Goal: Task Accomplishment & Management: Manage account settings

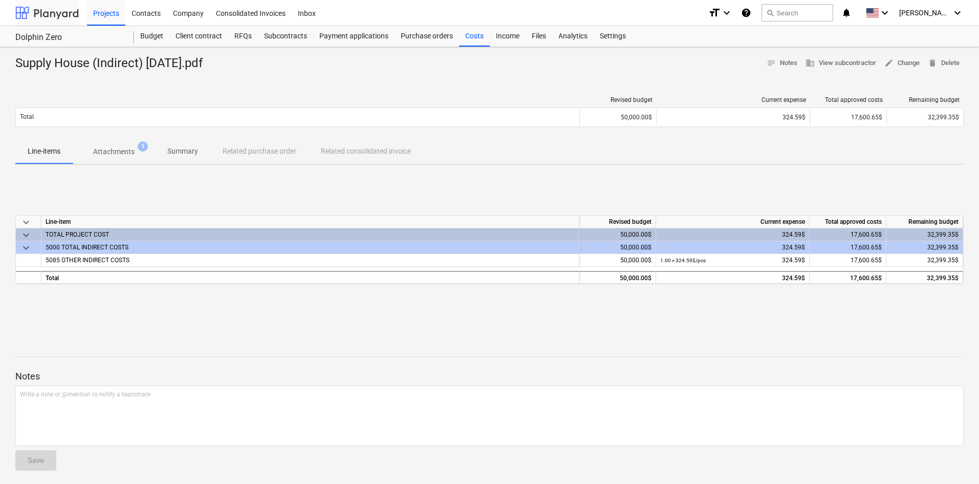
click at [50, 11] on div at bounding box center [46, 13] width 63 height 26
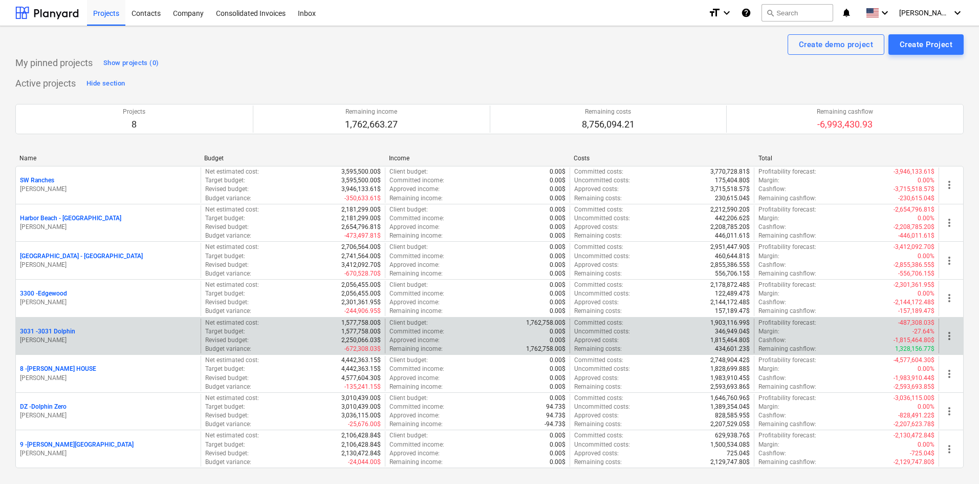
click at [51, 330] on p "3031 - 3031 Dolphin" at bounding box center [47, 331] width 55 height 9
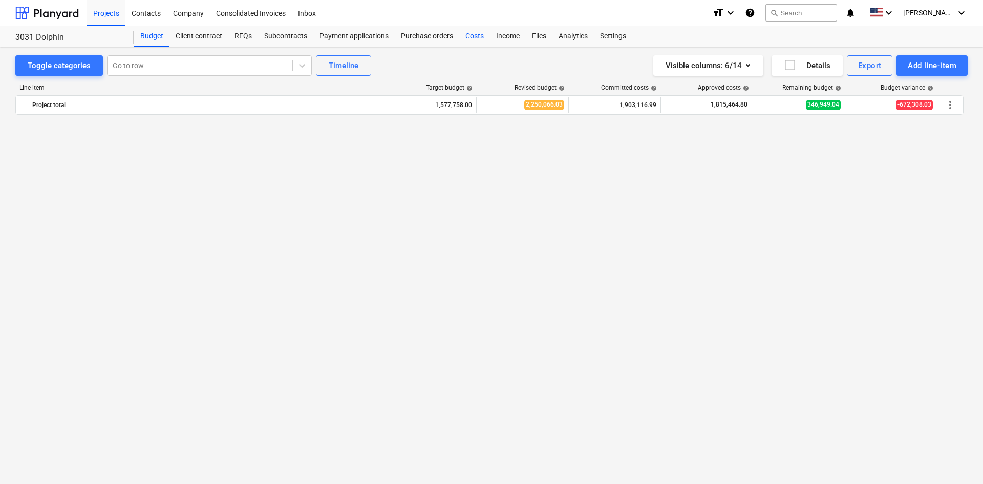
click at [466, 36] on div "Costs" at bounding box center [474, 36] width 31 height 20
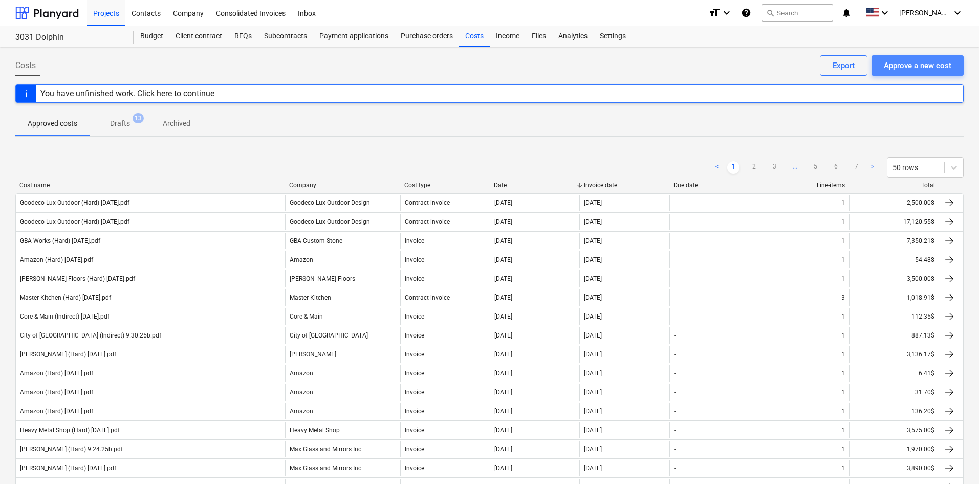
click at [904, 66] on div "Approve a new cost" at bounding box center [918, 65] width 68 height 13
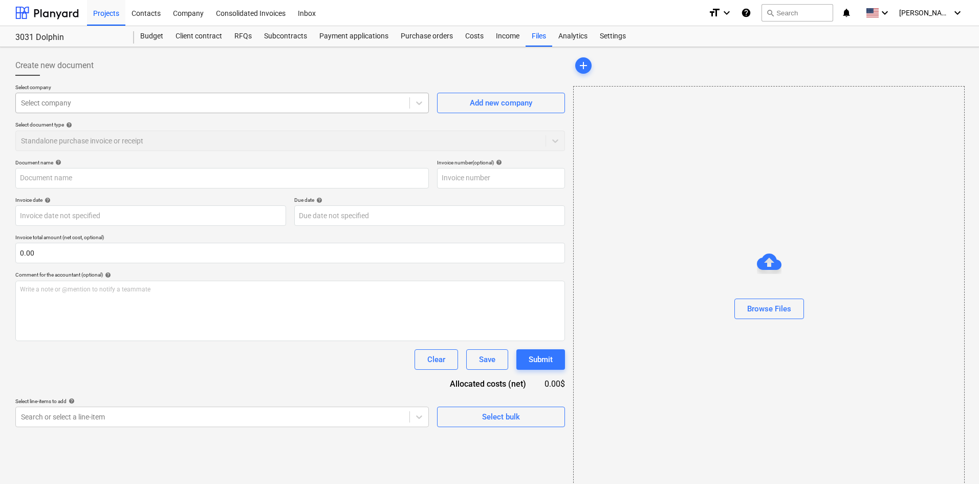
click at [151, 107] on div at bounding box center [212, 103] width 383 height 10
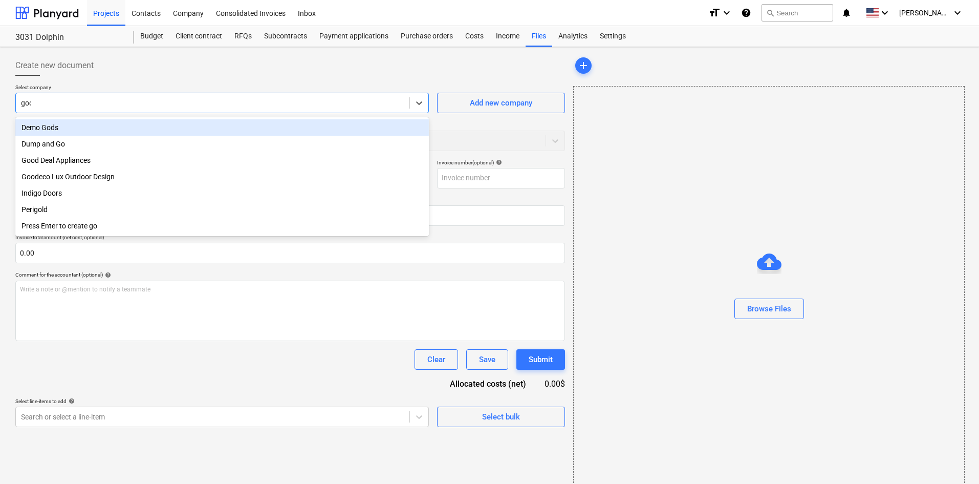
type input "good"
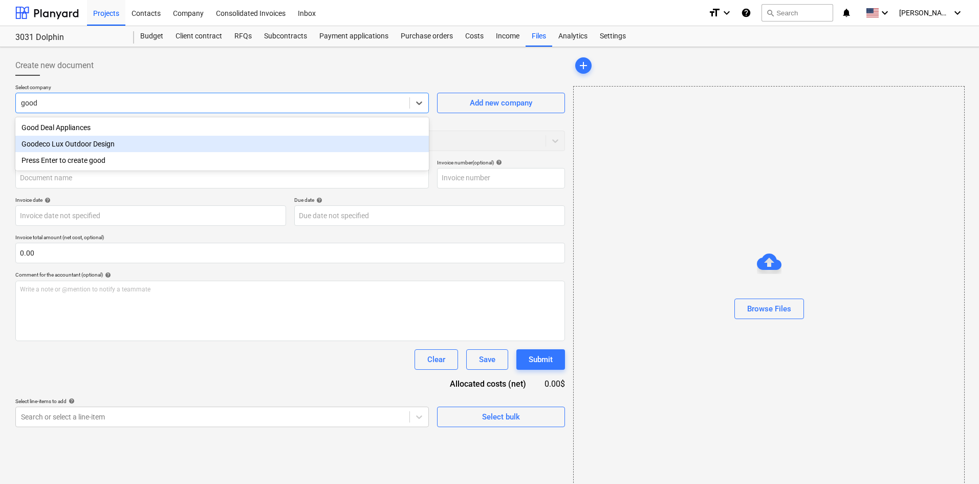
click at [130, 140] on div "Goodeco Lux Outdoor Design" at bounding box center [222, 144] width 414 height 16
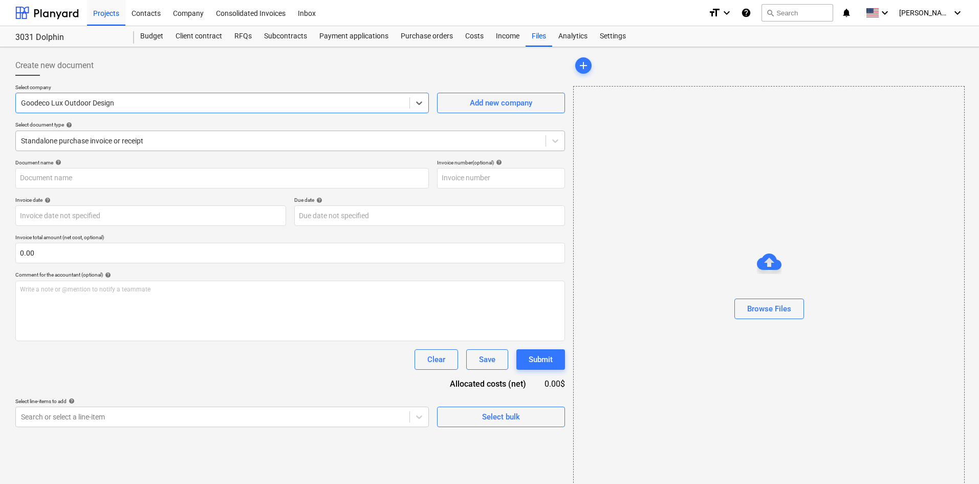
click at [117, 145] on div at bounding box center [281, 141] width 520 height 10
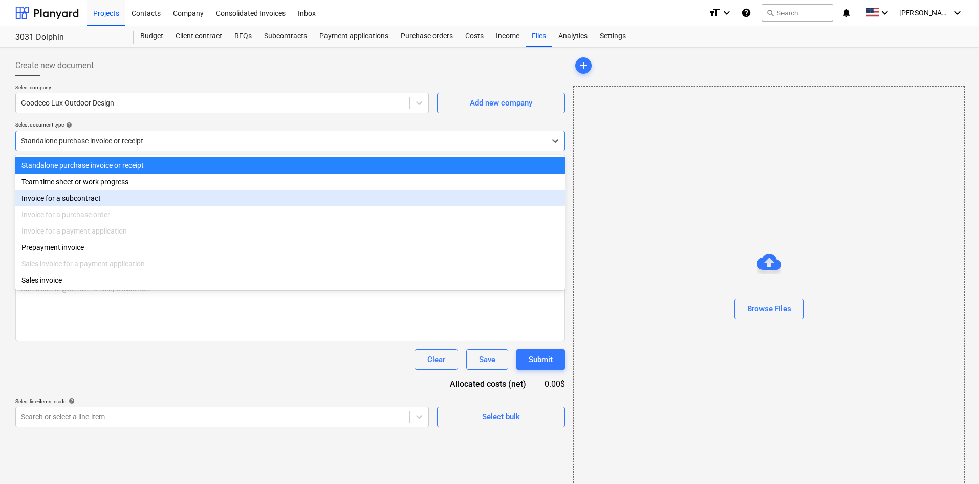
click at [95, 201] on div "Invoice for a subcontract" at bounding box center [290, 198] width 550 height 16
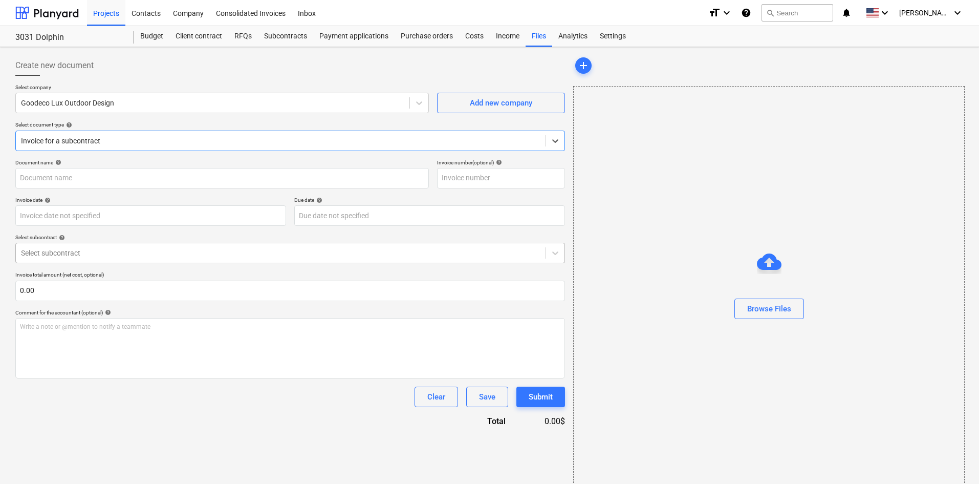
click at [86, 256] on div at bounding box center [281, 253] width 520 height 10
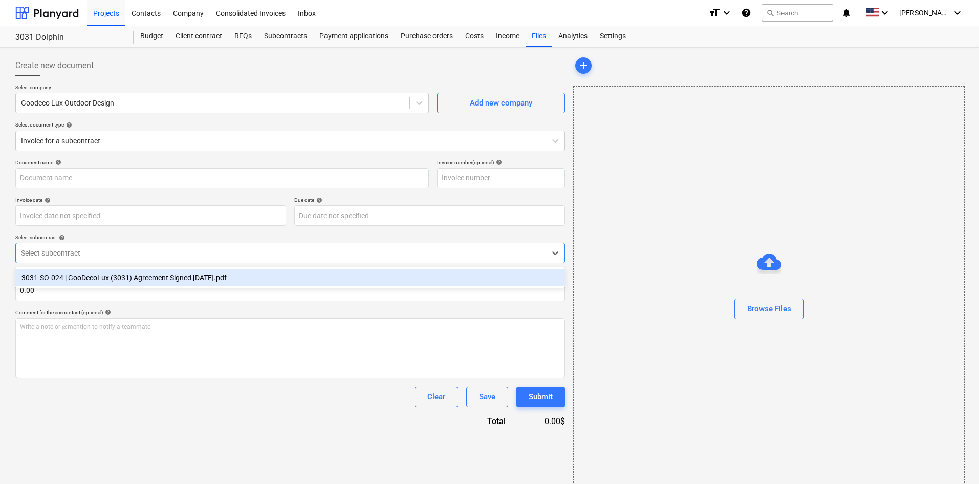
click at [96, 274] on div "3031-SO-024 | GooDecoLux (3031) Agreement Signed [DATE].pdf" at bounding box center [290, 277] width 550 height 16
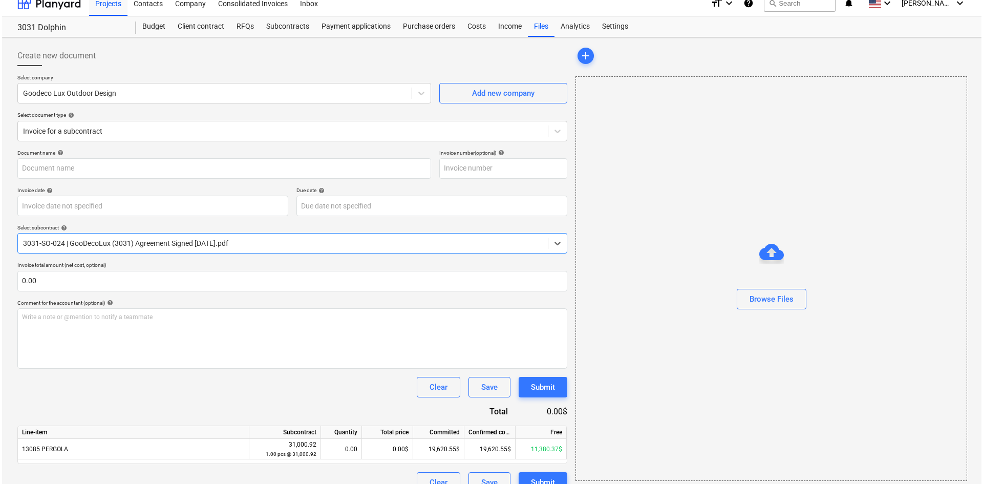
scroll to position [27, 0]
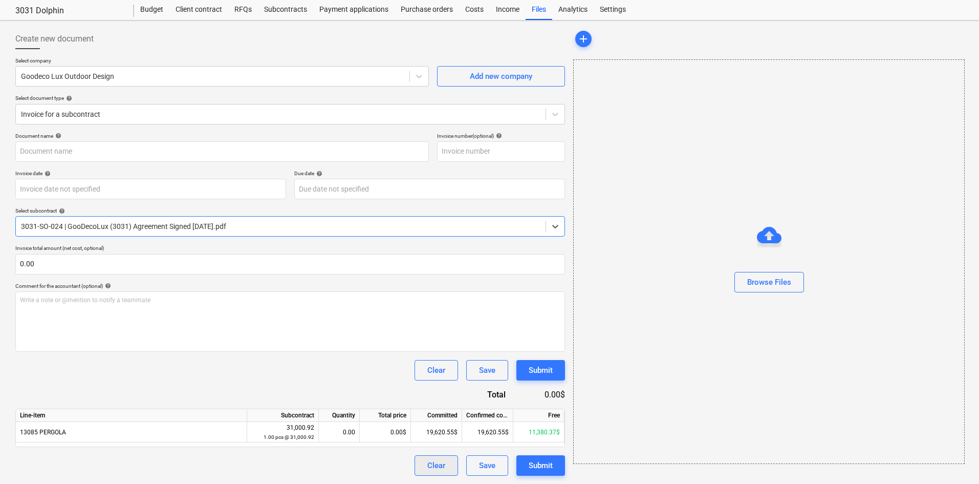
click at [433, 468] on div "Clear" at bounding box center [436, 465] width 18 height 13
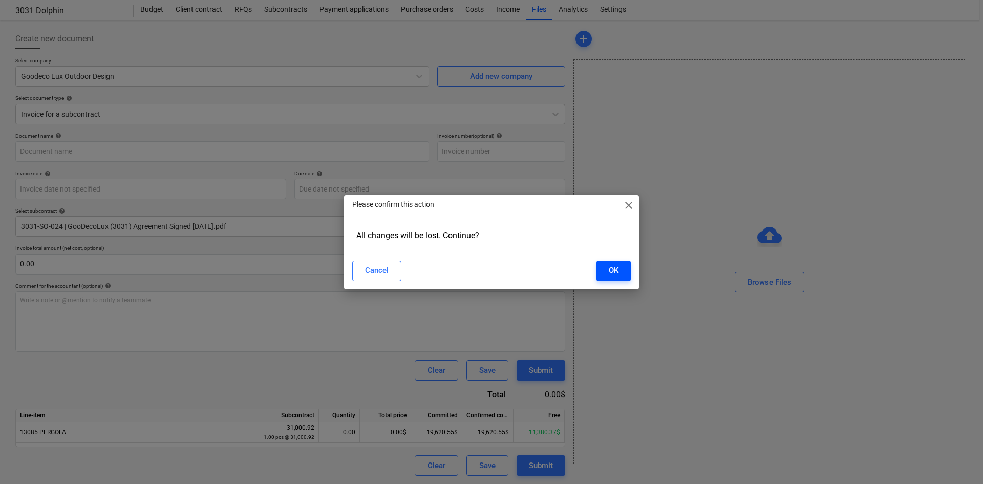
click at [617, 270] on div "OK" at bounding box center [614, 270] width 10 height 13
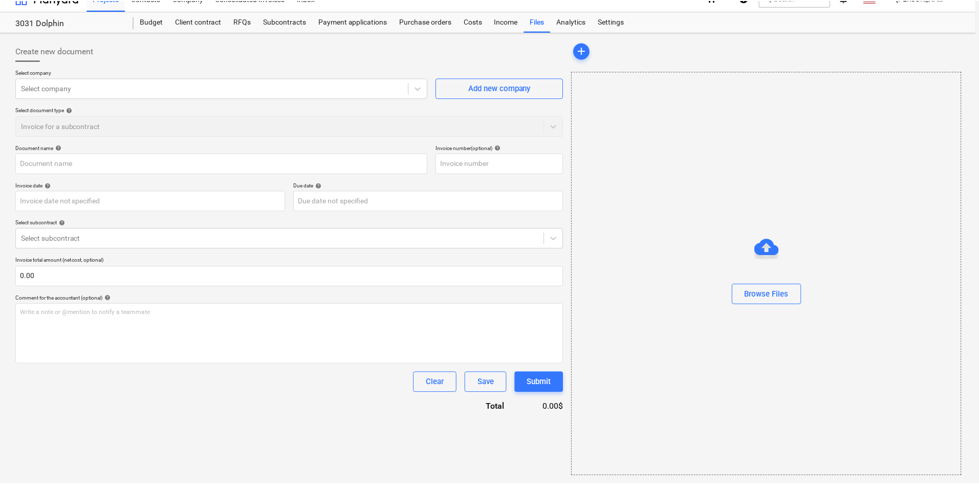
scroll to position [15, 0]
click at [152, 24] on div "Budget" at bounding box center [151, 21] width 35 height 20
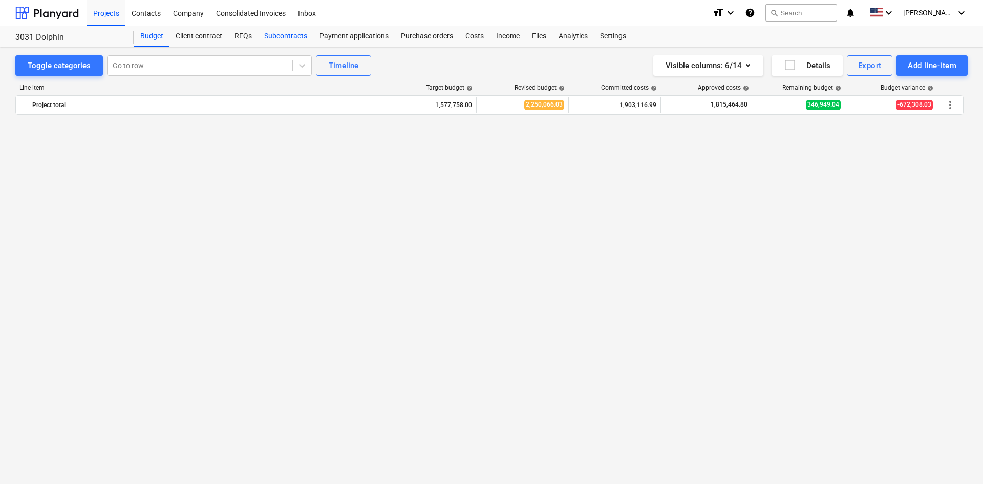
scroll to position [809, 0]
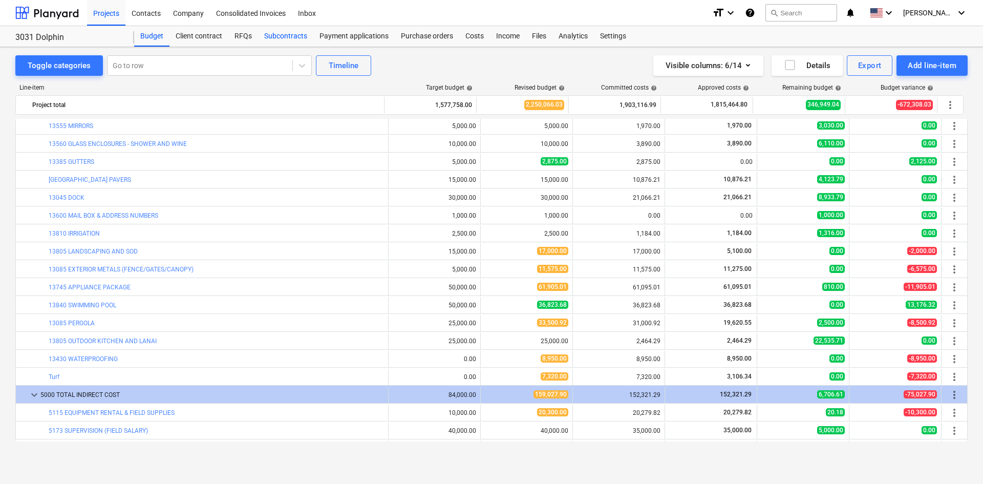
click at [283, 38] on div "Subcontracts" at bounding box center [285, 36] width 55 height 20
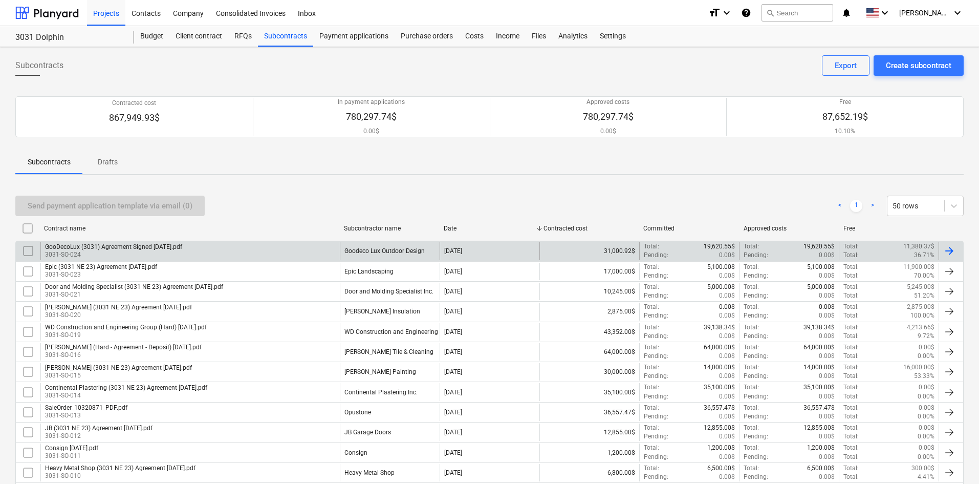
click at [218, 251] on div "GooDecoLux (3031) Agreement Signed [DATE].pdf 3031-SO-024" at bounding box center [189, 250] width 299 height 17
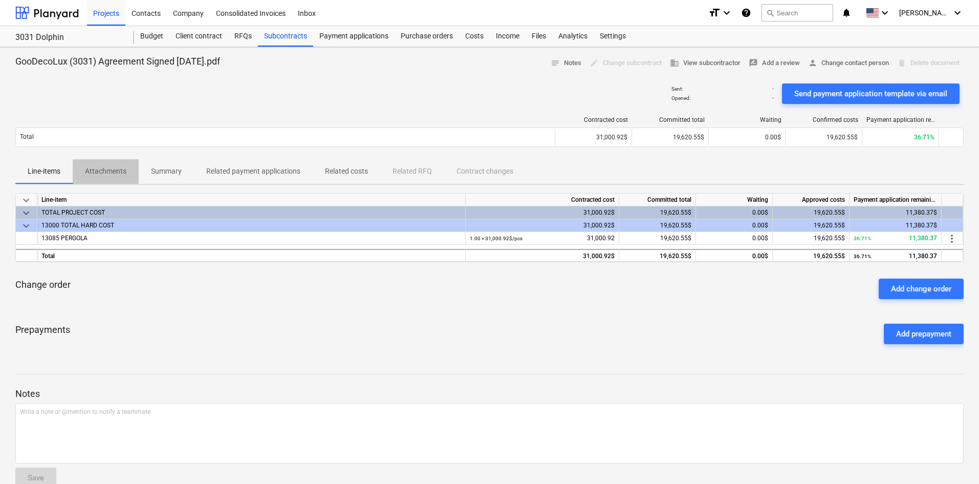
click at [116, 174] on p "Attachments" at bounding box center [105, 171] width 41 height 11
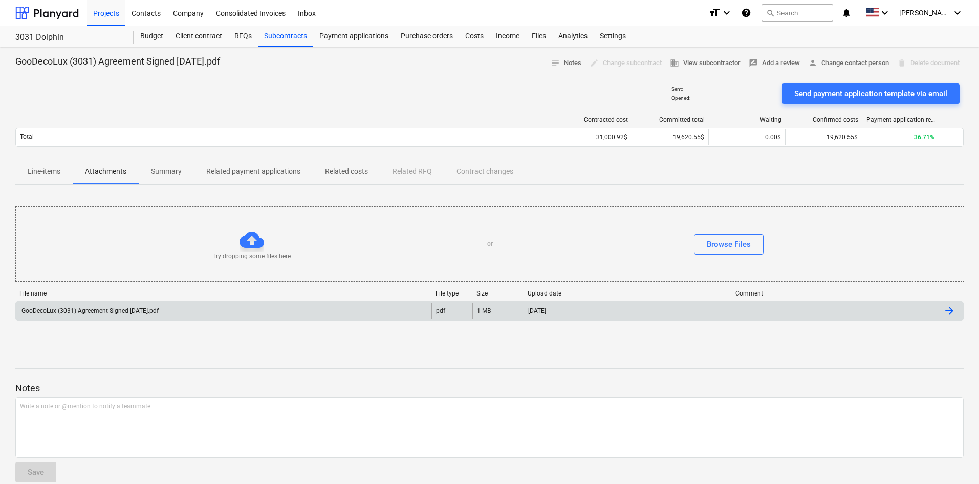
click at [134, 308] on div "GooDecoLux (3031) Agreement Signed [DATE].pdf" at bounding box center [89, 310] width 139 height 7
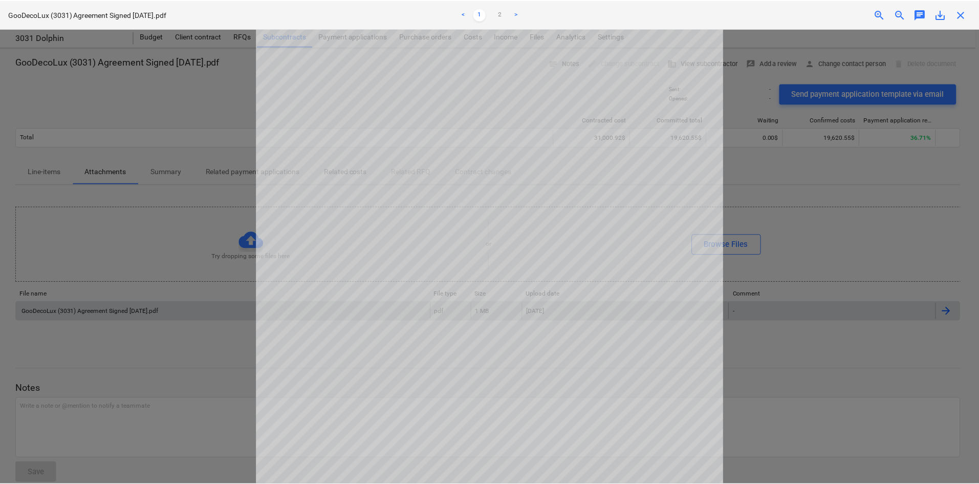
scroll to position [155, 0]
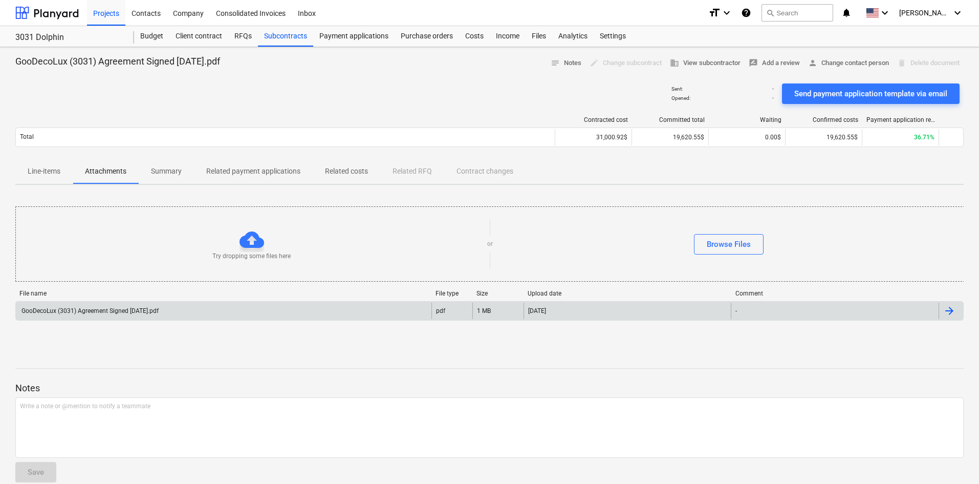
click at [357, 177] on span "Related costs" at bounding box center [347, 171] width 68 height 17
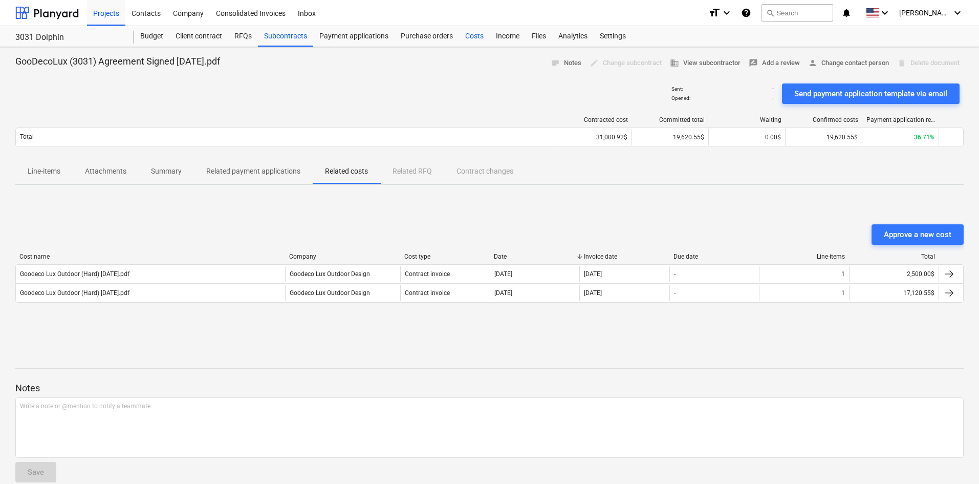
click at [487, 32] on div "Costs" at bounding box center [474, 36] width 31 height 20
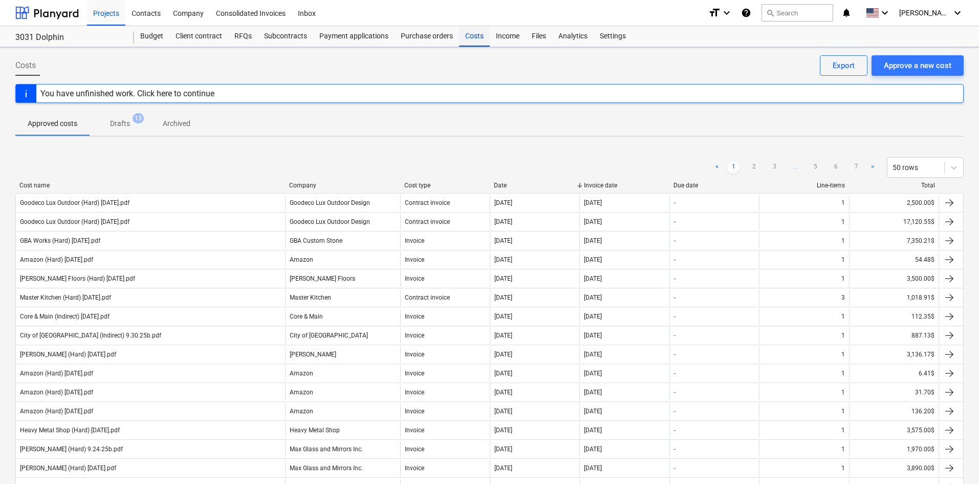
click at [480, 38] on div "Costs" at bounding box center [474, 36] width 31 height 20
click at [960, 75] on button "Approve a new cost" at bounding box center [918, 65] width 92 height 20
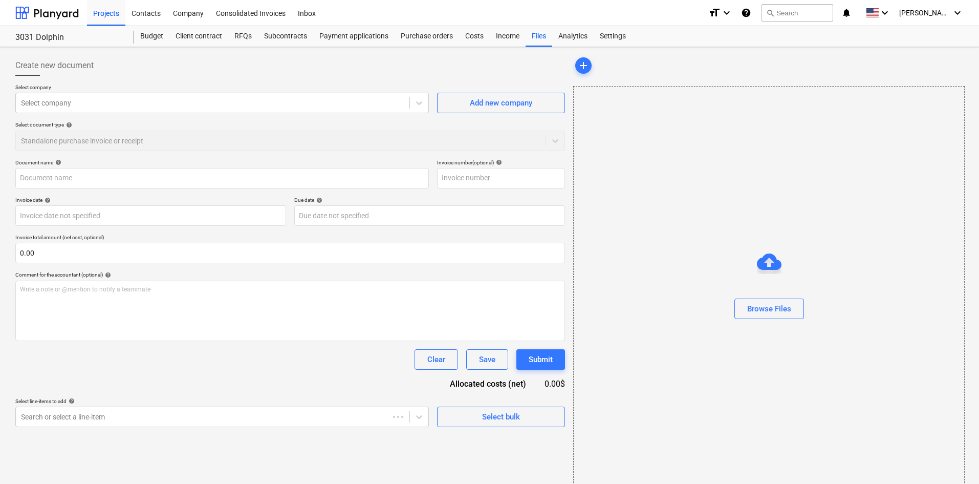
click at [889, 72] on div "add" at bounding box center [768, 65] width 391 height 20
click at [155, 111] on div "Select company" at bounding box center [222, 103] width 414 height 20
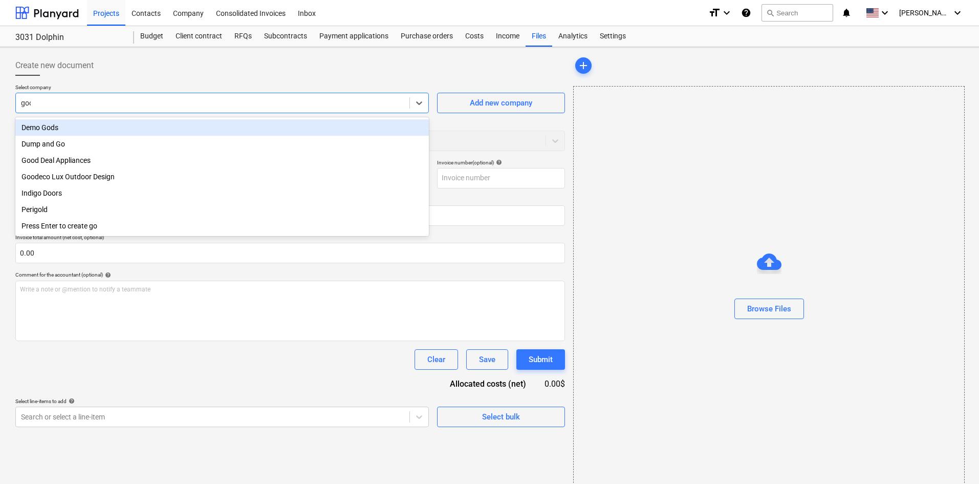
type input "good"
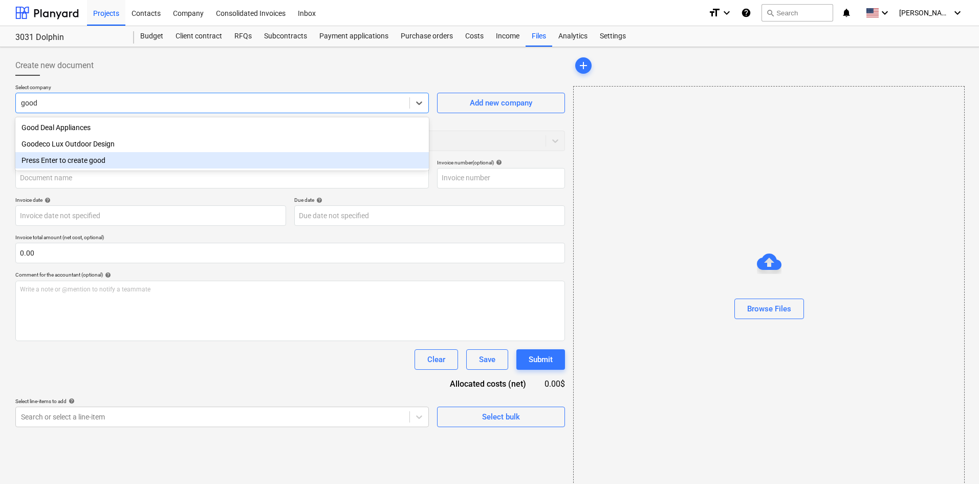
click at [93, 145] on div "Goodeco Lux Outdoor Design" at bounding box center [222, 144] width 414 height 16
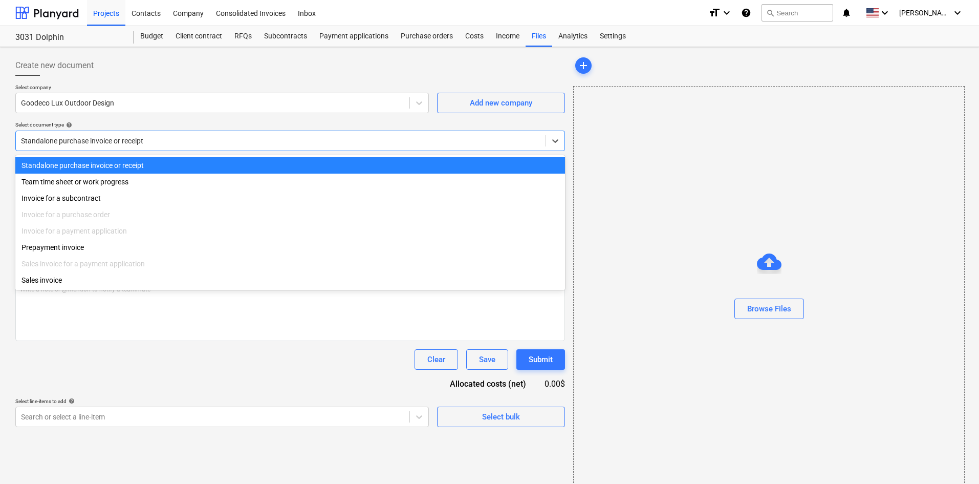
click at [84, 141] on div at bounding box center [281, 141] width 520 height 10
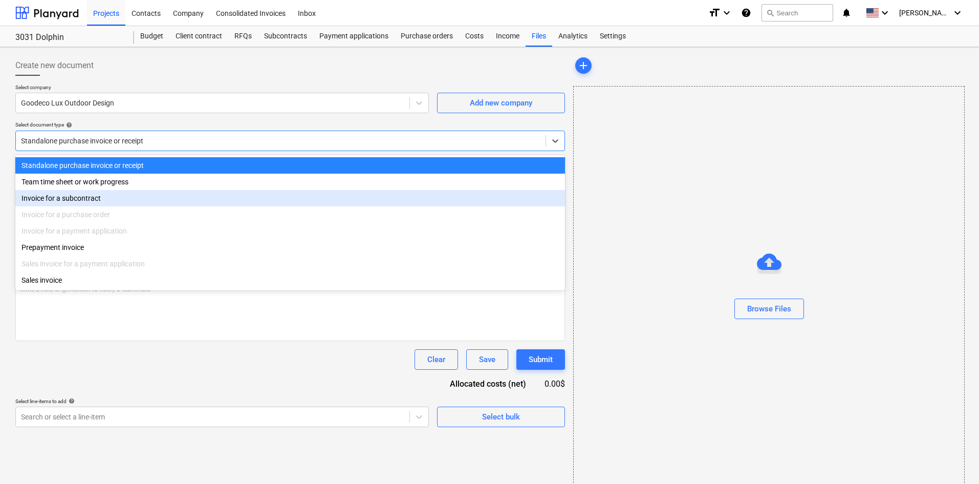
click at [71, 201] on div "Invoice for a subcontract" at bounding box center [290, 198] width 550 height 16
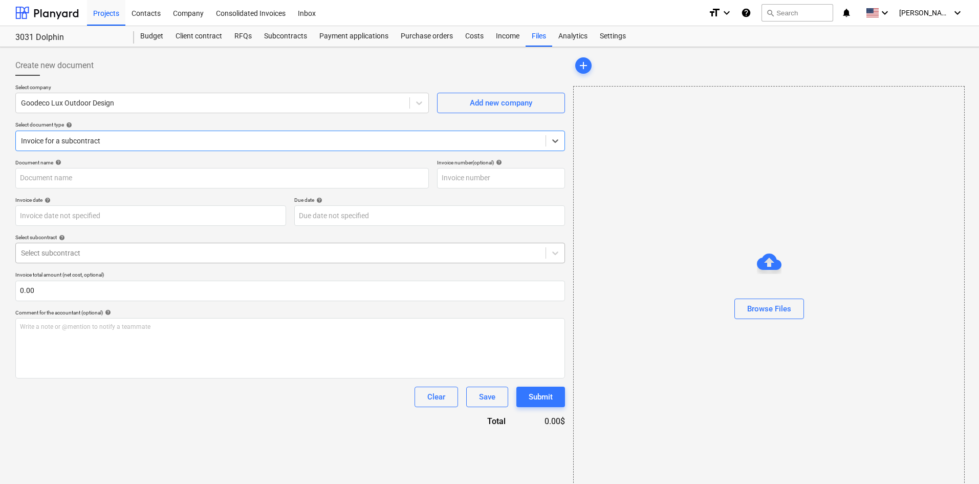
click at [76, 256] on div at bounding box center [281, 253] width 520 height 10
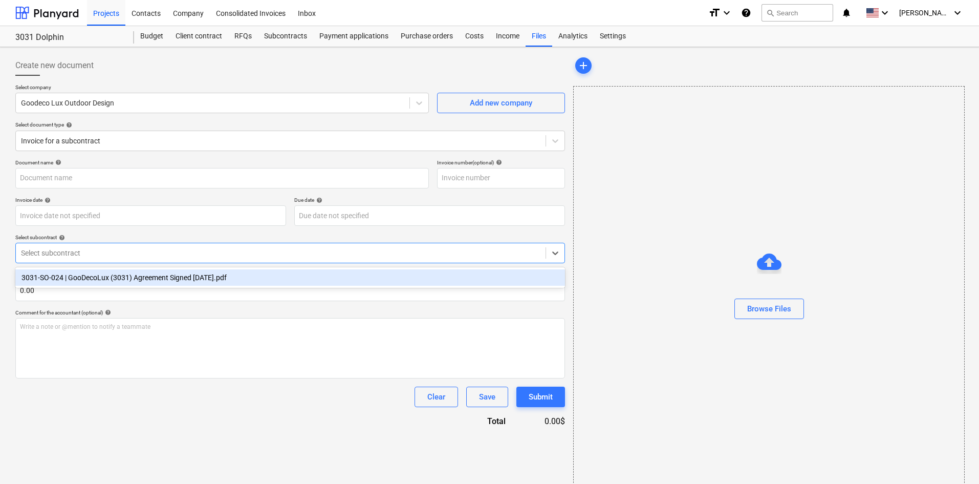
click at [78, 280] on div "3031-SO-024 | GooDecoLux (3031) Agreement Signed [DATE].pdf" at bounding box center [290, 277] width 550 height 16
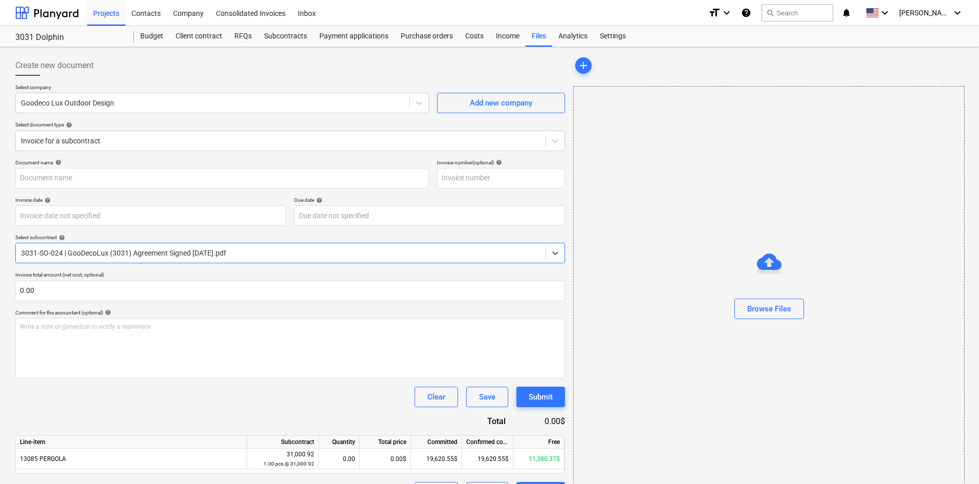
scroll to position [27, 0]
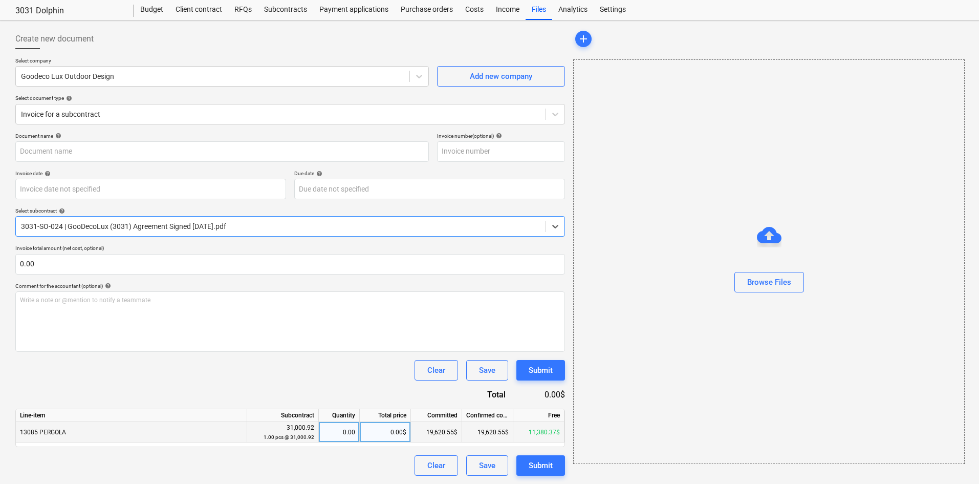
click at [382, 430] on div "0.00$" at bounding box center [385, 432] width 51 height 20
type input "8585.28"
click at [315, 374] on div "Clear Save Submit" at bounding box center [290, 370] width 550 height 20
click at [770, 282] on div "Browse Files" at bounding box center [769, 281] width 44 height 13
type input "Goodeco Lux Outdoor (Hard-invoice) [DATE].pdf"
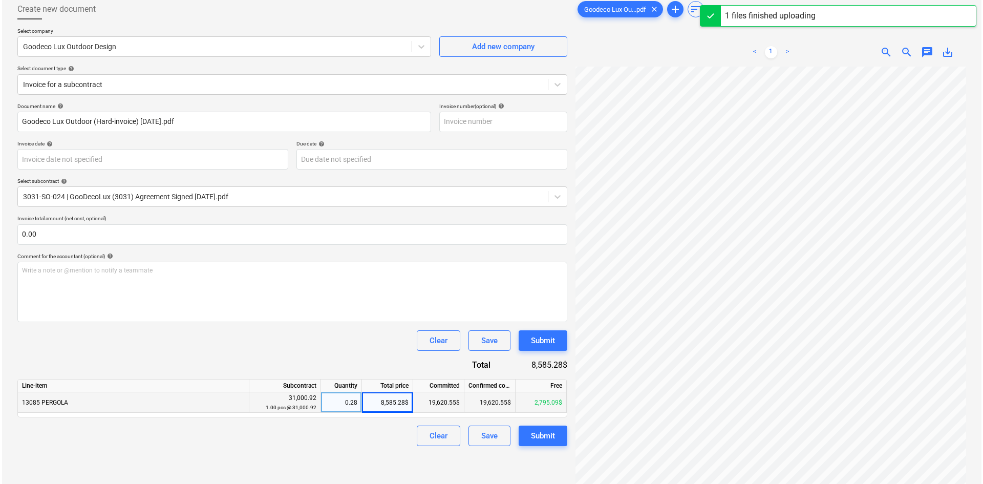
scroll to position [102, 0]
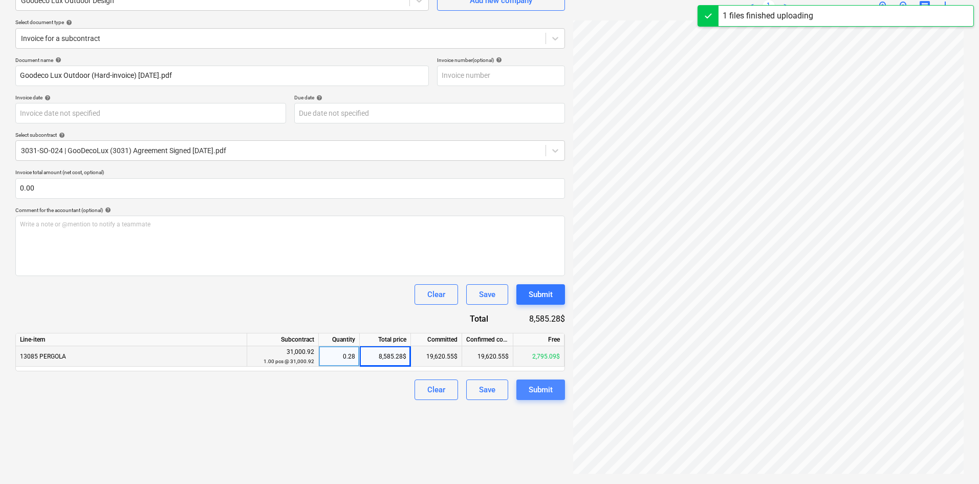
click at [548, 388] on div "Submit" at bounding box center [541, 389] width 24 height 13
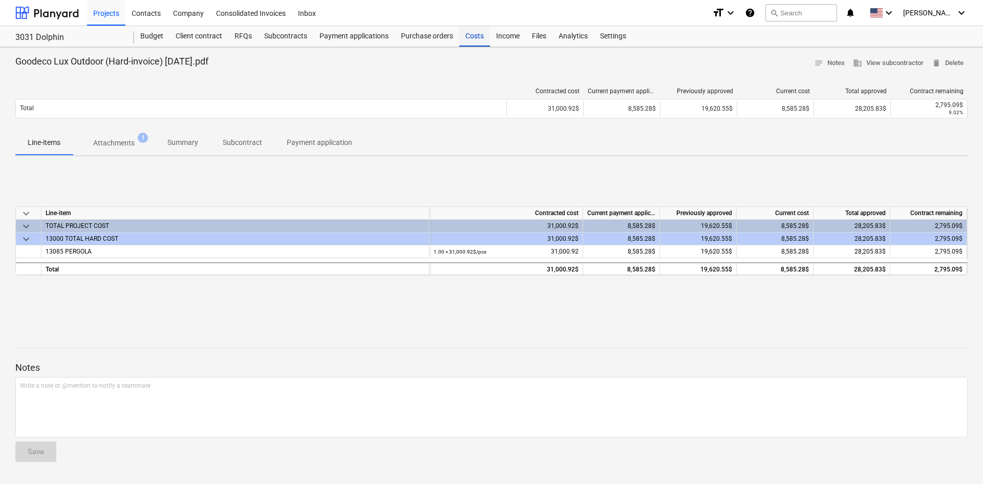
click at [477, 29] on div "Costs" at bounding box center [474, 36] width 31 height 20
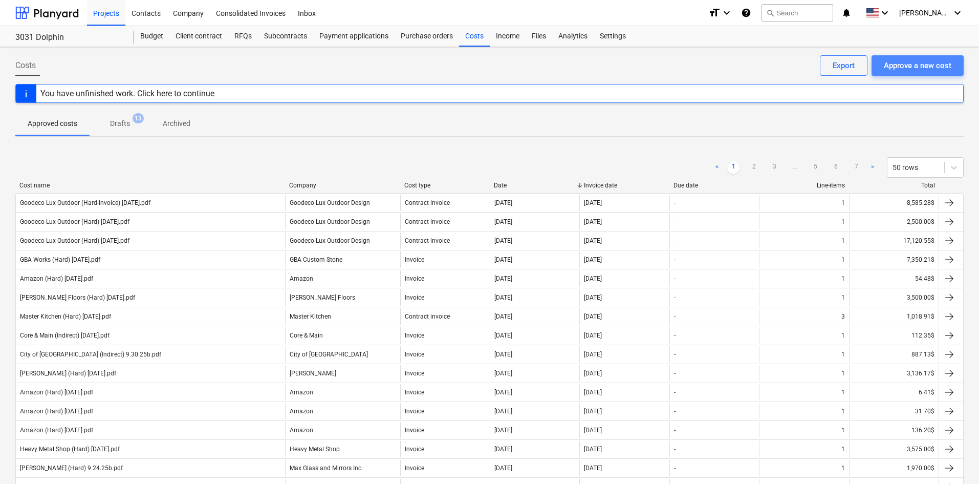
click at [919, 66] on div "Approve a new cost" at bounding box center [918, 65] width 68 height 13
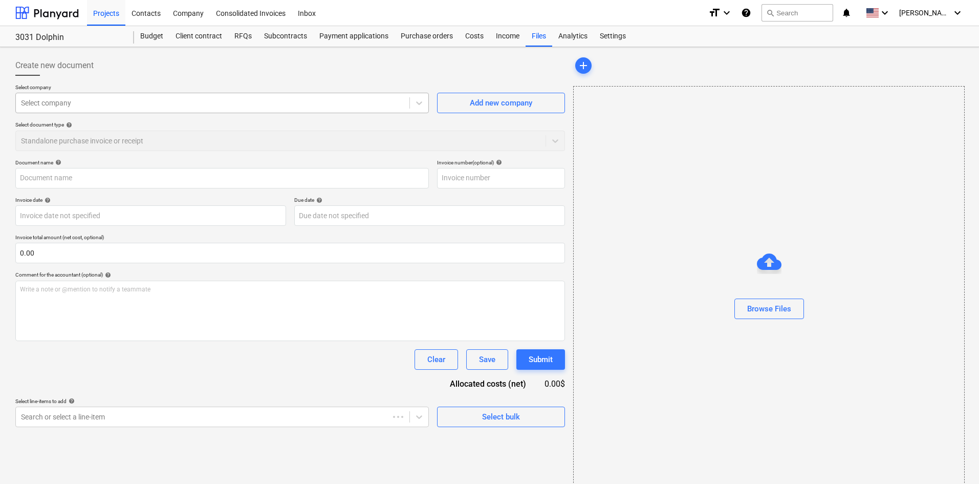
click at [190, 103] on div at bounding box center [212, 103] width 383 height 10
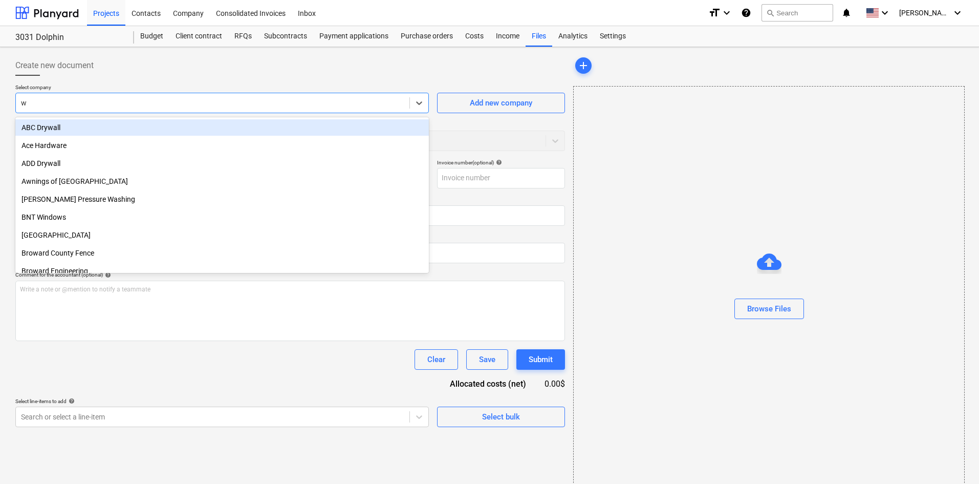
type input "wd"
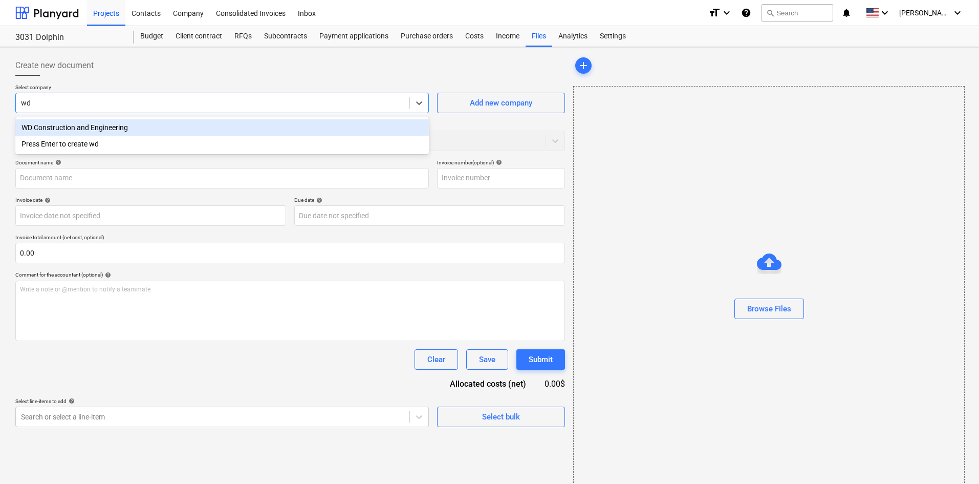
click at [166, 124] on div "WD Construction and Engineering" at bounding box center [222, 127] width 414 height 16
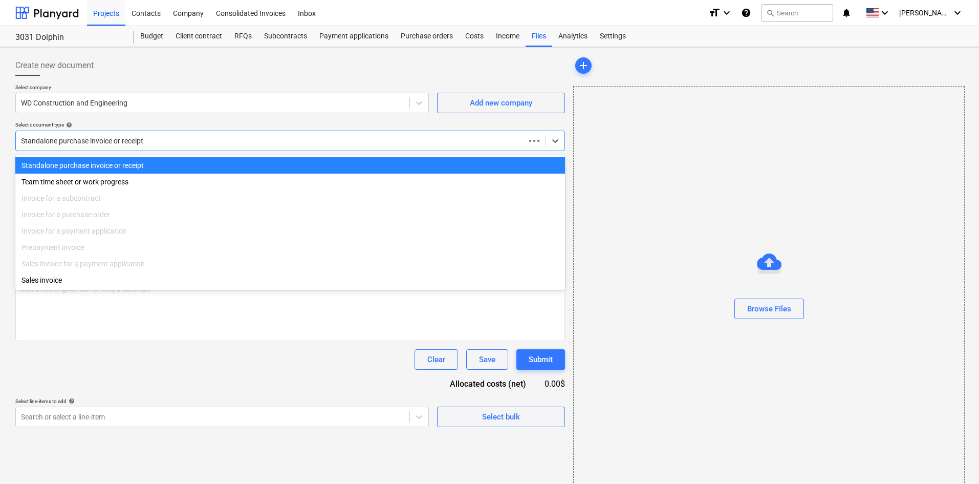
click at [142, 140] on div at bounding box center [270, 141] width 499 height 10
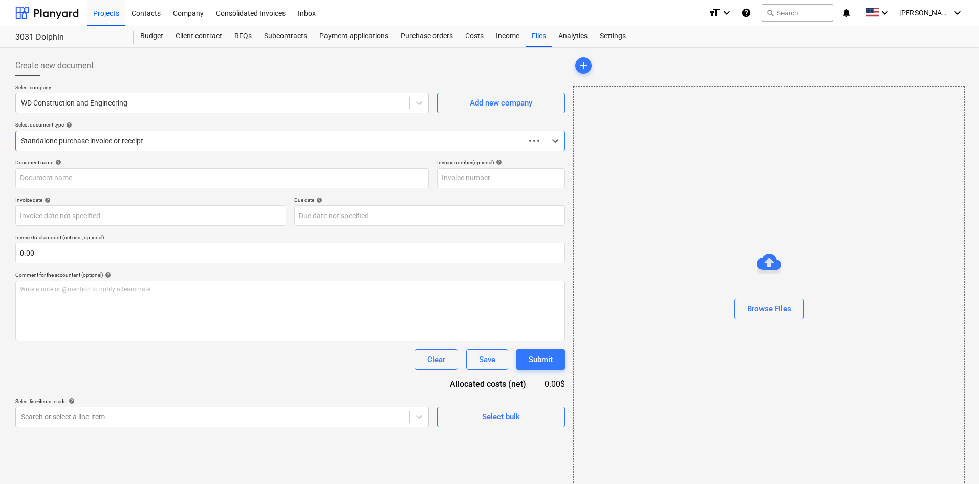
click at [143, 140] on div at bounding box center [270, 141] width 499 height 10
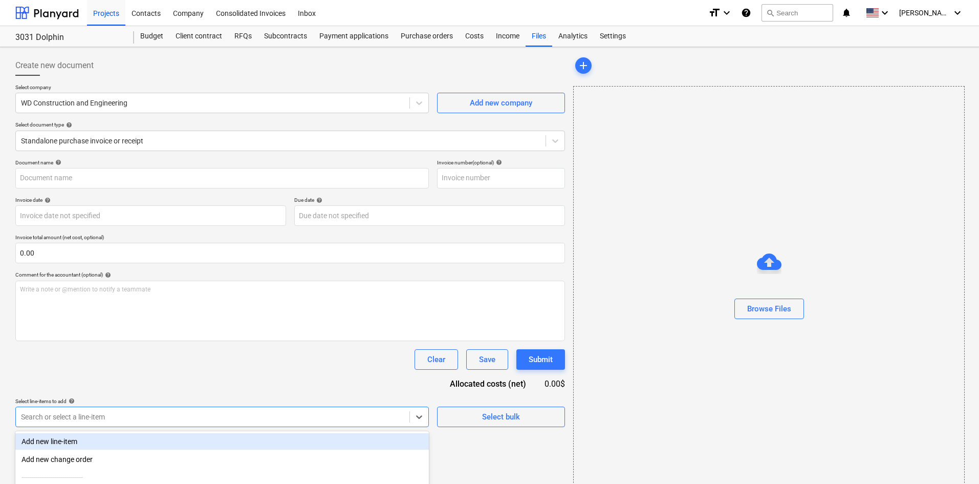
click at [95, 414] on body "Projects Contacts Company Consolidated Invoices Inbox format_size keyboard_arro…" at bounding box center [489, 242] width 979 height 484
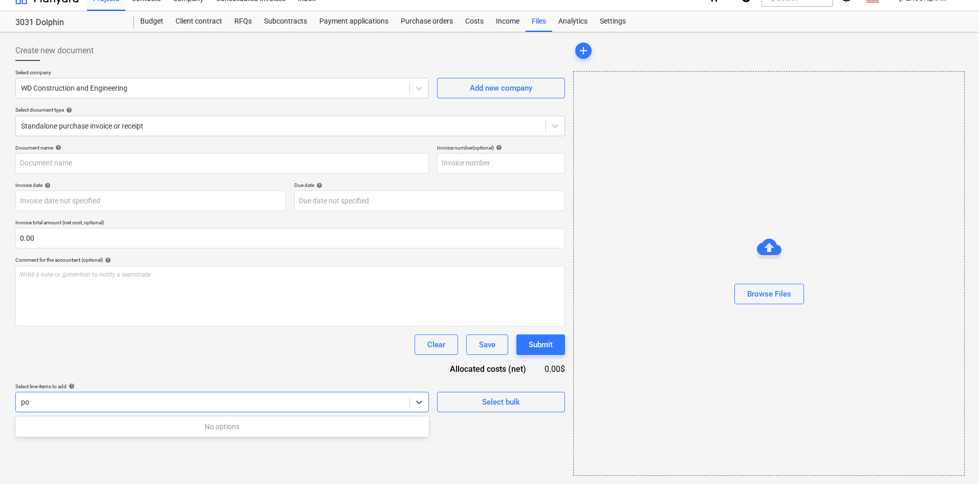
type input "p"
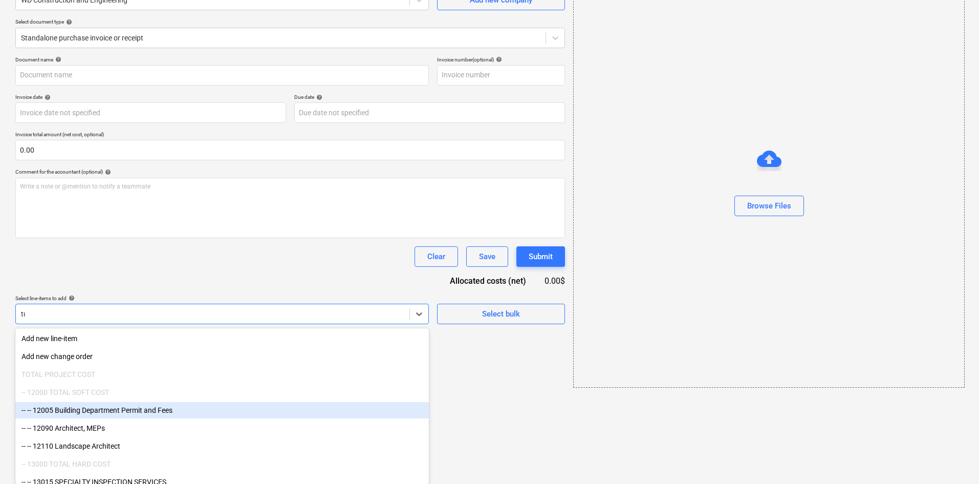
scroll to position [15, 0]
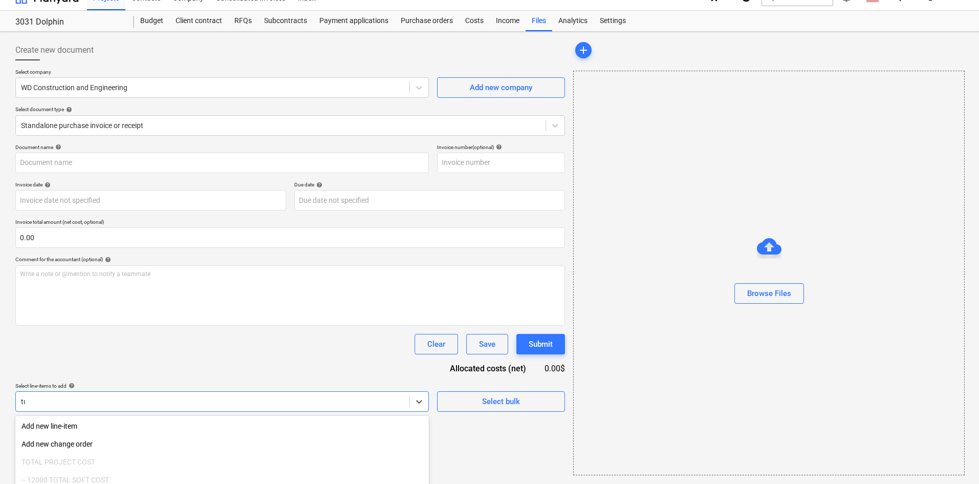
type input "tur"
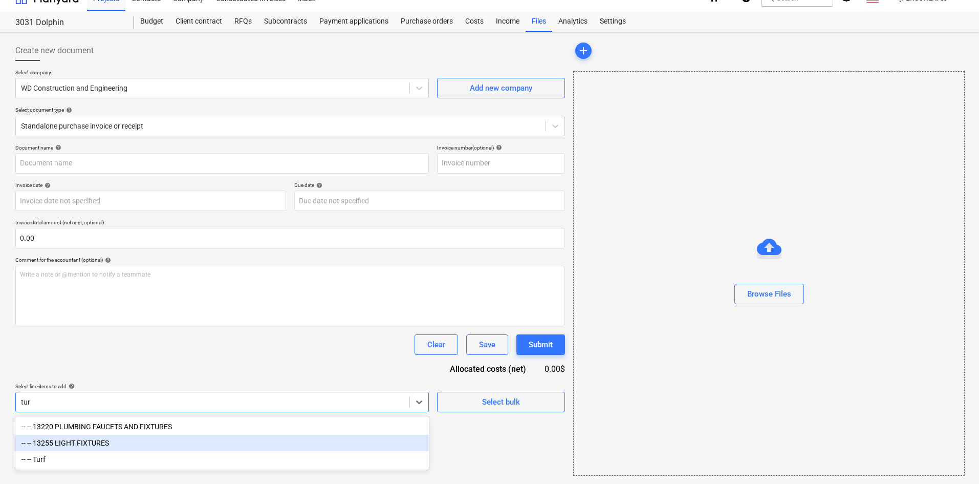
click at [48, 457] on div "-- -- Turf" at bounding box center [222, 459] width 414 height 16
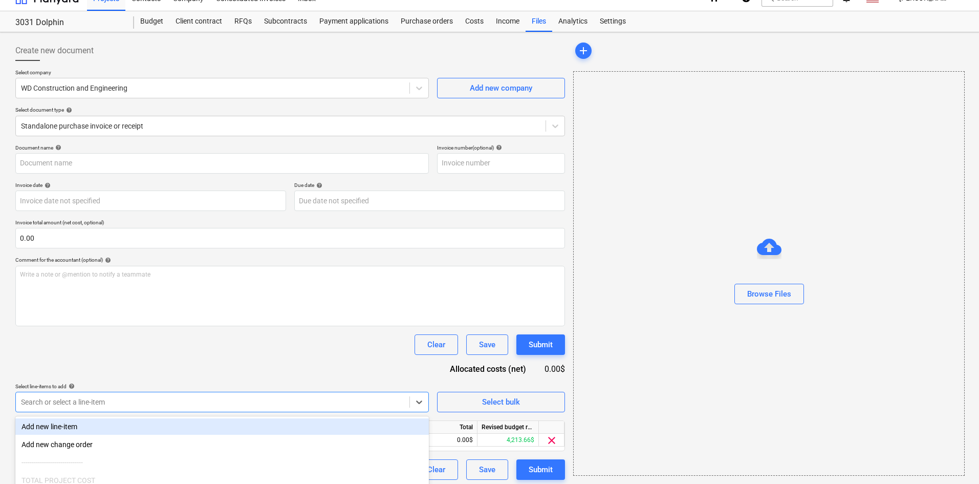
click at [126, 402] on div at bounding box center [212, 402] width 383 height 10
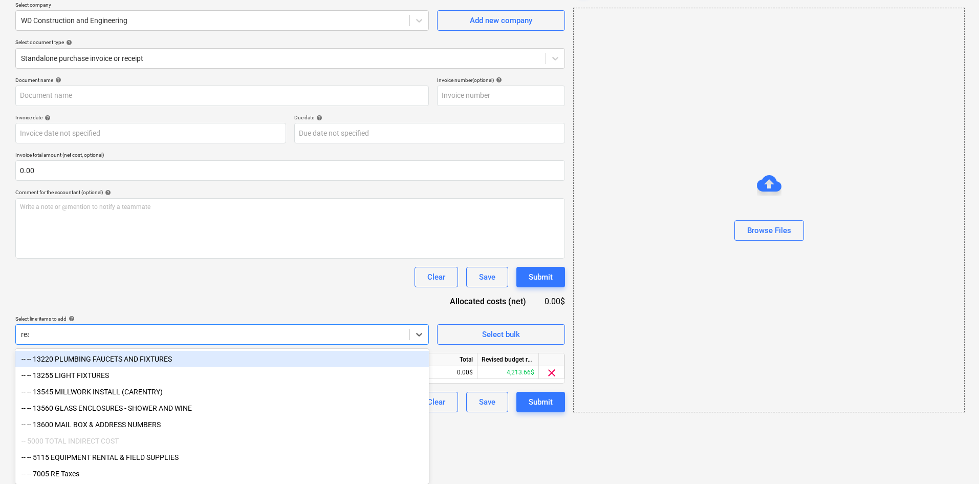
scroll to position [19, 0]
type input "r"
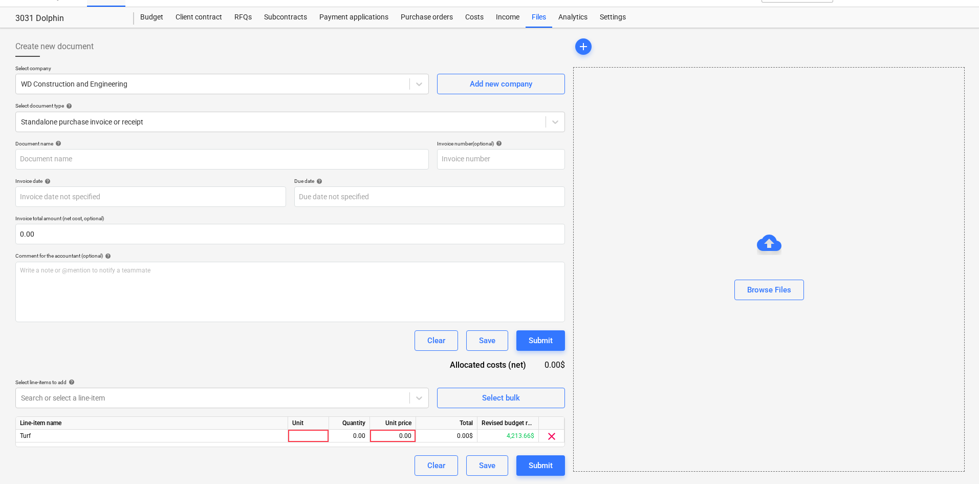
click at [257, 270] on div "Document name help Invoice number (optional) help Invoice date help Press the d…" at bounding box center [290, 307] width 550 height 335
click at [294, 125] on div at bounding box center [281, 122] width 520 height 10
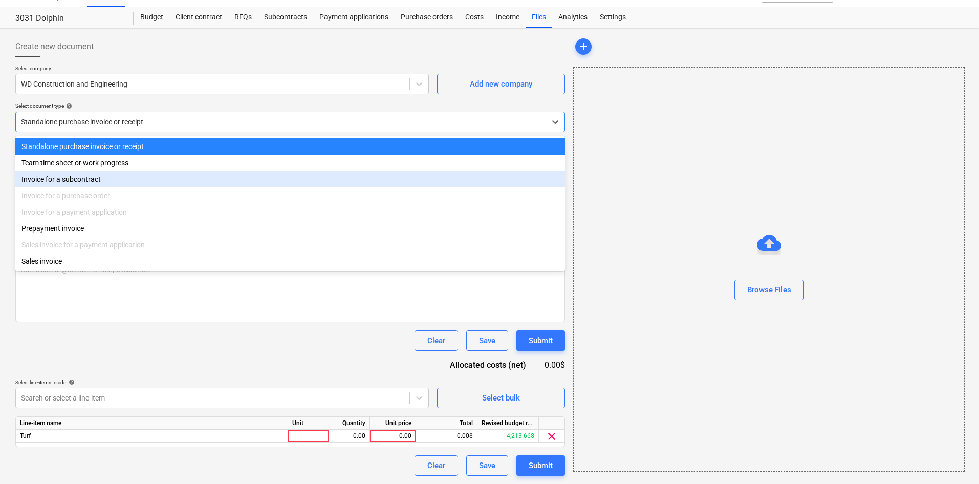
click at [138, 175] on div "Invoice for a subcontract" at bounding box center [290, 179] width 550 height 16
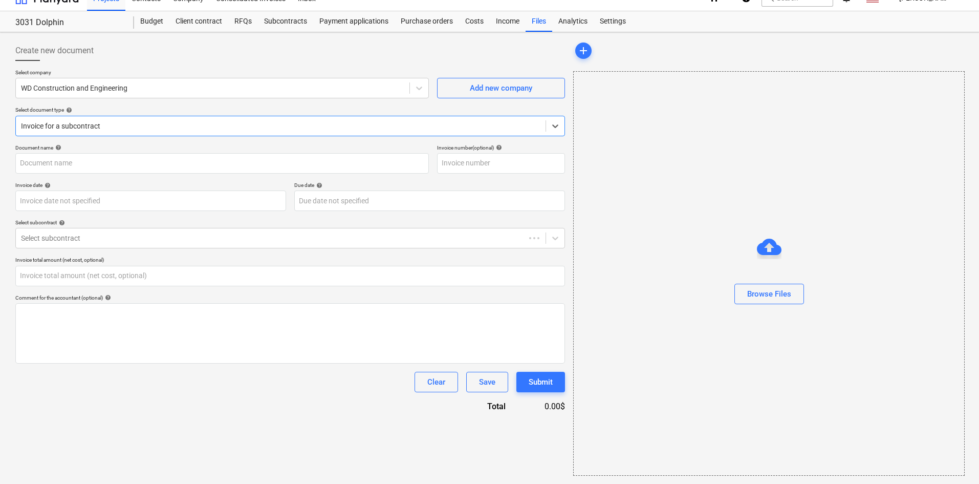
type input "0.00"
click at [103, 199] on body "Projects Contacts Company Consolidated Invoices Inbox format_size keyboard_arro…" at bounding box center [489, 227] width 979 height 484
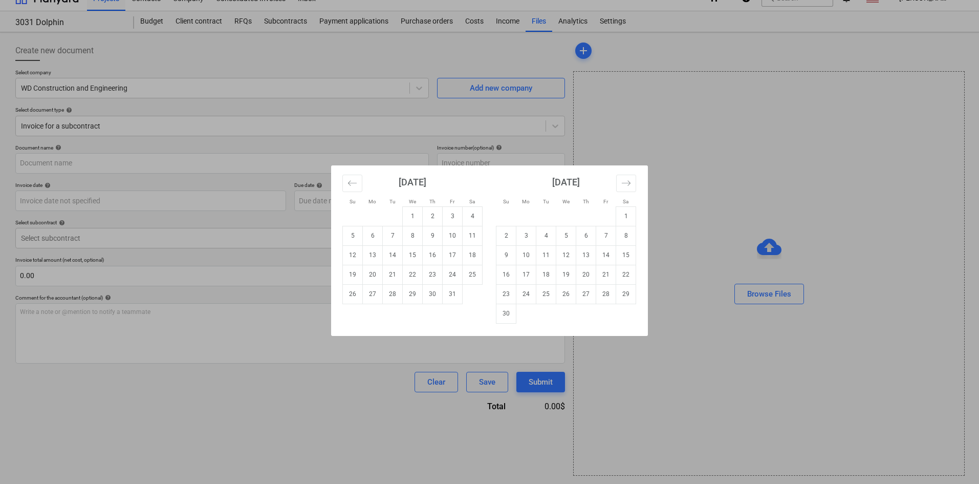
click at [4, 248] on div "Su Mo Tu We Th Fr Sa Su Mo Tu We Th Fr Sa [DATE] 1 2 3 4 5 6 7 8 9 10 11 12 13 …" at bounding box center [489, 242] width 979 height 484
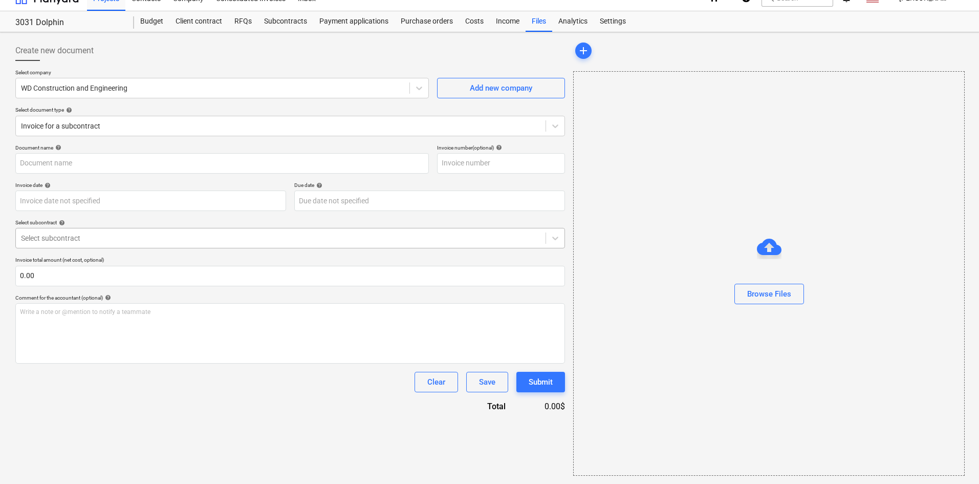
click at [99, 241] on div at bounding box center [281, 238] width 520 height 10
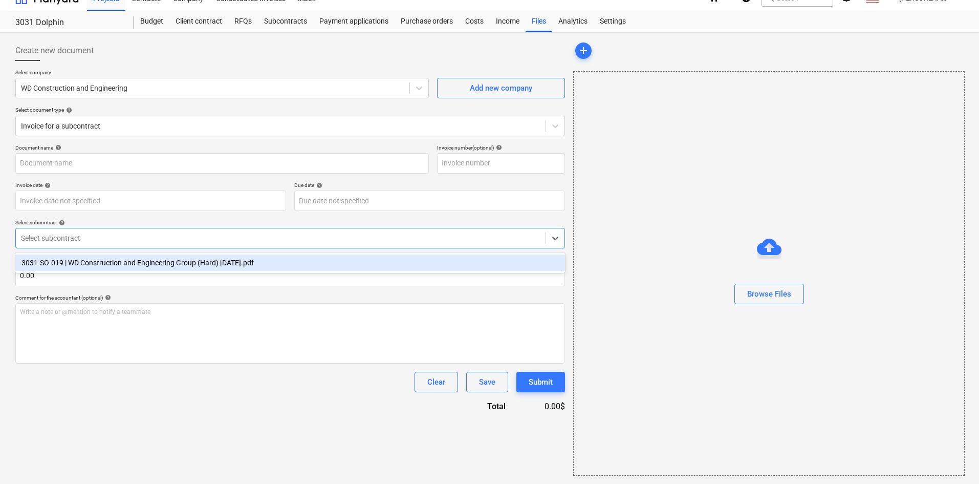
click at [89, 263] on div "3031-SO-019 | WD Construction and Engineering Group (Hard) [DATE].pdf" at bounding box center [290, 262] width 550 height 16
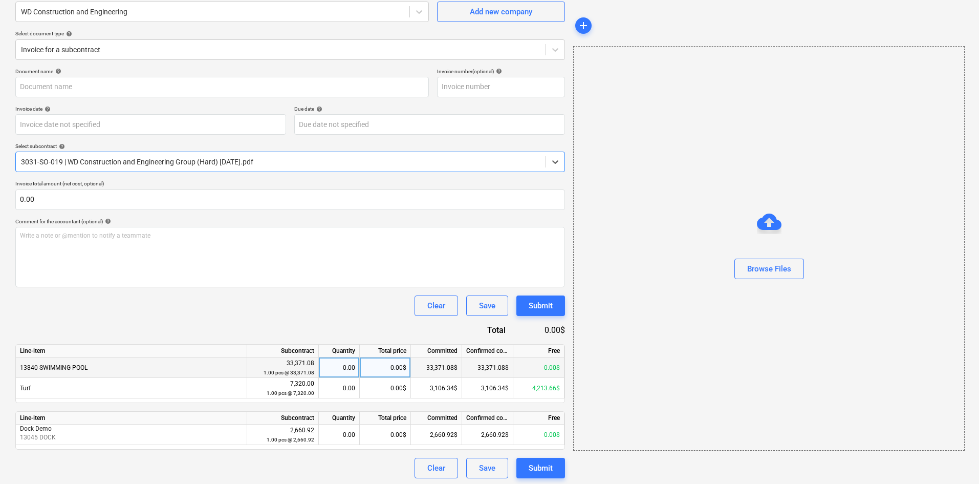
scroll to position [94, 0]
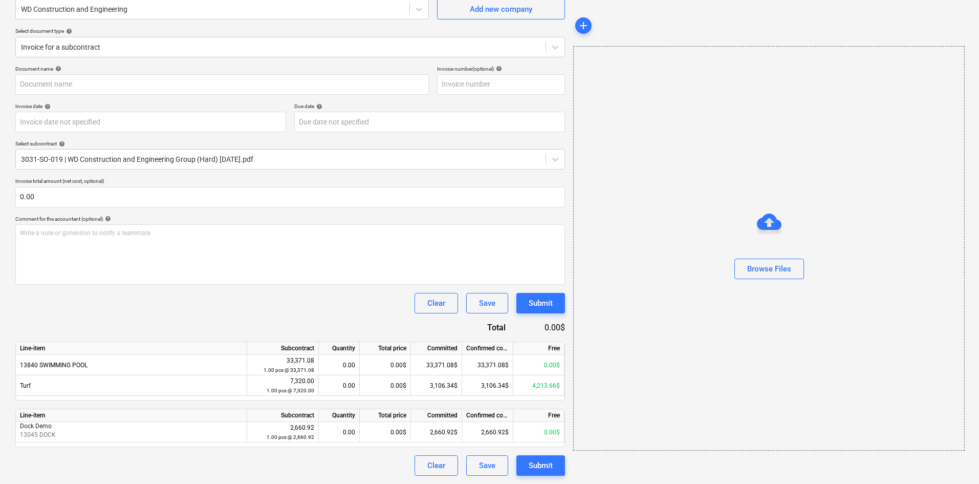
click at [362, 463] on div "Clear Save Submit" at bounding box center [290, 465] width 550 height 20
click at [907, 228] on div "Browse Files" at bounding box center [769, 248] width 391 height 78
click at [868, 202] on div "Browse Files" at bounding box center [769, 248] width 392 height 404
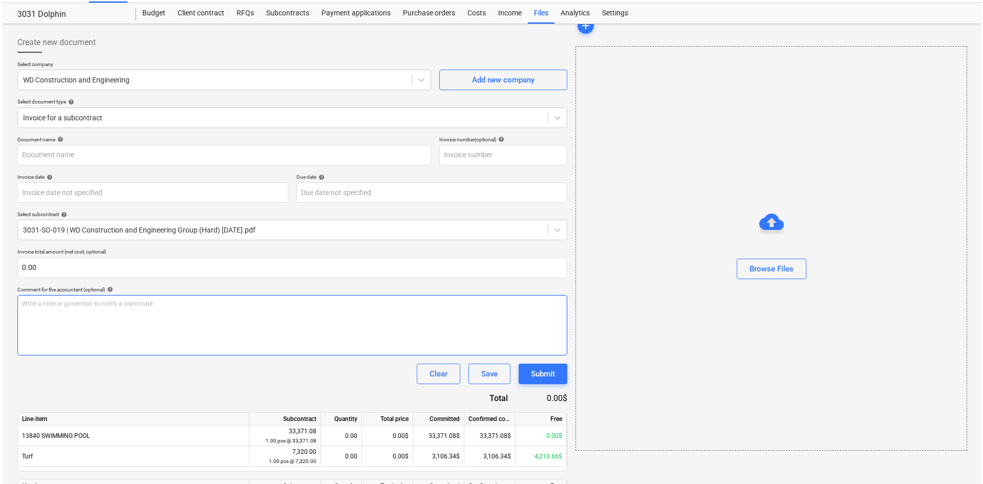
scroll to position [0, 0]
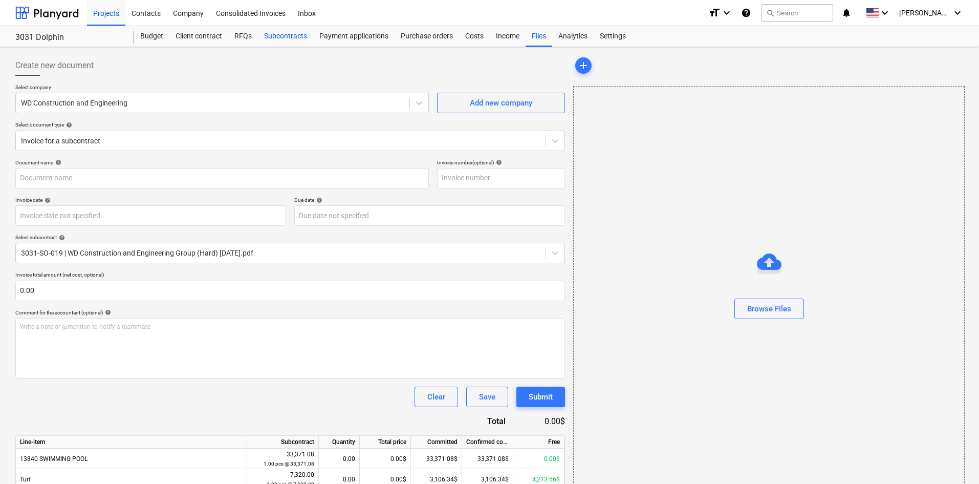
click at [294, 38] on div "Subcontracts" at bounding box center [285, 36] width 55 height 20
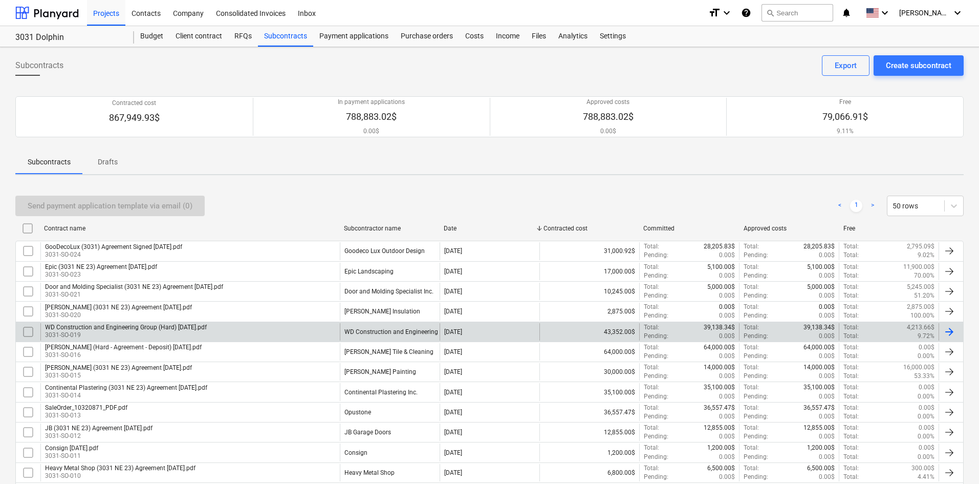
click at [223, 330] on div "WD Construction and Engineering Group (Hard) [DATE].pdf 3031-SO-019" at bounding box center [189, 331] width 299 height 17
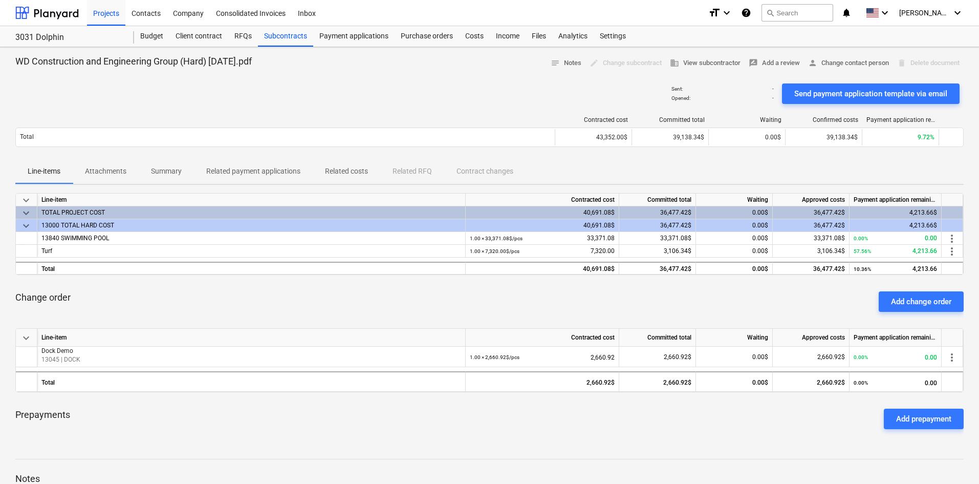
click at [109, 170] on p "Attachments" at bounding box center [105, 171] width 41 height 11
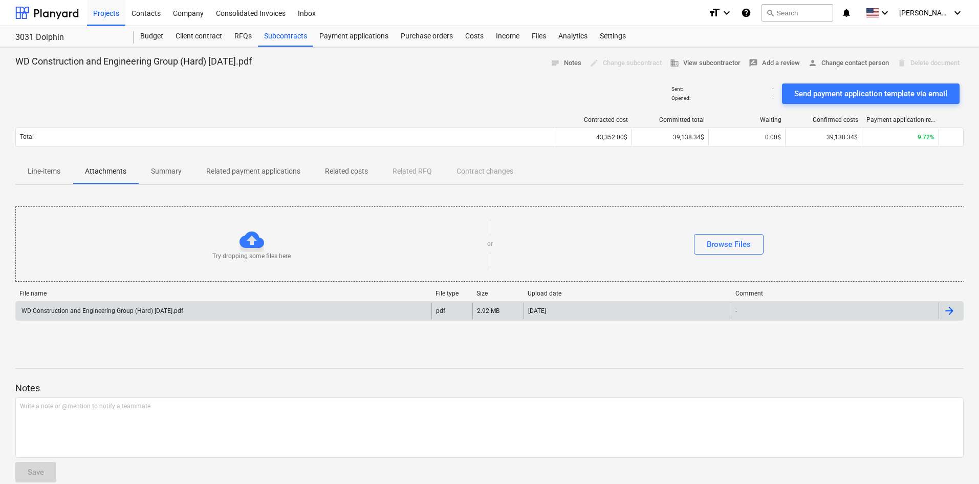
click at [164, 310] on div "WD Construction and Engineering Group (Hard) [DATE].pdf" at bounding box center [101, 310] width 163 height 7
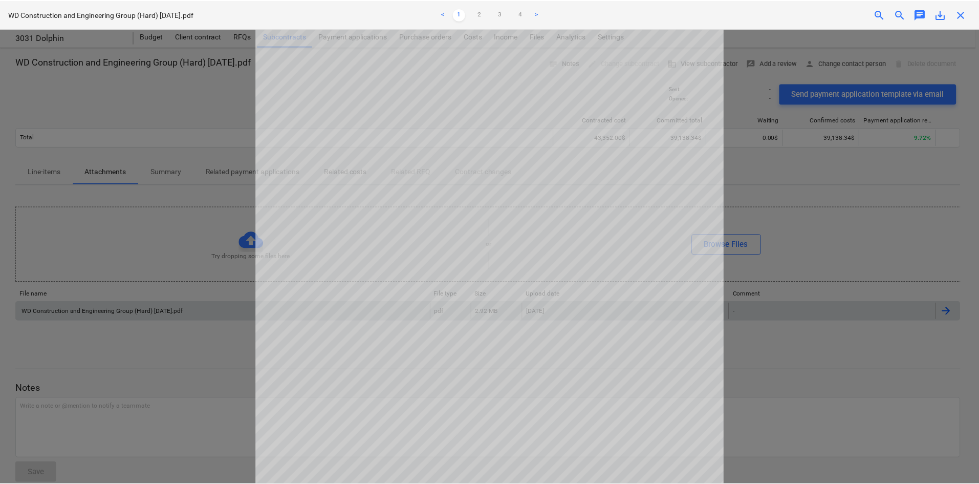
scroll to position [155, 0]
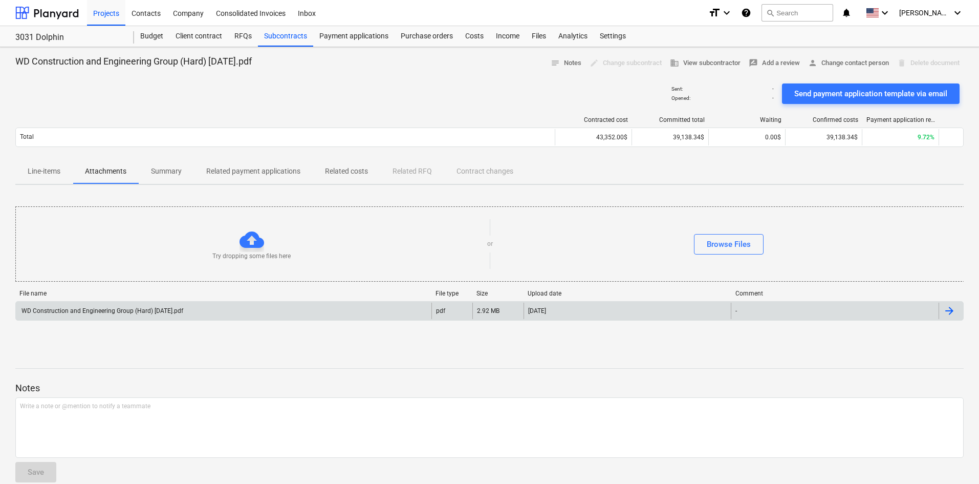
click at [54, 174] on p "Line-items" at bounding box center [44, 171] width 33 height 11
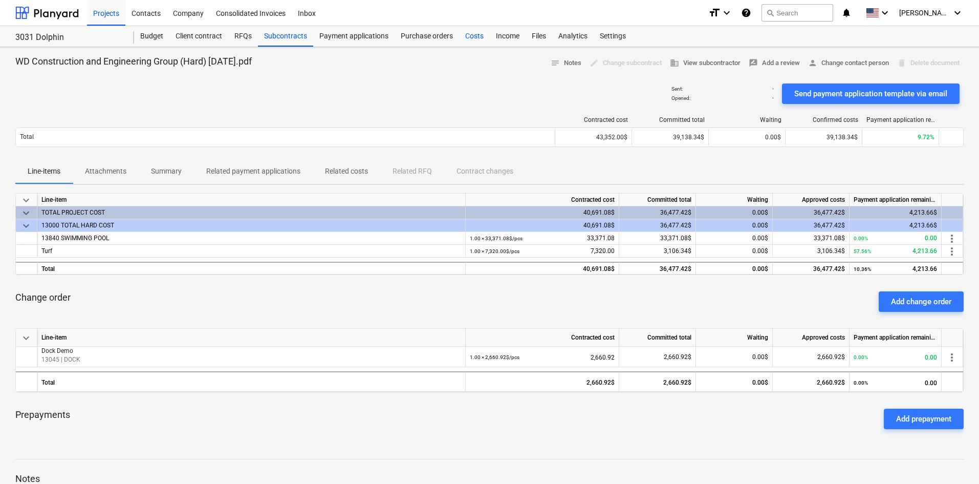
click at [483, 35] on div "Costs" at bounding box center [474, 36] width 31 height 20
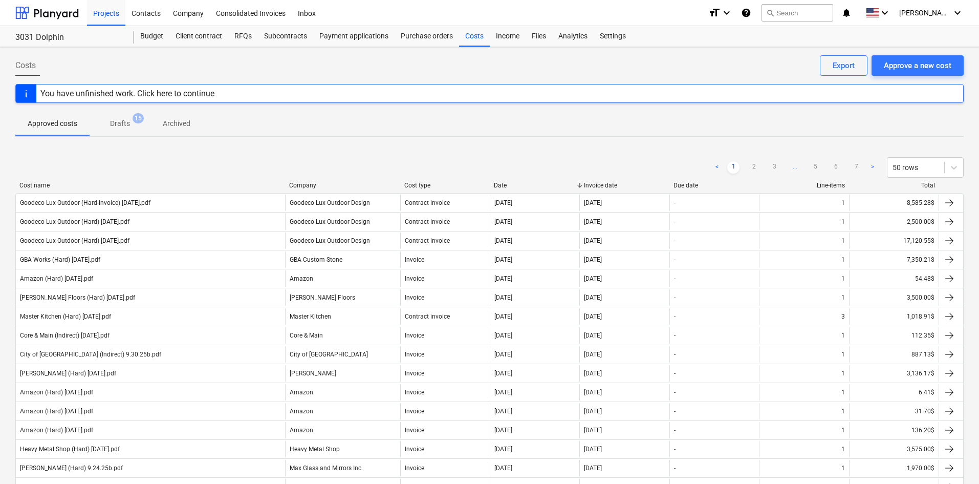
click at [303, 185] on div "Company" at bounding box center [342, 185] width 107 height 7
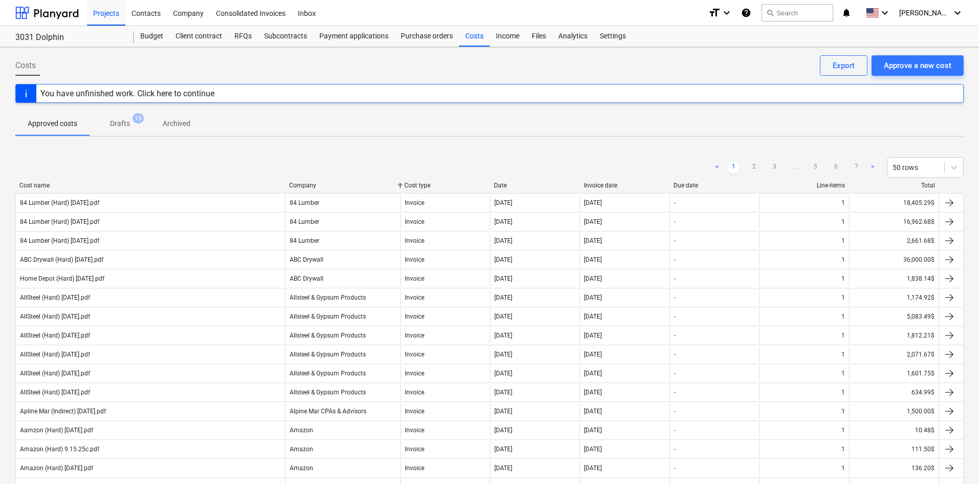
click at [303, 184] on div "Company" at bounding box center [342, 185] width 107 height 7
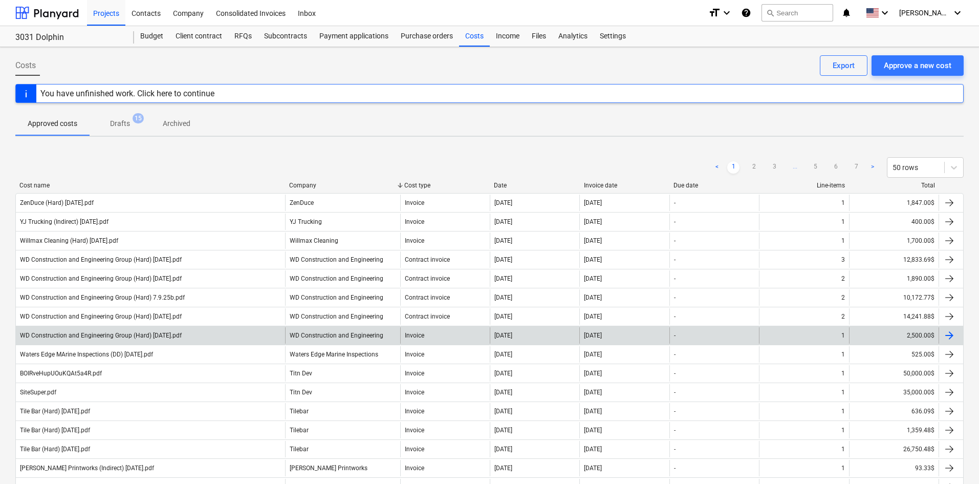
click at [186, 338] on div "WD Construction and Engineering Group (Hard) [DATE].pdf" at bounding box center [150, 335] width 269 height 16
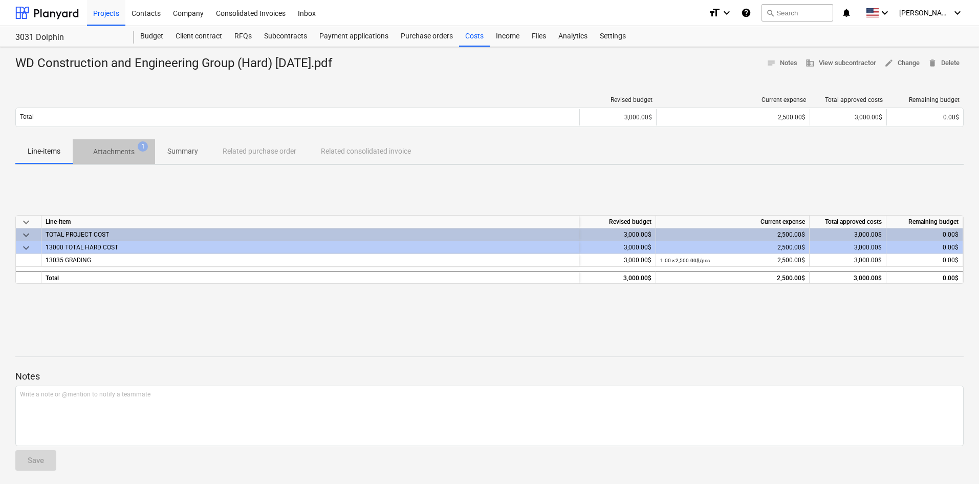
click at [116, 149] on p "Attachments" at bounding box center [113, 151] width 41 height 11
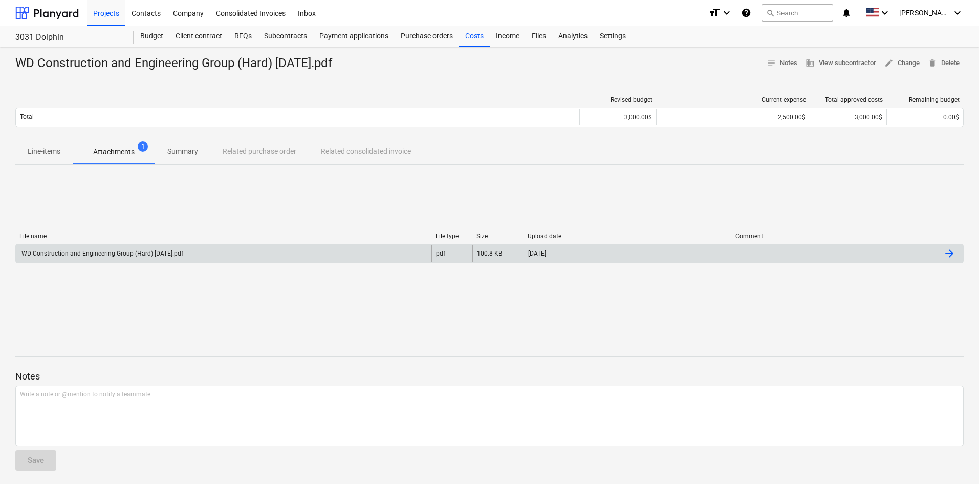
click at [186, 258] on div "WD Construction and Engineering Group (Hard) [DATE].pdf" at bounding box center [224, 253] width 416 height 16
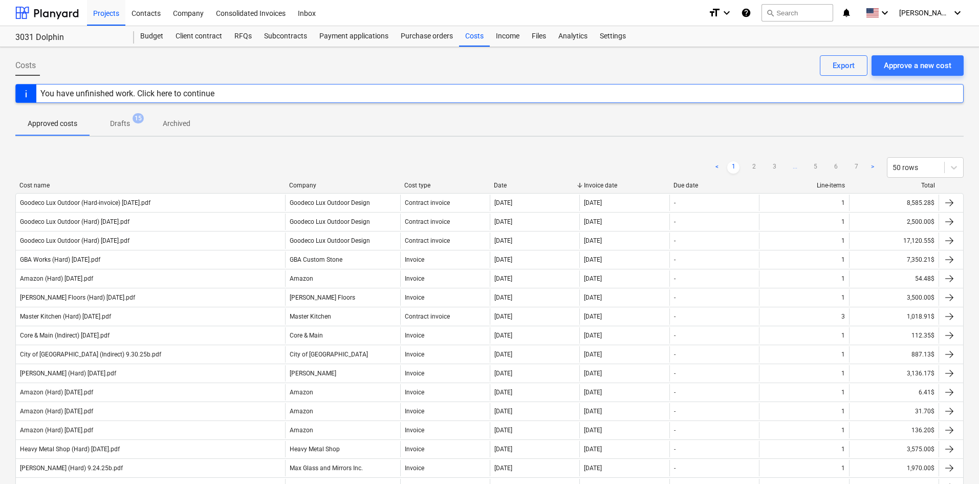
click at [301, 179] on div "< 1 2 3 ... 5 6 7 > 50 rows" at bounding box center [489, 167] width 949 height 29
click at [301, 184] on div "Company" at bounding box center [342, 185] width 107 height 7
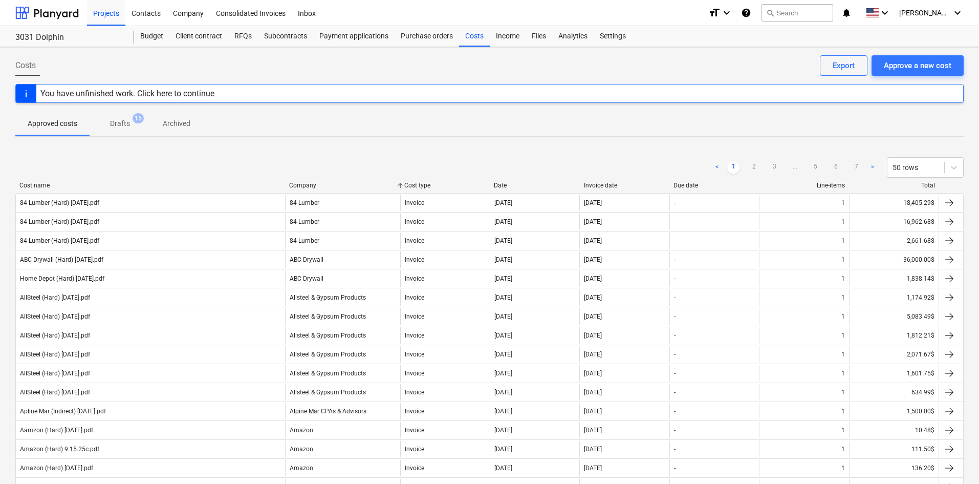
click at [301, 184] on div "Company" at bounding box center [342, 185] width 107 height 7
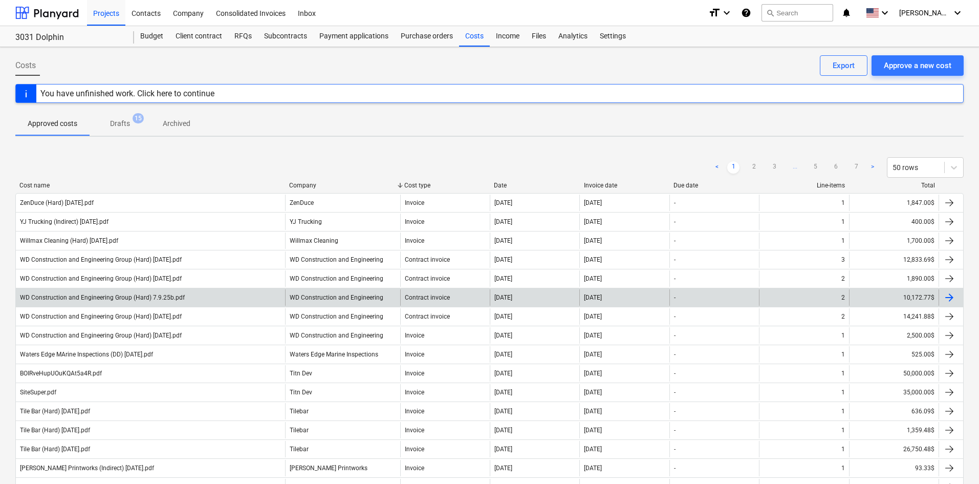
click at [241, 297] on div "WD Construction and Engineering Group (Hard) 7.9.25b.pdf" at bounding box center [150, 297] width 269 height 16
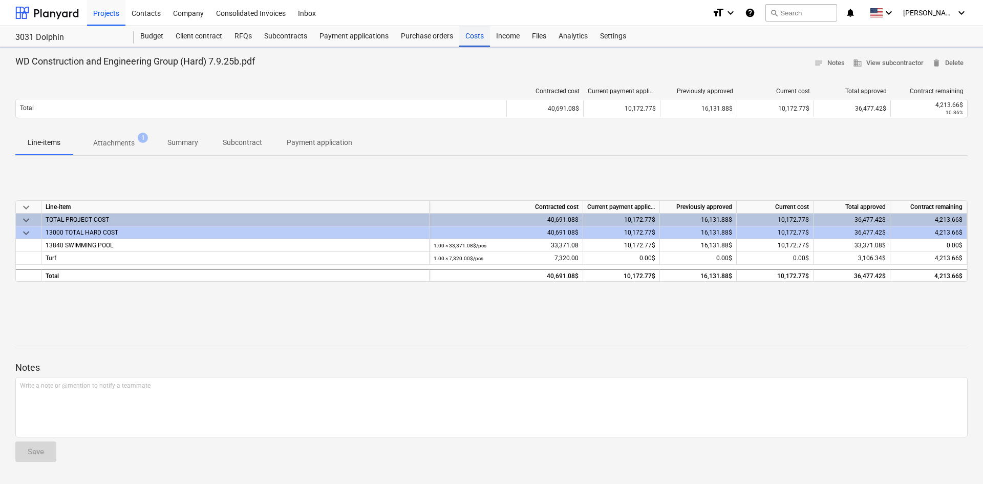
click at [483, 41] on div "Costs" at bounding box center [474, 36] width 31 height 20
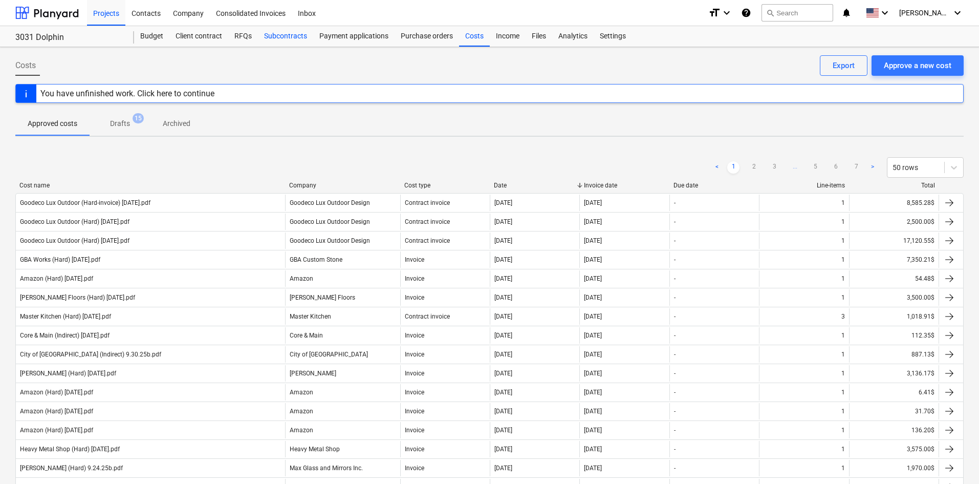
click at [268, 43] on div "Subcontracts" at bounding box center [285, 36] width 55 height 20
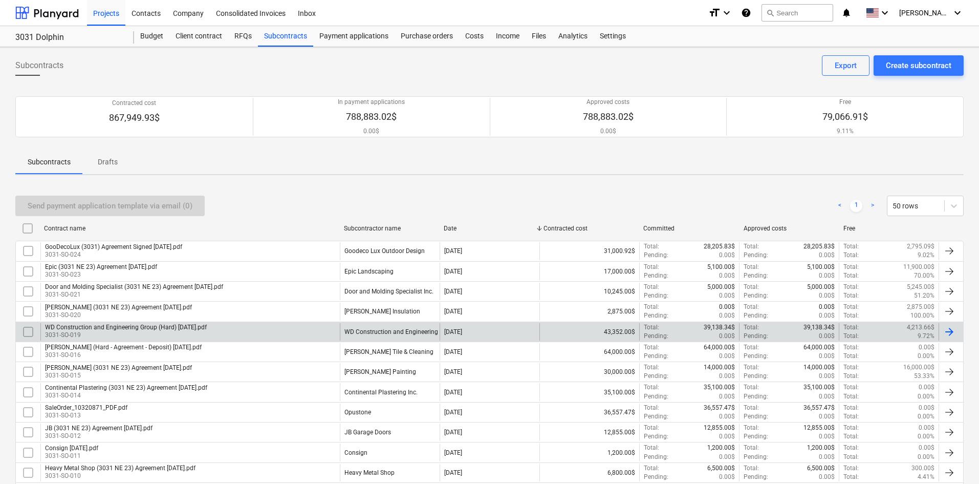
click at [229, 330] on div "WD Construction and Engineering Group (Hard) [DATE].pdf 3031-SO-019" at bounding box center [189, 331] width 299 height 17
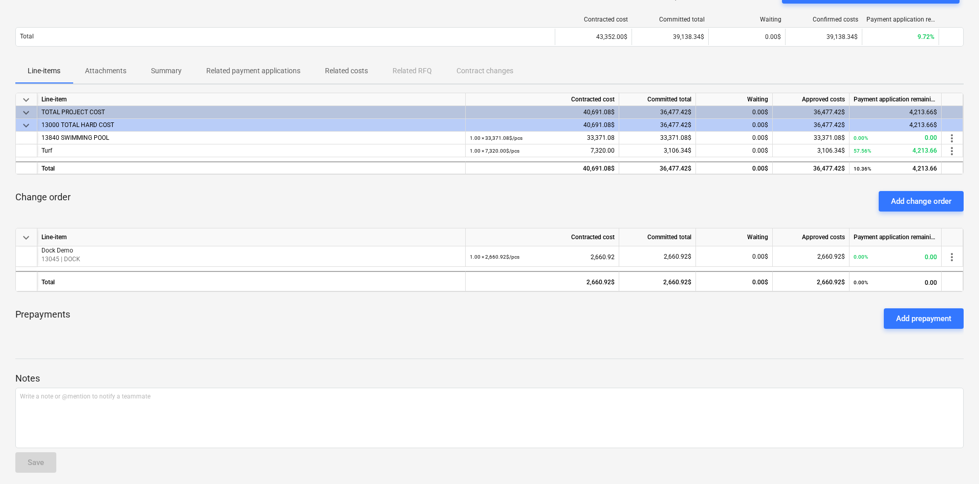
scroll to position [105, 0]
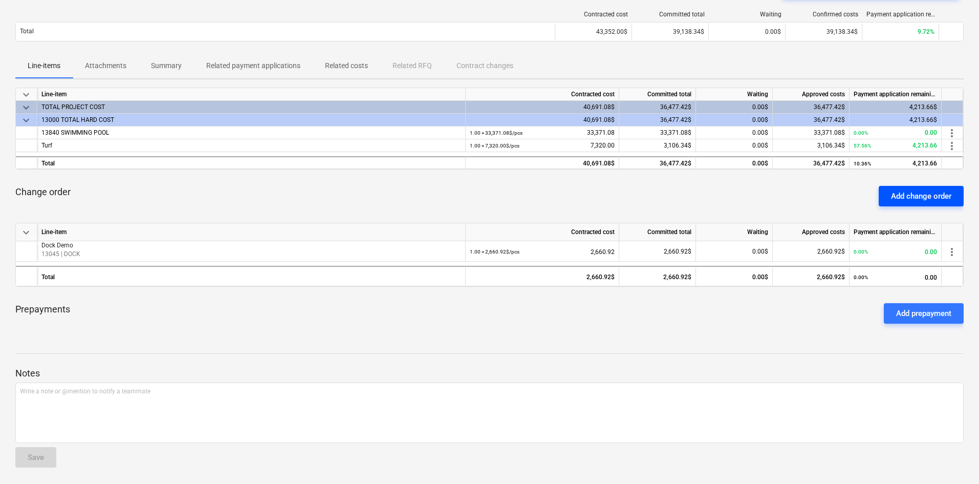
click at [904, 195] on div "Add change order" at bounding box center [921, 195] width 60 height 13
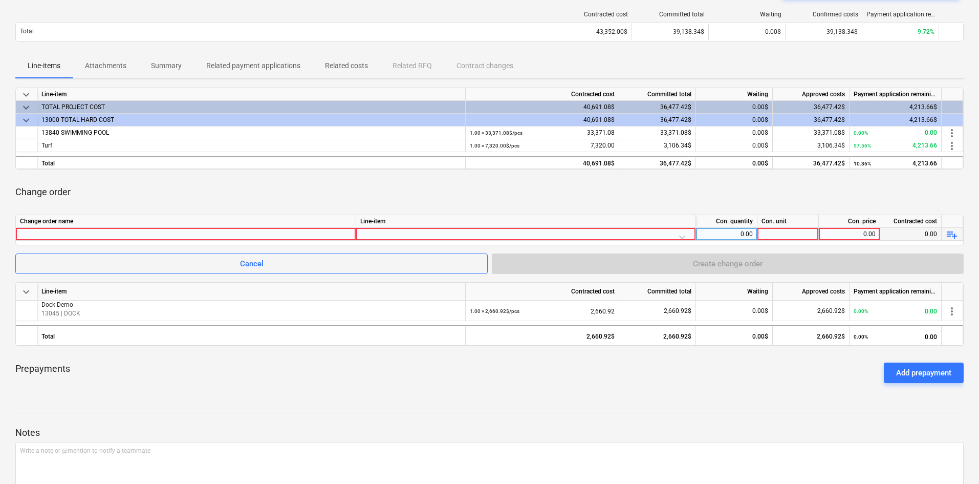
click at [124, 237] on div at bounding box center [186, 234] width 332 height 12
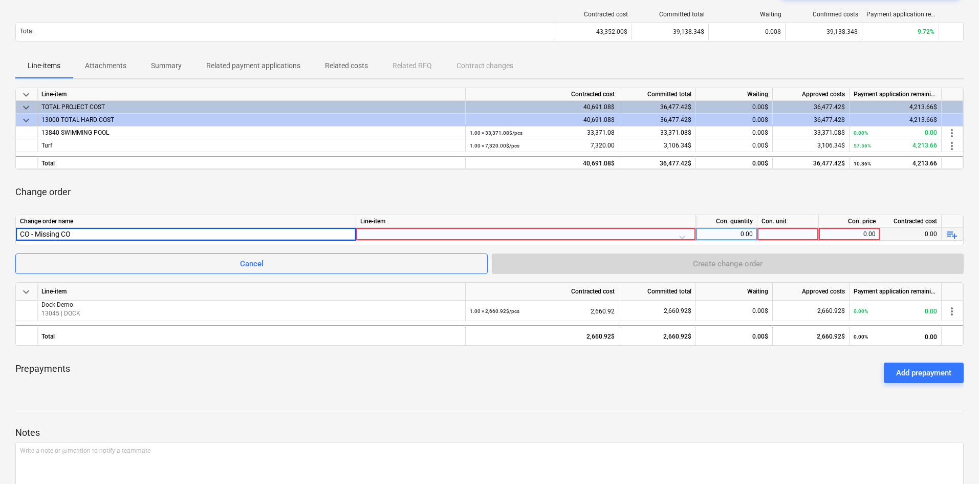
type input "CO - Missing COs"
click at [436, 233] on div at bounding box center [525, 237] width 331 height 18
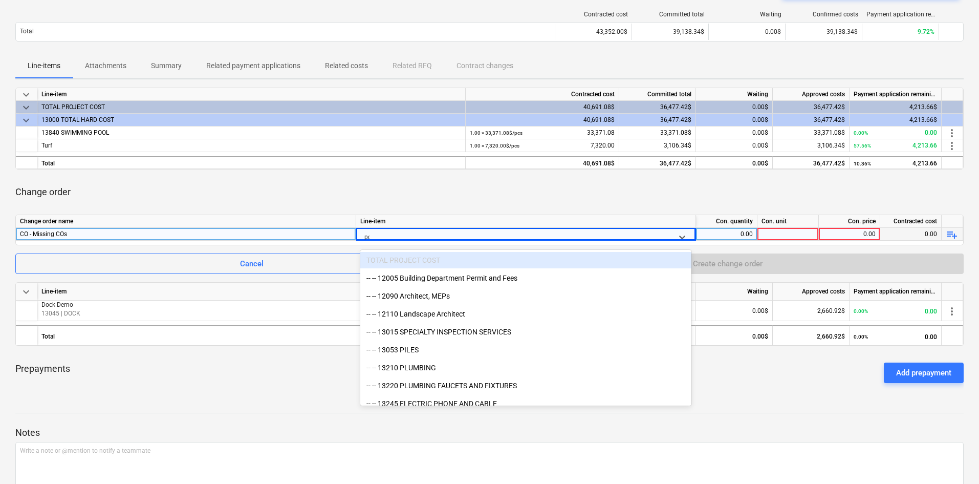
type input "poo"
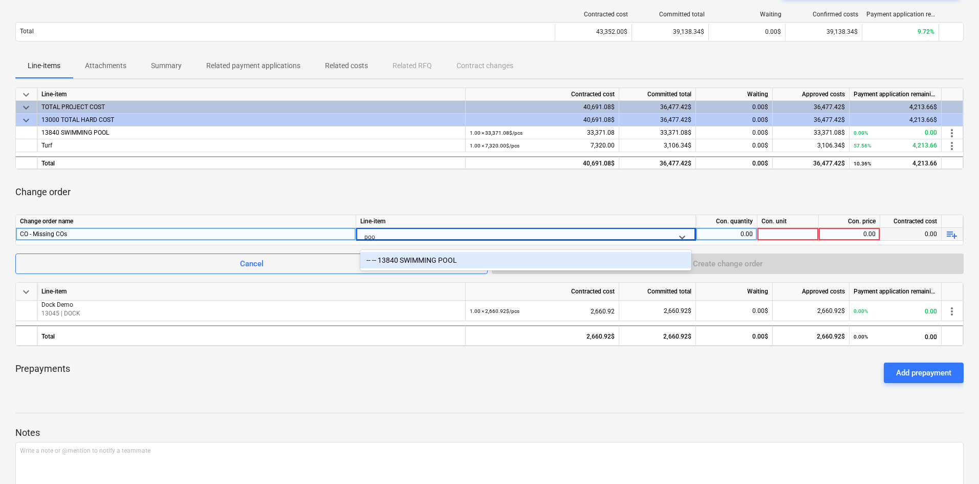
click at [457, 259] on div "-- -- 13840 SWIMMING POOL" at bounding box center [525, 260] width 331 height 16
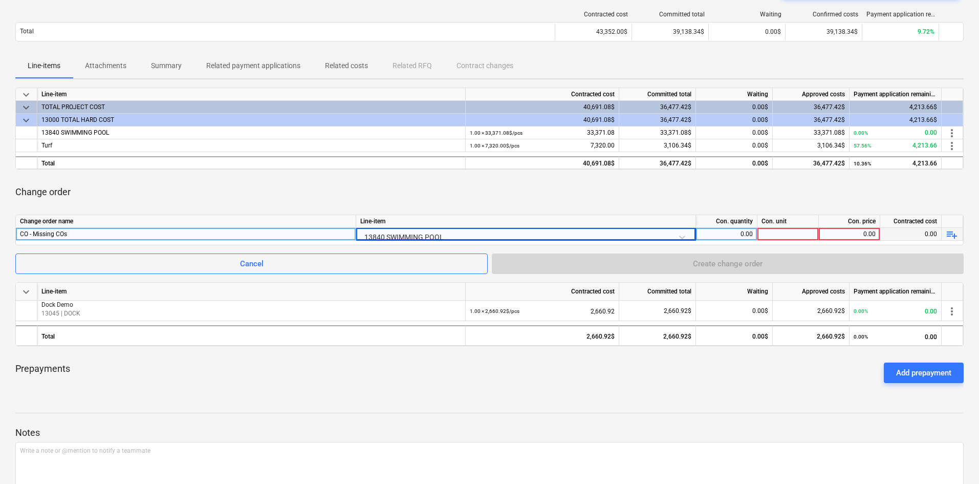
click at [731, 228] on div "0.00" at bounding box center [726, 234] width 53 height 13
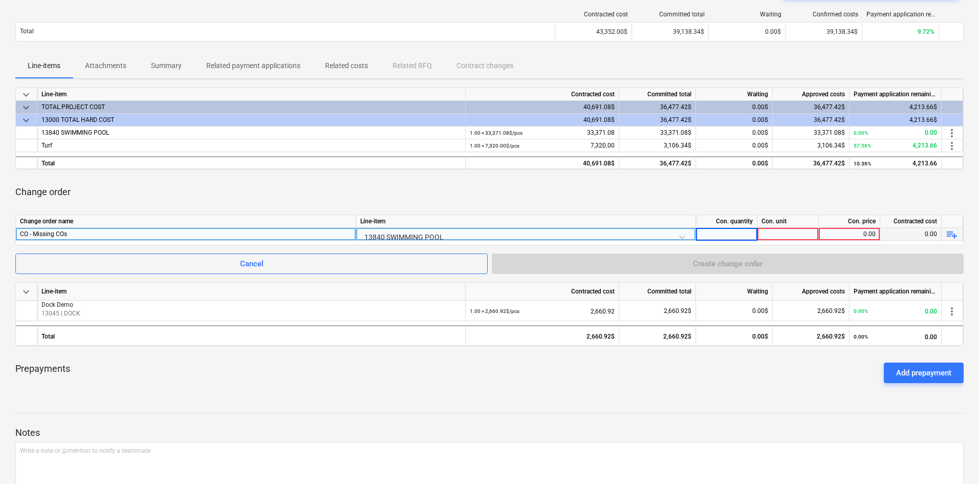
type input "1"
click at [790, 230] on div at bounding box center [788, 234] width 61 height 13
type input "pcs"
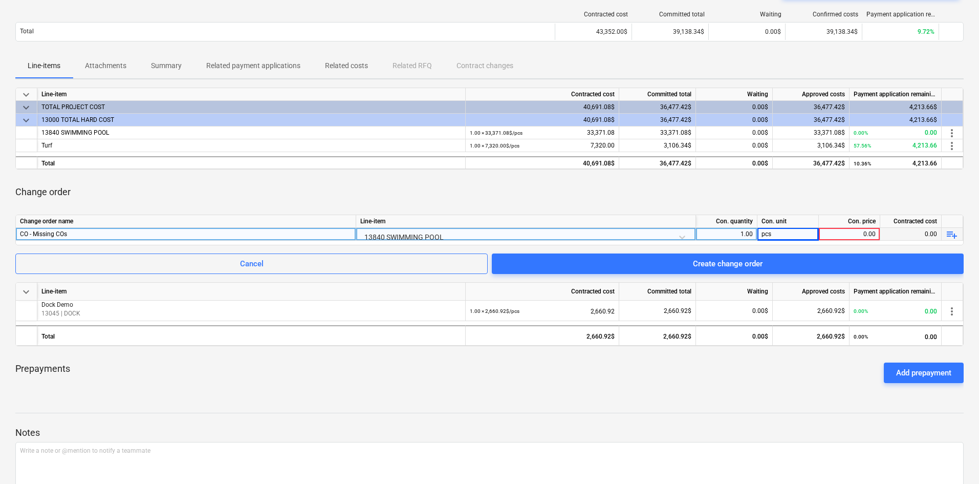
click at [846, 231] on div "0.00" at bounding box center [849, 234] width 53 height 13
type input "4222.74"
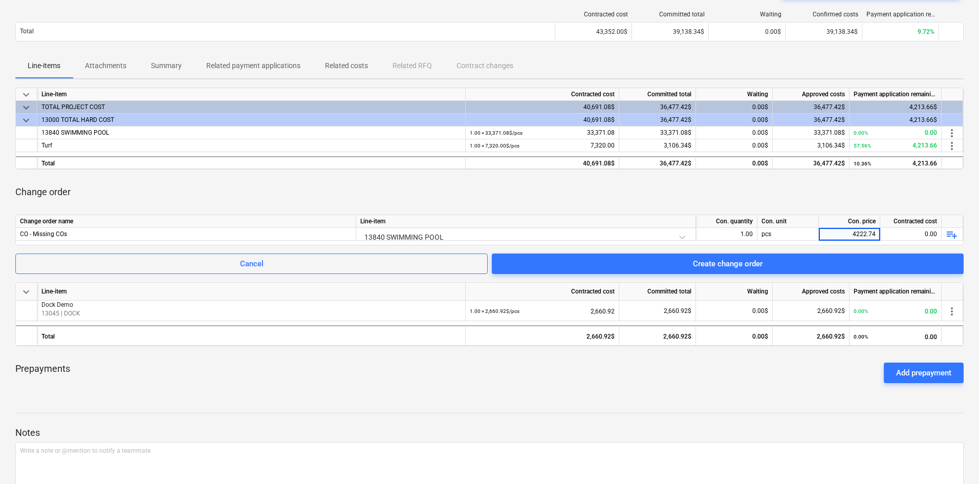
click at [614, 188] on div "Change order" at bounding box center [489, 192] width 949 height 29
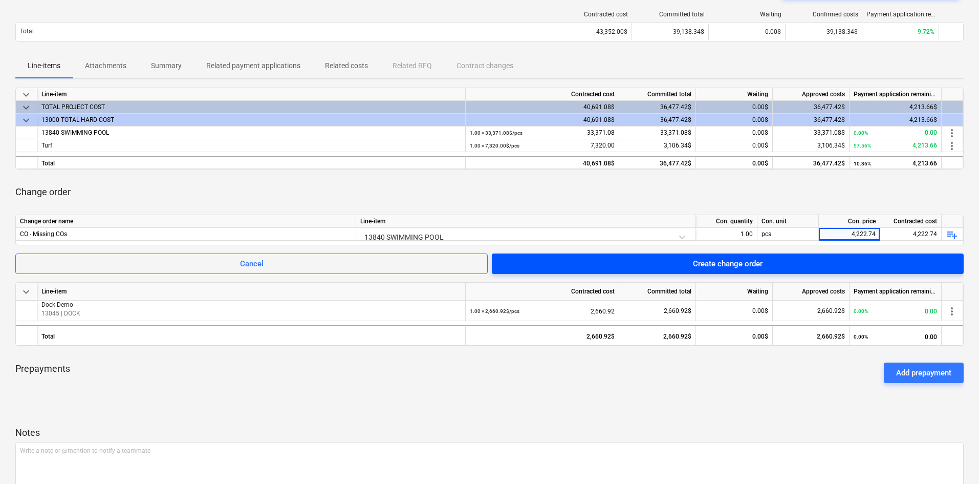
click at [642, 263] on span "Create change order" at bounding box center [727, 263] width 447 height 13
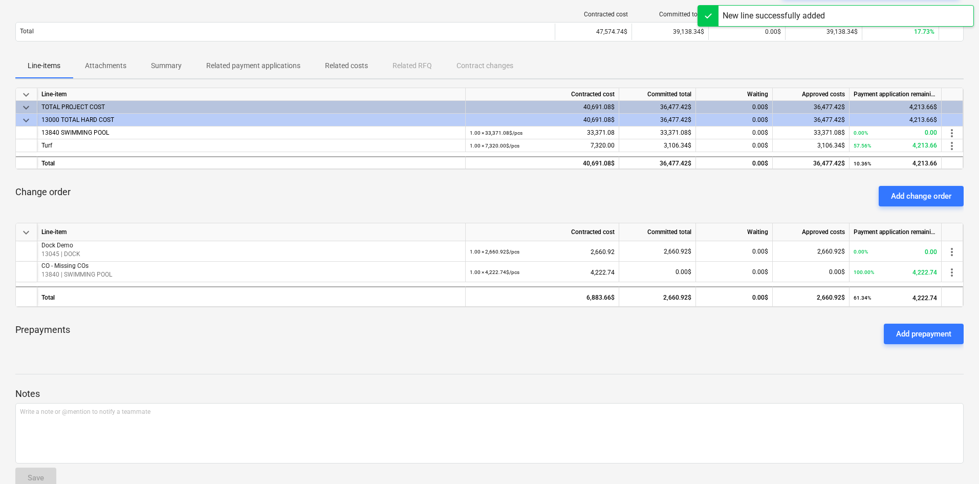
click at [542, 362] on div at bounding box center [489, 364] width 949 height 8
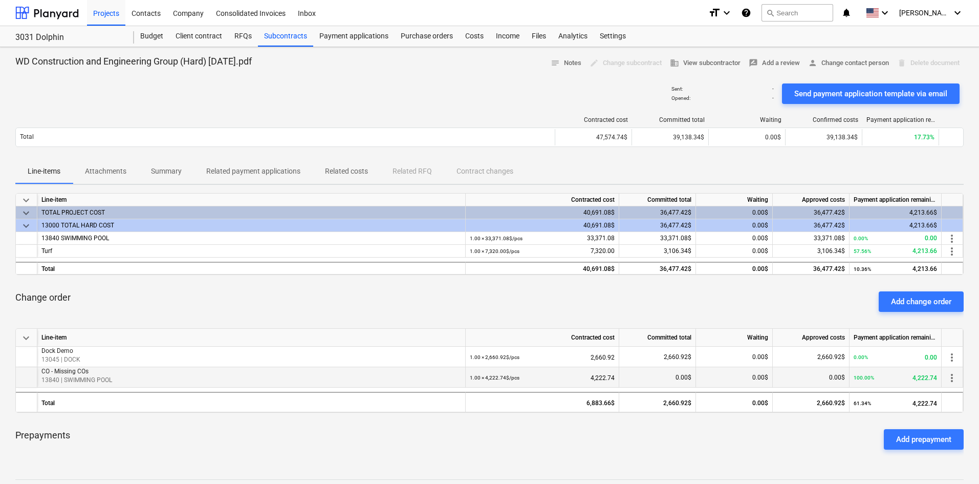
click at [955, 375] on span "more_vert" at bounding box center [952, 378] width 12 height 12
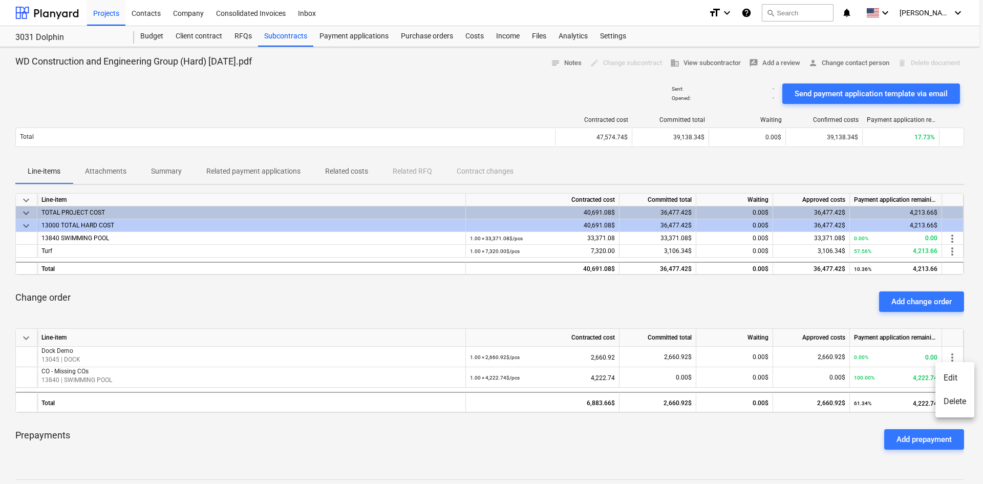
click at [947, 401] on li "Delete" at bounding box center [954, 402] width 39 height 24
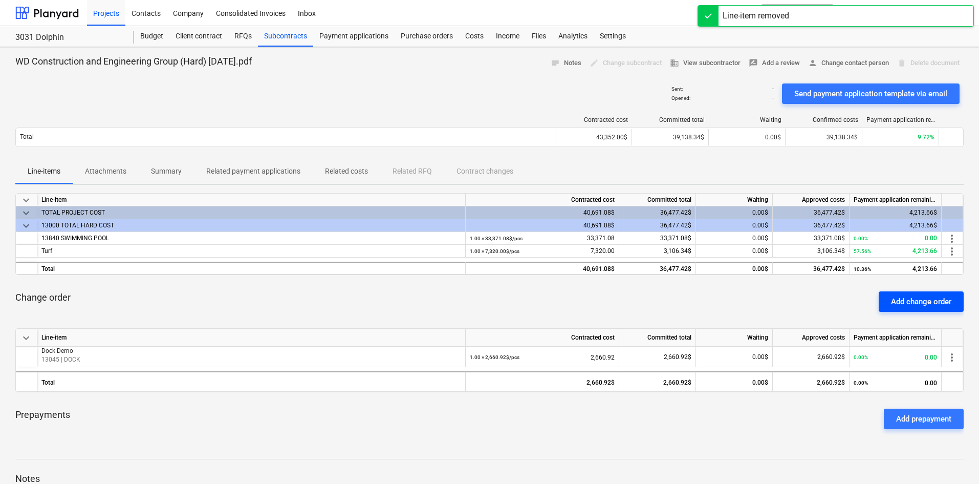
click at [919, 302] on div "Add change order" at bounding box center [921, 301] width 60 height 13
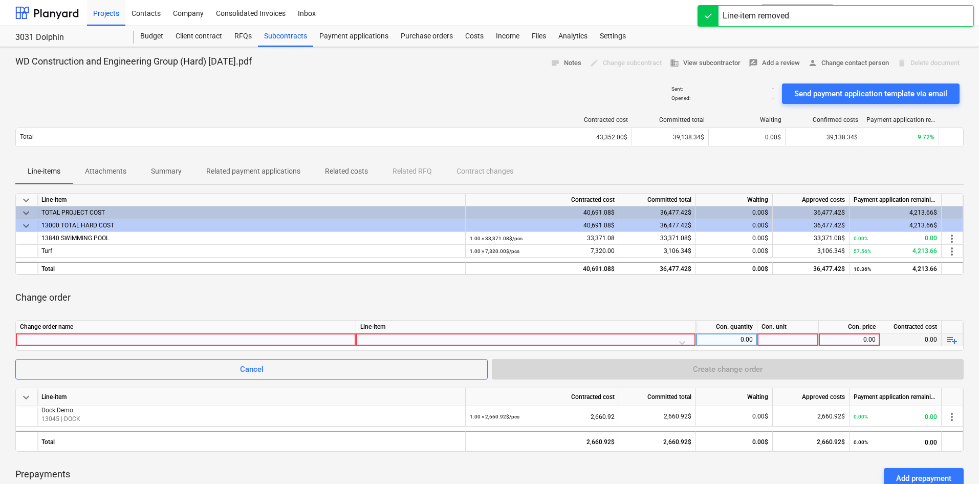
click at [282, 342] on div at bounding box center [186, 339] width 332 height 12
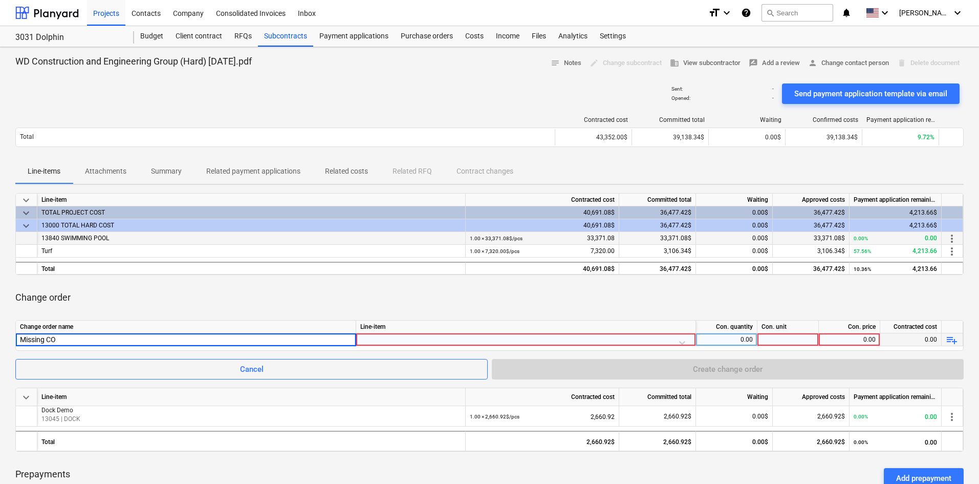
type input "Missing COs"
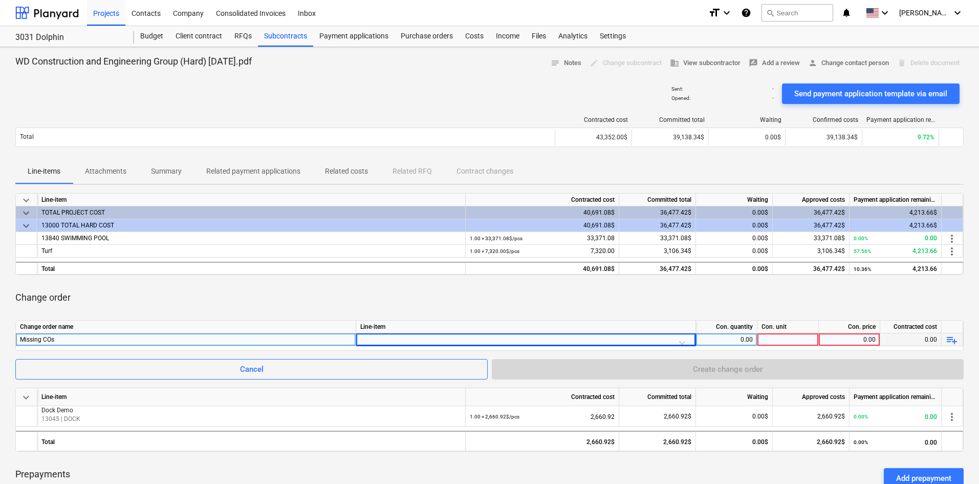
click at [478, 331] on div "Line-item" at bounding box center [526, 326] width 340 height 13
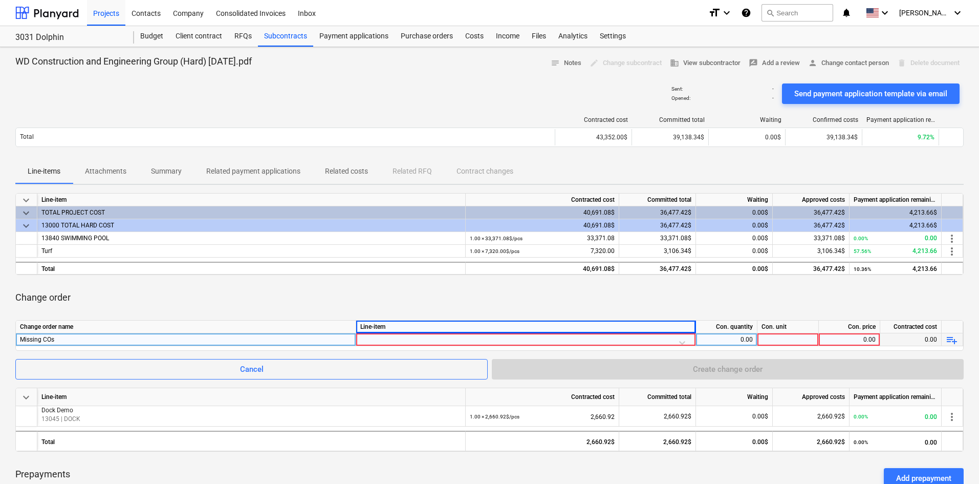
click at [476, 339] on div at bounding box center [525, 342] width 331 height 18
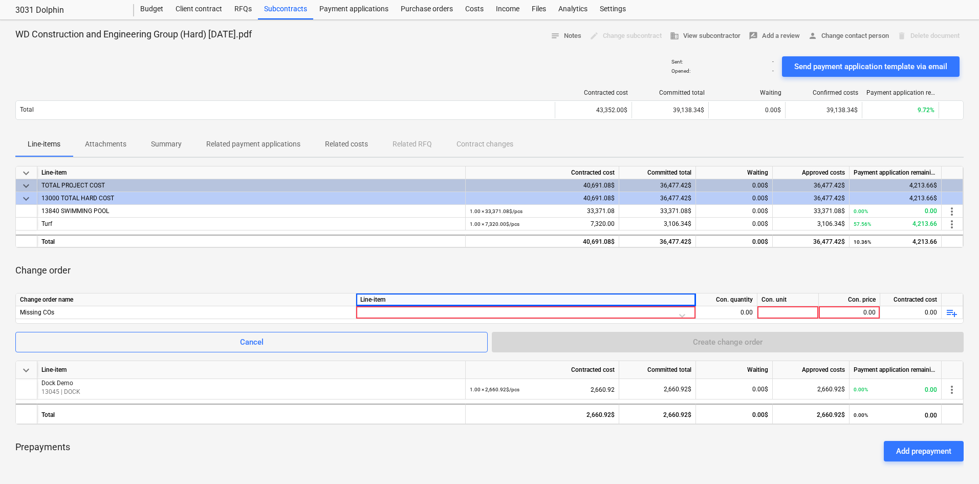
scroll to position [31, 0]
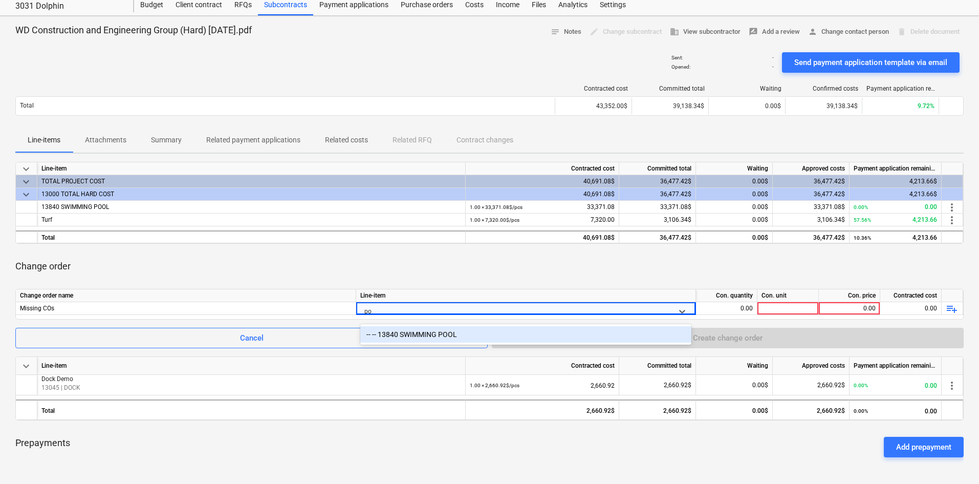
type input "poo"
click at [502, 328] on div "-- -- 13840 SWIMMING POOL" at bounding box center [525, 334] width 331 height 16
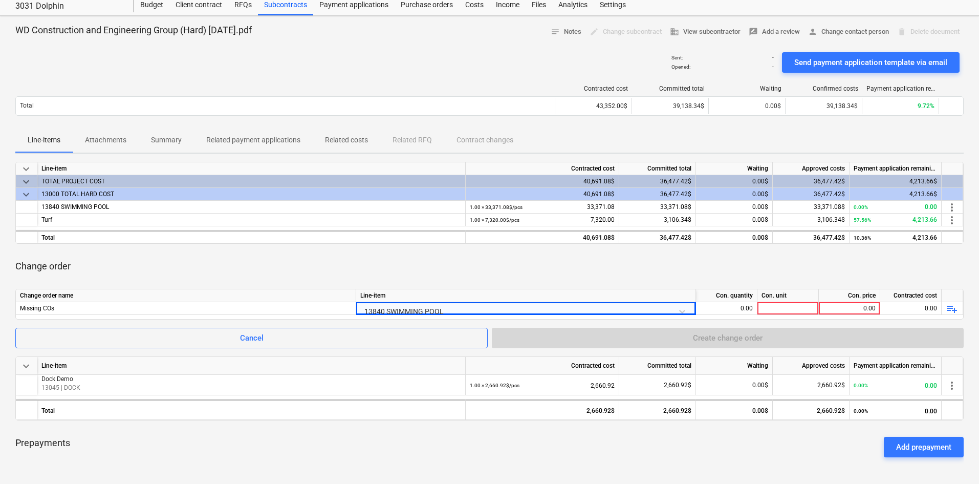
click at [464, 278] on div "Change order" at bounding box center [489, 266] width 949 height 29
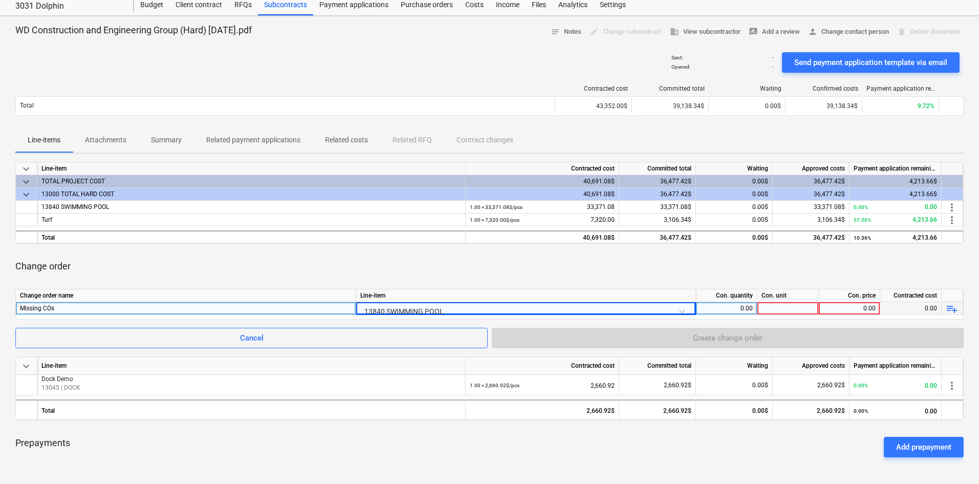
drag, startPoint x: 729, startPoint y: 309, endPoint x: 728, endPoint y: 314, distance: 5.7
click at [728, 314] on div "0.00" at bounding box center [726, 308] width 53 height 13
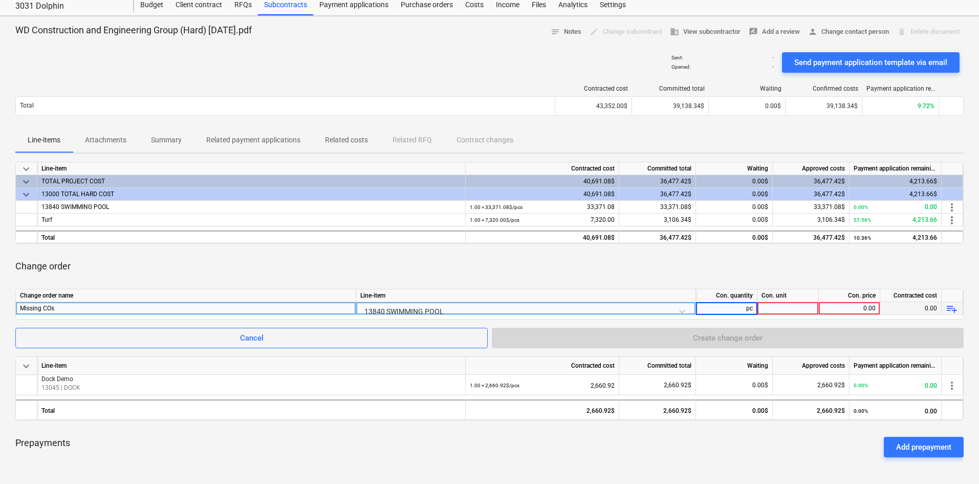
type input "pcs"
drag, startPoint x: 737, startPoint y: 311, endPoint x: 777, endPoint y: 309, distance: 40.5
click at [0, 0] on div "Missing COs 13840 SWIMMING POOL pcs 0.00 0.00 playlist_add" at bounding box center [0, 0] width 0 height 0
click at [784, 310] on div at bounding box center [788, 308] width 61 height 13
type input "1"
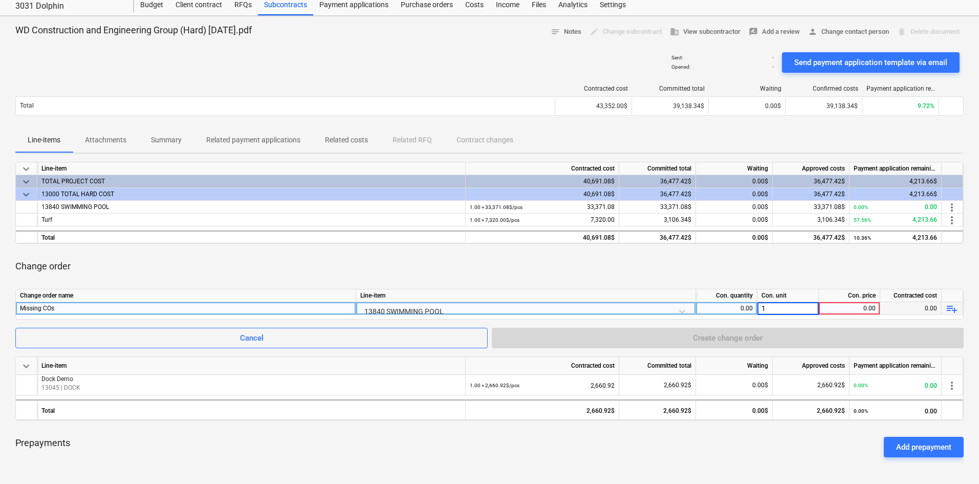
click at [746, 308] on div "0.00" at bounding box center [726, 308] width 53 height 13
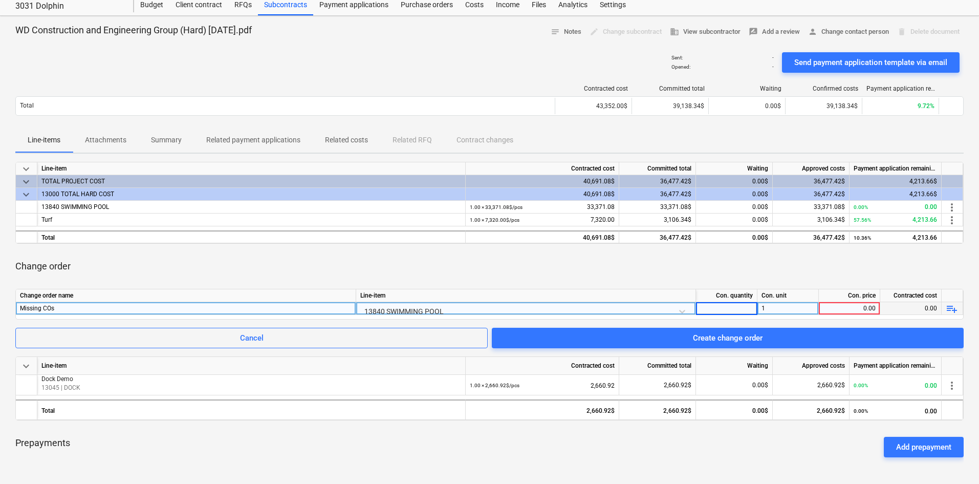
click at [746, 308] on input at bounding box center [726, 308] width 61 height 12
type input "1"
click at [789, 308] on div "1" at bounding box center [788, 308] width 61 height 13
type input "pcs"
click at [866, 310] on div "0.00" at bounding box center [849, 308] width 53 height 13
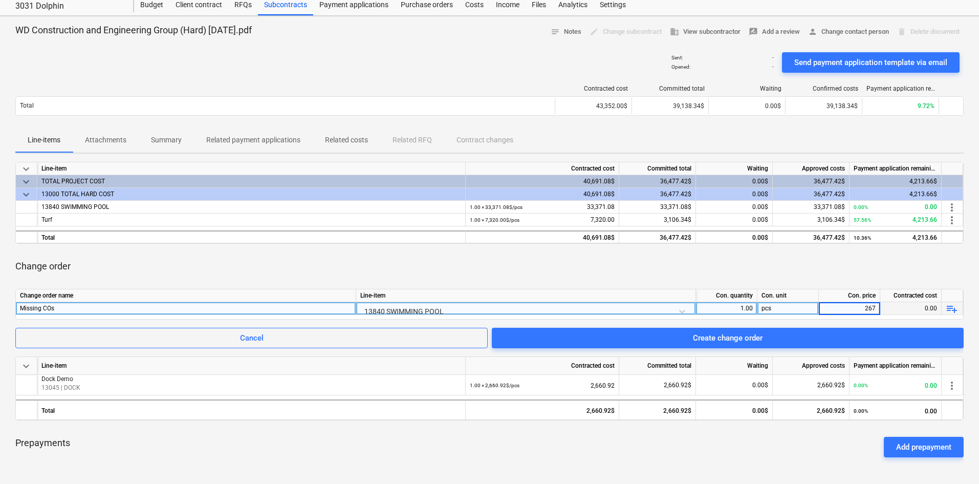
type input "2670"
click at [664, 250] on div "keyboard_arrow_down Line-item Contracted cost Committed total Waiting Approved …" at bounding box center [489, 314] width 949 height 304
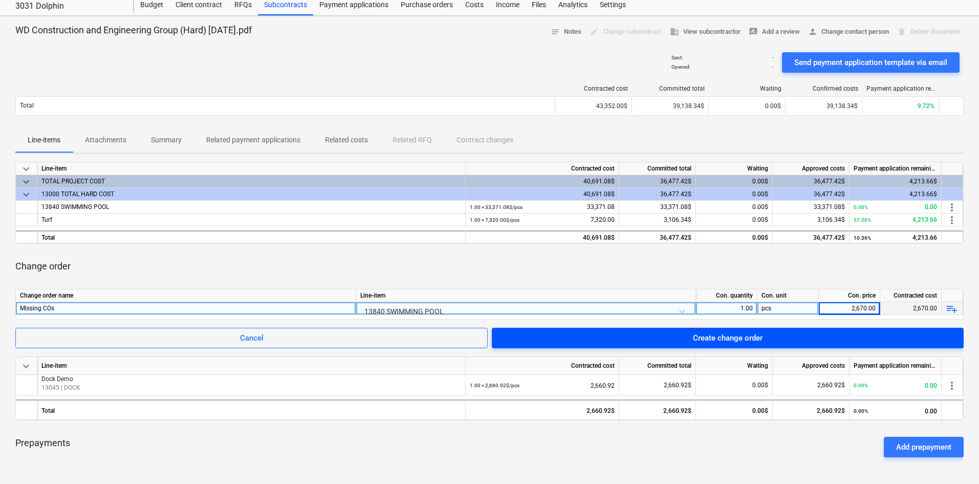
click at [668, 335] on span "Create change order" at bounding box center [727, 337] width 447 height 13
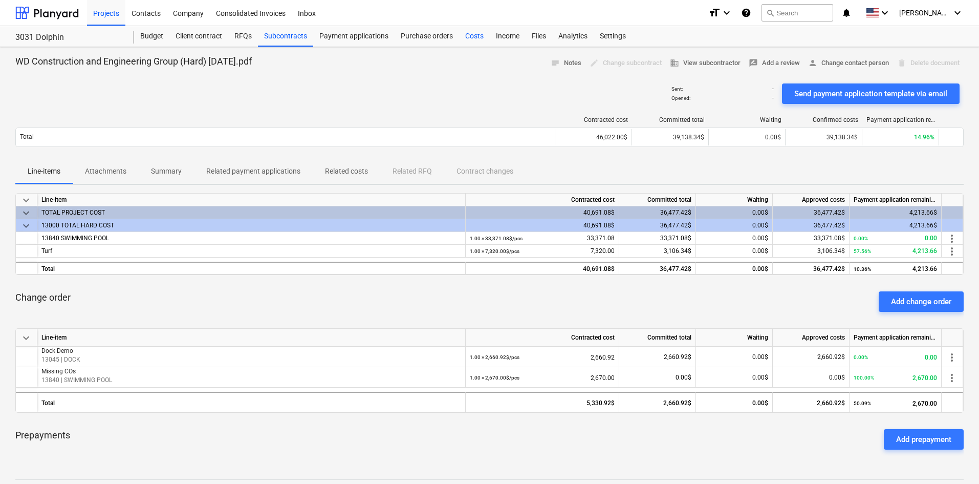
click at [475, 39] on div "Costs" at bounding box center [474, 36] width 31 height 20
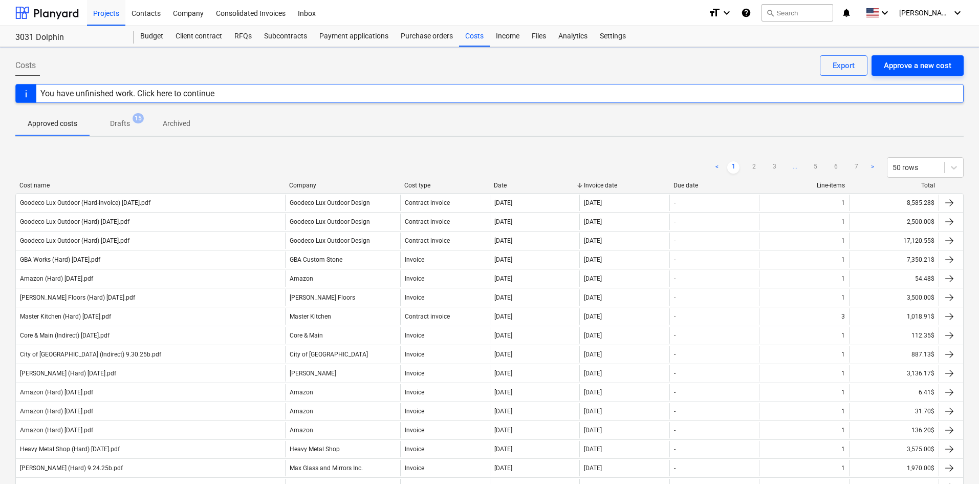
click at [902, 70] on div "Approve a new cost" at bounding box center [918, 65] width 68 height 13
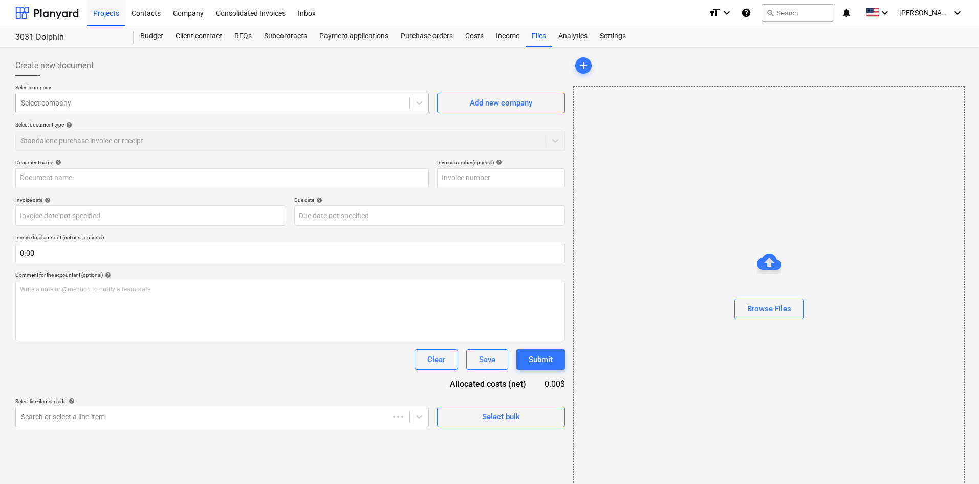
click at [211, 107] on div at bounding box center [212, 103] width 383 height 10
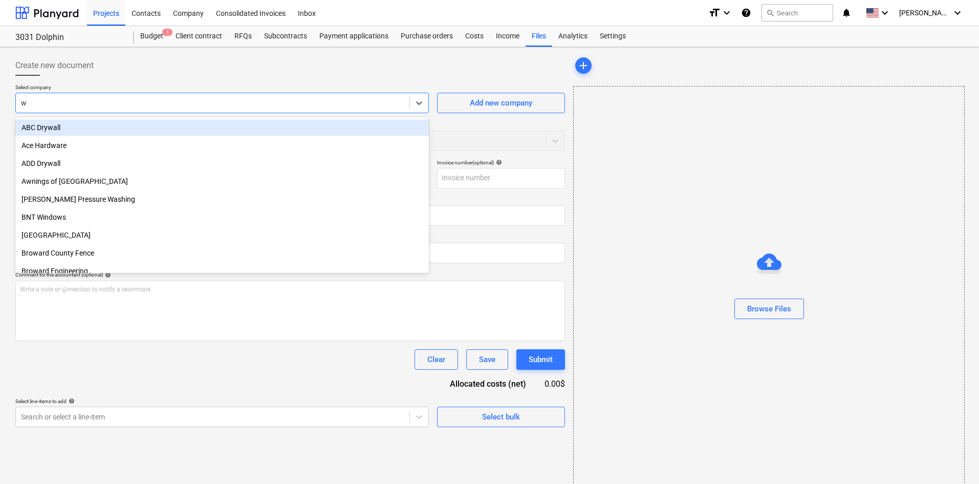
type input "wd"
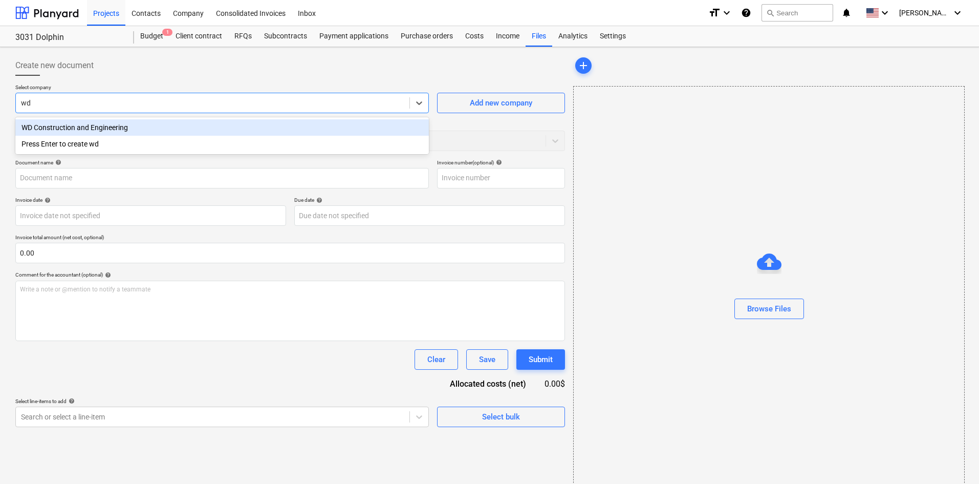
click at [161, 124] on div "WD Construction and Engineering" at bounding box center [222, 127] width 414 height 16
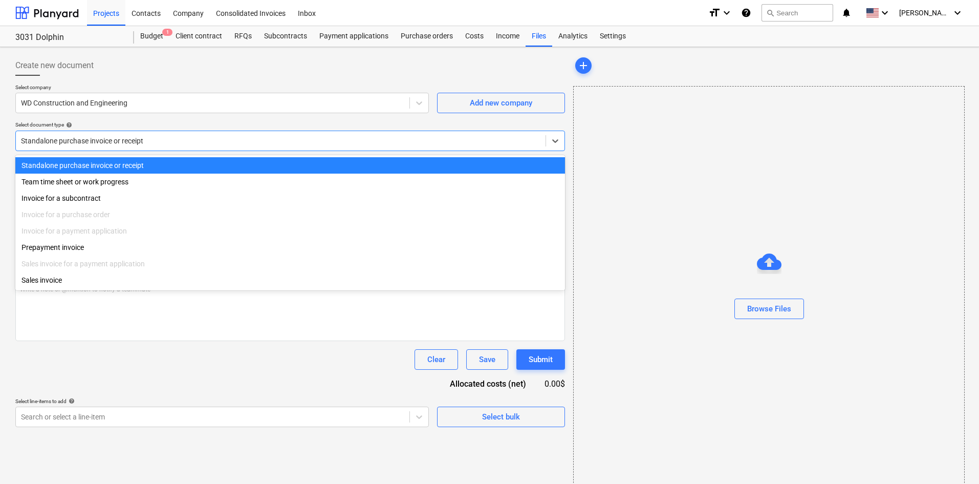
click at [138, 138] on div at bounding box center [281, 141] width 520 height 10
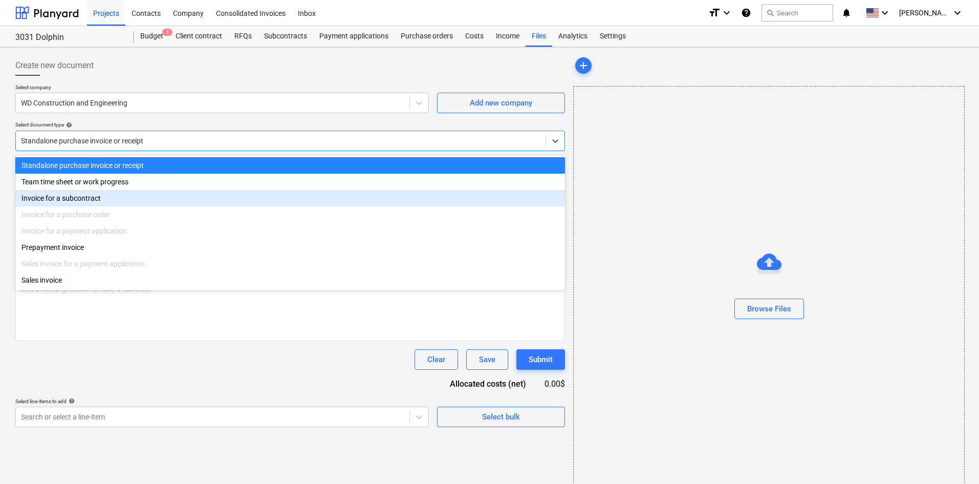
click at [105, 194] on div "Invoice for a subcontract" at bounding box center [290, 198] width 550 height 16
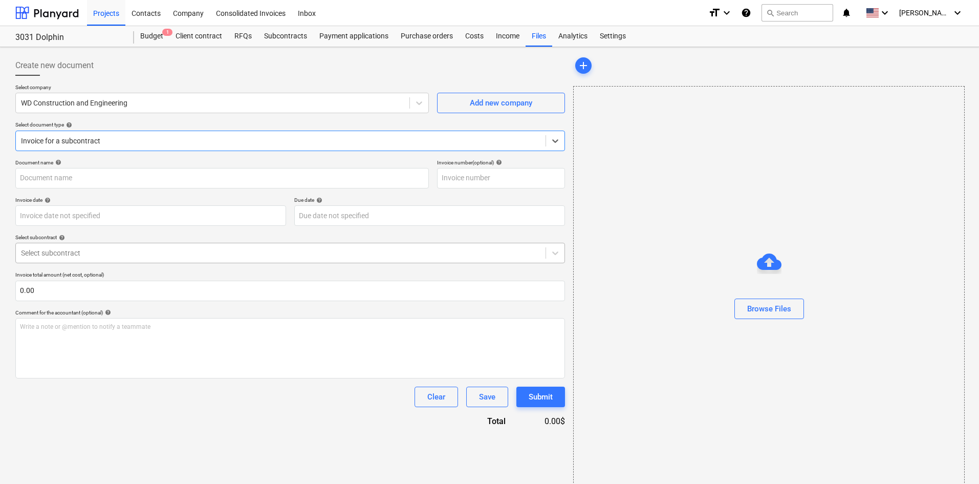
click at [103, 255] on div at bounding box center [281, 253] width 520 height 10
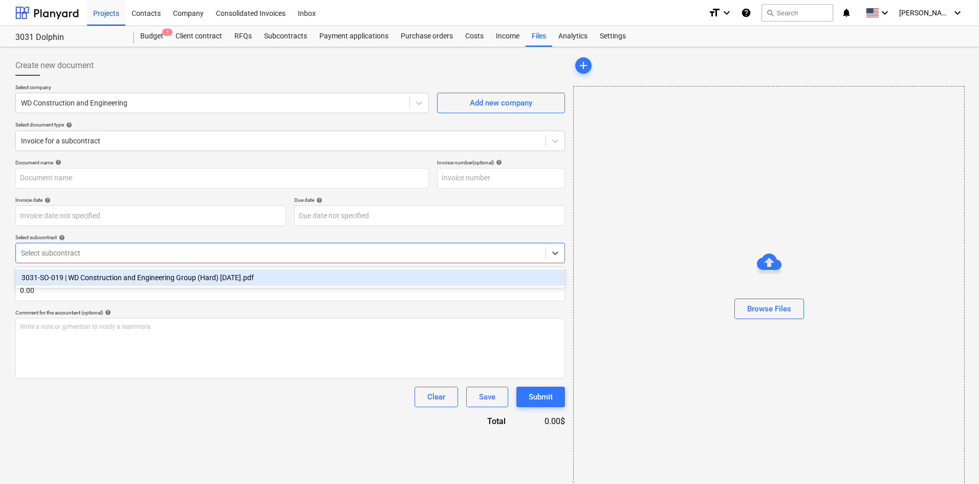
click at [111, 275] on div "3031-SO-019 | WD Construction and Engineering Group (Hard) [DATE].pdf" at bounding box center [290, 277] width 550 height 16
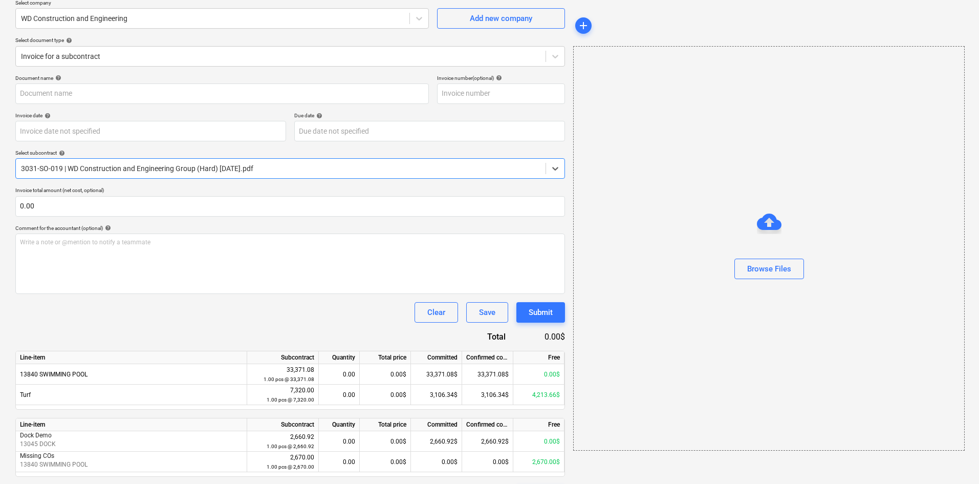
scroll to position [114, 0]
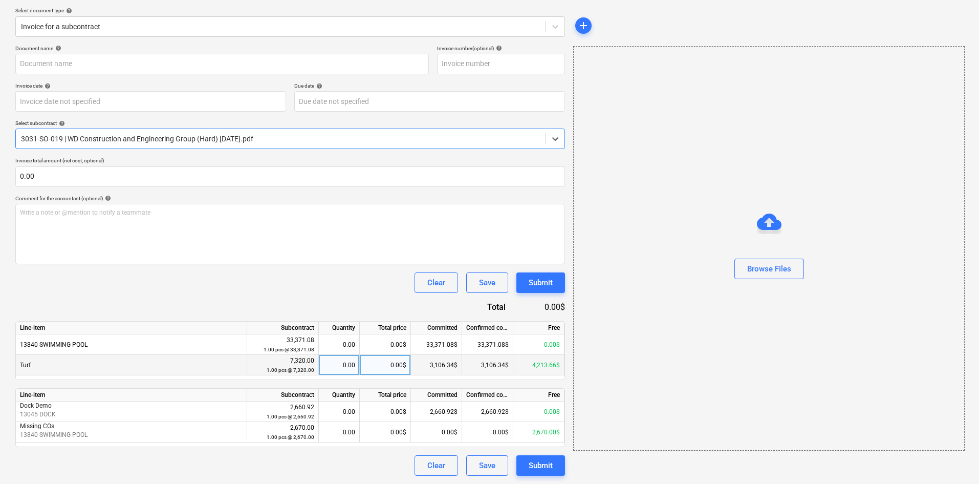
click at [376, 368] on div "0.00$" at bounding box center [385, 365] width 51 height 20
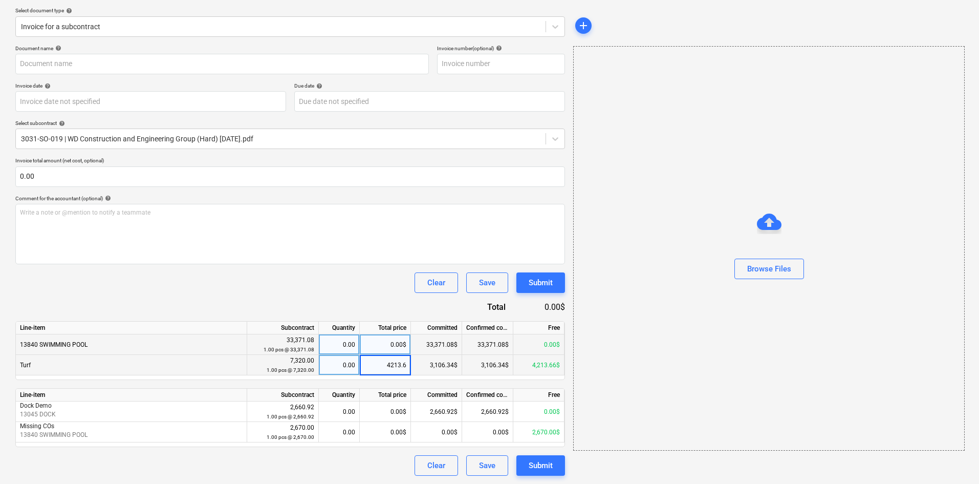
type input "4213.66"
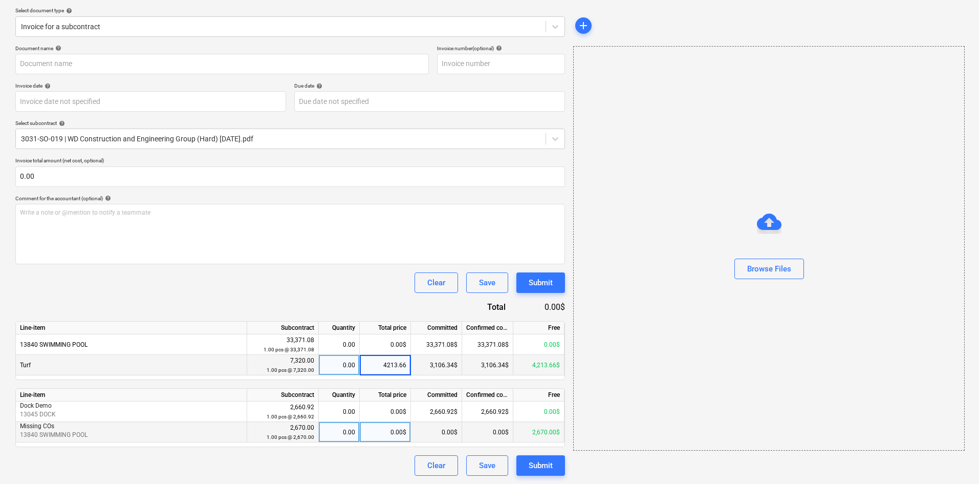
click at [393, 433] on div "0.00$" at bounding box center [385, 432] width 51 height 20
type input "2670"
click at [387, 453] on div "Document name help Invoice number (optional) help Invoice date help Press the d…" at bounding box center [290, 260] width 550 height 431
click at [796, 275] on button "Browse Files" at bounding box center [770, 269] width 70 height 20
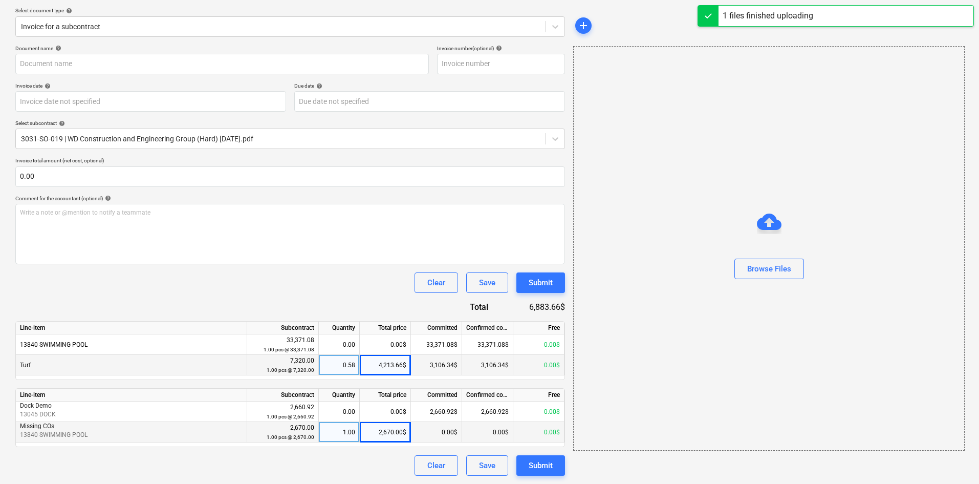
type input "WD Construction and Engineering Group (Hard) [DATE].pdf"
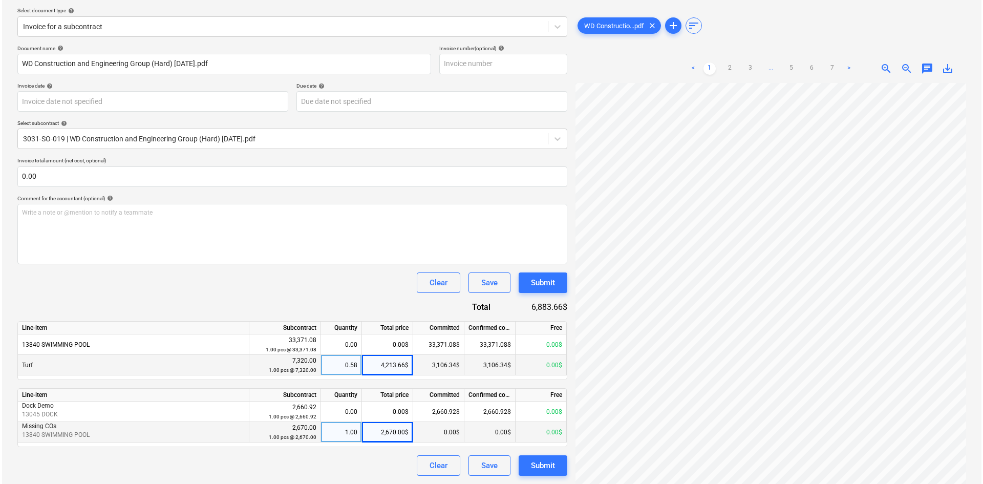
scroll to position [161, 0]
click at [555, 461] on button "Submit" at bounding box center [541, 465] width 49 height 20
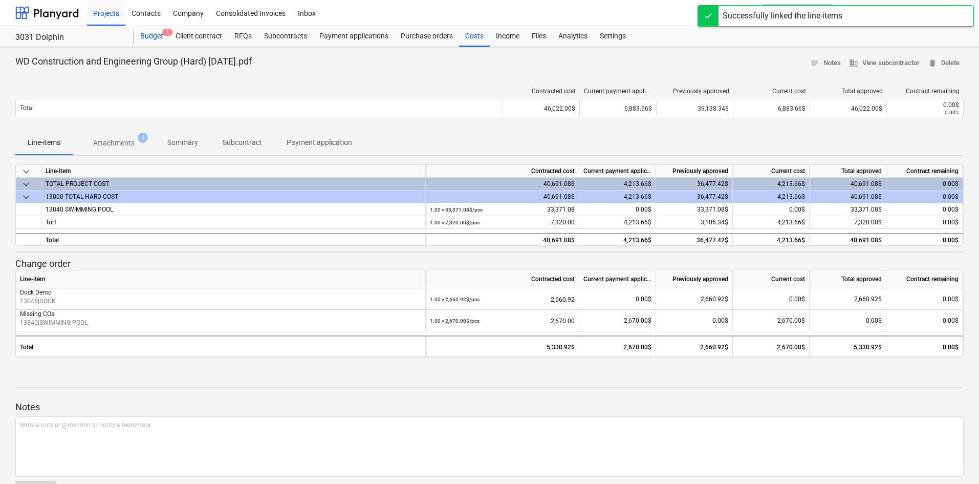
click at [144, 37] on div "Budget 1" at bounding box center [151, 36] width 35 height 20
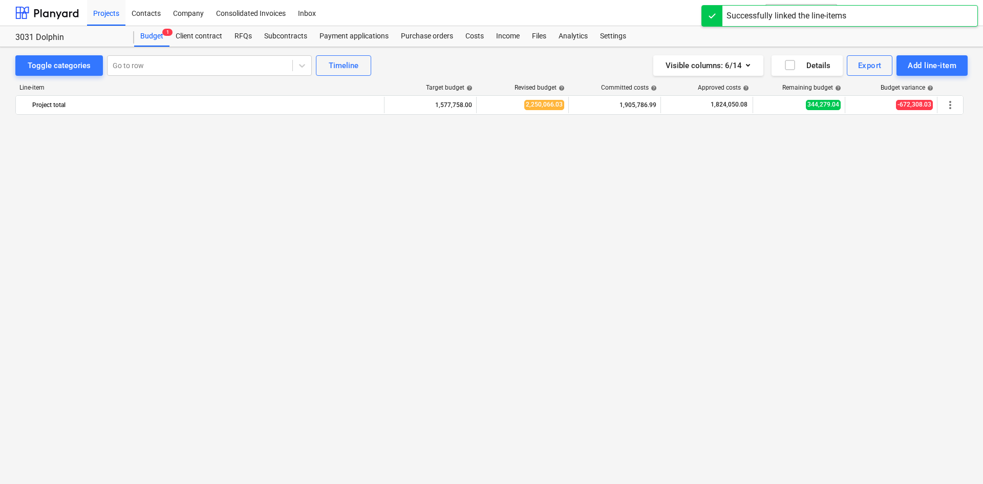
scroll to position [809, 0]
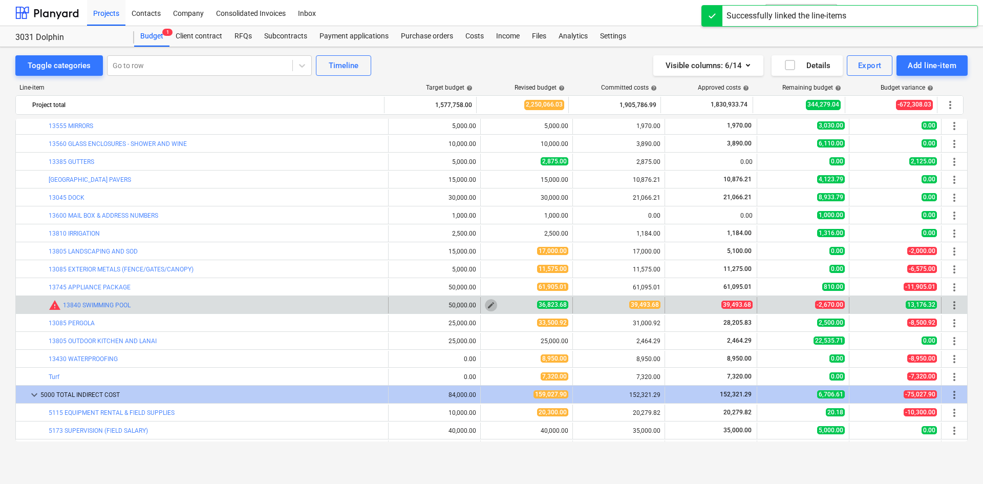
click at [490, 304] on span "edit" at bounding box center [491, 305] width 8 height 8
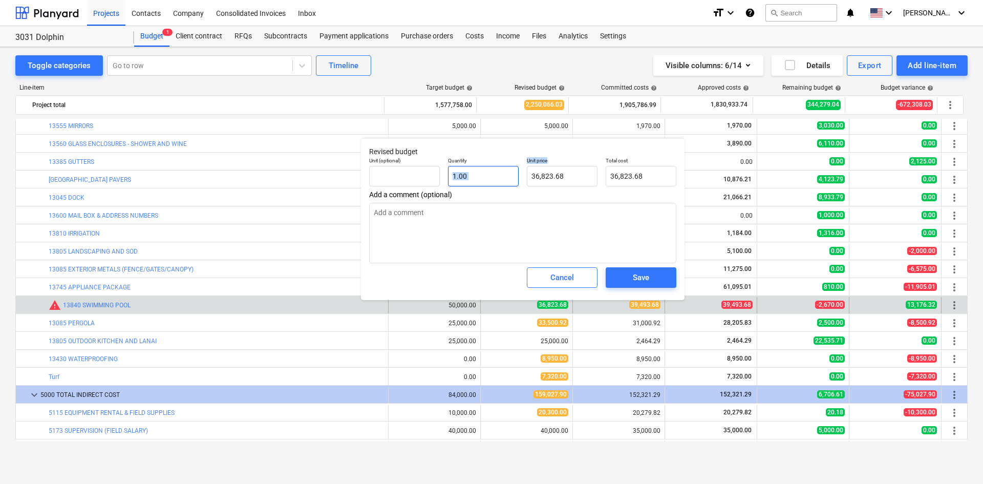
drag, startPoint x: 559, startPoint y: 172, endPoint x: 517, endPoint y: 173, distance: 42.5
click at [517, 173] on div "Unit (optional) Quantity 1.00 Unit price 36,823.68 Total cost 36,823.68" at bounding box center [522, 171] width 315 height 37
click at [588, 175] on input "36823.68" at bounding box center [562, 176] width 71 height 20
type input "3"
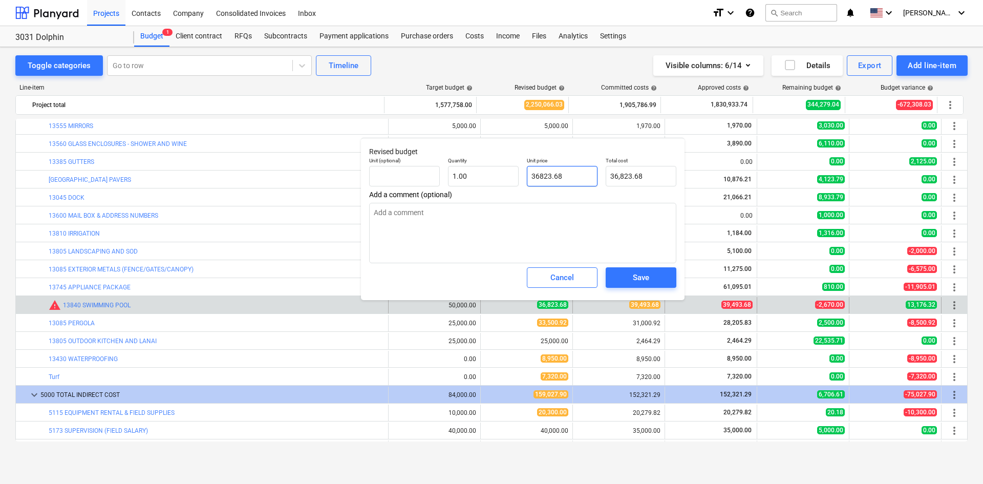
type textarea "x"
type input "3.00"
type input "39"
type textarea "x"
type input "39.00"
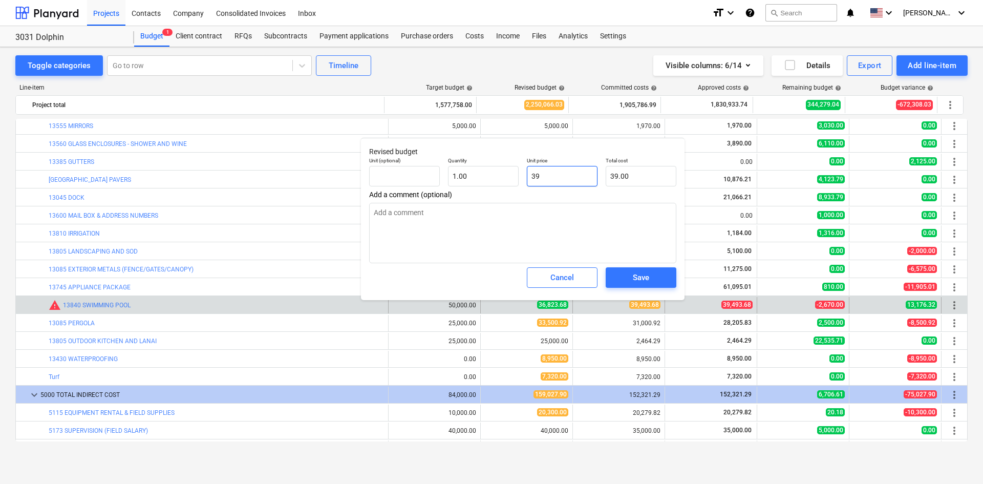
type input "394"
type textarea "x"
type input "394.00"
type input "3949"
type textarea "x"
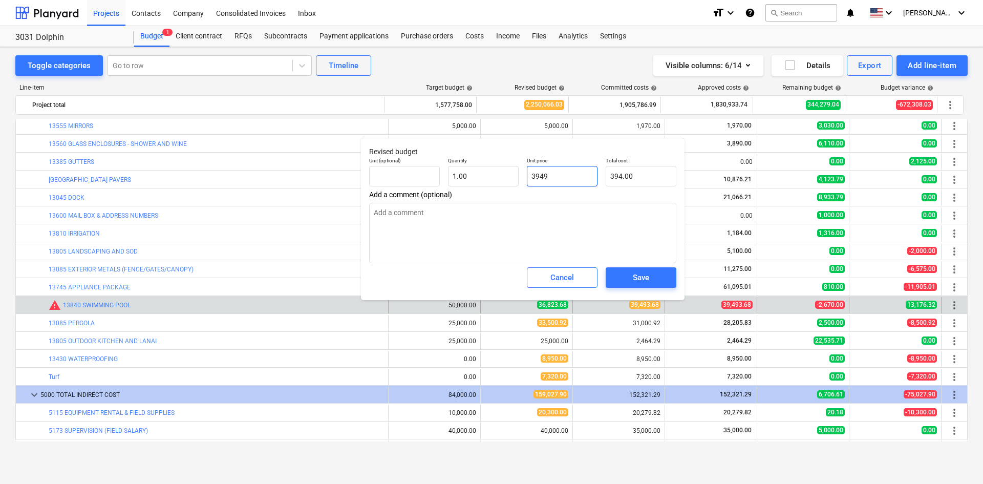
type input "3,949.00"
type input "39493"
type textarea "x"
type input "39,493.00"
type input "394936"
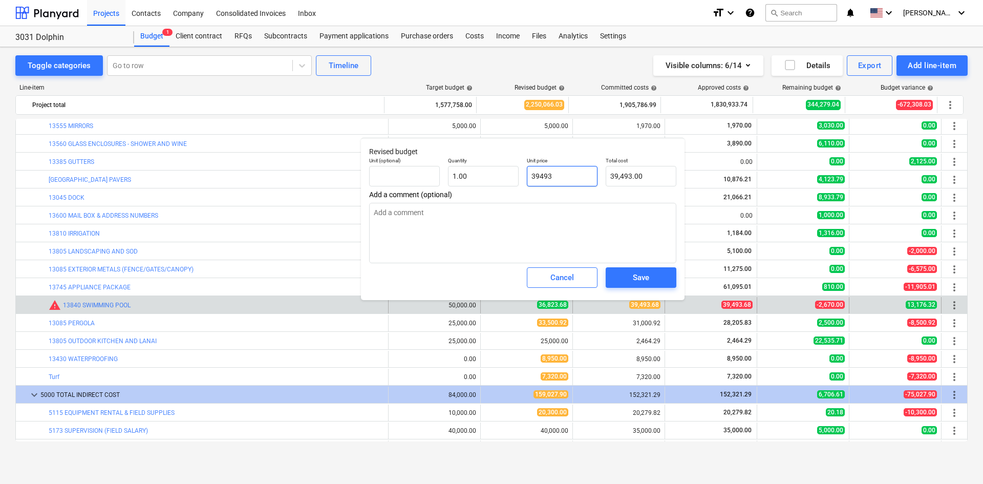
type textarea "x"
type input "394,936.00"
type input "394936."
type textarea "x"
type input "394936.6"
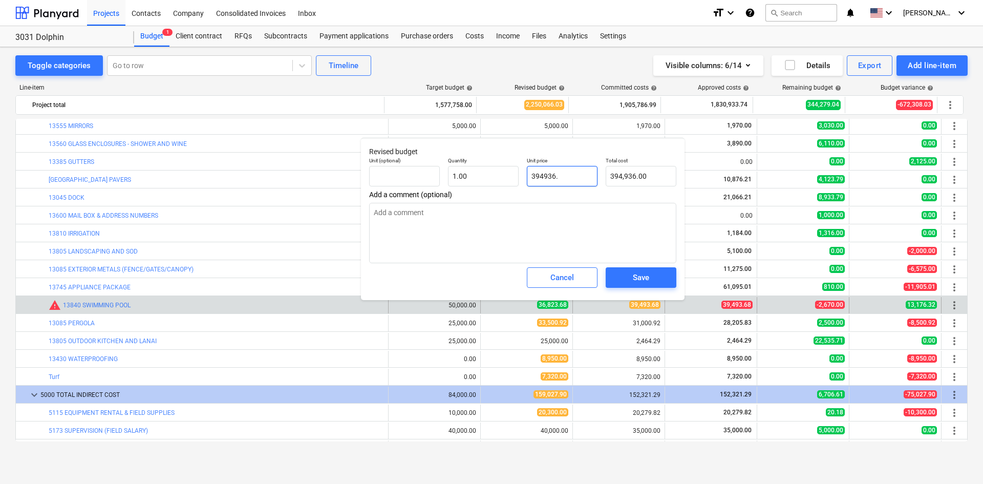
type textarea "x"
type input "394,936.60"
type input "394936.62"
type textarea "x"
type input "394,936.62"
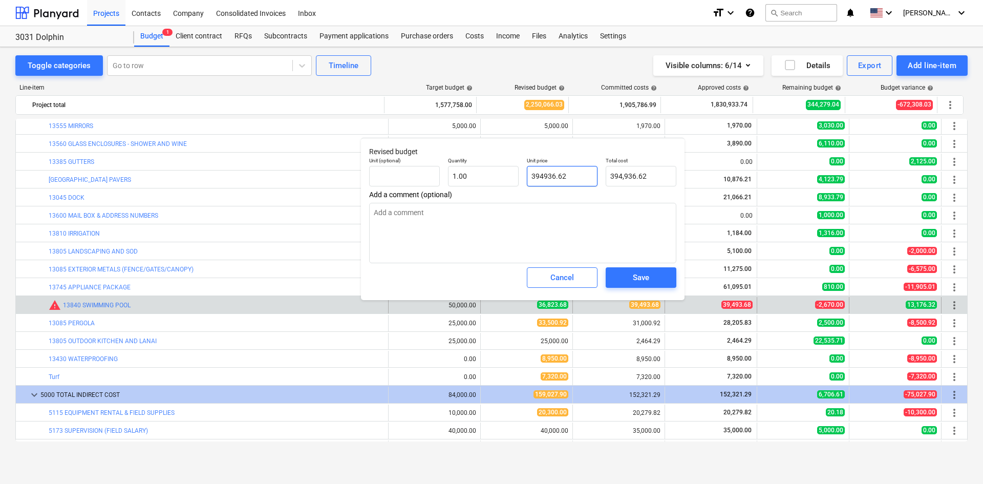
click at [588, 175] on input "394936.62" at bounding box center [562, 176] width 71 height 20
type input "3"
type textarea "x"
type input "3.00"
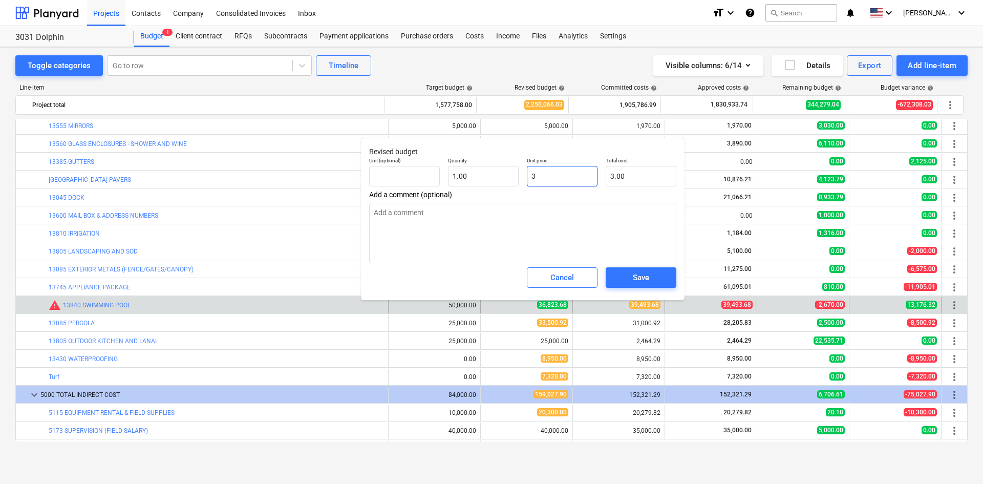
type input "39"
type textarea "x"
type input "39.00"
type input "398"
type textarea "x"
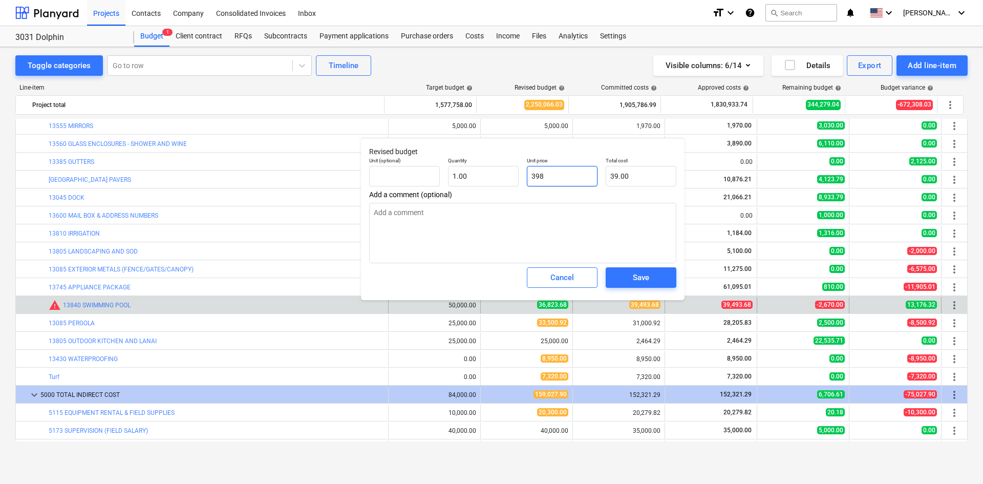
type input "398.00"
type input "3982"
type textarea "x"
type input "3,982.00"
type input "39823"
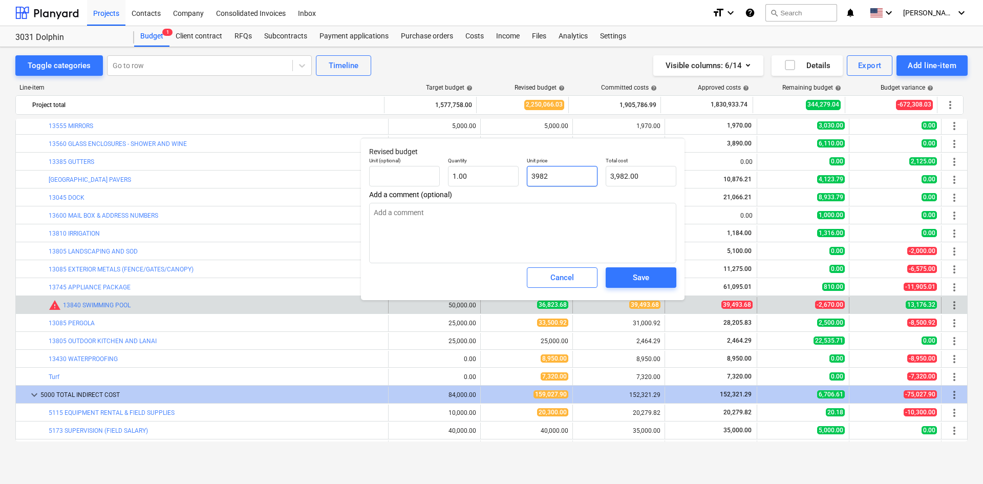
type textarea "x"
type input "39,823.00"
type input "39823."
type textarea "x"
type input "39823.6"
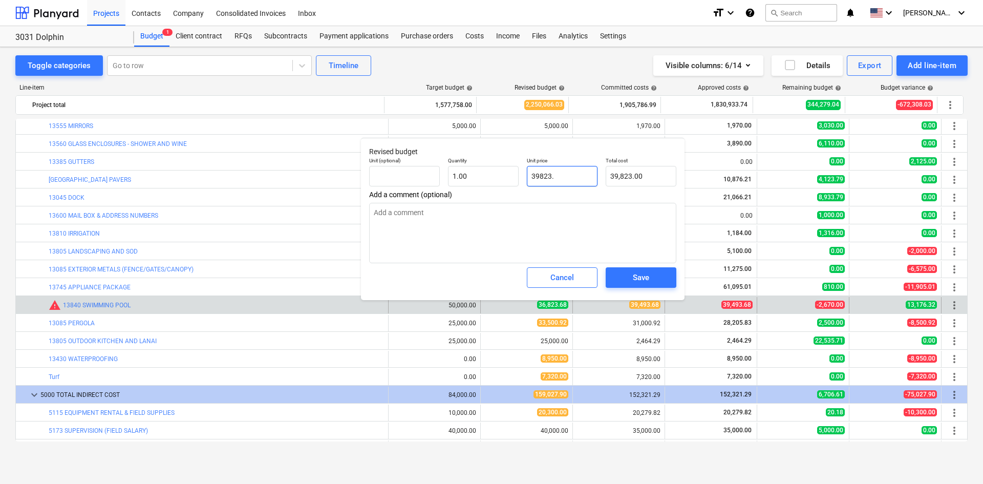
type textarea "x"
type input "39,823.60"
type input "39823.68"
type textarea "x"
type input "39,823.68"
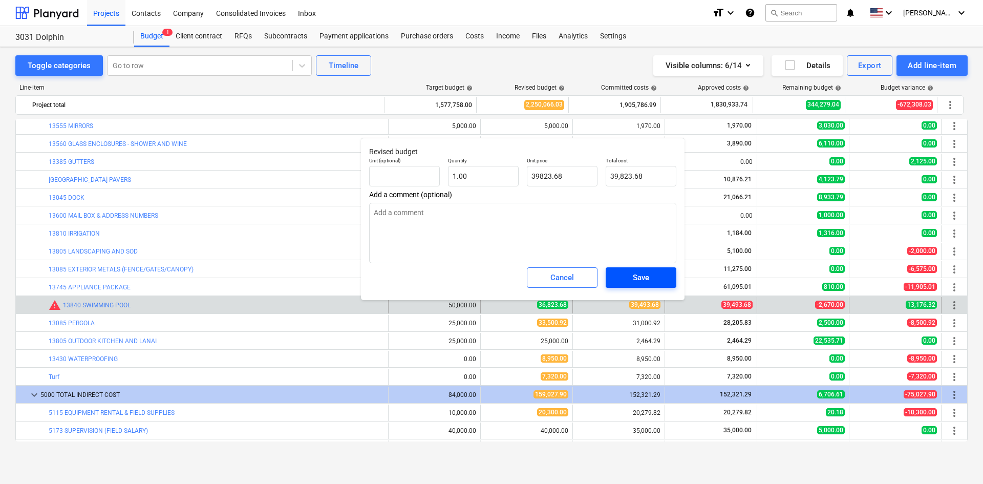
type input "39,823.68"
click at [640, 278] on div "Save" at bounding box center [641, 277] width 16 height 13
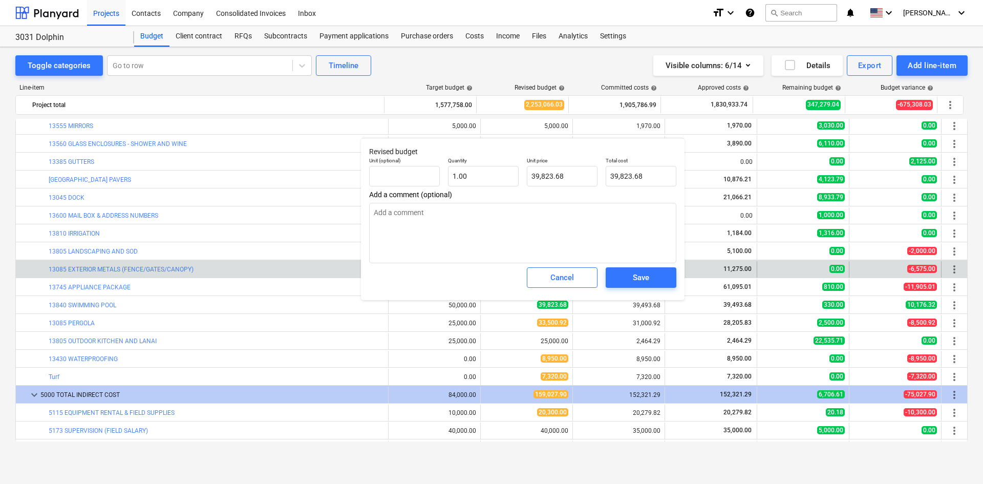
type textarea "x"
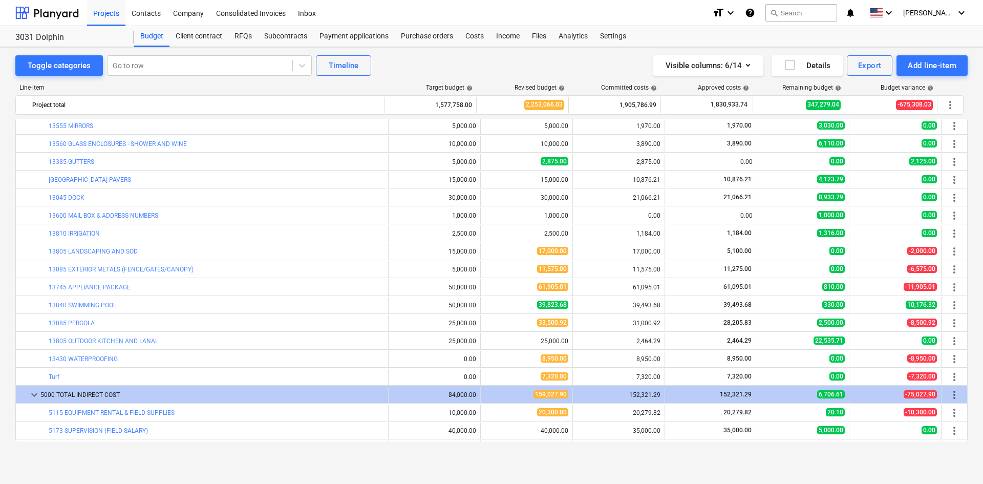
click at [0, 227] on div "Toggle categories Go to row Timeline Visible columns : 6/14 Details Export Add …" at bounding box center [491, 254] width 983 height 415
click at [474, 35] on div "Costs" at bounding box center [474, 36] width 31 height 20
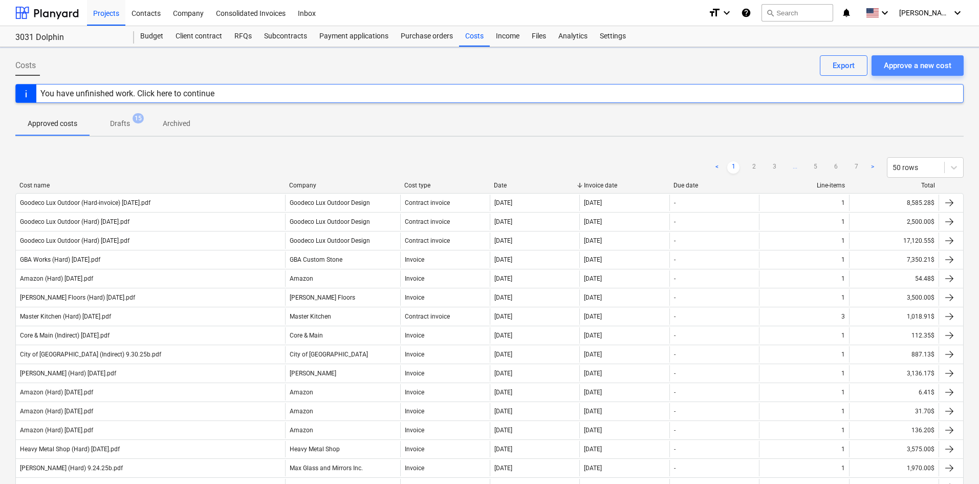
click at [910, 70] on div "Approve a new cost" at bounding box center [918, 65] width 68 height 13
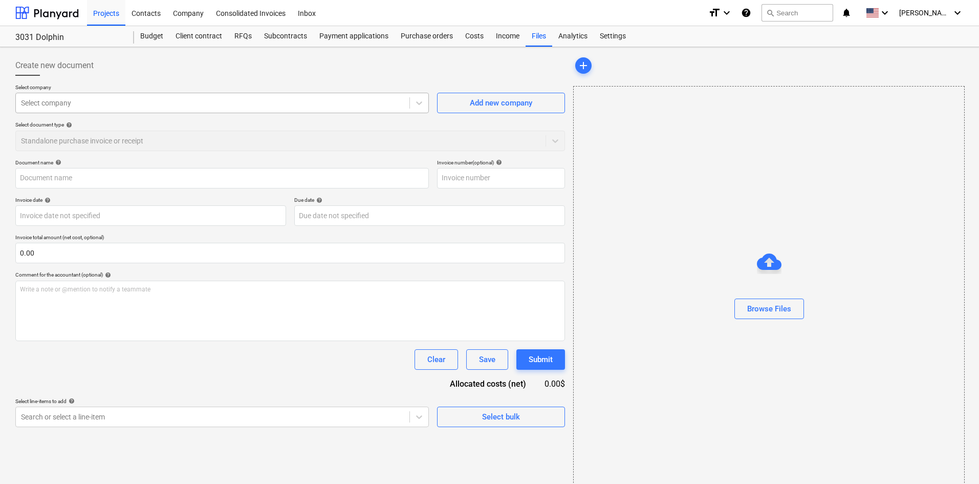
click at [120, 109] on div "Select company" at bounding box center [213, 103] width 394 height 14
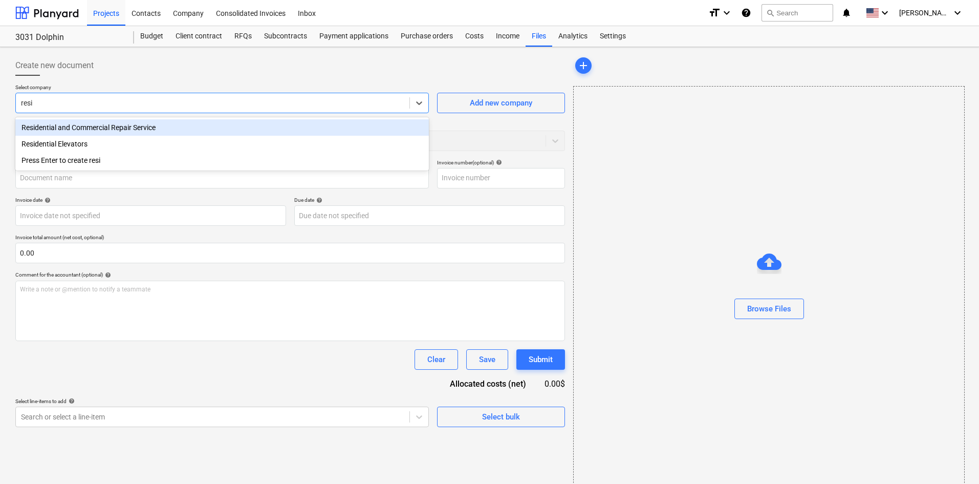
type input "resid"
click at [135, 125] on div "Residential and Commercial Repair Service" at bounding box center [222, 127] width 414 height 16
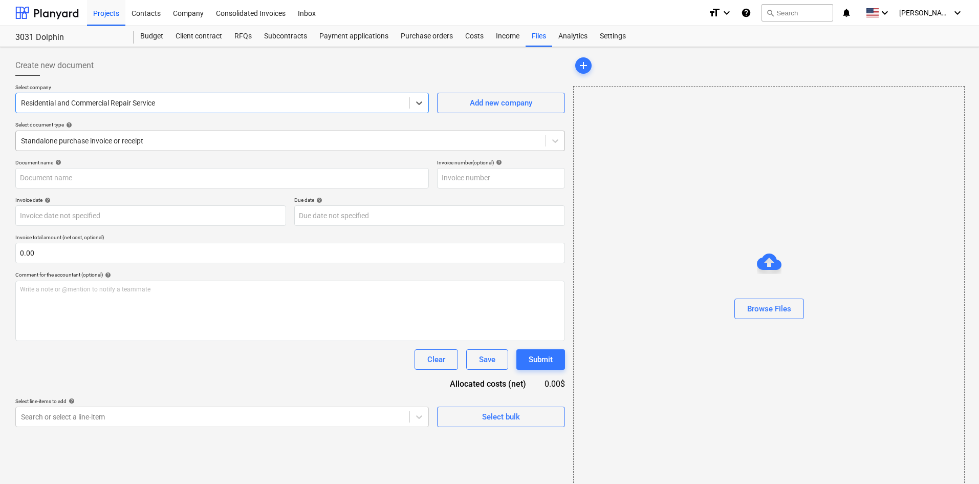
click at [113, 146] on div at bounding box center [281, 141] width 520 height 10
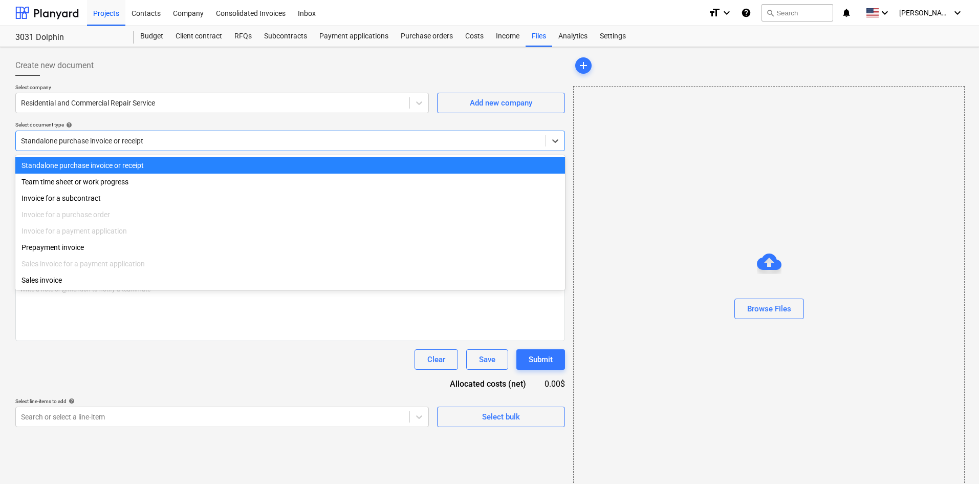
drag, startPoint x: 96, startPoint y: 208, endPoint x: 197, endPoint y: 81, distance: 162.1
click at [195, 82] on body "Projects Contacts Company Consolidated Invoices Inbox format_size keyboard_arro…" at bounding box center [489, 242] width 979 height 484
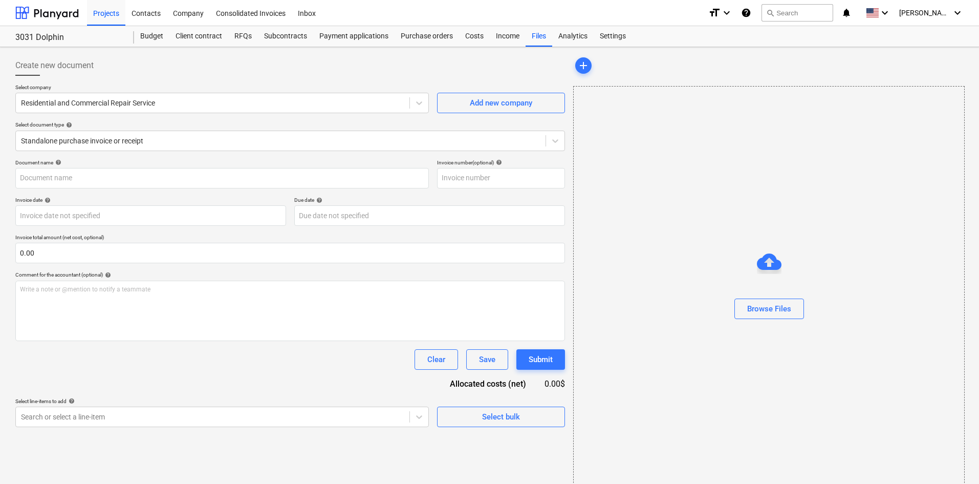
click at [197, 80] on div at bounding box center [290, 80] width 550 height 8
click at [142, 142] on div at bounding box center [281, 141] width 520 height 10
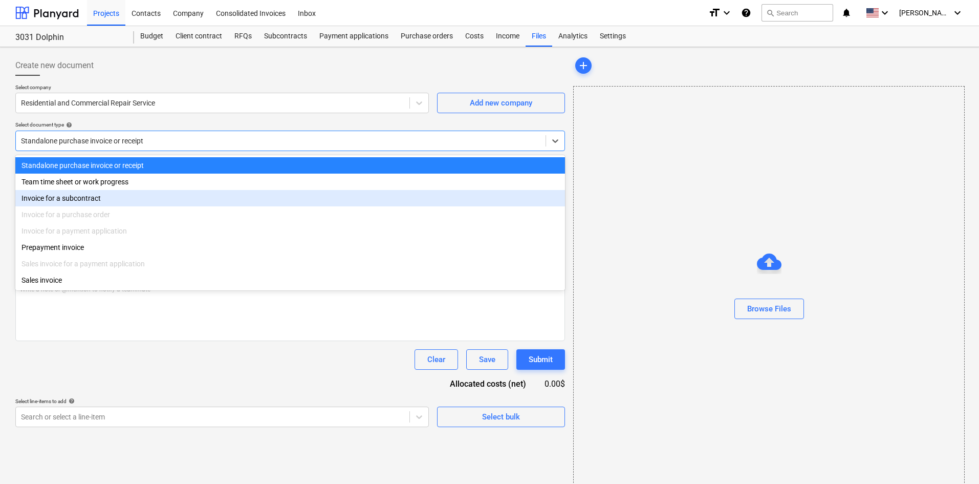
click at [126, 196] on div "Invoice for a subcontract" at bounding box center [290, 198] width 550 height 16
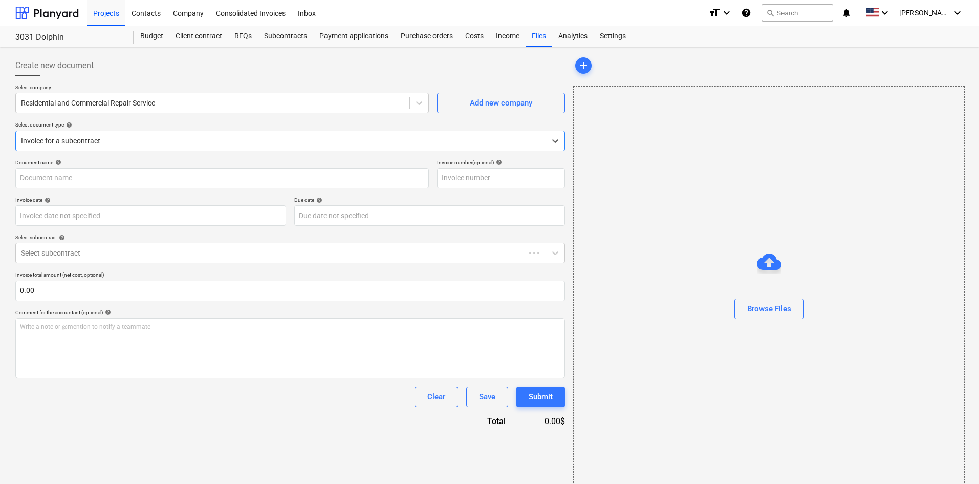
click at [206, 82] on div at bounding box center [290, 80] width 550 height 8
click at [148, 258] on div at bounding box center [281, 253] width 520 height 10
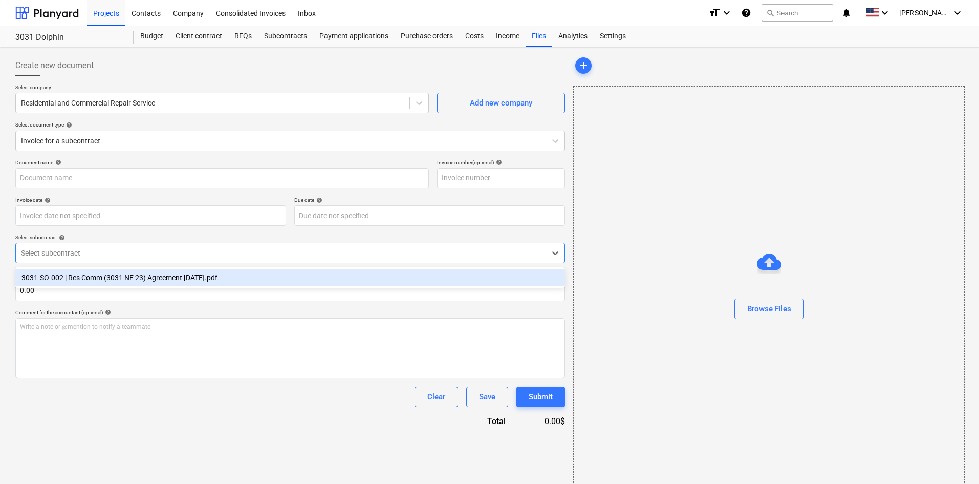
click at [144, 278] on div "3031-SO-002 | Res Comm (3031 NE 23) Agreement [DATE].pdf" at bounding box center [290, 277] width 550 height 16
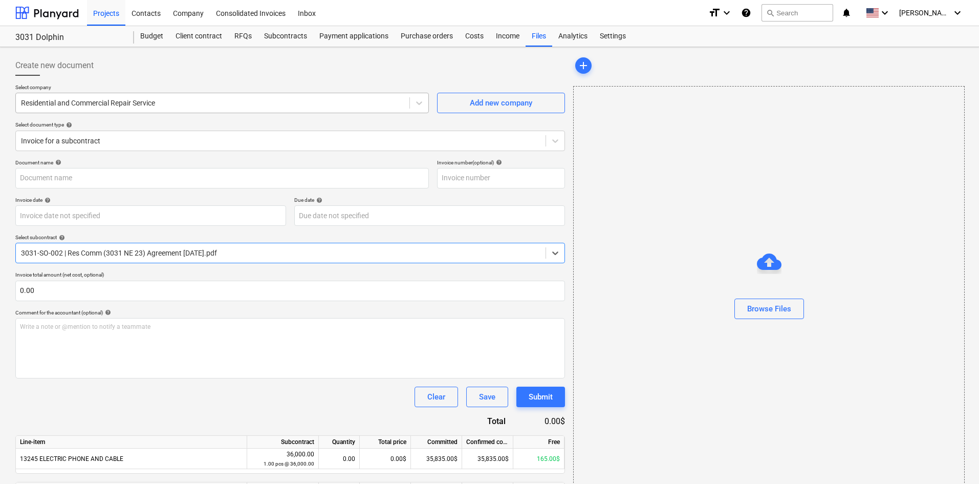
click at [136, 108] on div at bounding box center [212, 103] width 383 height 10
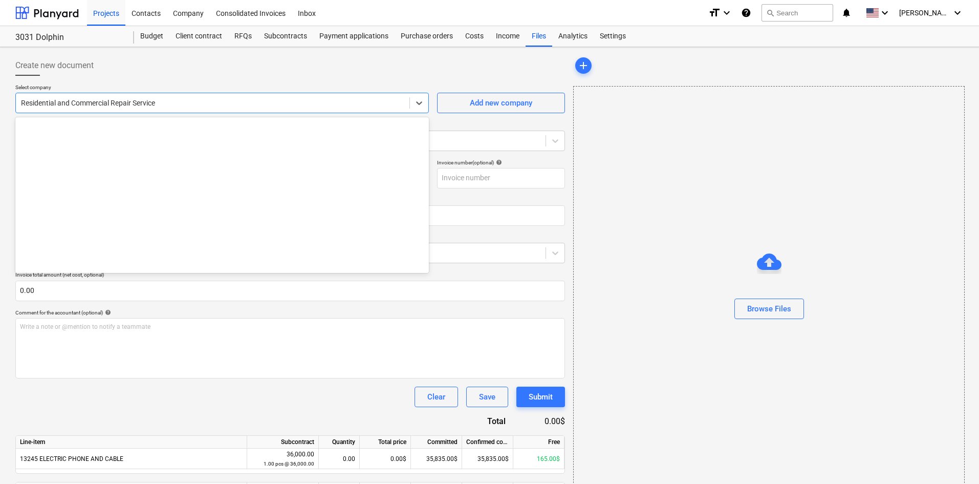
scroll to position [6020, 0]
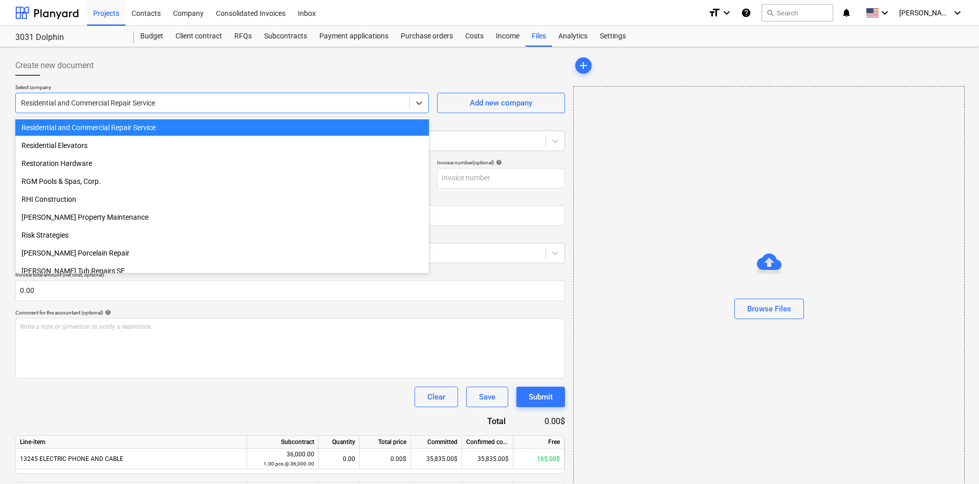
click at [136, 108] on div at bounding box center [212, 103] width 383 height 10
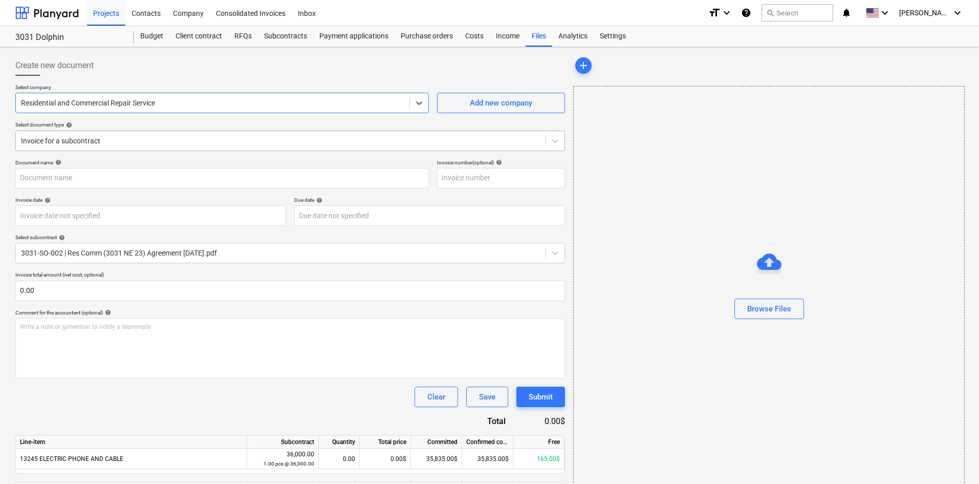
click at [111, 144] on div at bounding box center [281, 141] width 520 height 10
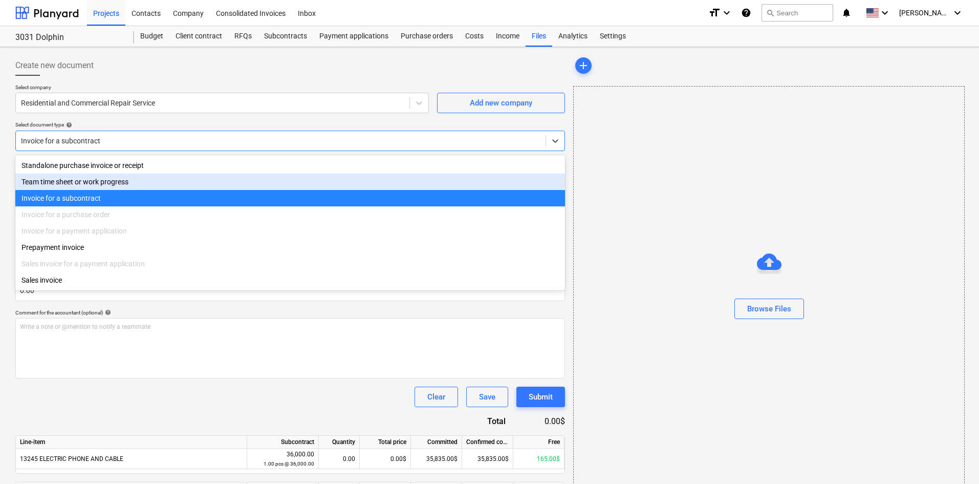
click at [102, 173] on div "Standalone purchase invoice or receipt" at bounding box center [290, 165] width 550 height 16
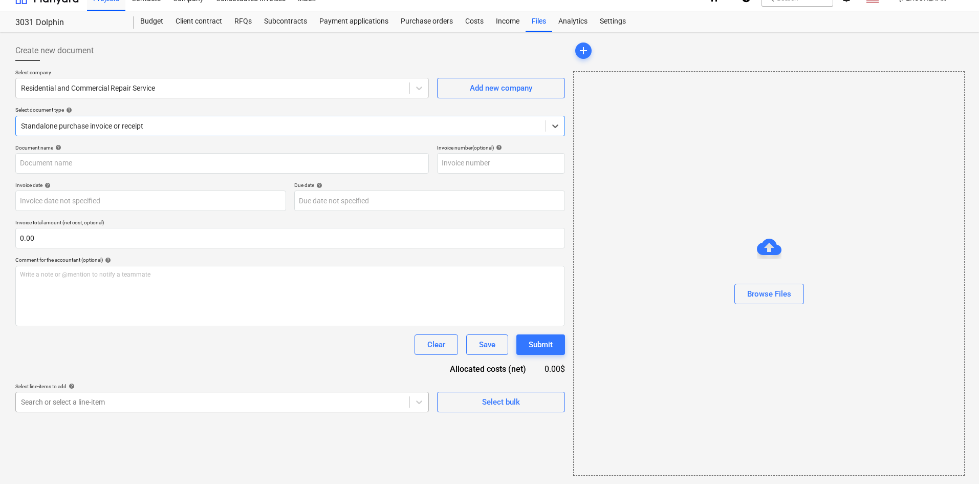
click at [149, 411] on body "Projects Contacts Company Consolidated Invoices Inbox format_size keyboard_arro…" at bounding box center [489, 227] width 979 height 484
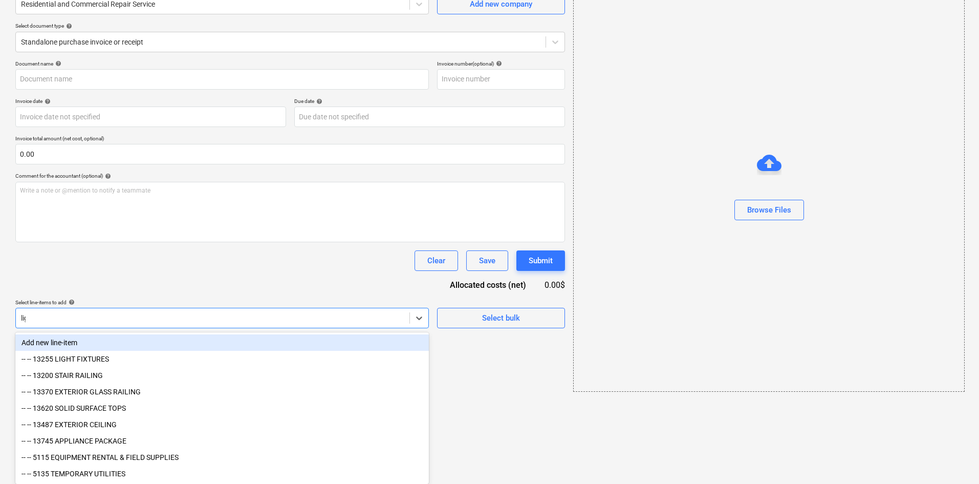
scroll to position [15, 0]
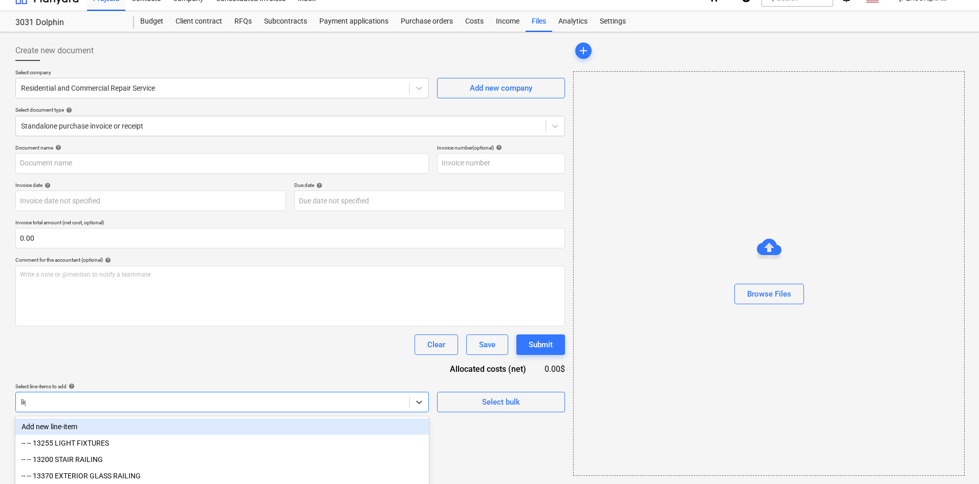
type input "ligh"
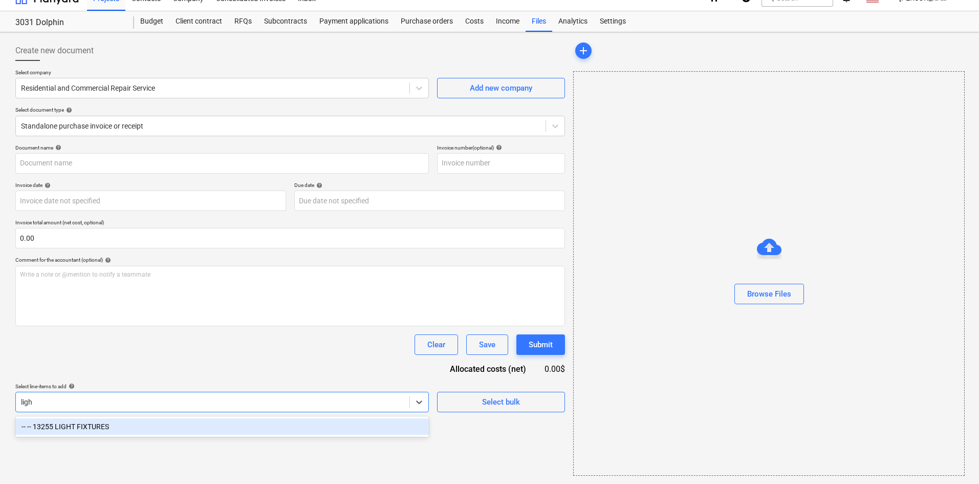
click at [169, 432] on div "-- -- 13255 LIGHT FIXTURES" at bounding box center [222, 426] width 414 height 16
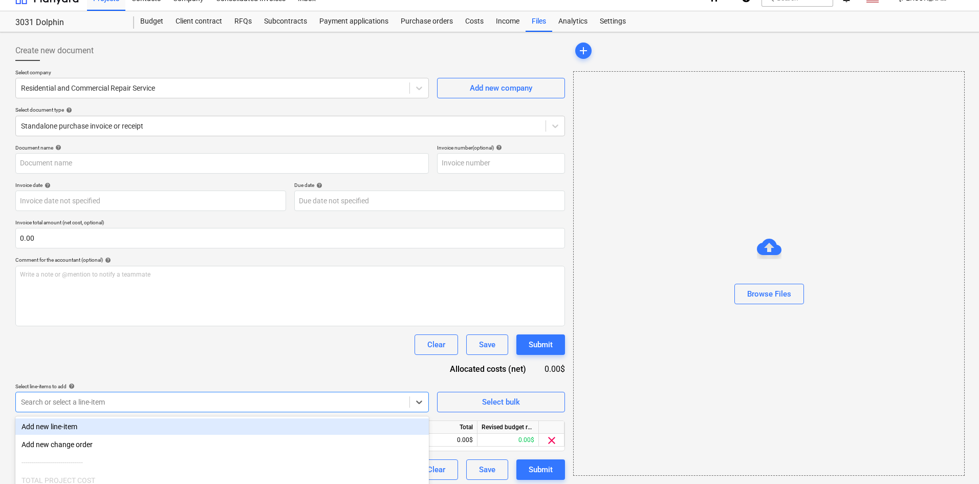
drag, startPoint x: 145, startPoint y: 347, endPoint x: 134, endPoint y: 374, distance: 29.6
click at [145, 347] on div "Clear Save Submit" at bounding box center [290, 344] width 550 height 20
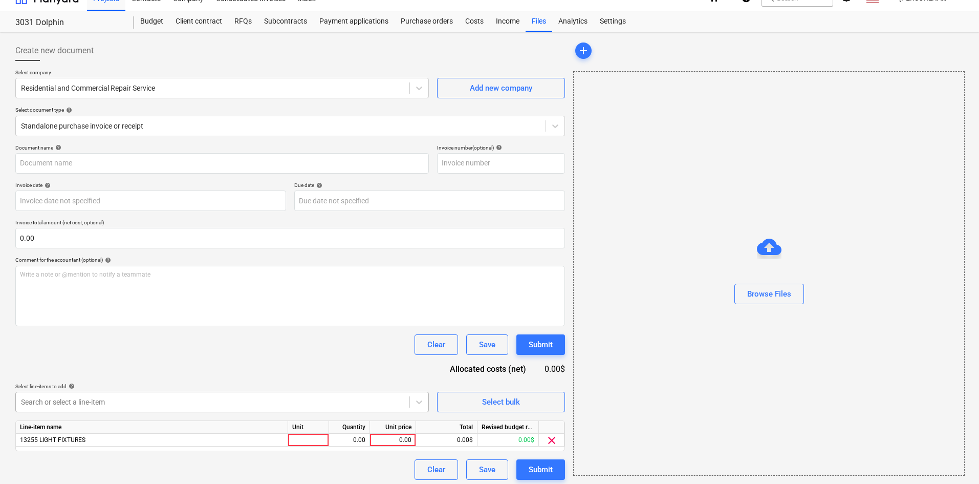
click at [120, 398] on body "Projects Contacts Company Consolidated Invoices Inbox format_size keyboard_arro…" at bounding box center [489, 227] width 979 height 484
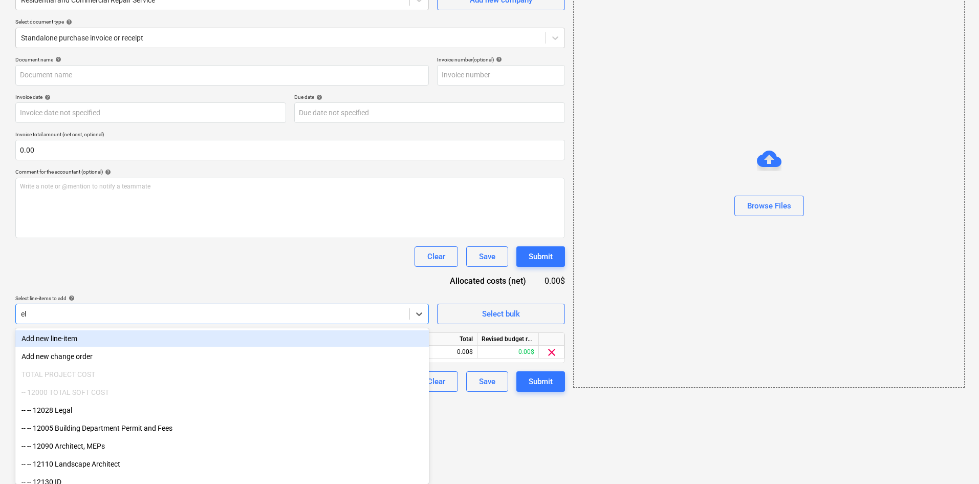
scroll to position [19, 0]
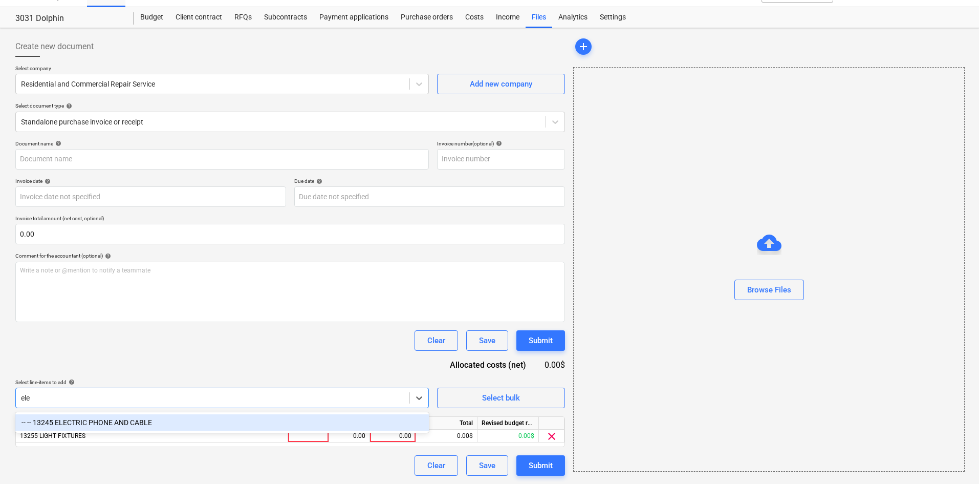
type input "elec"
click at [120, 421] on div "-- -- 13245 ELECTRIC PHONE AND CABLE" at bounding box center [222, 422] width 414 height 16
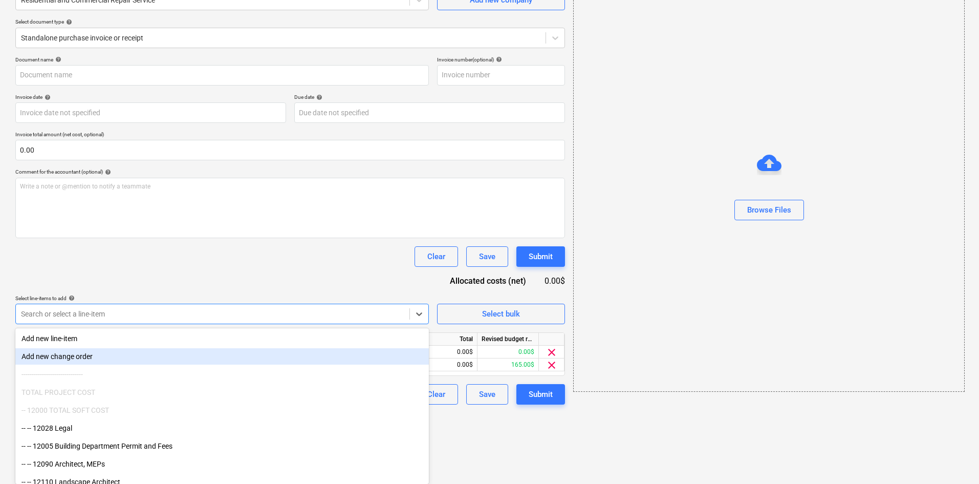
click at [202, 349] on div "Add new change order" at bounding box center [222, 356] width 414 height 16
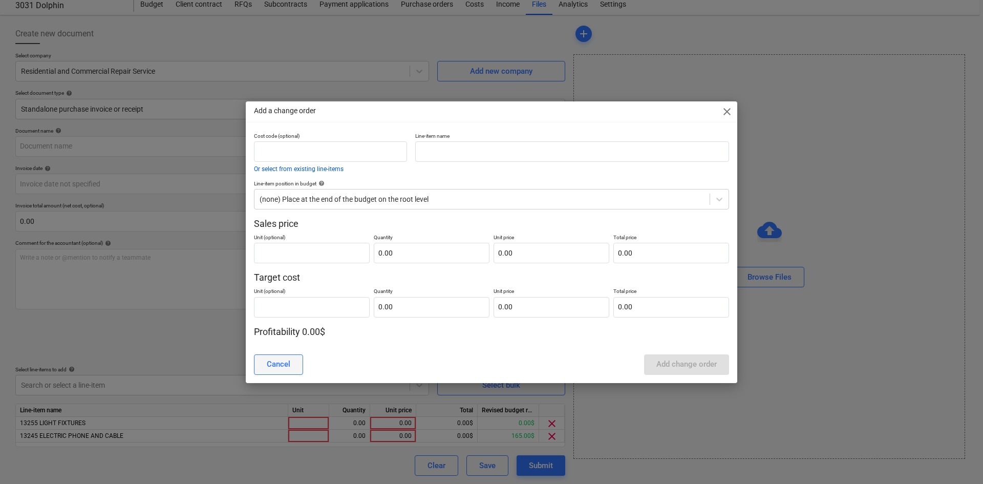
click at [295, 360] on button "Cancel" at bounding box center [278, 364] width 49 height 20
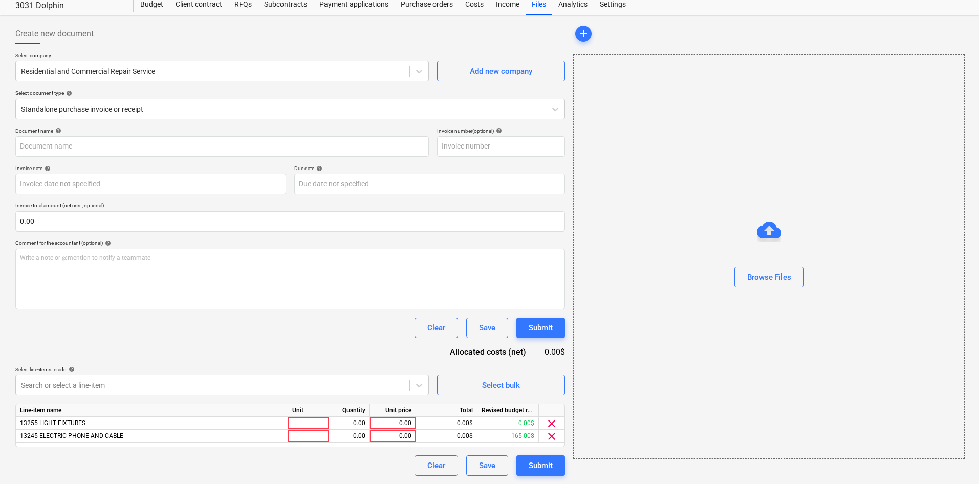
click at [153, 331] on div "Clear Save Submit" at bounding box center [290, 327] width 550 height 20
click at [394, 417] on div "0.00" at bounding box center [392, 423] width 37 height 13
type input "4083.88"
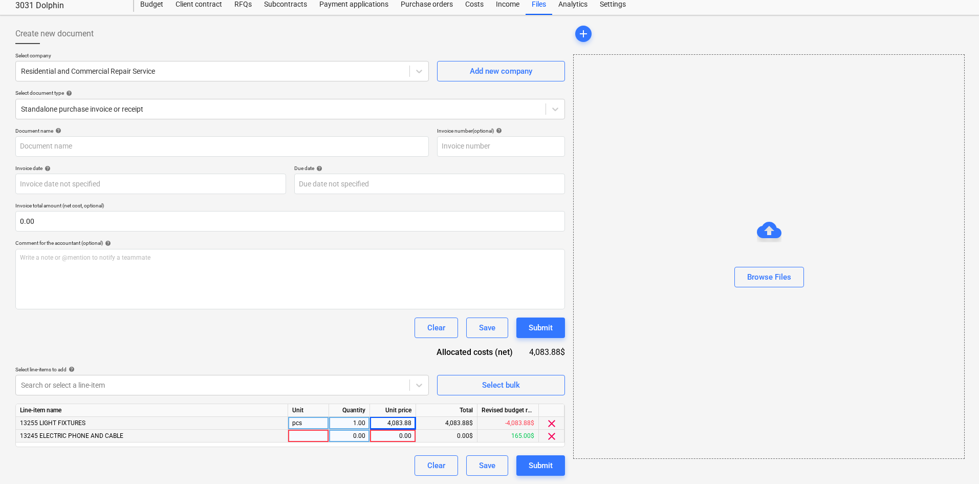
click at [394, 435] on div "0.00" at bounding box center [392, 436] width 37 height 13
type input "2725"
click at [344, 332] on div "Clear Save Submit" at bounding box center [290, 327] width 550 height 20
click at [753, 272] on div "Browse Files" at bounding box center [769, 276] width 44 height 13
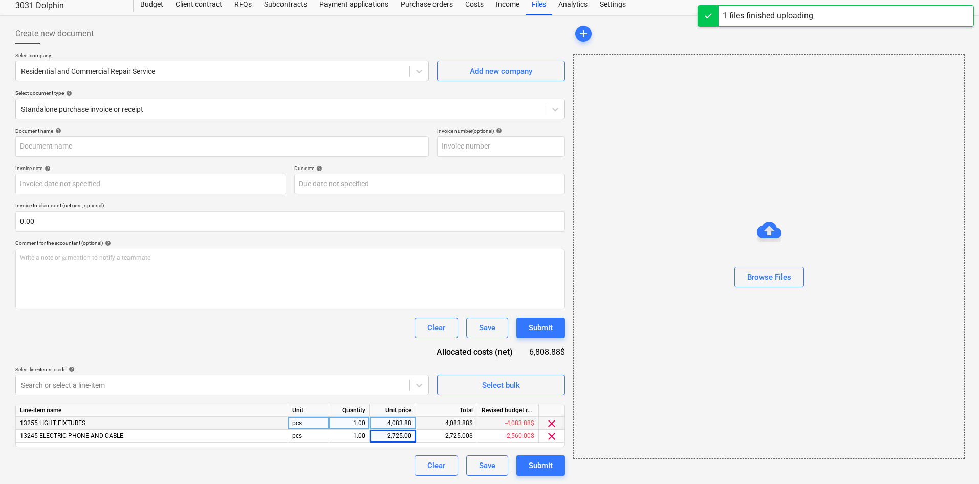
type input "Residential and Commerical Repair (Hard) [DATE].pdf"
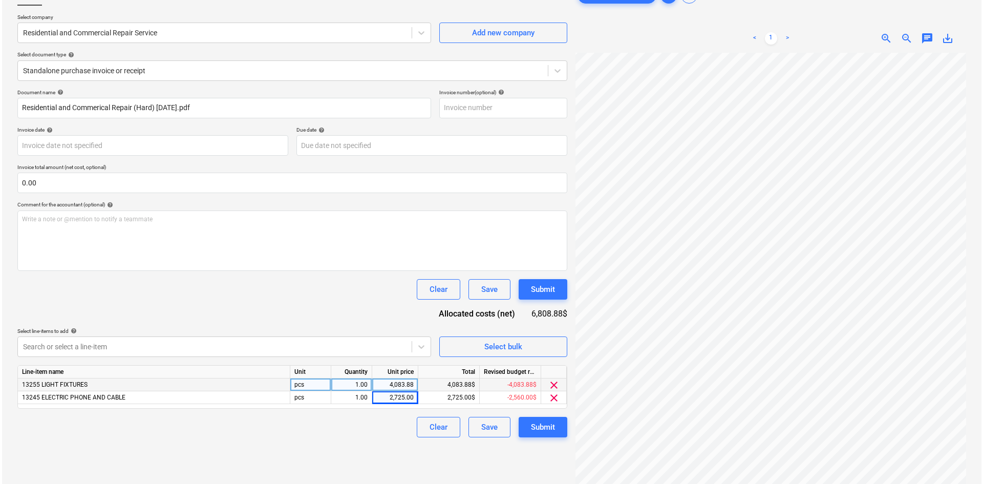
scroll to position [102, 0]
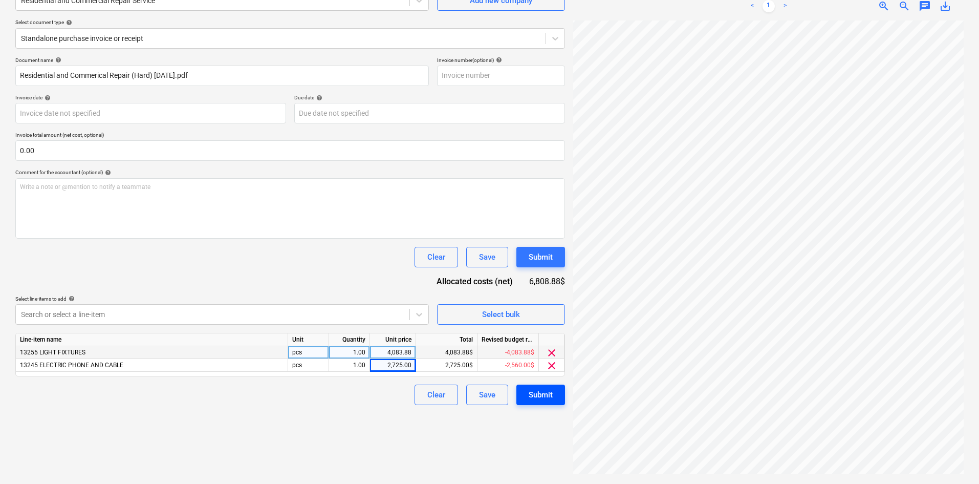
click at [529, 399] on div "Submit" at bounding box center [541, 394] width 24 height 13
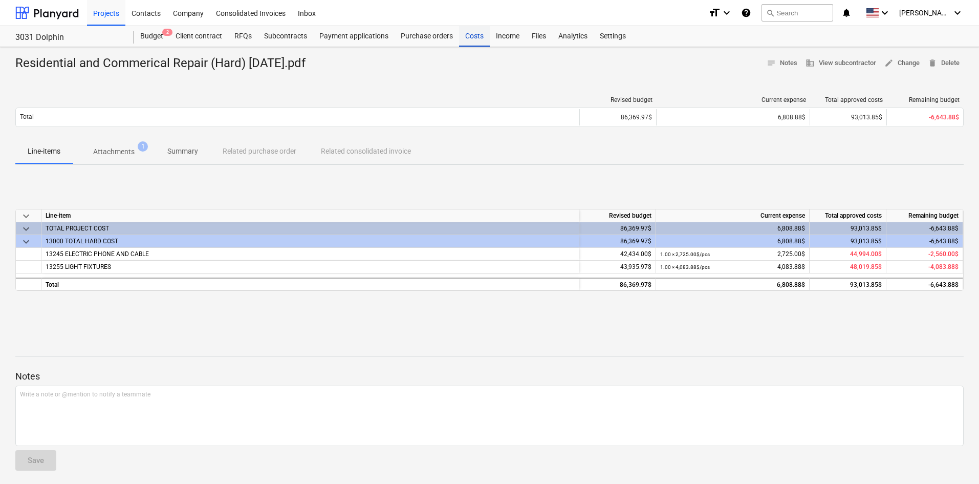
click at [476, 41] on div "Costs" at bounding box center [474, 36] width 31 height 20
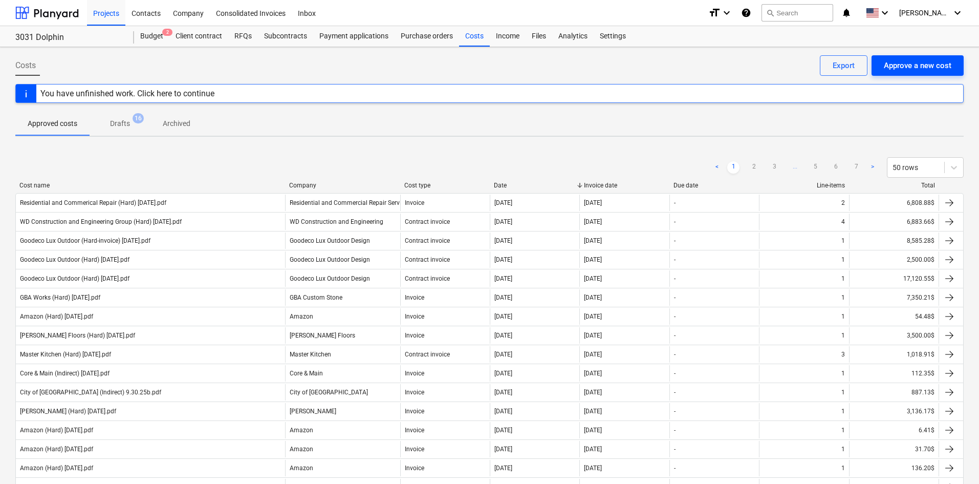
click at [903, 70] on div "Approve a new cost" at bounding box center [918, 65] width 68 height 13
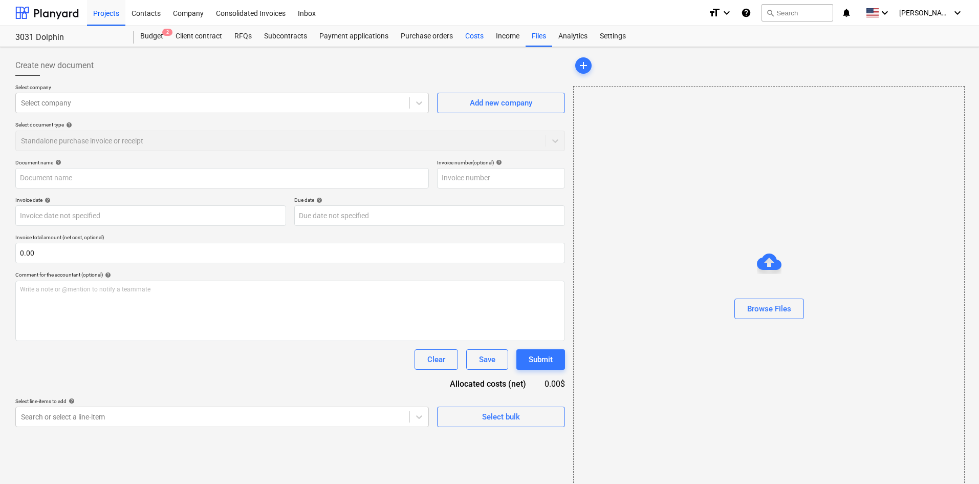
click at [481, 34] on div "Costs" at bounding box center [474, 36] width 31 height 20
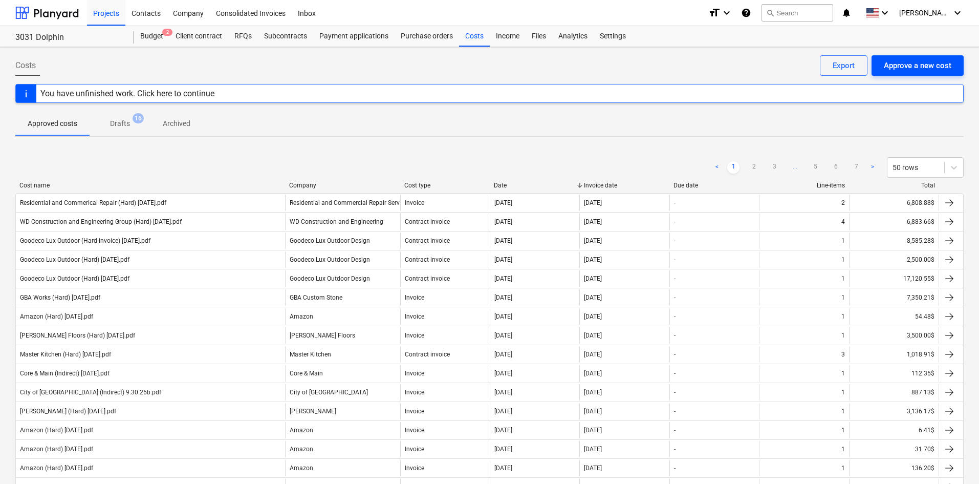
click at [924, 71] on div "Approve a new cost" at bounding box center [918, 65] width 68 height 13
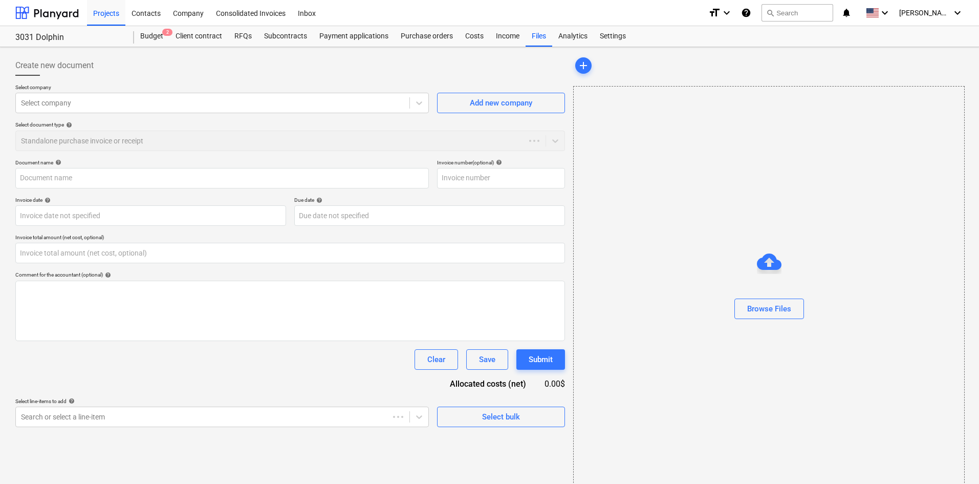
type input "0.00"
click at [172, 100] on div at bounding box center [212, 103] width 383 height 10
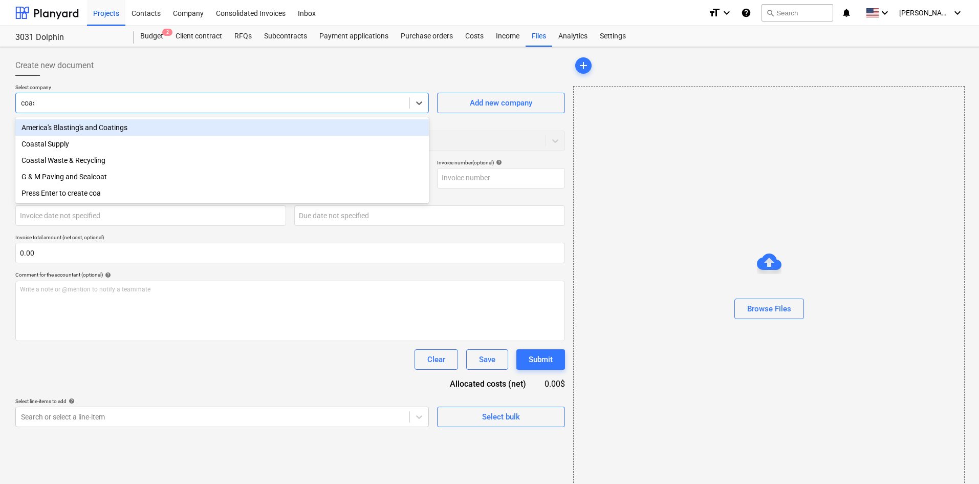
type input "coast"
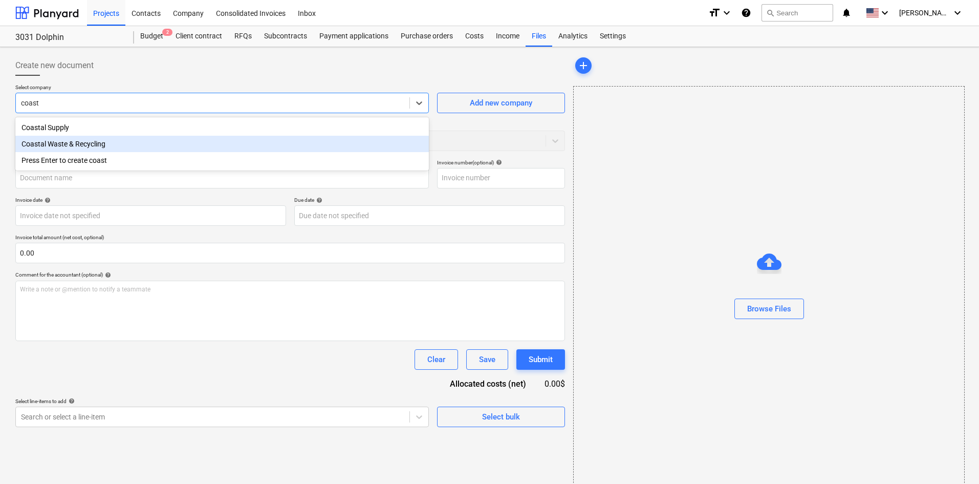
drag, startPoint x: 123, startPoint y: 154, endPoint x: 126, endPoint y: 146, distance: 8.1
click at [126, 146] on div "Coastal Supply Coastal Waste & Recycling Press Enter to create coast" at bounding box center [222, 143] width 414 height 53
click at [127, 145] on div "Coastal Waste & Recycling" at bounding box center [222, 144] width 414 height 16
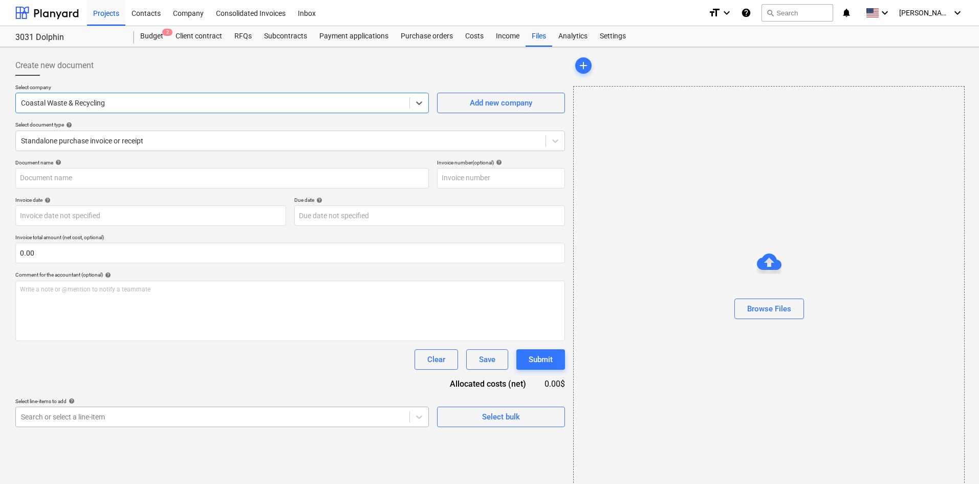
click at [121, 421] on body "Projects Contacts Company Consolidated Invoices Inbox format_size keyboard_arro…" at bounding box center [489, 242] width 979 height 484
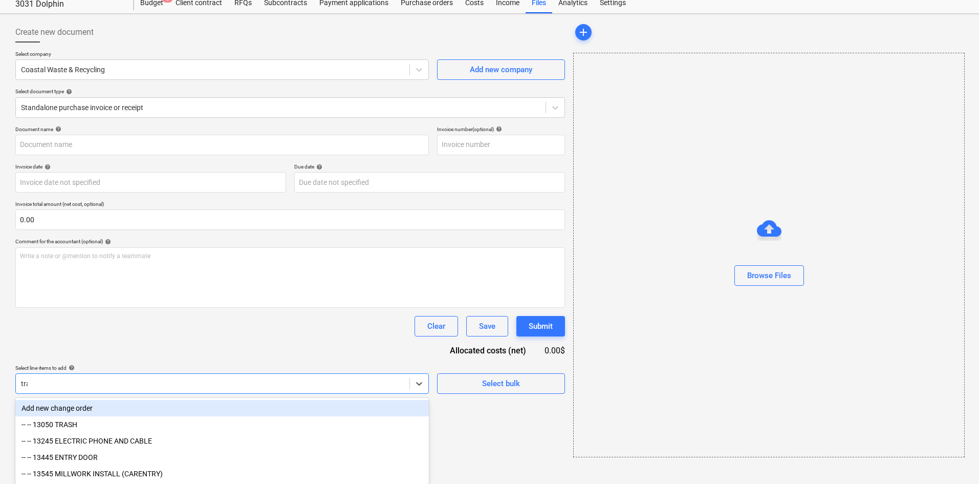
type input "tras"
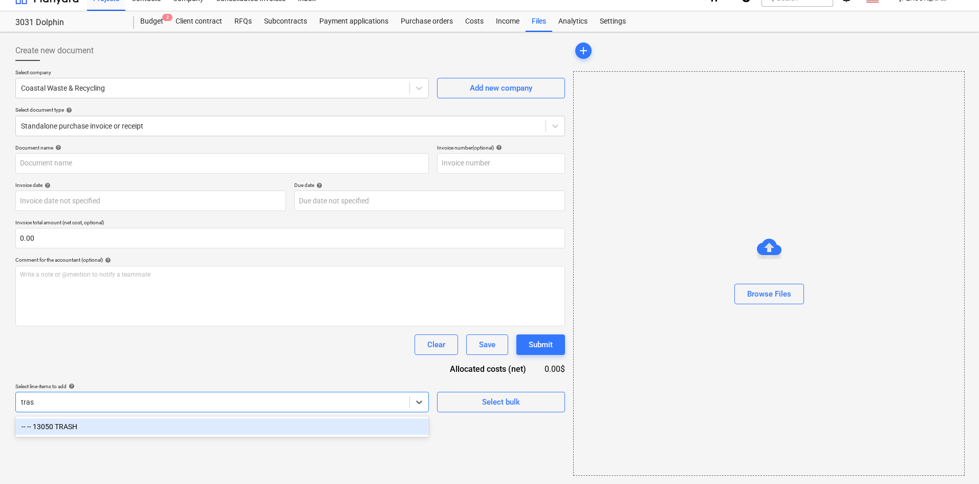
click at [99, 425] on div "-- -- 13050 TRASH" at bounding box center [222, 426] width 414 height 16
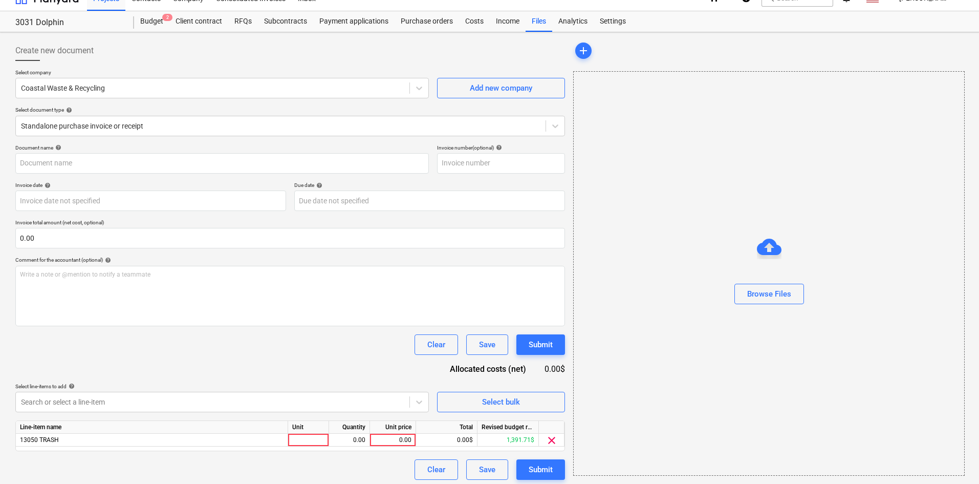
click at [161, 371] on div "Document name help Invoice number (optional) help Invoice date help Press the d…" at bounding box center [290, 311] width 550 height 335
click at [393, 436] on div "0.00" at bounding box center [392, 440] width 37 height 13
type input "391.97"
click at [367, 362] on div "Document name help Invoice number (optional) help Invoice date help Press the d…" at bounding box center [290, 311] width 550 height 335
click at [771, 298] on div "Browse Files" at bounding box center [769, 293] width 44 height 13
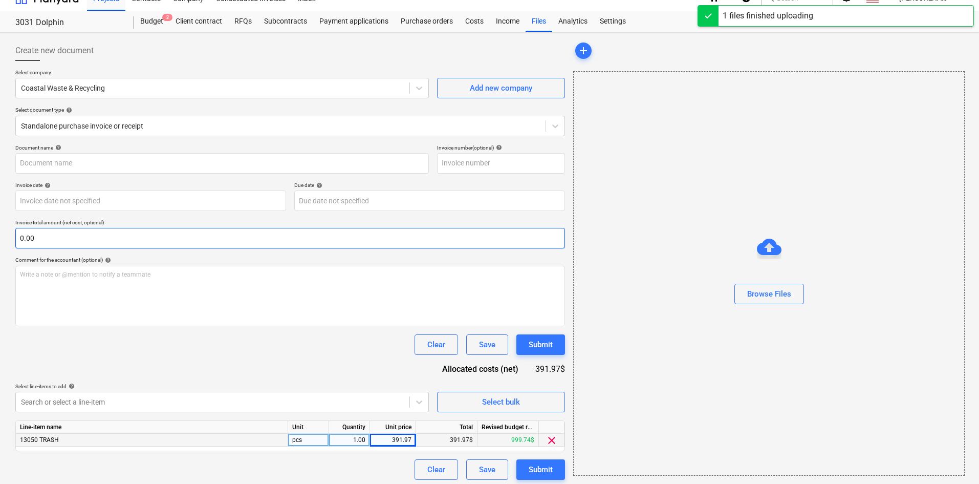
type input "Coastal Waste and Recycling (Hard) [DATE].pdf"
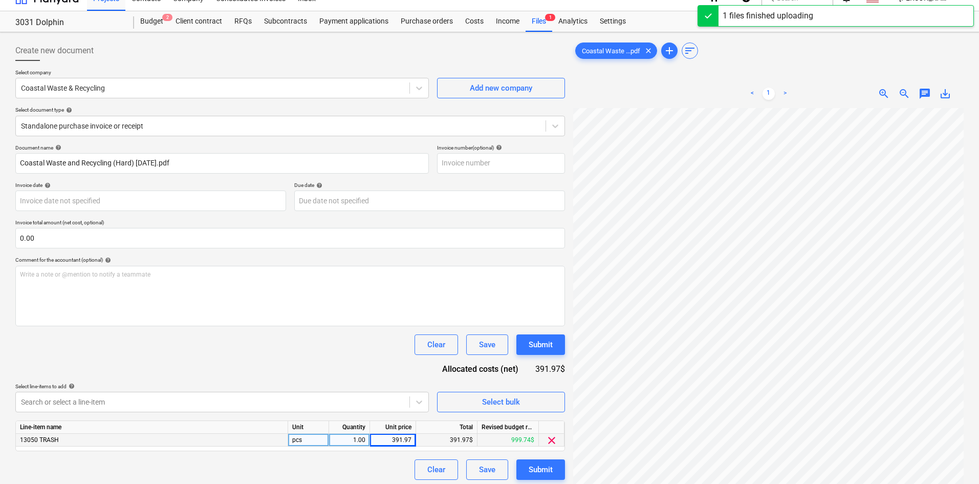
scroll to position [161, 85]
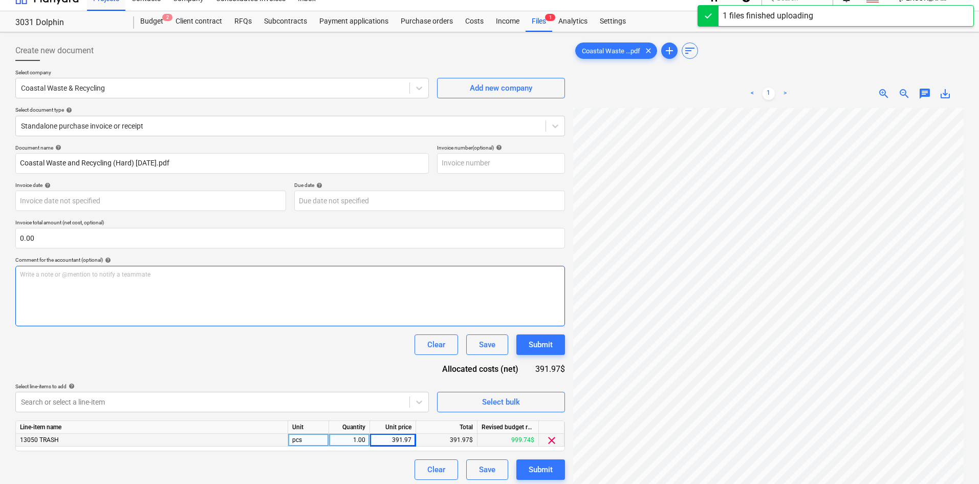
click at [518, 281] on div "Create new document Select company Coastal Waste & Recycling Add new company Se…" at bounding box center [489, 301] width 957 height 531
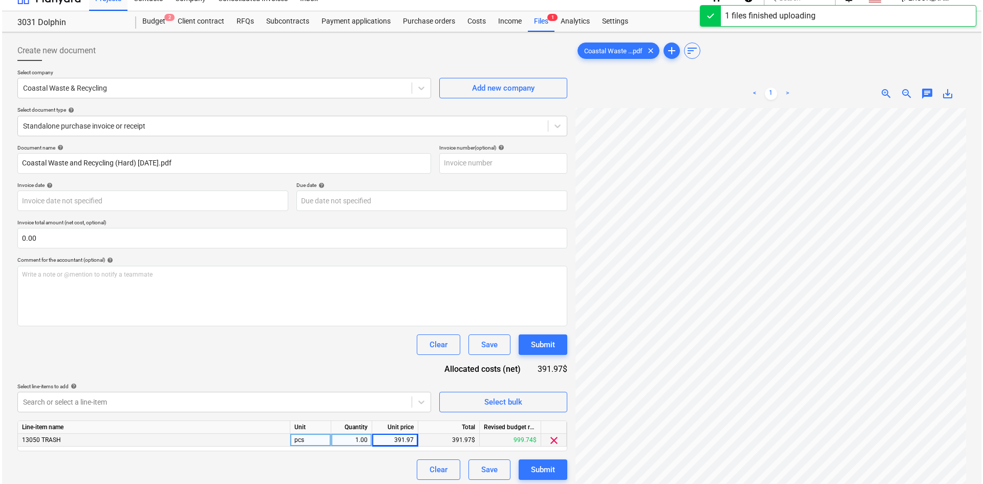
scroll to position [102, 0]
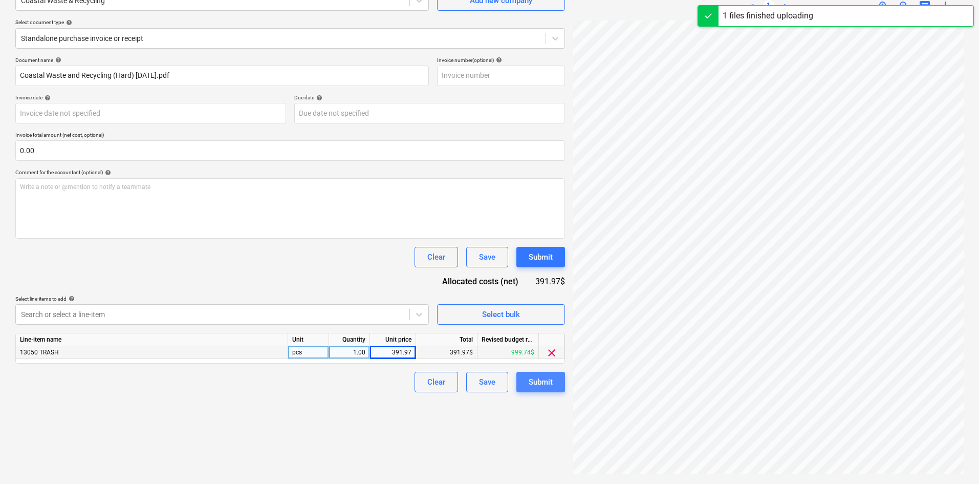
click at [539, 383] on div "Submit" at bounding box center [541, 381] width 24 height 13
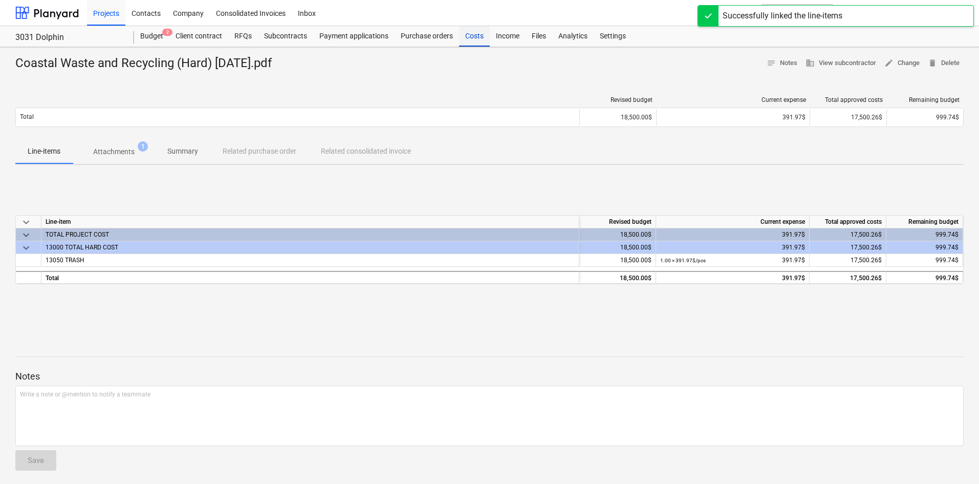
click at [480, 41] on div "Costs" at bounding box center [474, 36] width 31 height 20
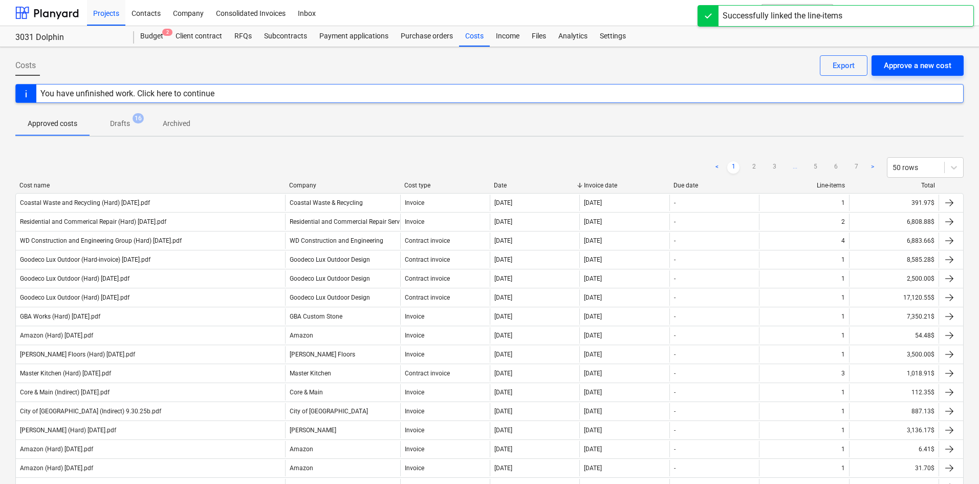
click at [941, 68] on div "Approve a new cost" at bounding box center [918, 65] width 68 height 13
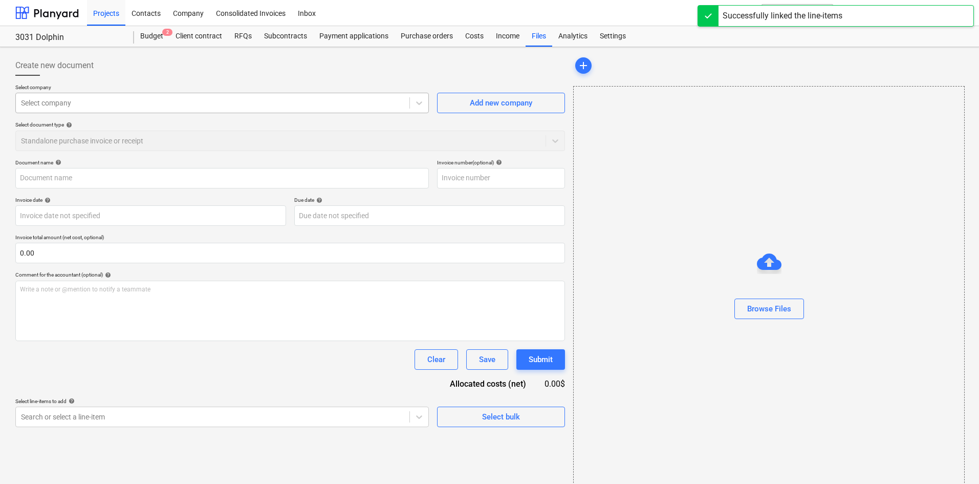
click at [258, 98] on div at bounding box center [212, 103] width 383 height 10
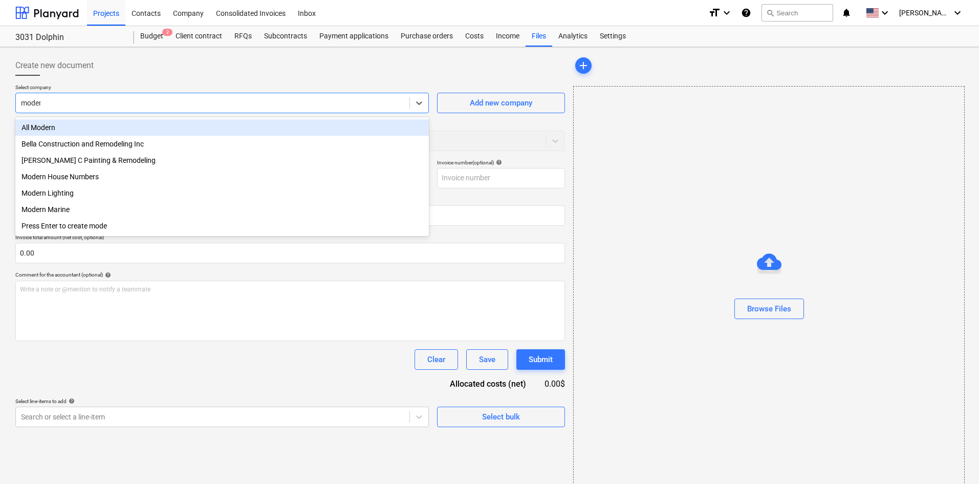
type input "modern"
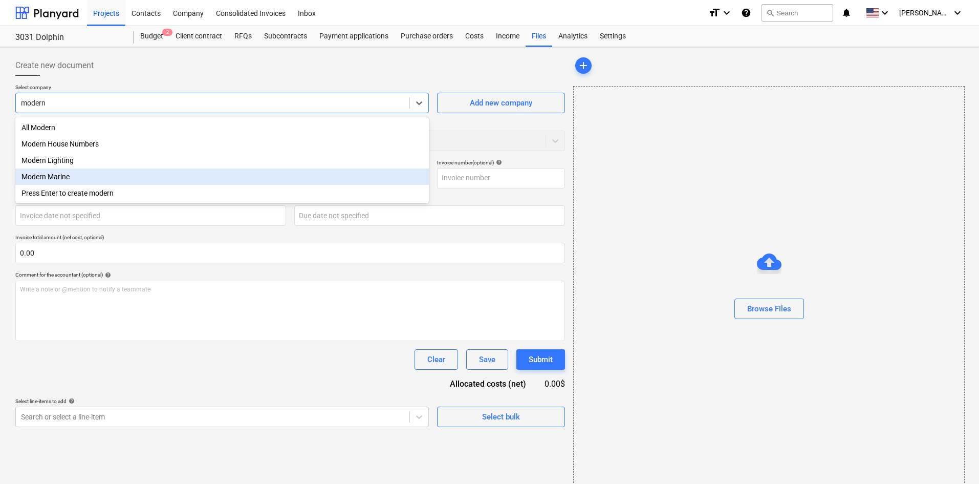
click at [67, 177] on div "Modern Marine" at bounding box center [222, 176] width 414 height 16
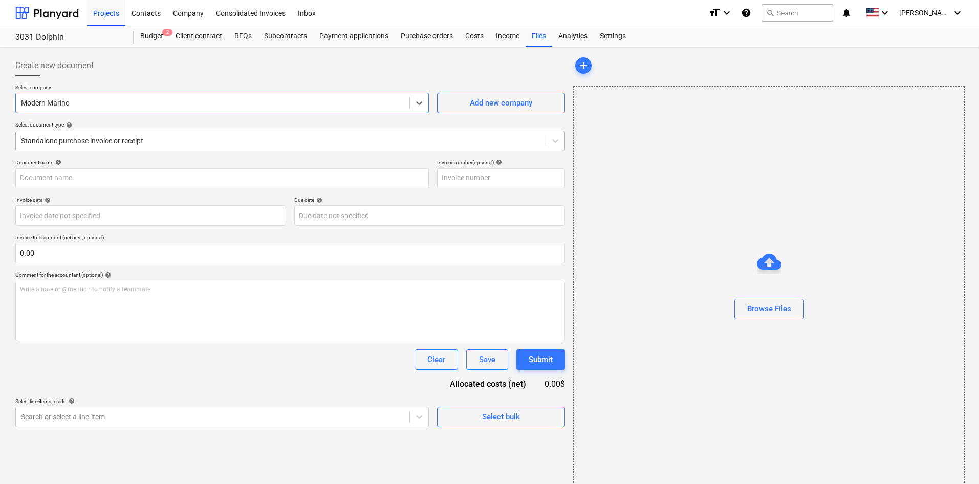
click at [104, 141] on div at bounding box center [281, 141] width 520 height 10
click at [155, 61] on div "Create new document" at bounding box center [290, 65] width 550 height 20
click at [157, 143] on div at bounding box center [281, 141] width 520 height 10
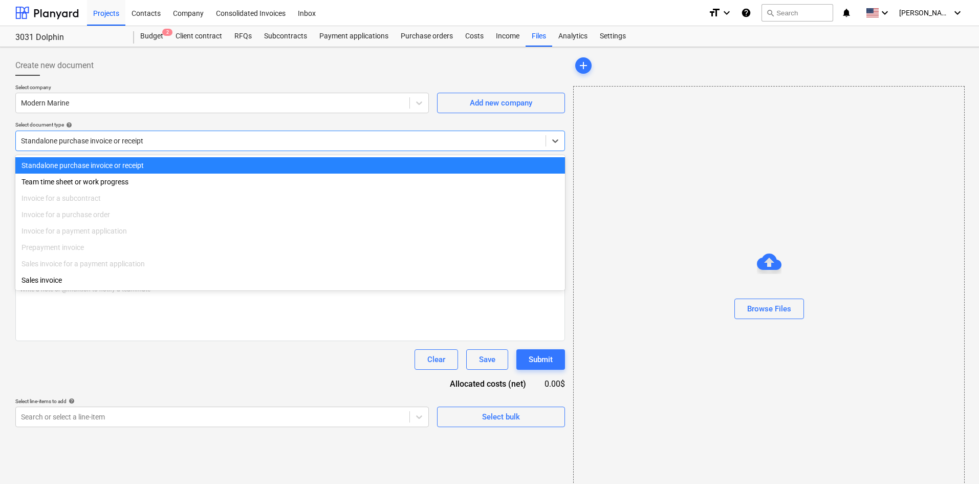
click at [157, 143] on div at bounding box center [281, 141] width 520 height 10
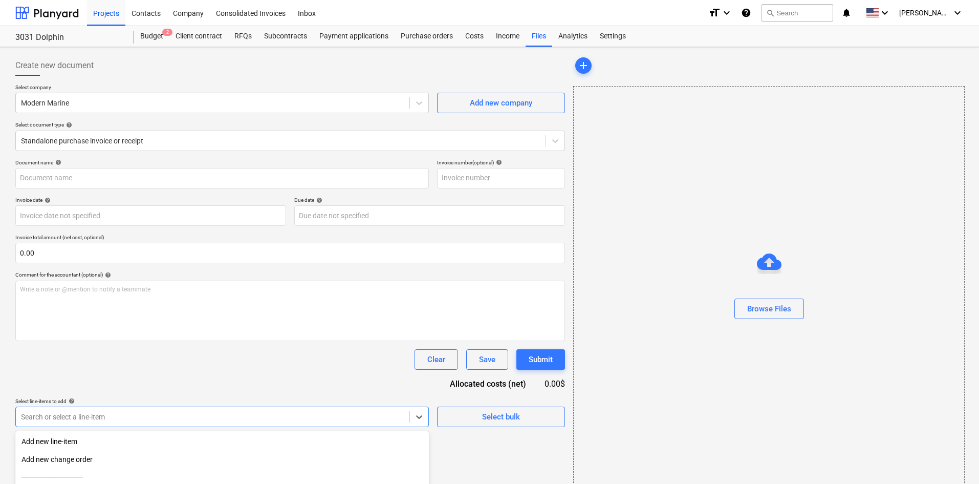
scroll to position [103, 0]
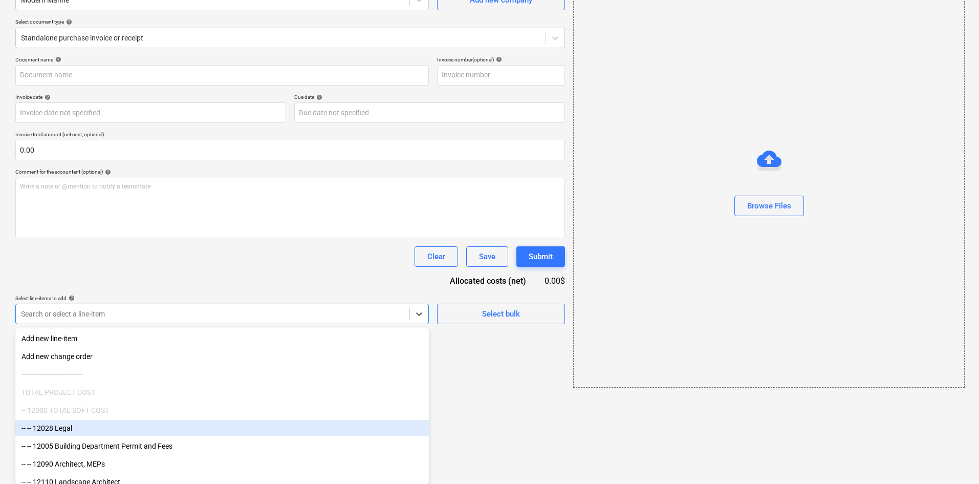
click at [114, 381] on body "Projects Contacts Company Consolidated Invoices Inbox format_size keyboard_arro…" at bounding box center [489, 139] width 979 height 484
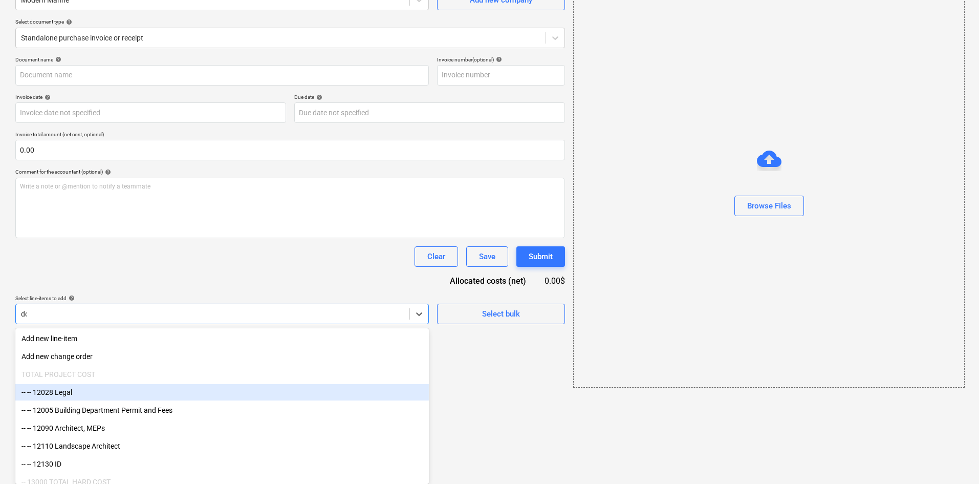
scroll to position [15, 0]
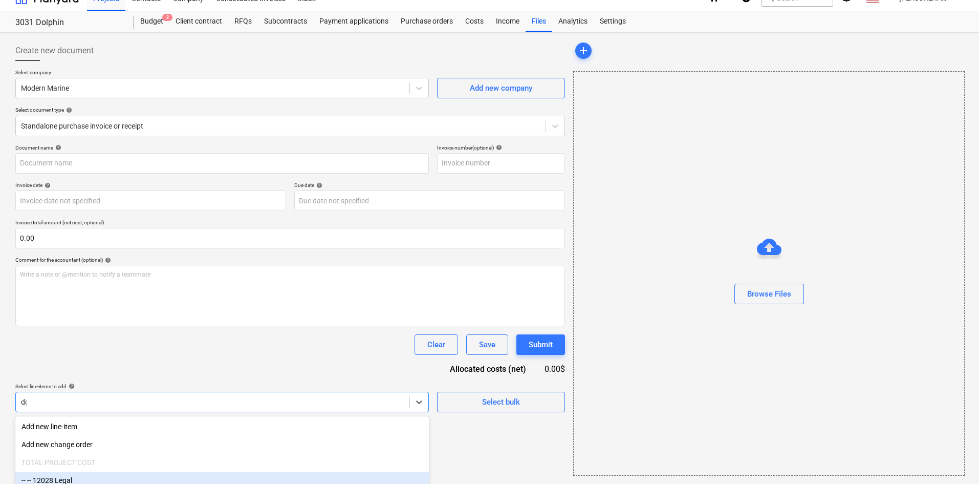
type input "dock"
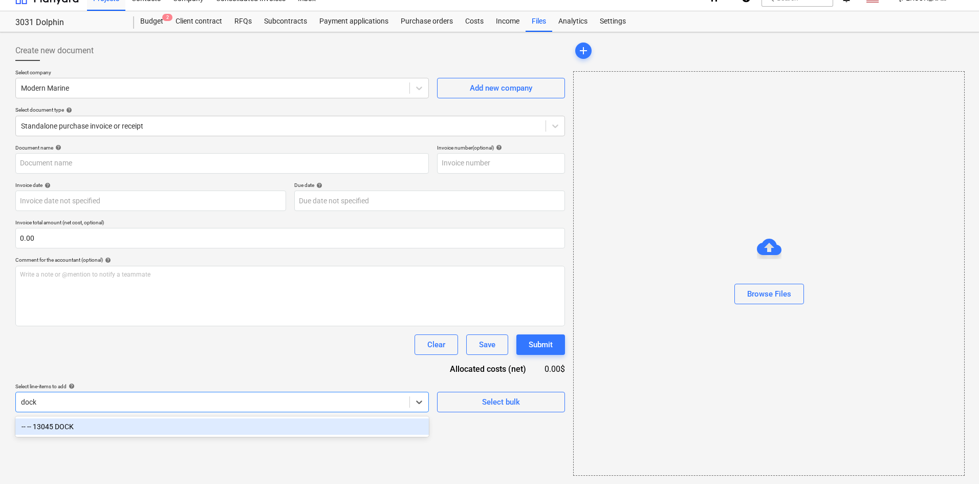
drag, startPoint x: 115, startPoint y: 422, endPoint x: 118, endPoint y: 426, distance: 5.8
click at [118, 426] on div "-- -- 13045 DOCK" at bounding box center [222, 426] width 414 height 16
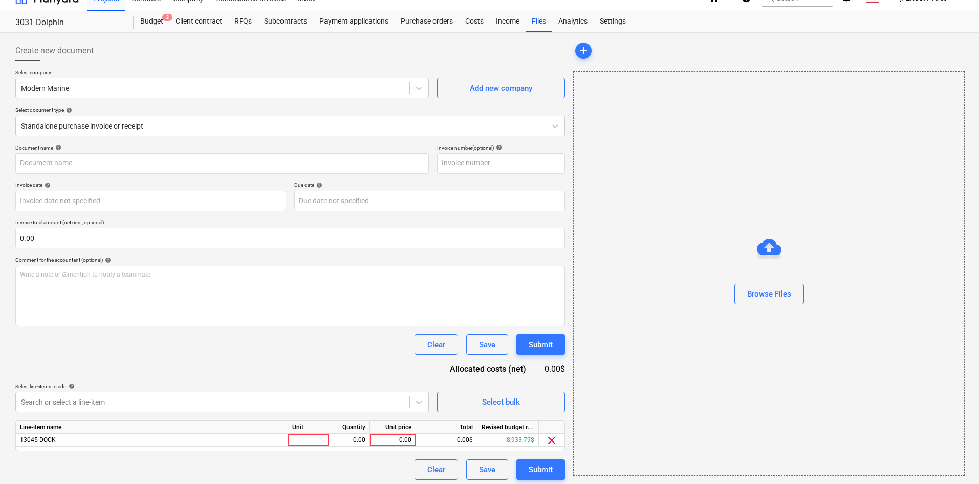
click at [231, 352] on div "Clear Save Submit" at bounding box center [290, 344] width 550 height 20
click at [388, 439] on div "0.00" at bounding box center [392, 440] width 37 height 13
type input "19800"
click at [340, 356] on div "Document name help Invoice number (optional) help Invoice date help Press the d…" at bounding box center [290, 311] width 550 height 335
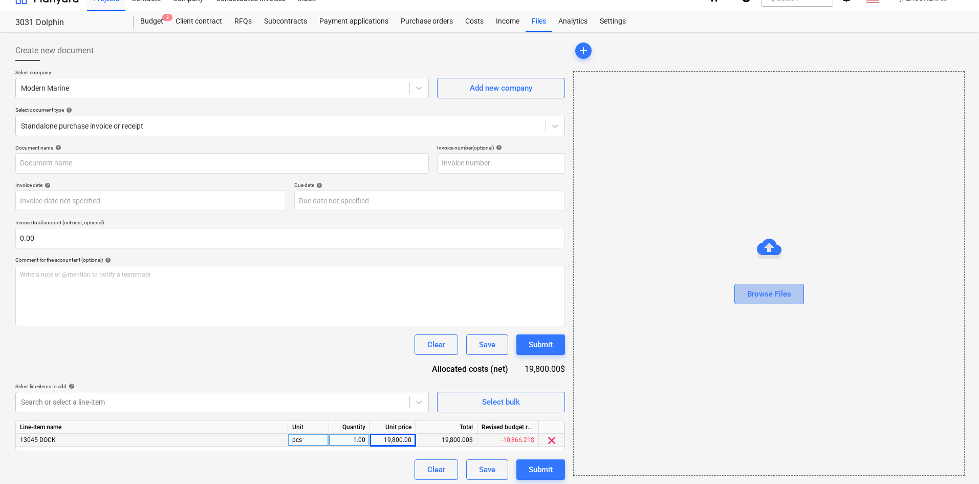
click at [783, 291] on div "Browse Files" at bounding box center [769, 293] width 44 height 13
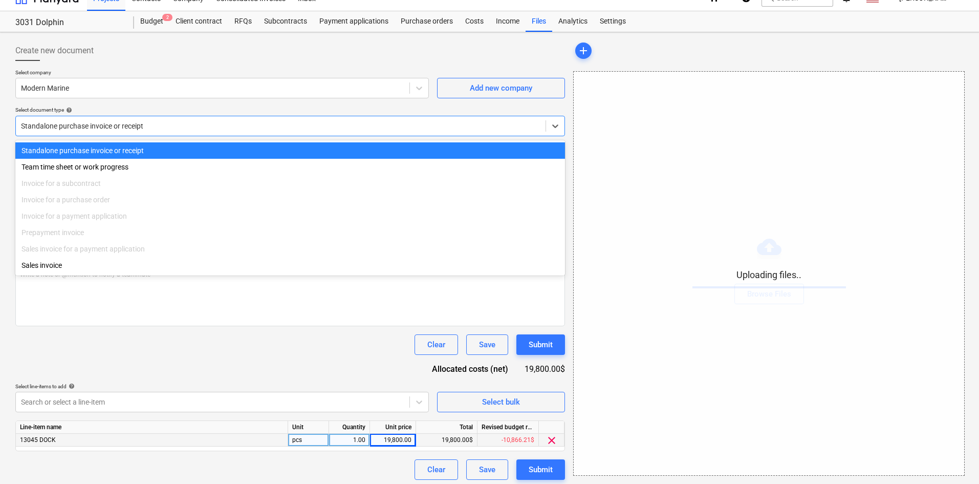
click at [167, 132] on div "Standalone purchase invoice or receipt" at bounding box center [281, 126] width 530 height 14
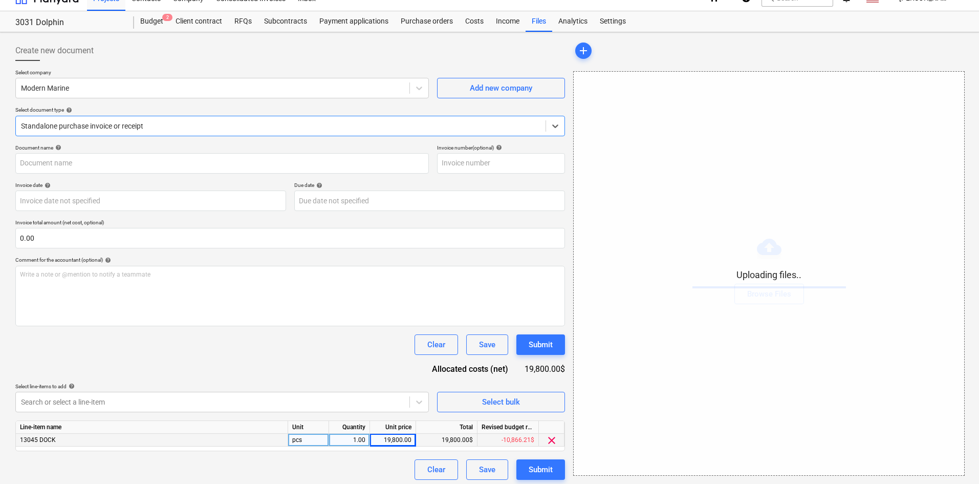
click at [167, 132] on div "Standalone purchase invoice or receipt" at bounding box center [281, 126] width 530 height 14
click at [276, 366] on div "Document name help Invoice number (optional) help Invoice date help Press the d…" at bounding box center [290, 311] width 550 height 335
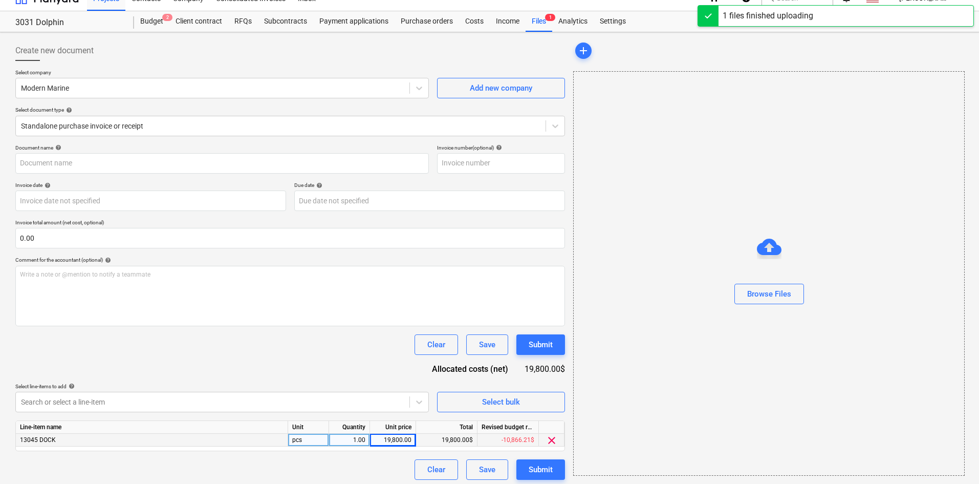
type input "Modern Marine (Hard) [DATE].pdf"
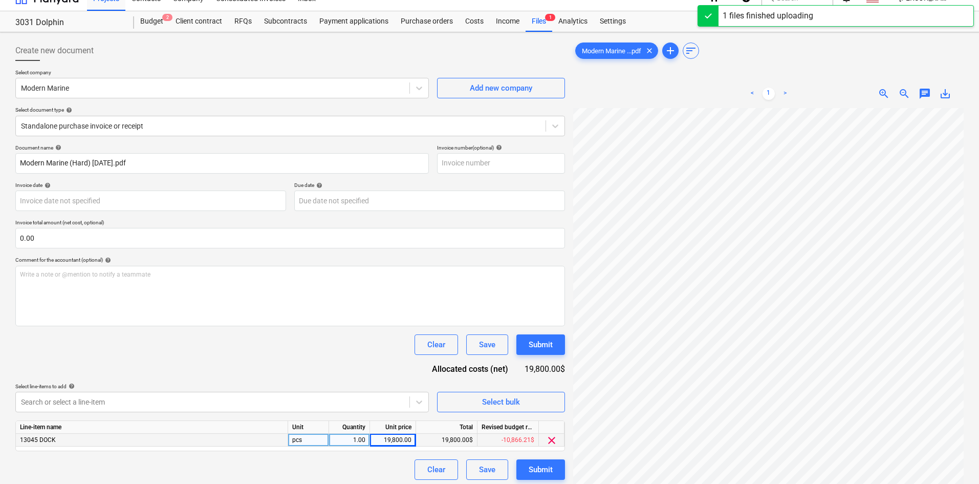
scroll to position [159, 85]
click at [525, 417] on div "Create new document Select company Modern Marine Add new company Select documen…" at bounding box center [489, 301] width 957 height 531
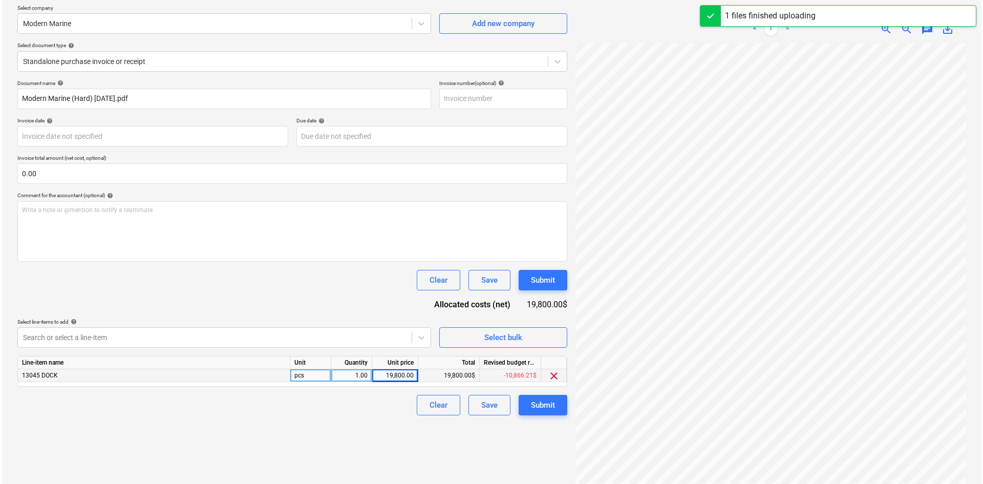
scroll to position [102, 0]
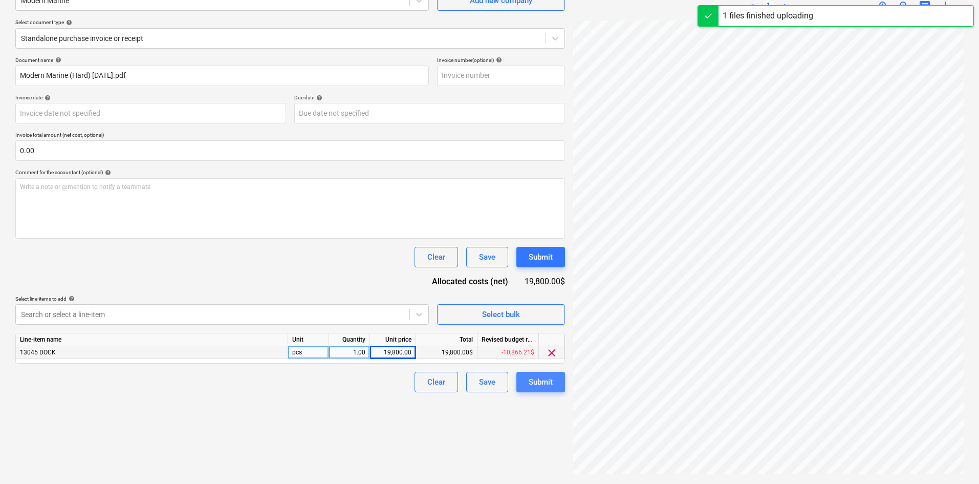
click at [549, 379] on div "Submit" at bounding box center [541, 381] width 24 height 13
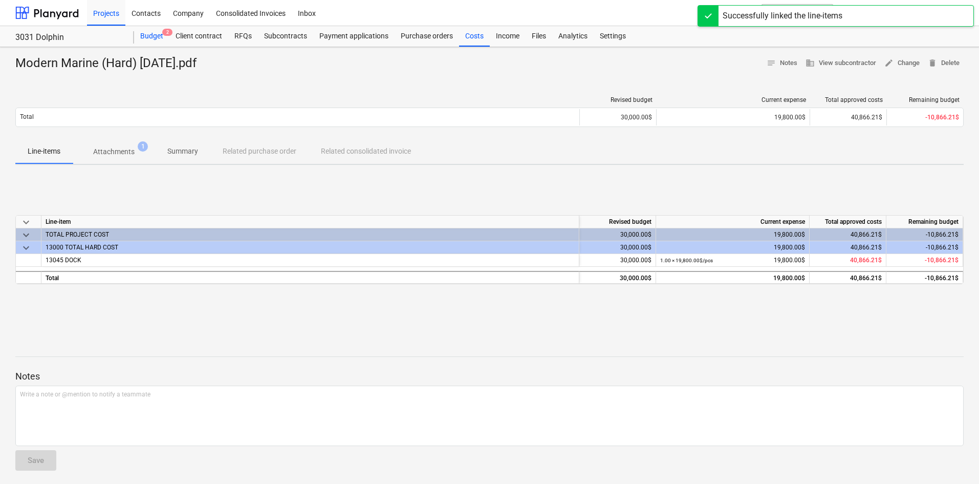
click at [153, 32] on div "Budget 2" at bounding box center [151, 36] width 35 height 20
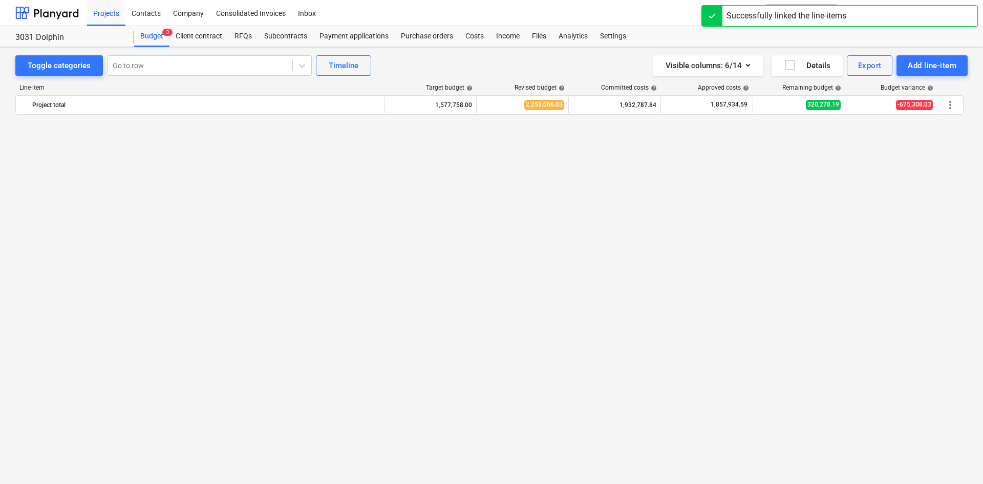
scroll to position [809, 0]
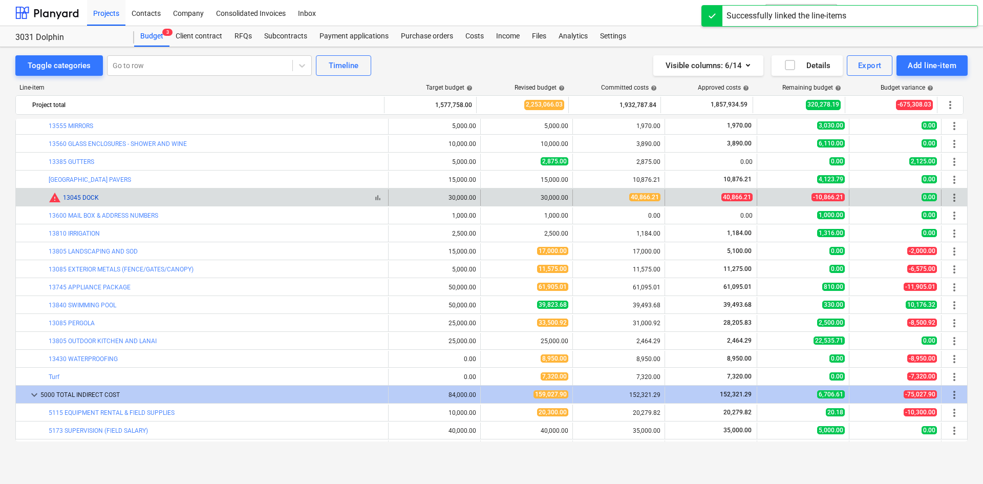
click at [91, 200] on link "13045 DOCK" at bounding box center [81, 197] width 36 height 7
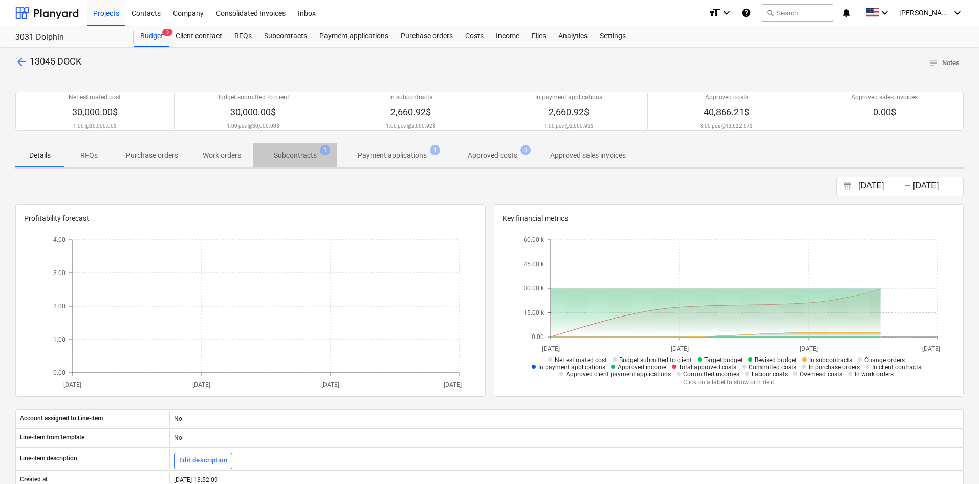
click at [308, 151] on p "Subcontracts" at bounding box center [295, 155] width 43 height 11
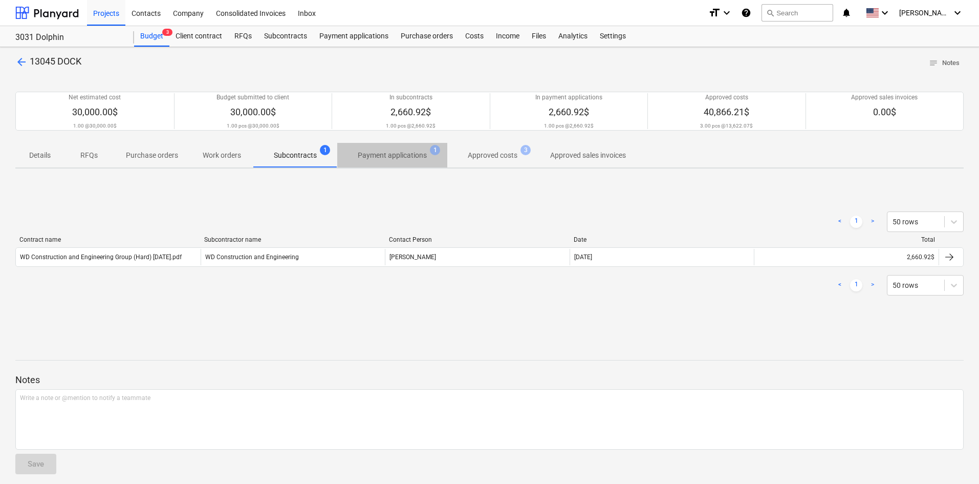
click at [382, 158] on p "Payment applications" at bounding box center [392, 155] width 69 height 11
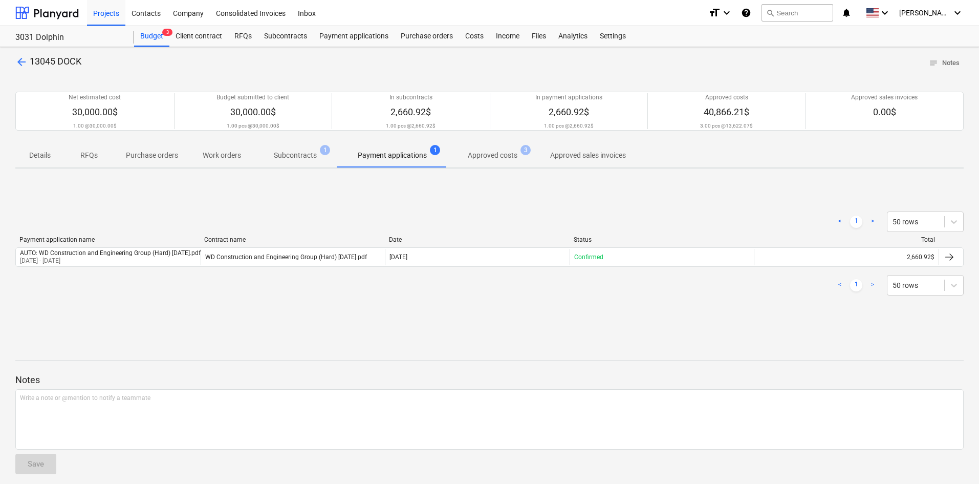
click at [492, 162] on span "Approved costs 3" at bounding box center [492, 155] width 91 height 18
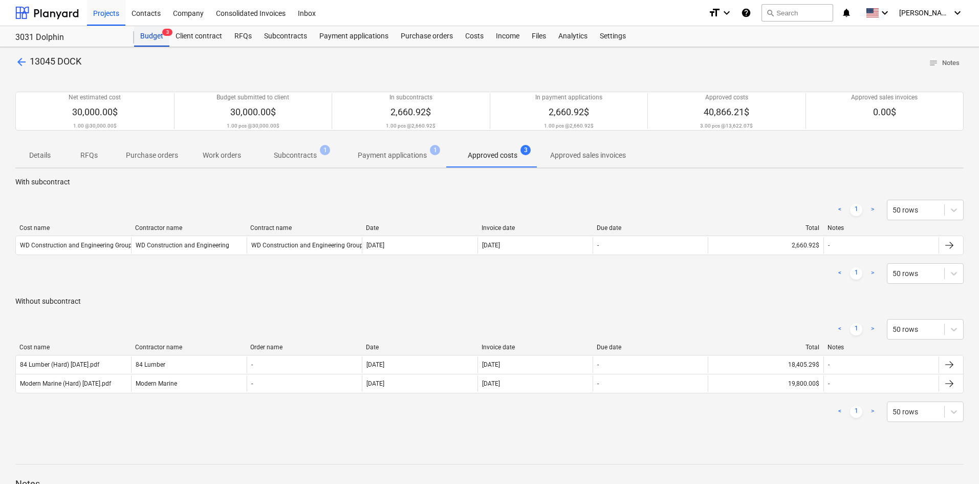
click at [156, 40] on div "Budget 3" at bounding box center [151, 36] width 35 height 20
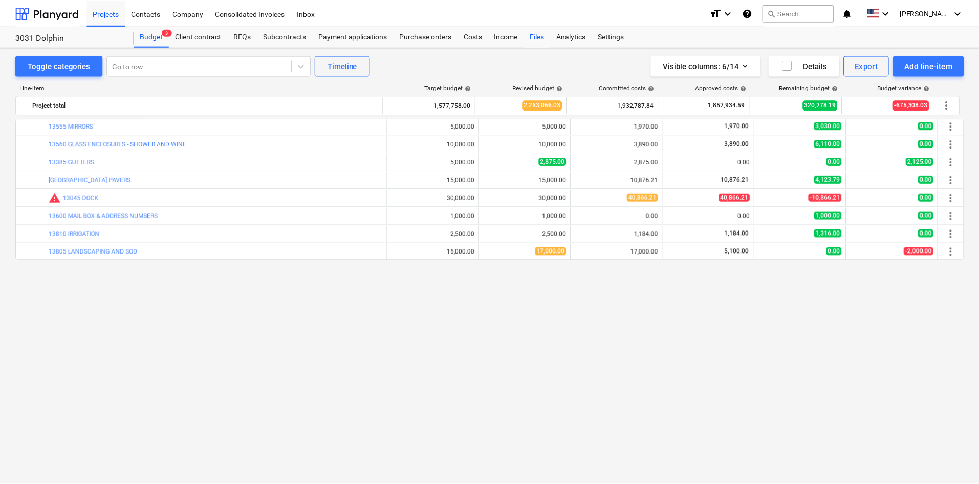
scroll to position [604, 0]
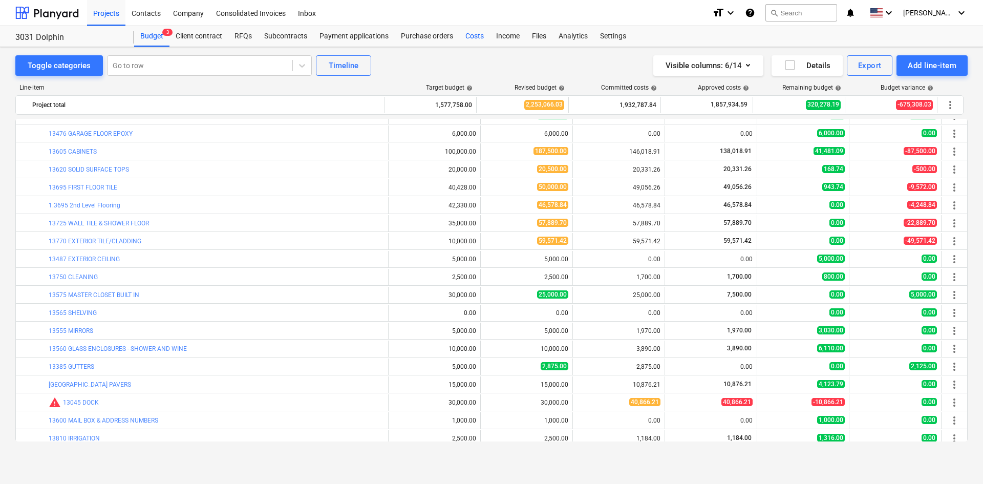
click at [475, 37] on div "Costs" at bounding box center [474, 36] width 31 height 20
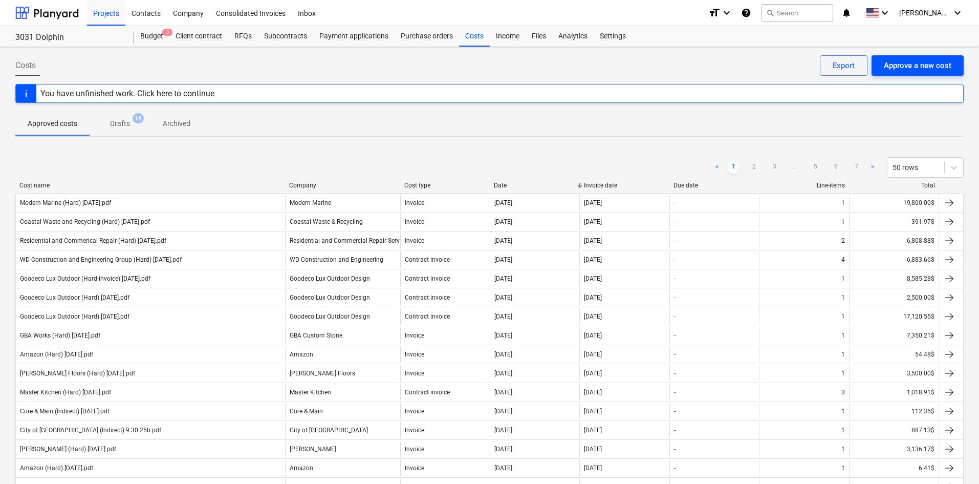
click at [918, 69] on div "Approve a new cost" at bounding box center [918, 65] width 68 height 13
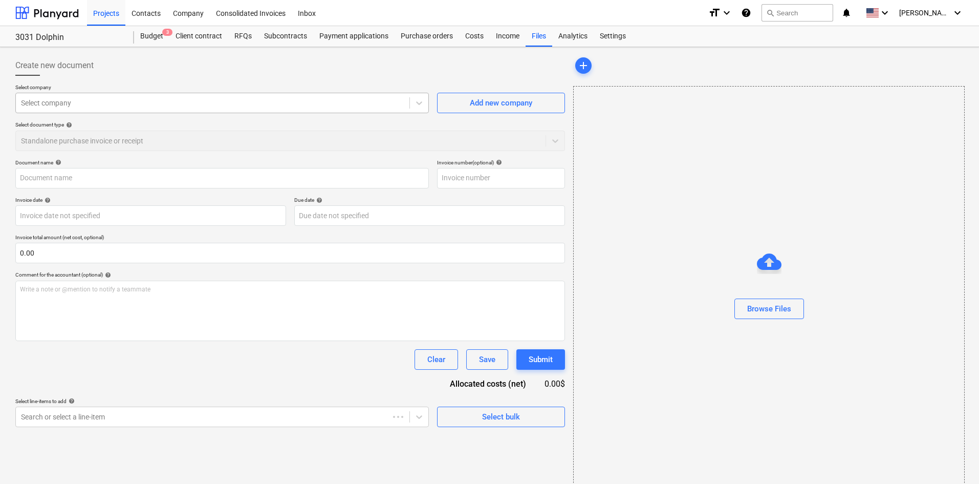
click at [122, 108] on div at bounding box center [212, 103] width 383 height 10
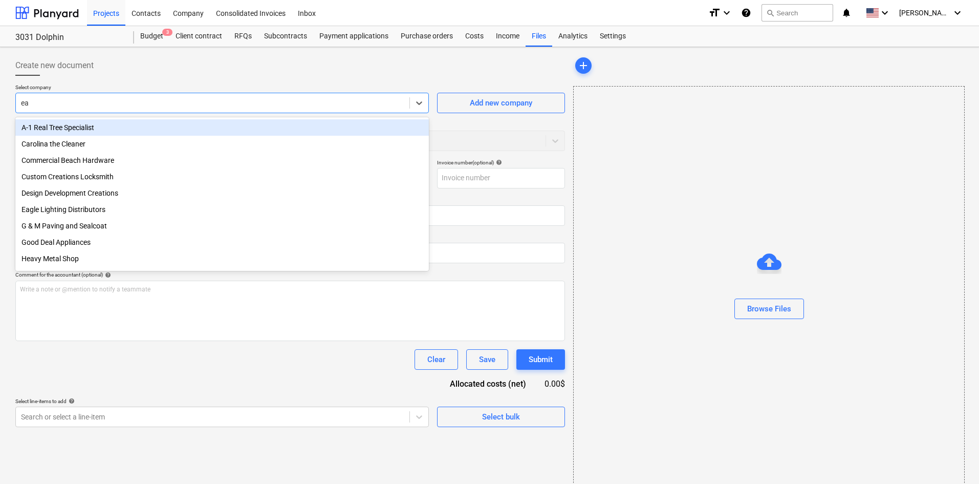
type input "eag"
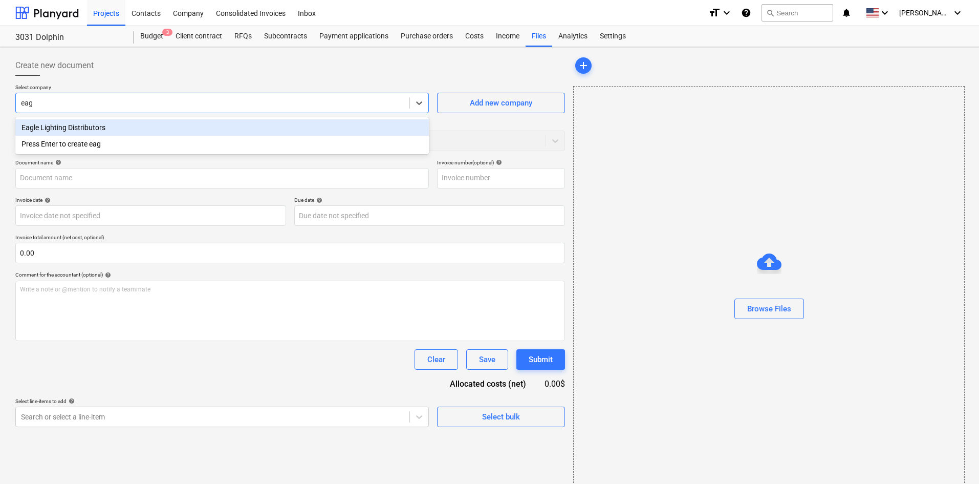
click at [86, 128] on div "Eagle Lighting Distributors" at bounding box center [222, 127] width 414 height 16
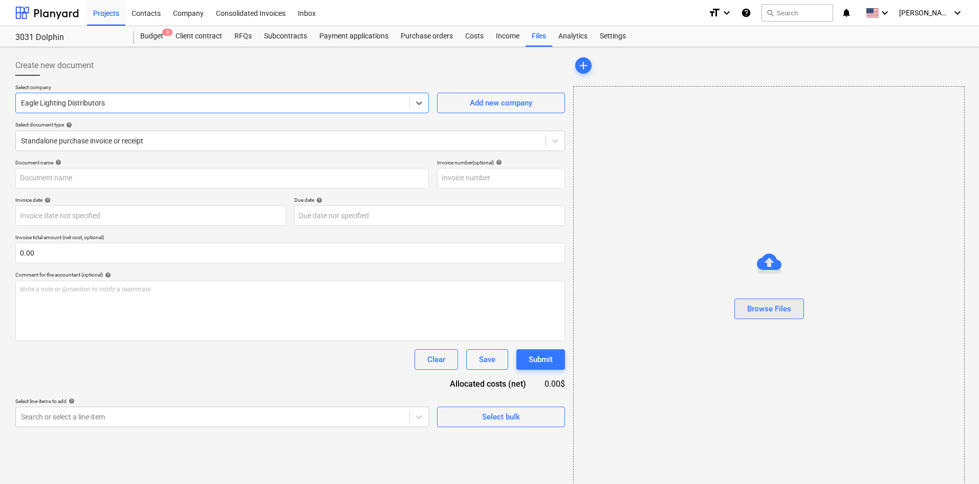
click at [789, 300] on button "Browse Files" at bounding box center [770, 308] width 70 height 20
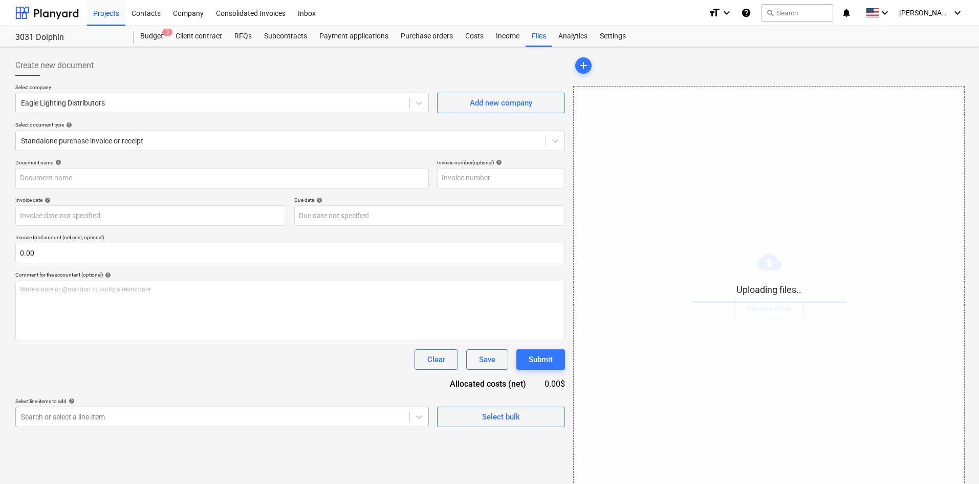
scroll to position [103, 0]
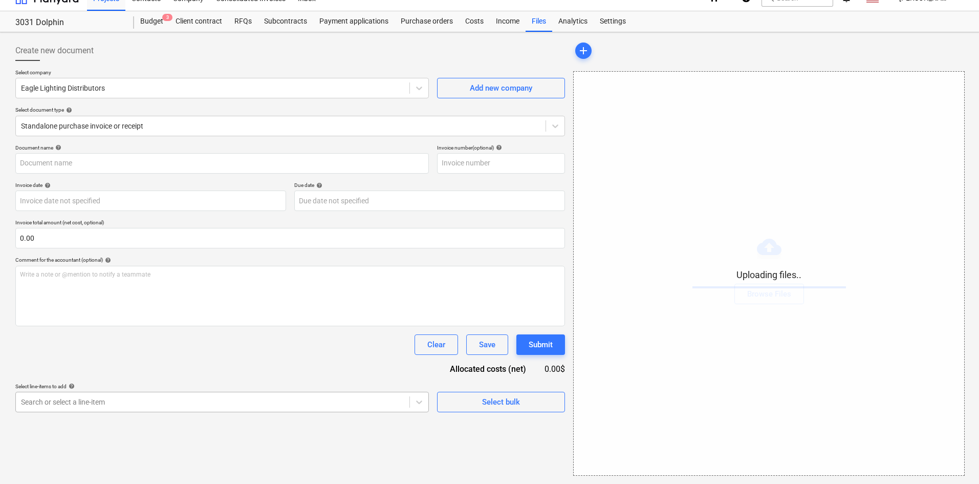
click at [170, 414] on body "Projects Contacts Company Consolidated Invoices Inbox format_size keyboard_arro…" at bounding box center [489, 227] width 979 height 484
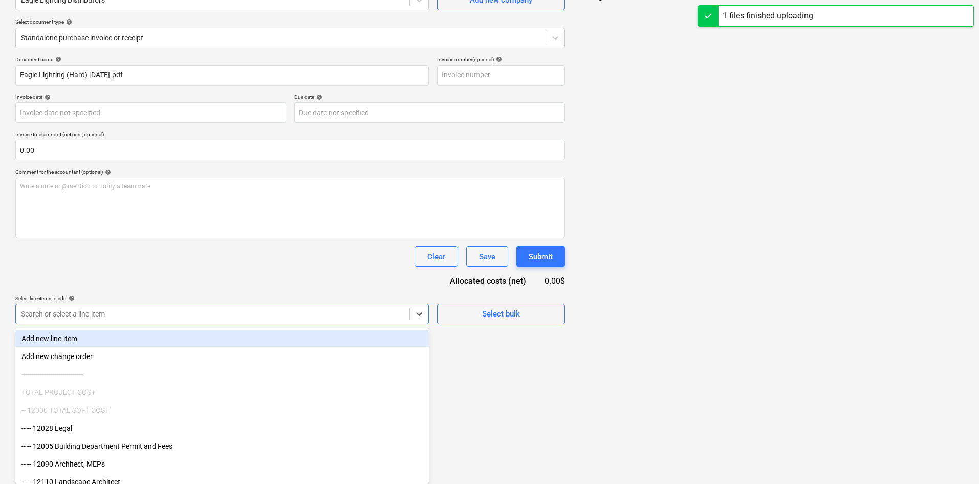
type input "Eagle Lighting (Hard) [DATE].pdf"
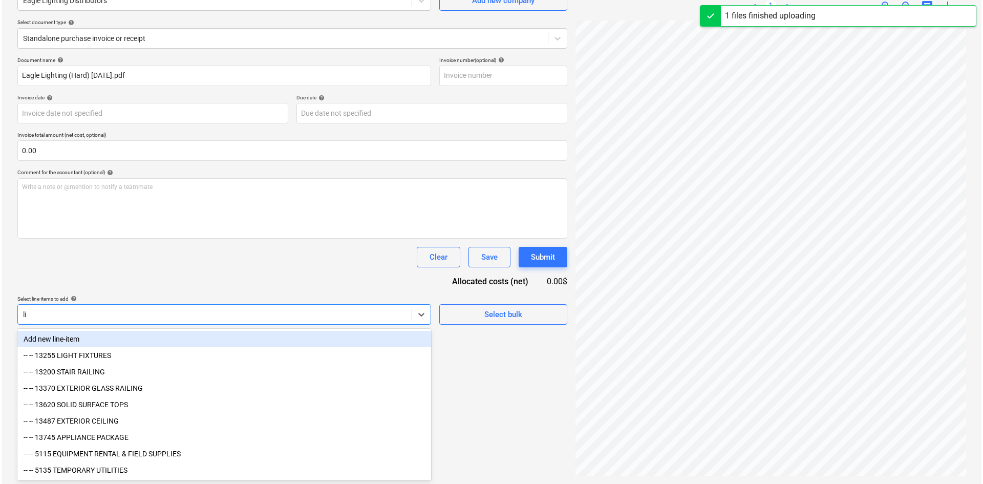
scroll to position [102, 0]
type input "lig"
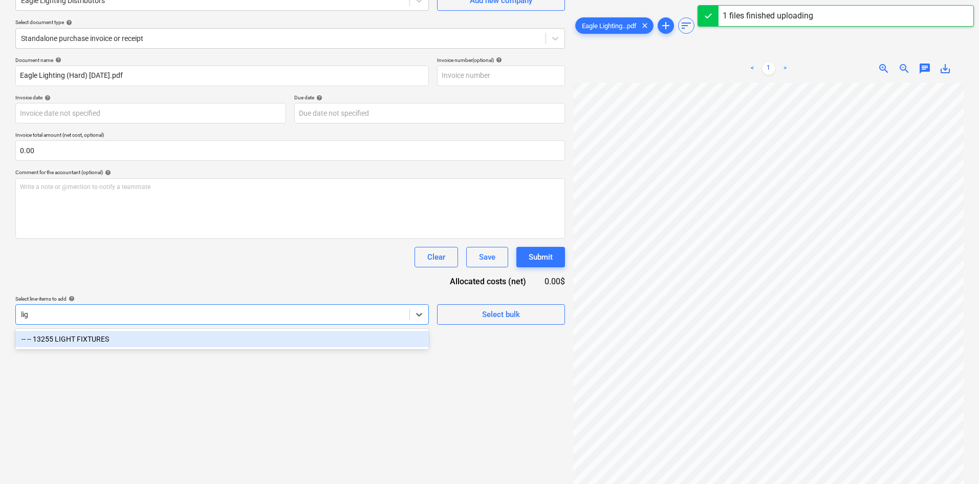
click at [141, 340] on div "-- -- 13255 LIGHT FIXTURES" at bounding box center [222, 339] width 414 height 16
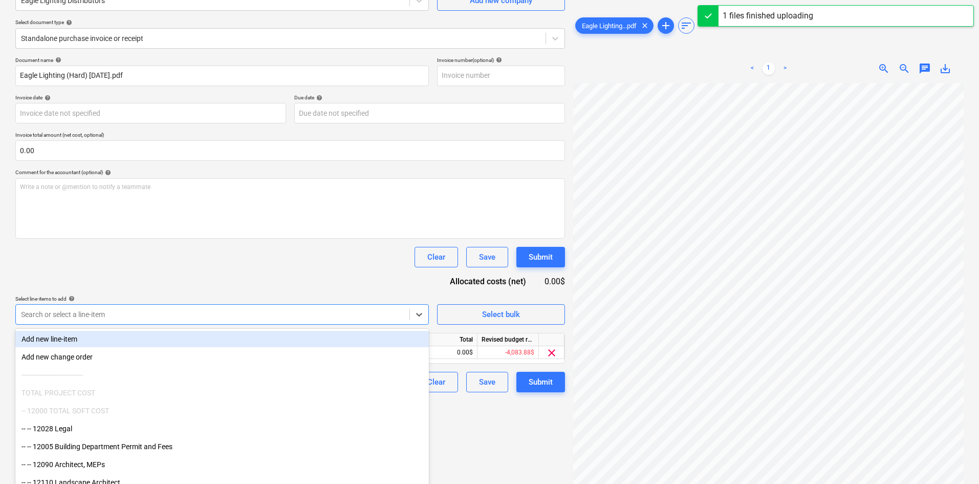
click at [240, 277] on div "Document name help Eagle Lighting (Hard) [DATE].pdf Invoice number (optional) h…" at bounding box center [290, 224] width 550 height 335
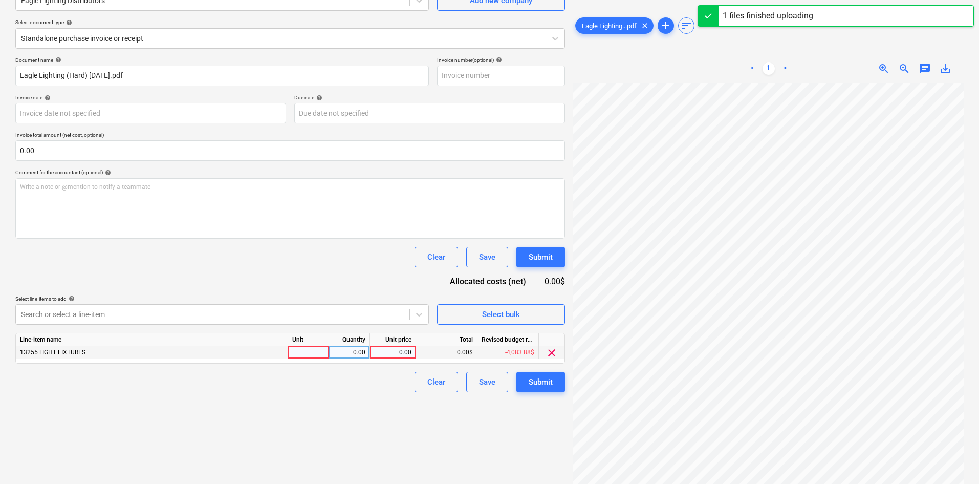
click at [389, 357] on div "0.00" at bounding box center [392, 352] width 37 height 13
type input "93.63"
click at [373, 285] on div "Document name help Eagle Lighting (Hard) [DATE].pdf Invoice number (optional) h…" at bounding box center [290, 224] width 550 height 335
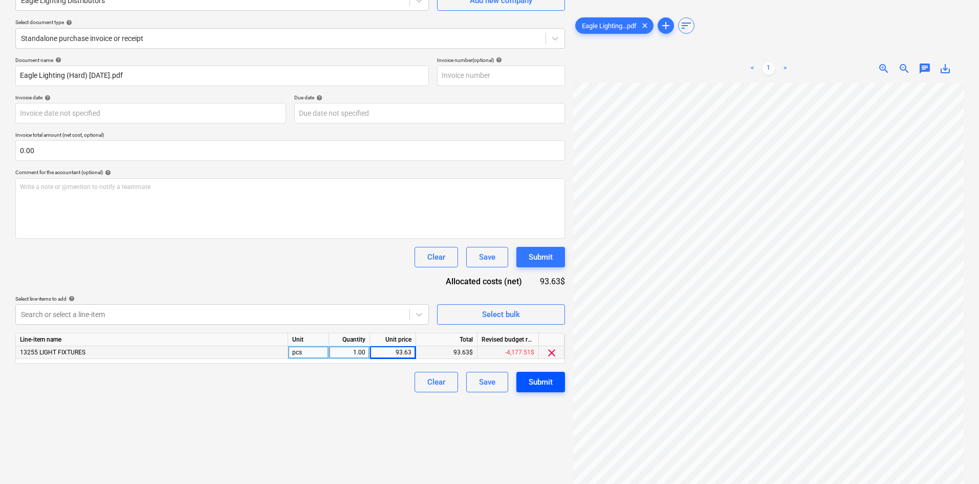
click at [557, 378] on button "Submit" at bounding box center [541, 382] width 49 height 20
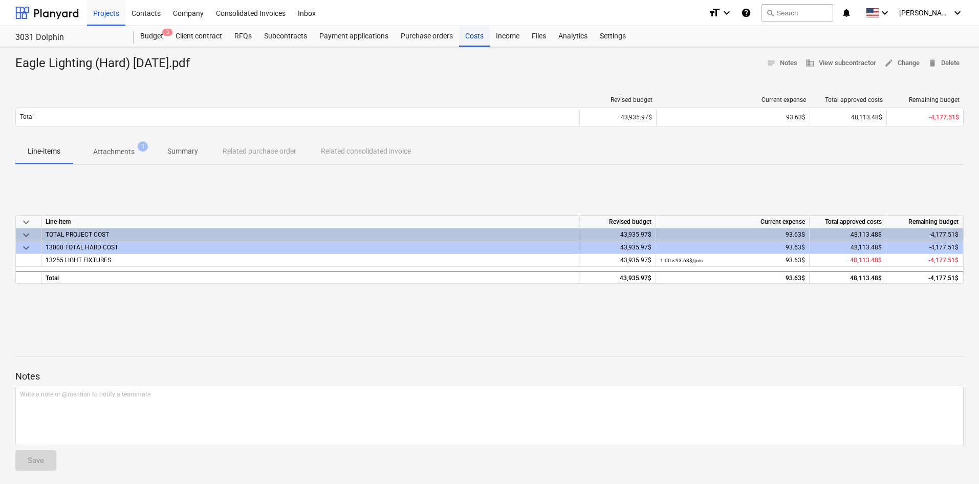
click at [473, 44] on div "Costs" at bounding box center [474, 36] width 31 height 20
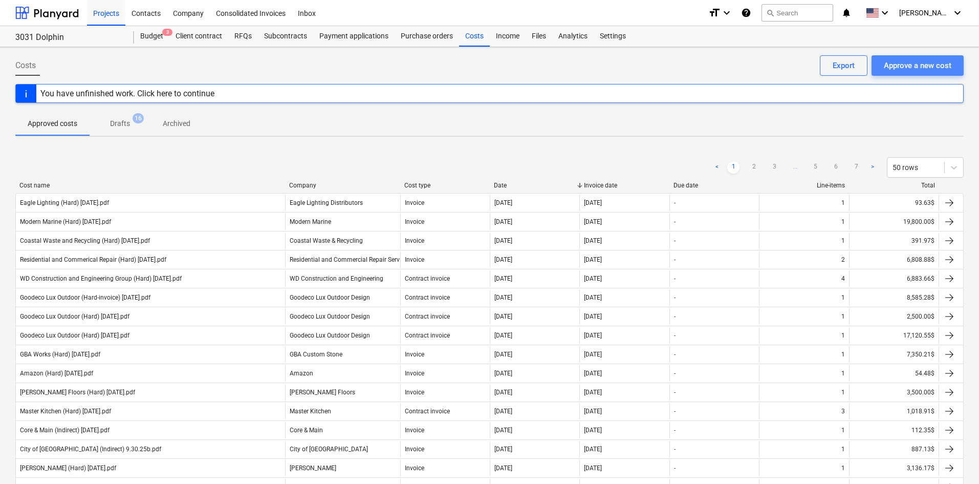
click at [909, 62] on div "Approve a new cost" at bounding box center [918, 65] width 68 height 13
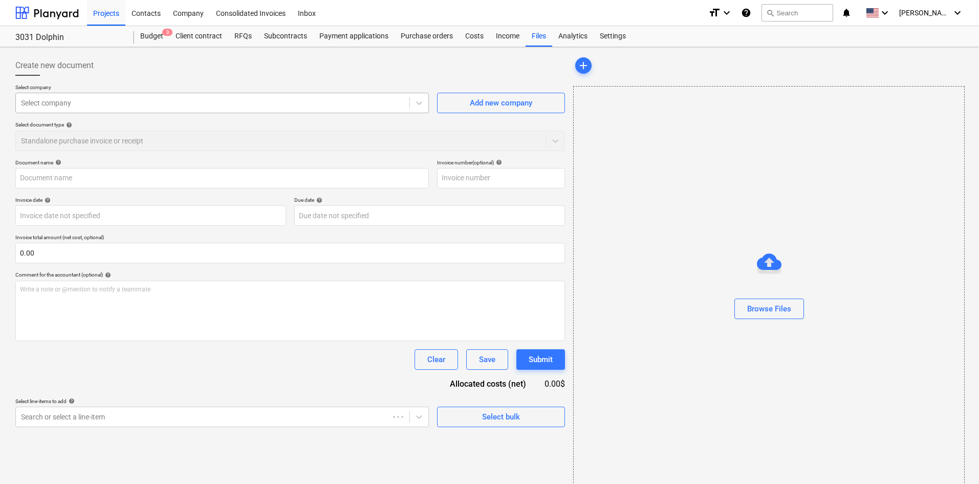
click at [124, 96] on div "Select company" at bounding box center [213, 103] width 394 height 14
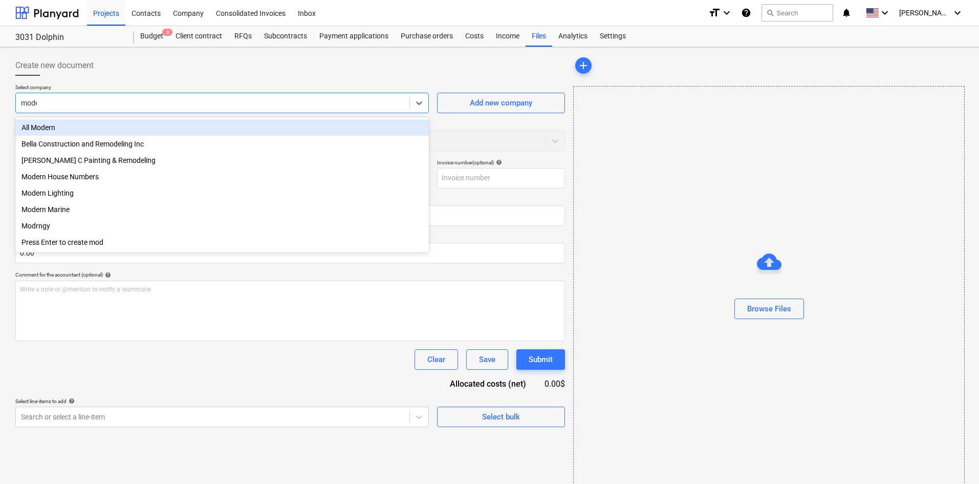
type input "moder"
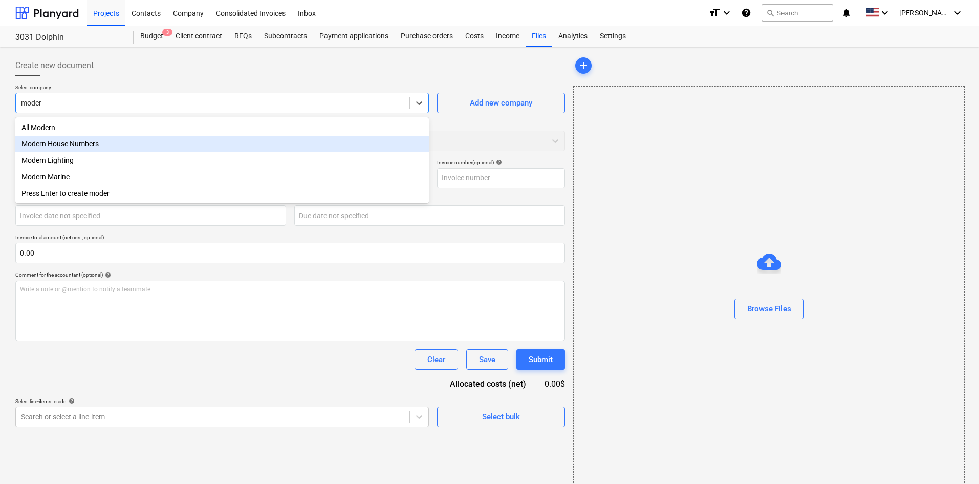
click at [103, 148] on div "Modern House Numbers" at bounding box center [222, 144] width 414 height 16
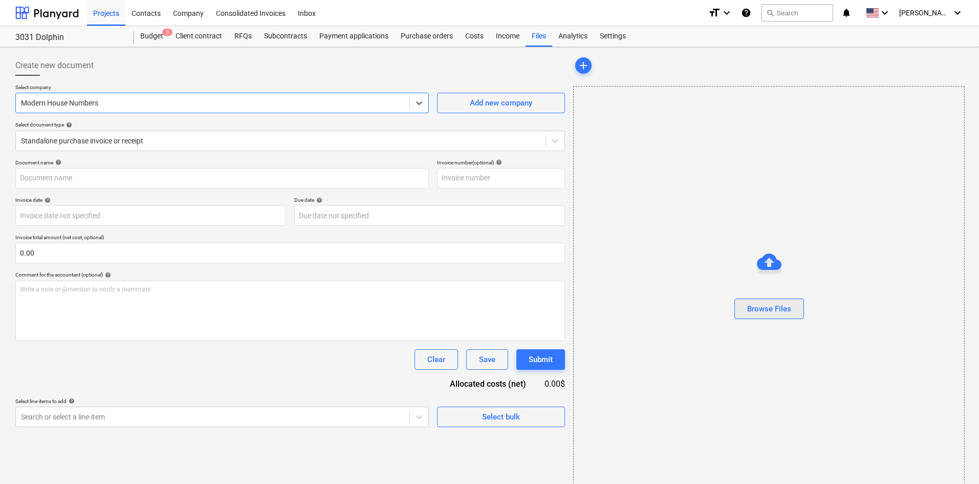
click at [778, 307] on div "Browse Files" at bounding box center [769, 308] width 44 height 13
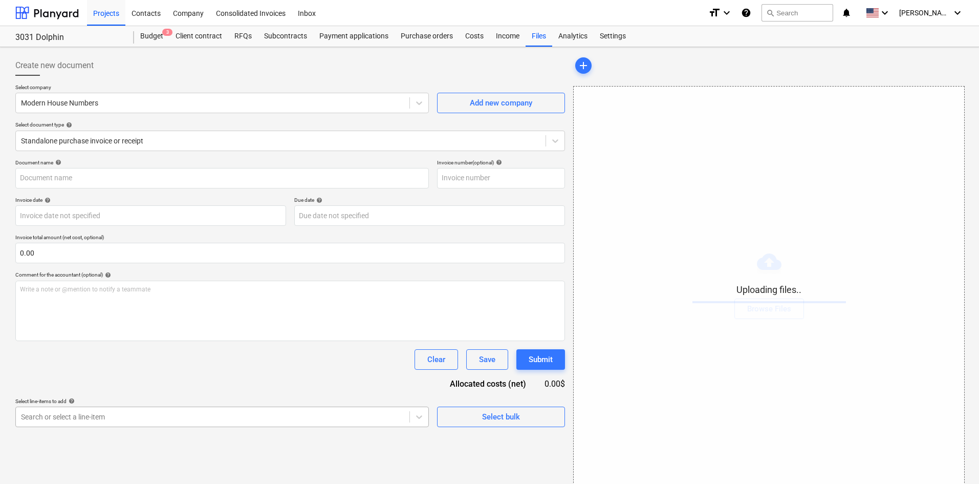
click at [215, 416] on body "Projects Contacts Company Consolidated Invoices Inbox format_size keyboard_arro…" at bounding box center [489, 242] width 979 height 484
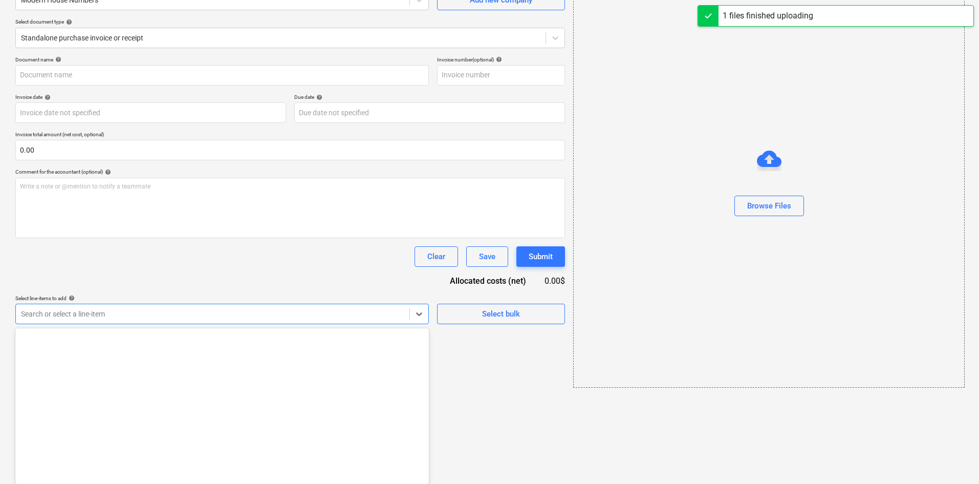
type input "Modern House Numners (Hard) [DATE].pdf"
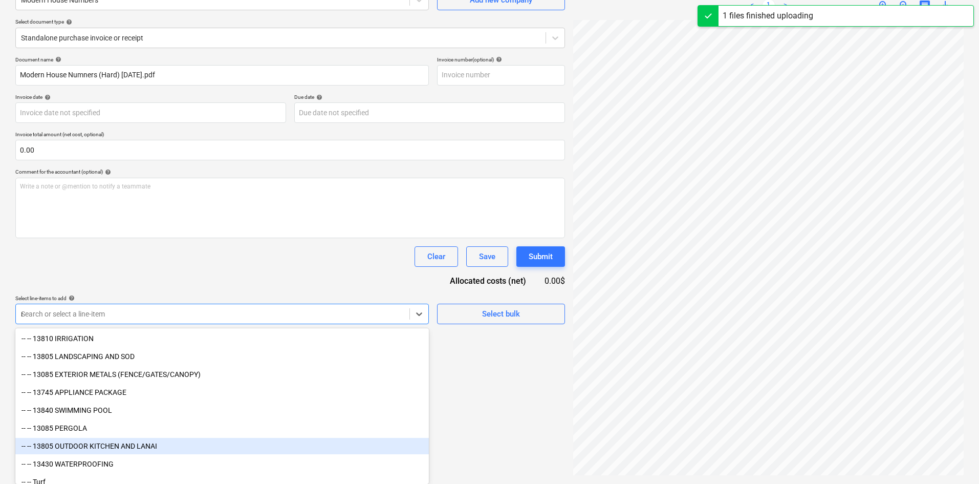
scroll to position [102, 0]
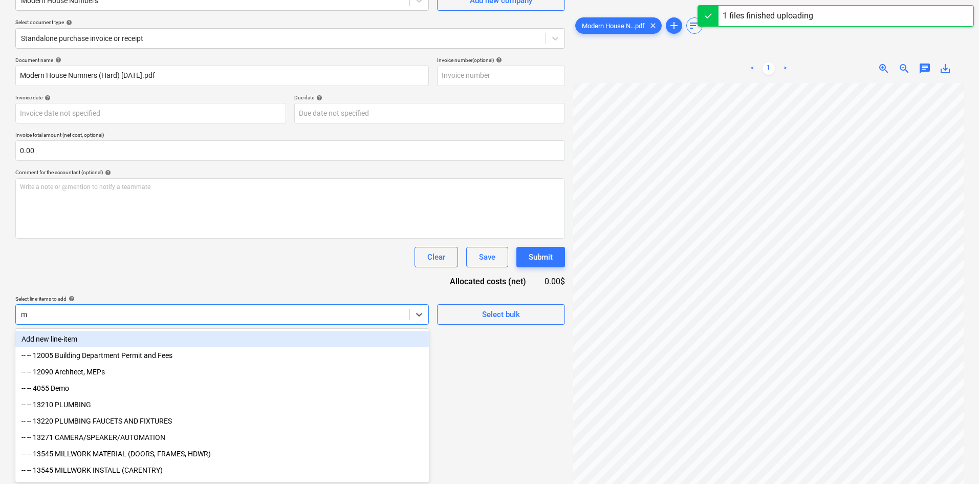
type input "ma"
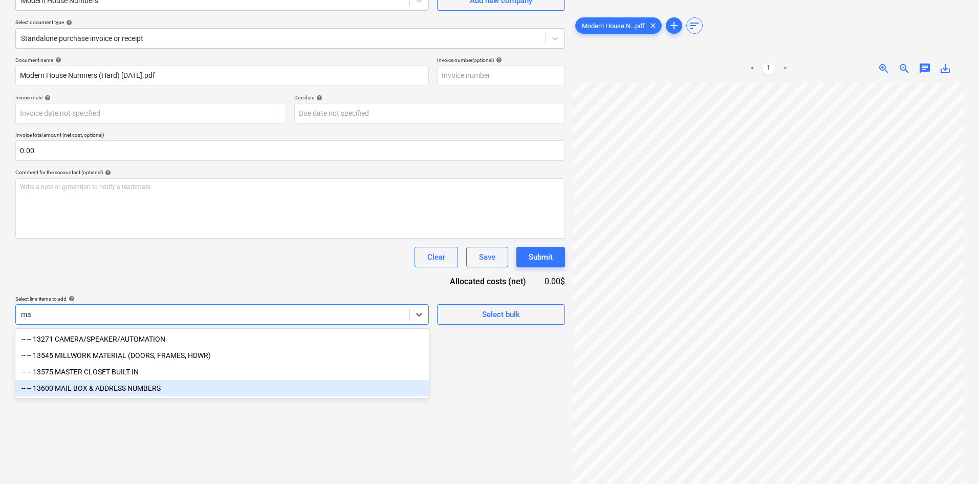
click at [134, 390] on div "-- -- 13600 MAIL BOX & ADDRESS NUMBERS" at bounding box center [222, 388] width 414 height 16
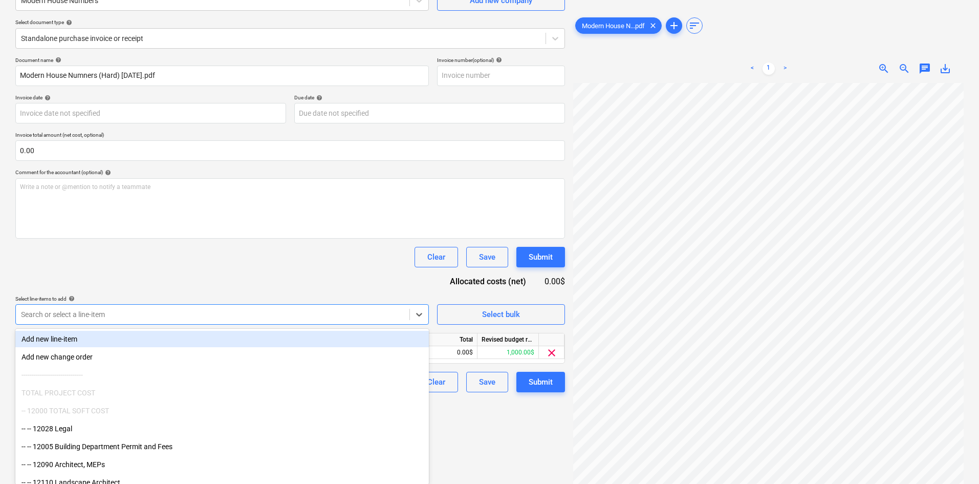
click at [249, 281] on div "Document name help Modern House Numners (Hard) [DATE].pdf Invoice number (optio…" at bounding box center [290, 224] width 550 height 335
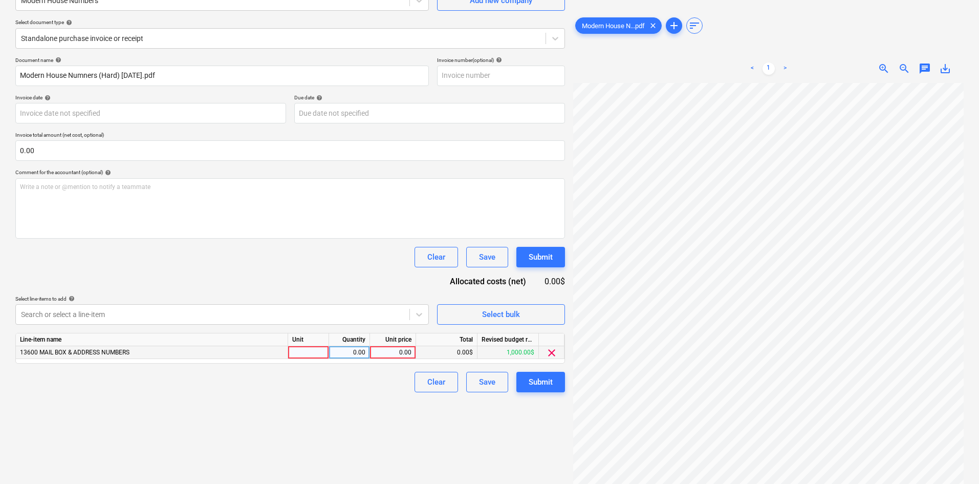
click at [382, 352] on div "0.00" at bounding box center [392, 352] width 37 height 13
click at [396, 352] on div "0.00" at bounding box center [392, 352] width 37 height 13
type input "288.43"
click at [319, 406] on div "Create new document Select company Modern House Numbers Add new company Select …" at bounding box center [290, 214] width 558 height 531
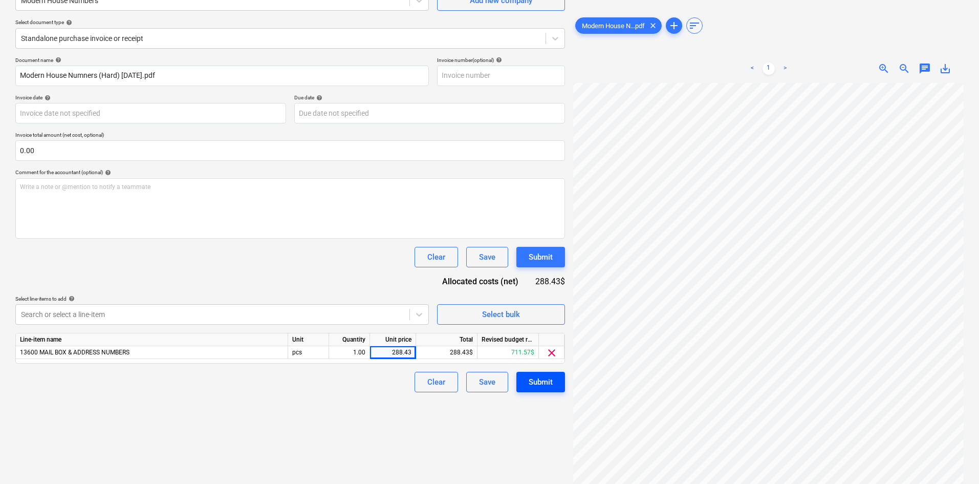
click at [528, 384] on button "Submit" at bounding box center [541, 382] width 49 height 20
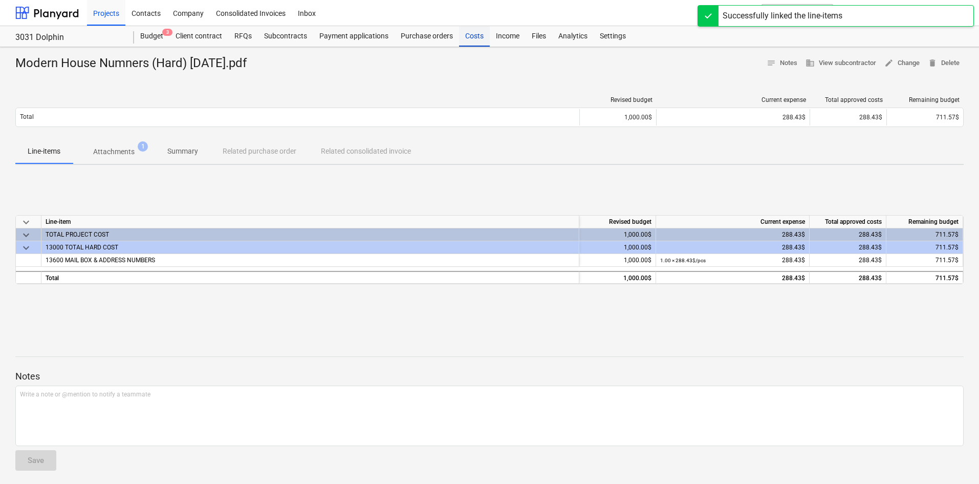
click at [480, 42] on div "Costs" at bounding box center [474, 36] width 31 height 20
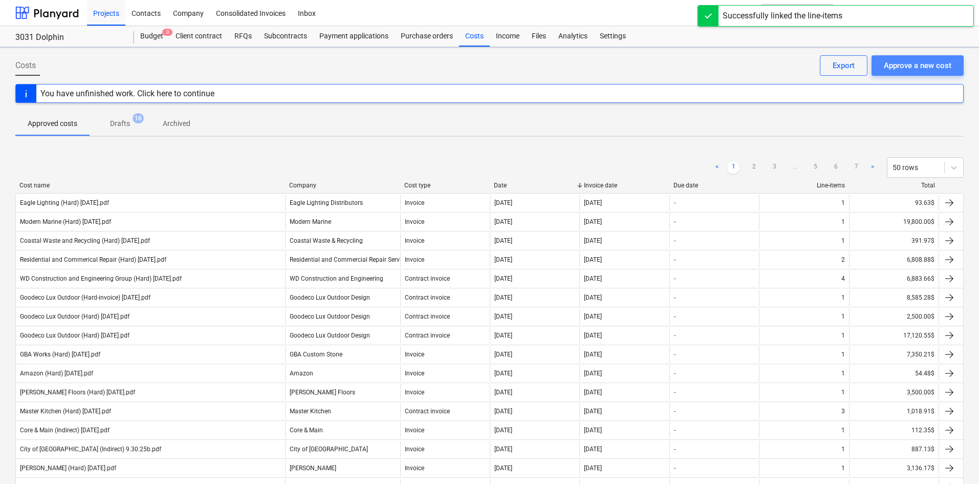
click at [958, 66] on button "Approve a new cost" at bounding box center [918, 65] width 92 height 20
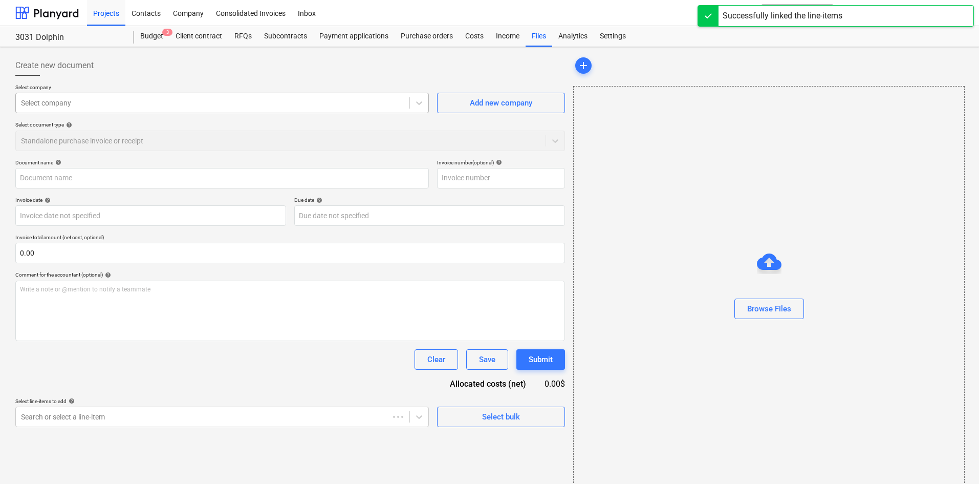
click at [118, 109] on div "Select company" at bounding box center [213, 103] width 394 height 14
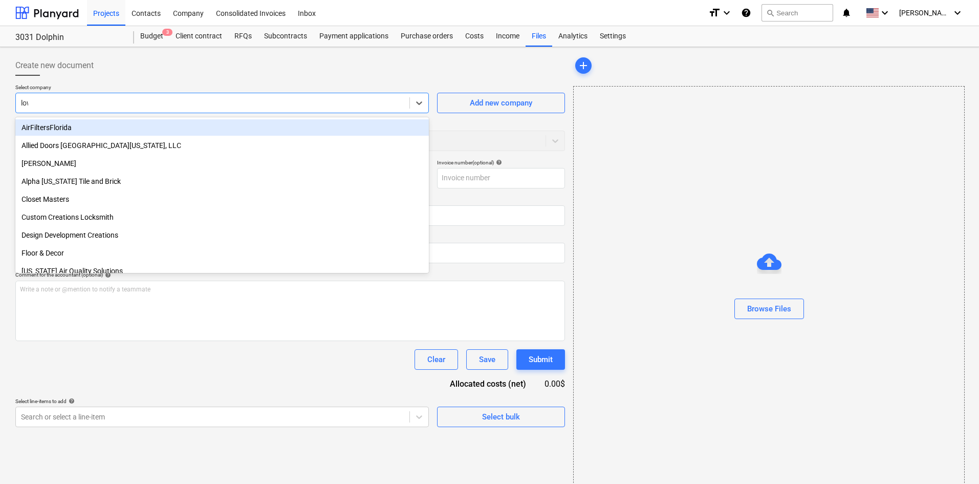
type input "[PERSON_NAME]"
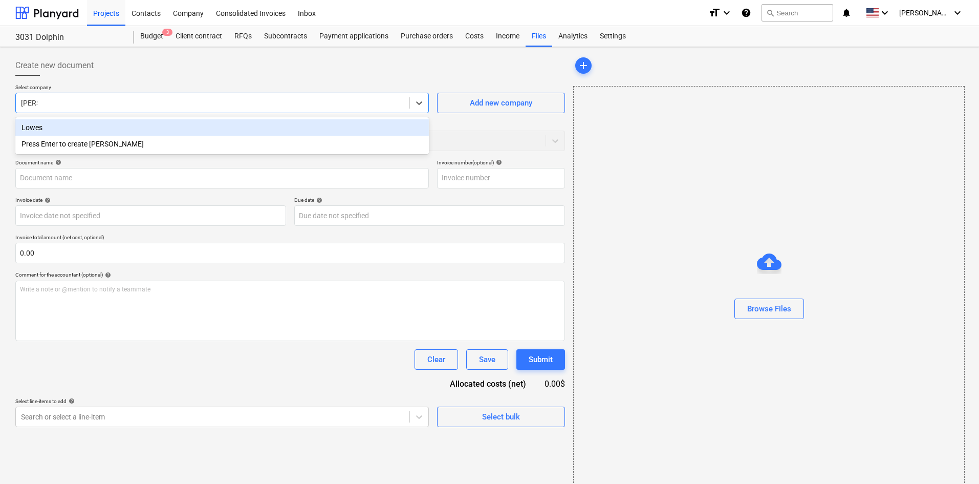
click at [114, 125] on div "Lowes" at bounding box center [222, 127] width 414 height 16
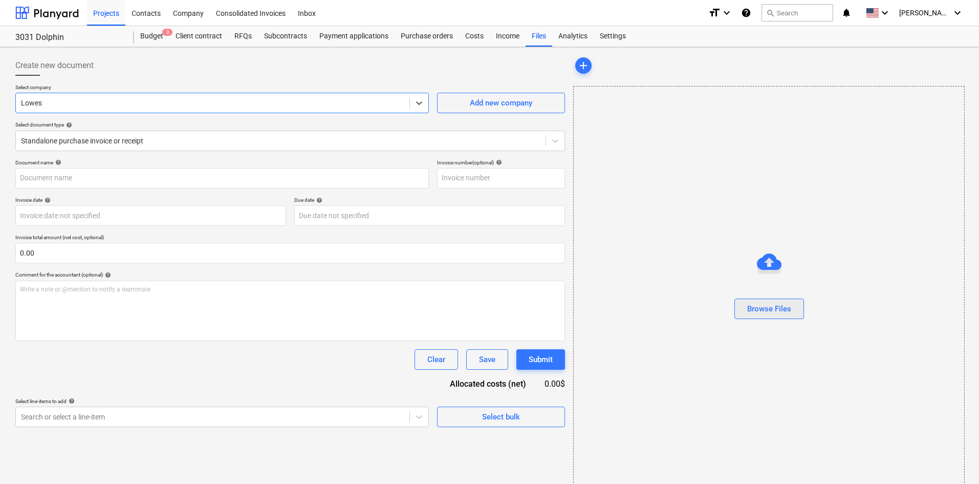
click at [791, 310] on button "Browse Files" at bounding box center [770, 308] width 70 height 20
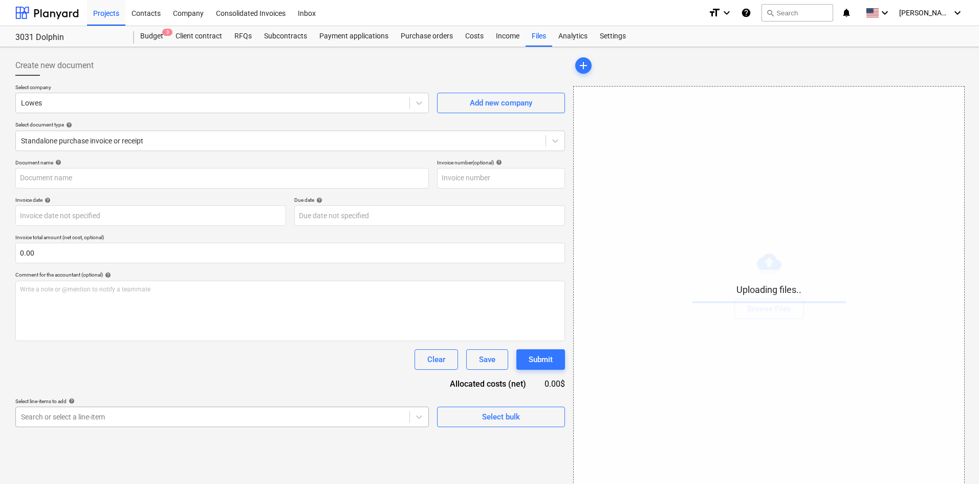
click at [199, 408] on body "Projects Contacts Company Consolidated Invoices Inbox format_size keyboard_arro…" at bounding box center [489, 242] width 979 height 484
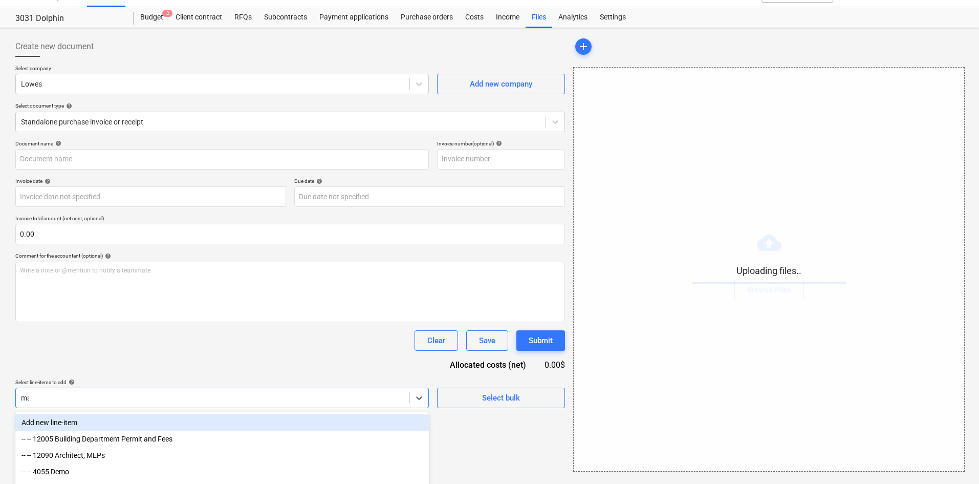
scroll to position [15, 0]
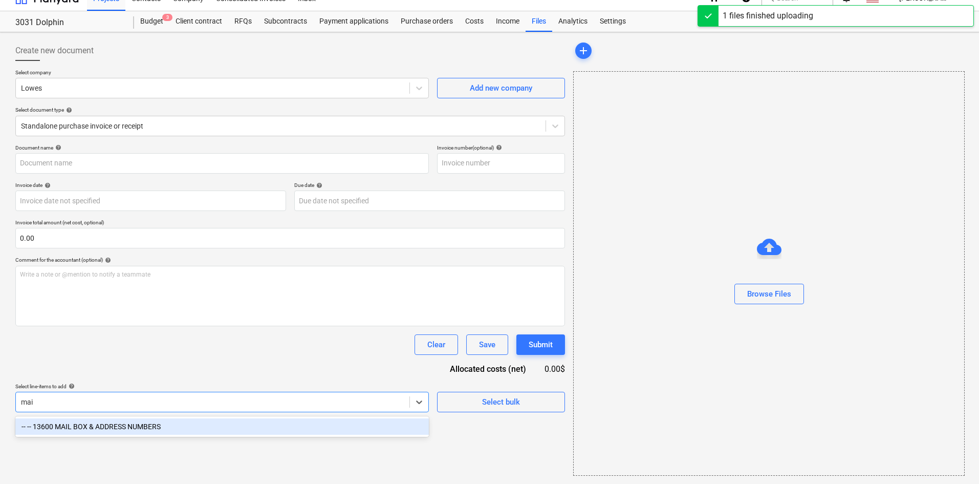
type input "mail"
type input "Lowes (Hard) [DATE].pdf"
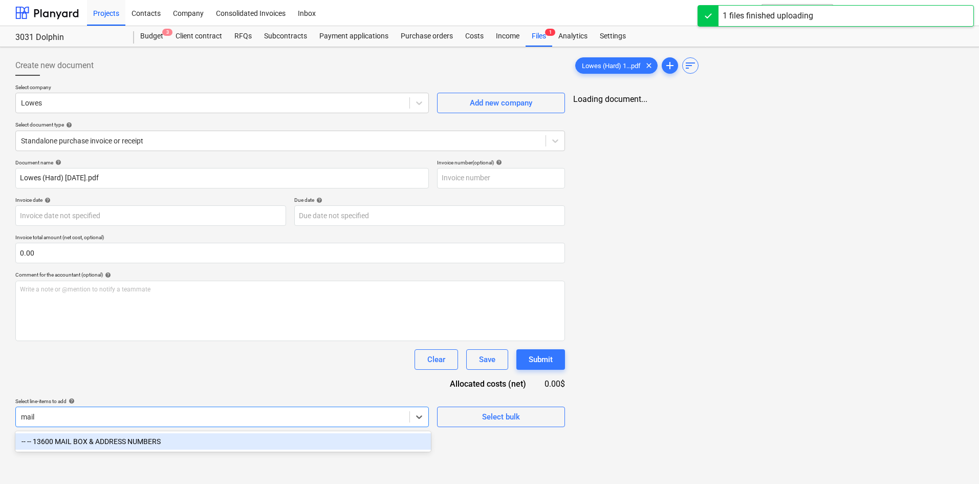
scroll to position [0, 0]
click at [199, 442] on div "-- -- 13600 MAIL BOX & ADDRESS NUMBERS" at bounding box center [222, 441] width 414 height 16
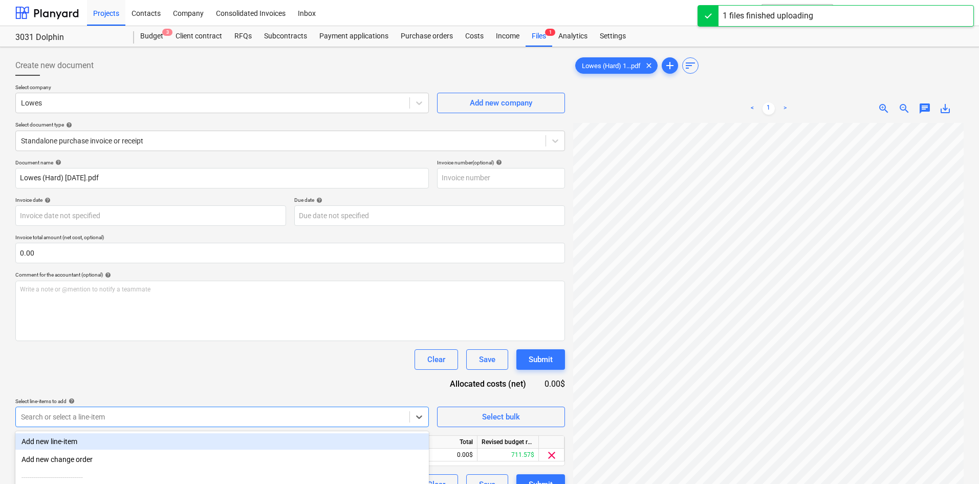
click at [267, 387] on div "Document name help [PERSON_NAME] (Hard) [DATE].pdf Invoice number (optional) he…" at bounding box center [290, 326] width 550 height 335
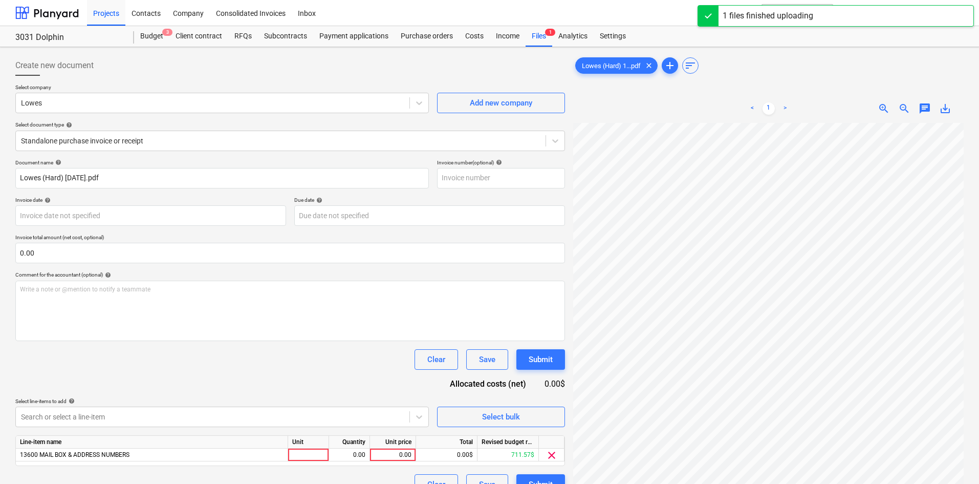
scroll to position [144, 85]
click at [393, 458] on div "0.00" at bounding box center [392, 454] width 37 height 13
type input "115.06"
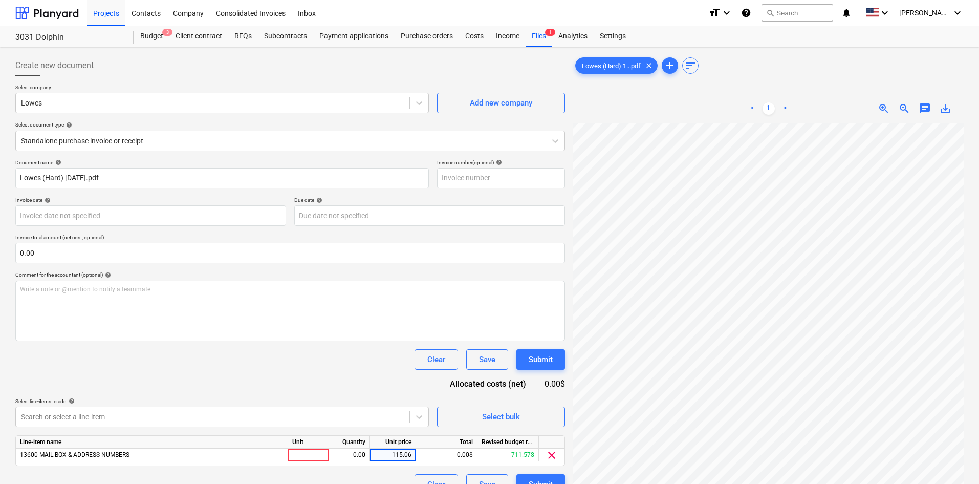
click at [382, 390] on div "Document name help [PERSON_NAME] (Hard) [DATE].pdf Invoice number (optional) he…" at bounding box center [290, 326] width 550 height 335
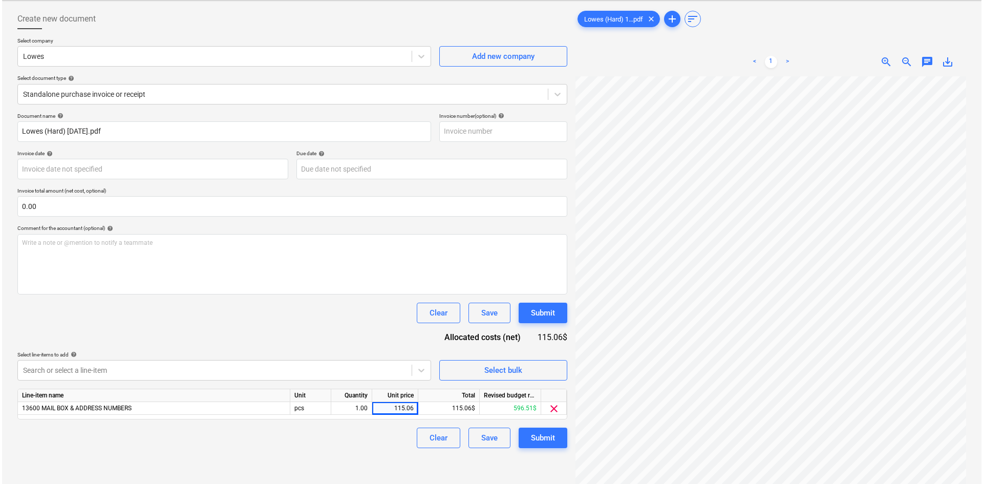
scroll to position [102, 0]
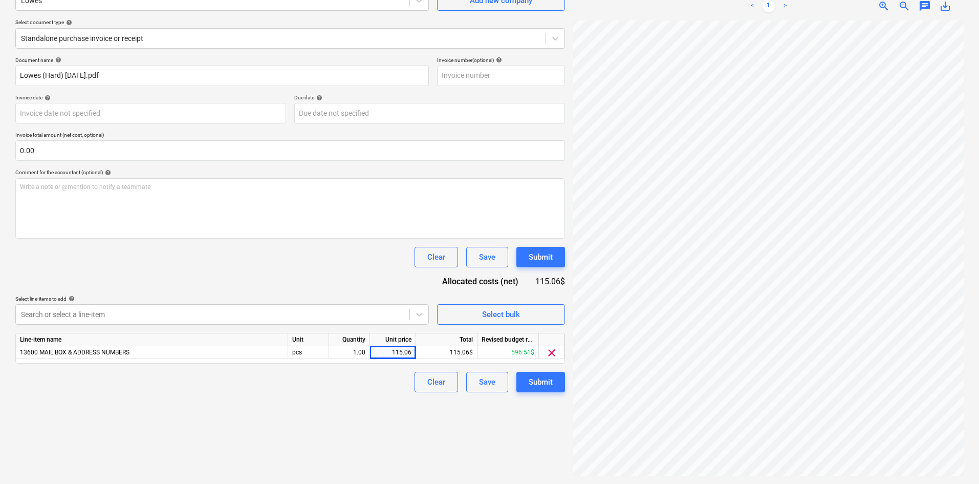
click at [540, 368] on div "Document name help [PERSON_NAME] (Hard) [DATE].pdf Invoice number (optional) he…" at bounding box center [290, 224] width 550 height 335
click at [542, 384] on div "Submit" at bounding box center [541, 381] width 24 height 13
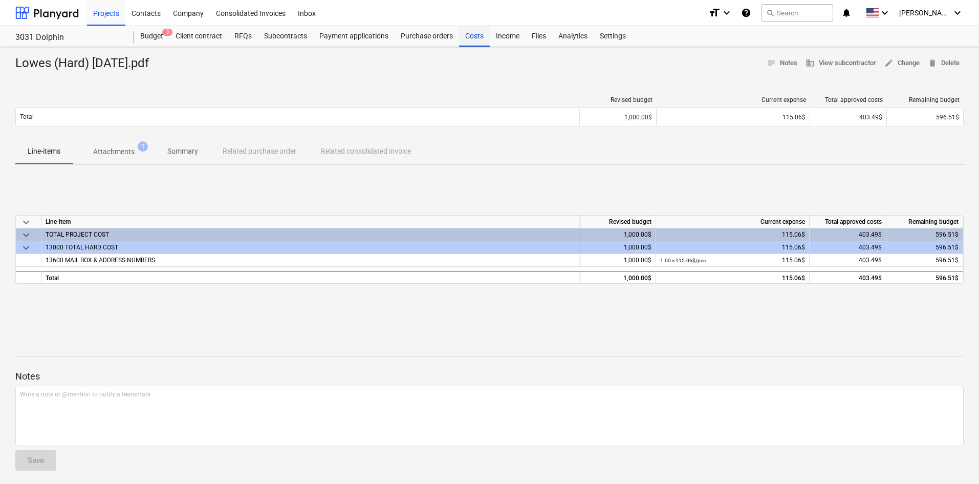
click at [467, 41] on div "Costs" at bounding box center [474, 36] width 31 height 20
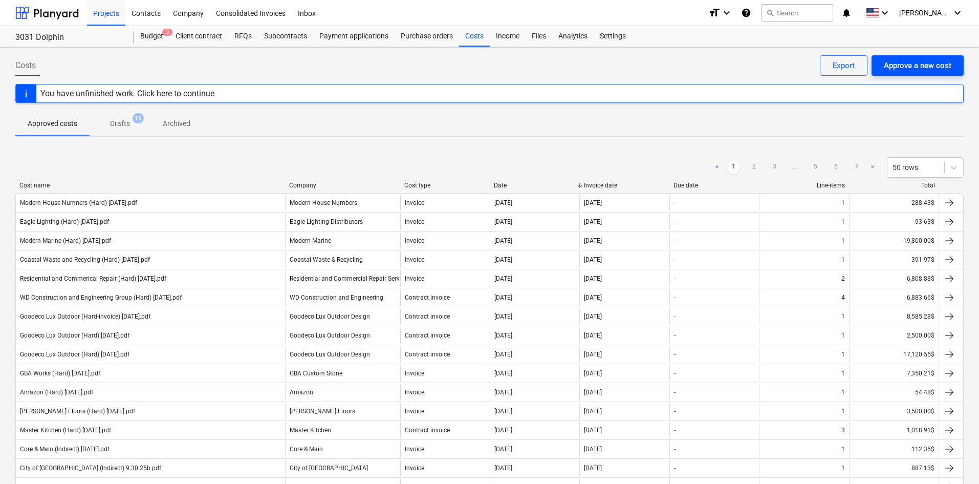
click at [884, 70] on div "Approve a new cost" at bounding box center [918, 65] width 68 height 13
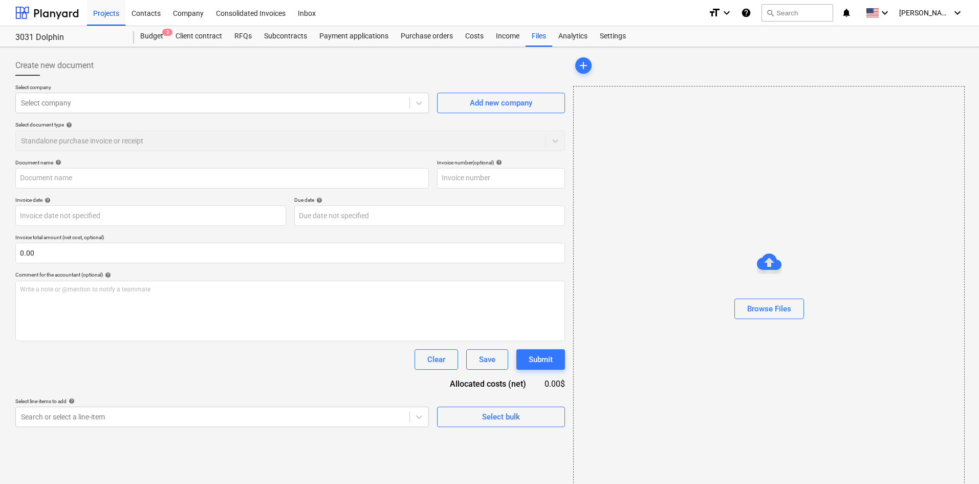
click at [100, 115] on div "Select company Select company Add new company Select document type help Standal…" at bounding box center [290, 121] width 550 height 75
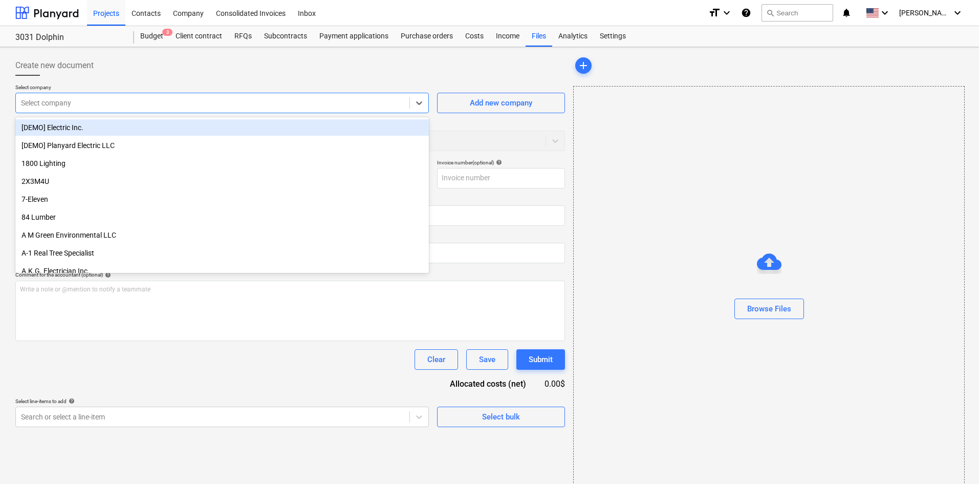
click at [101, 110] on div "Select company" at bounding box center [213, 103] width 394 height 14
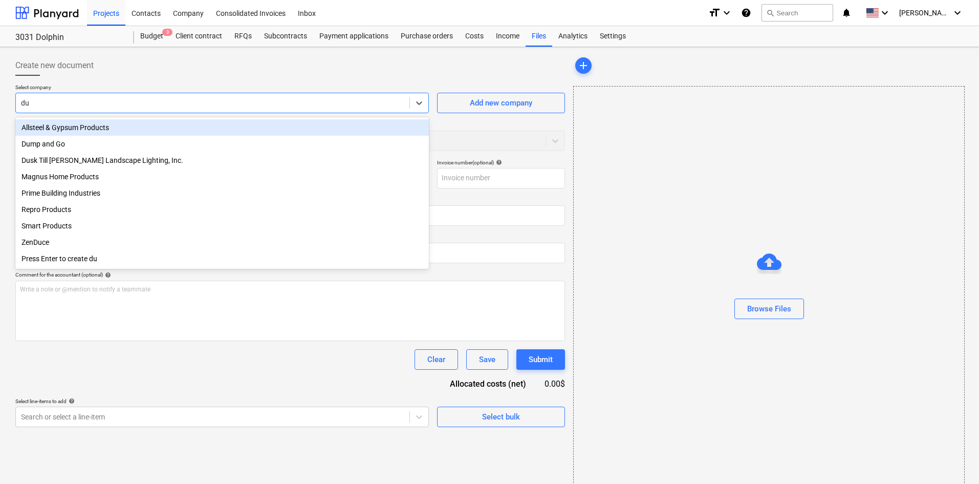
type input "dum"
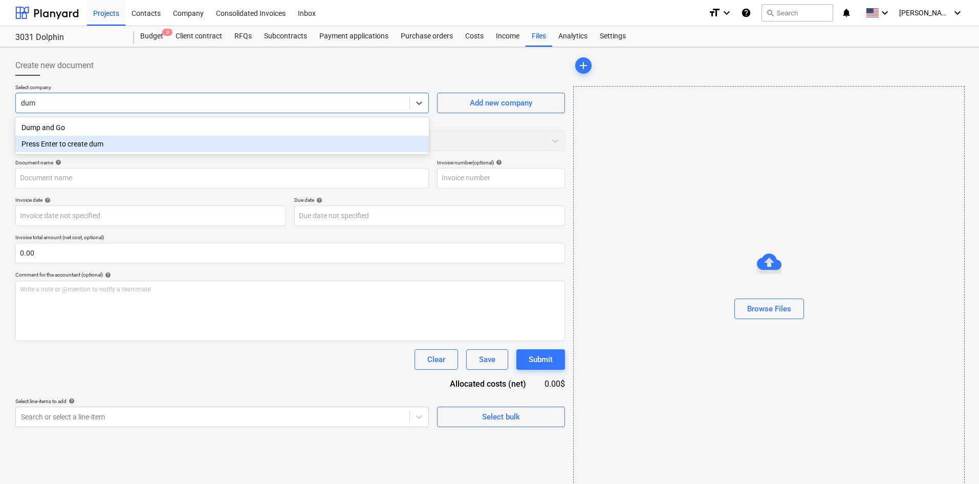
click at [311, 137] on div "Press Enter to create dum" at bounding box center [222, 144] width 414 height 16
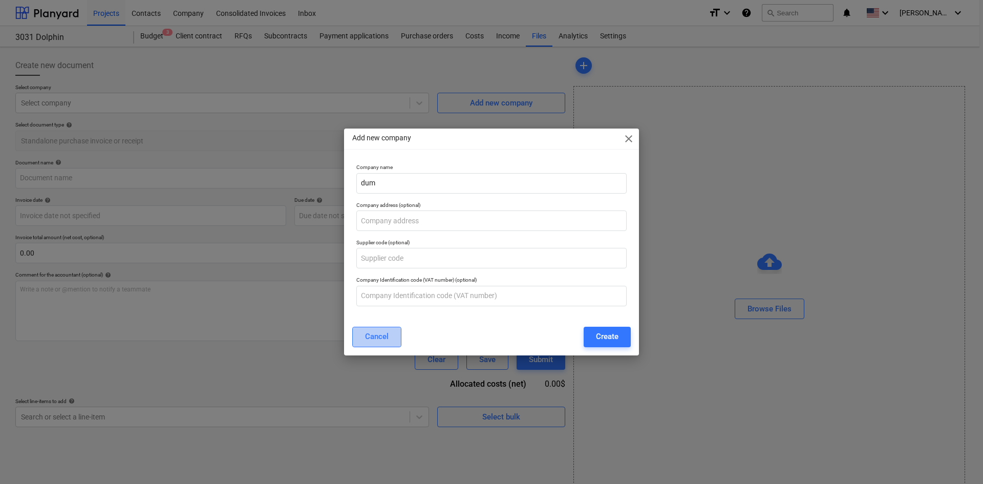
click at [371, 343] on div "Cancel" at bounding box center [377, 336] width 24 height 13
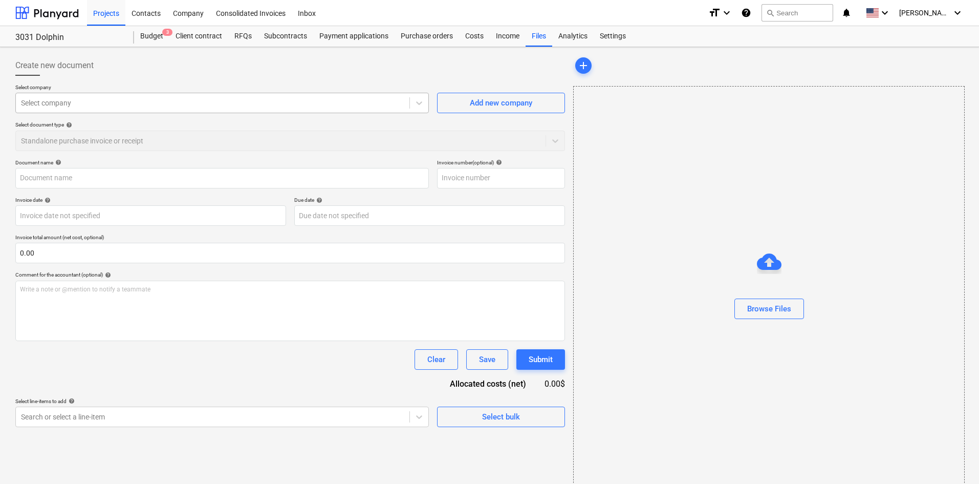
click at [47, 106] on div at bounding box center [212, 103] width 383 height 10
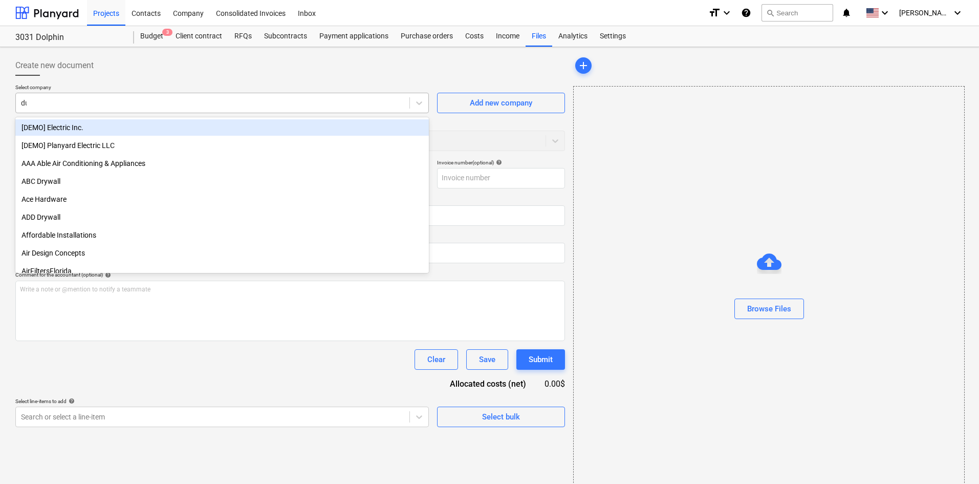
type input "dum"
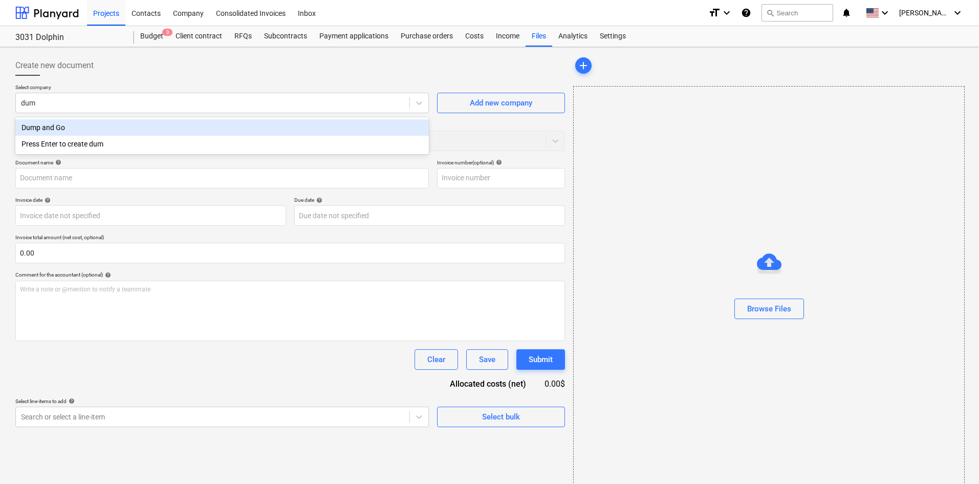
click at [40, 132] on div "Dump and Go" at bounding box center [222, 127] width 414 height 16
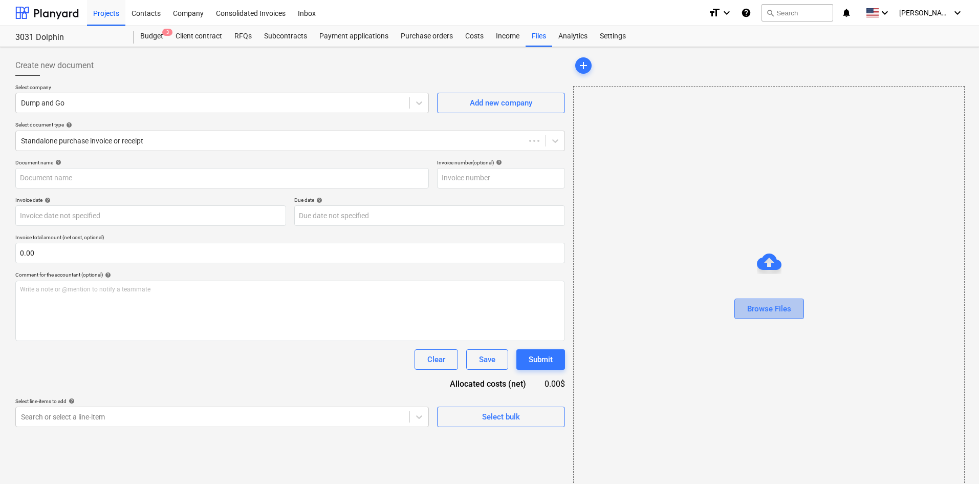
click at [786, 303] on div "Browse Files" at bounding box center [769, 308] width 44 height 13
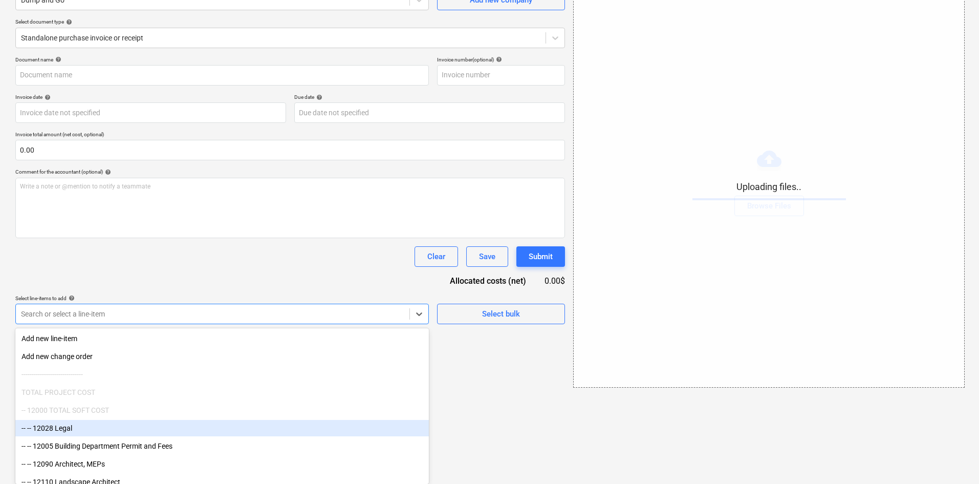
click at [282, 381] on body "Projects Contacts Company Consolidated Invoices Inbox format_size keyboard_arro…" at bounding box center [489, 139] width 979 height 484
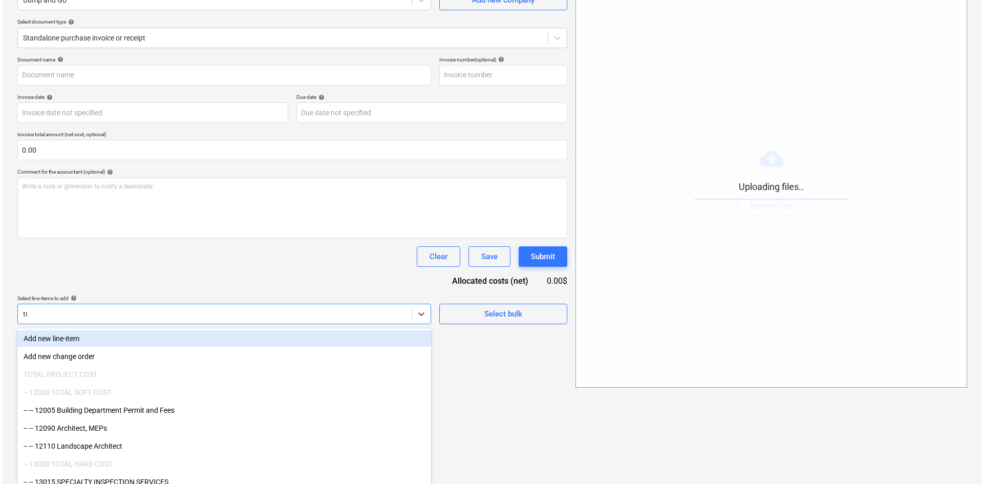
scroll to position [15, 0]
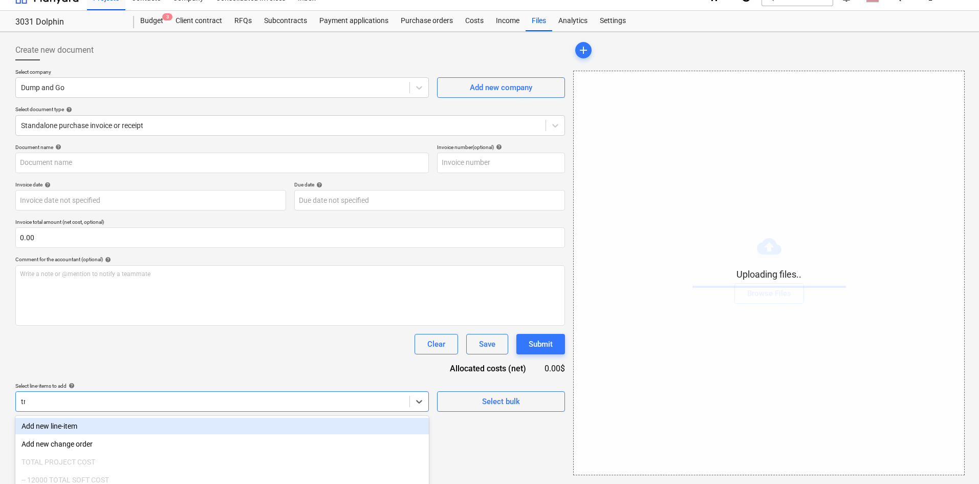
type input "tra"
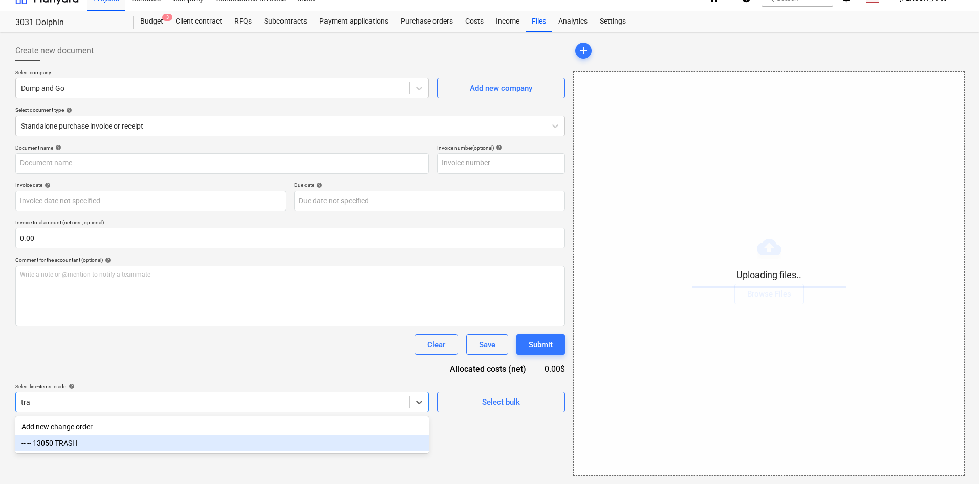
click at [130, 442] on div "-- -- 13050 TRASH" at bounding box center [222, 443] width 414 height 16
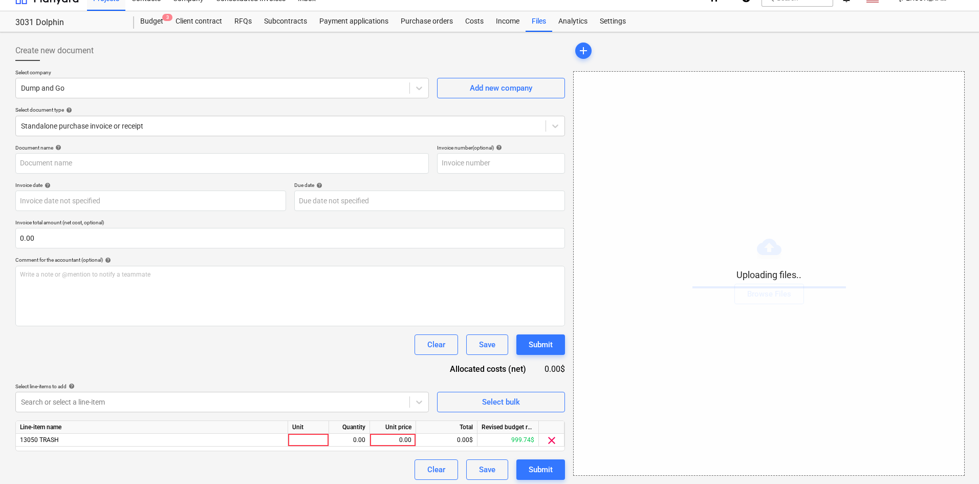
click at [186, 373] on div "Document name help Invoice number (optional) help Invoice date help Press the d…" at bounding box center [290, 311] width 550 height 335
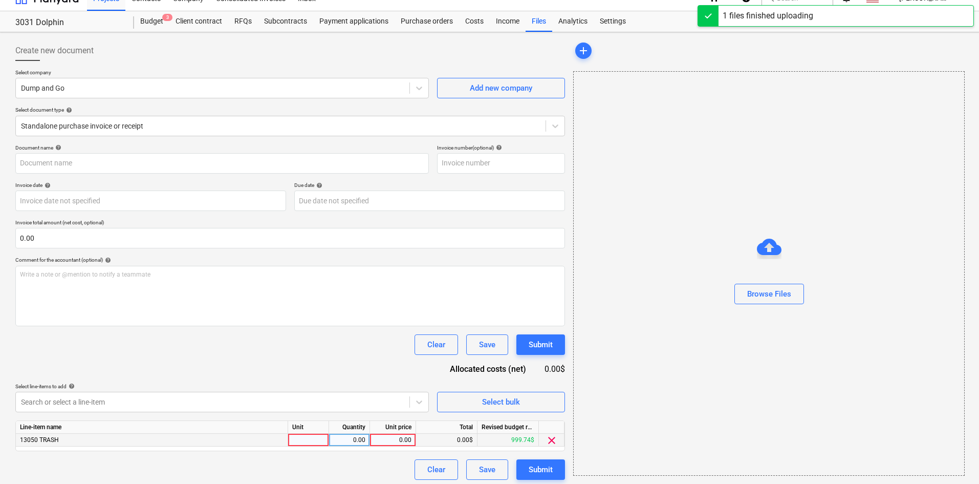
click at [394, 441] on div "0.00" at bounding box center [392, 440] width 37 height 13
type input "Dump N Go (Hard) [DATE].pdf"
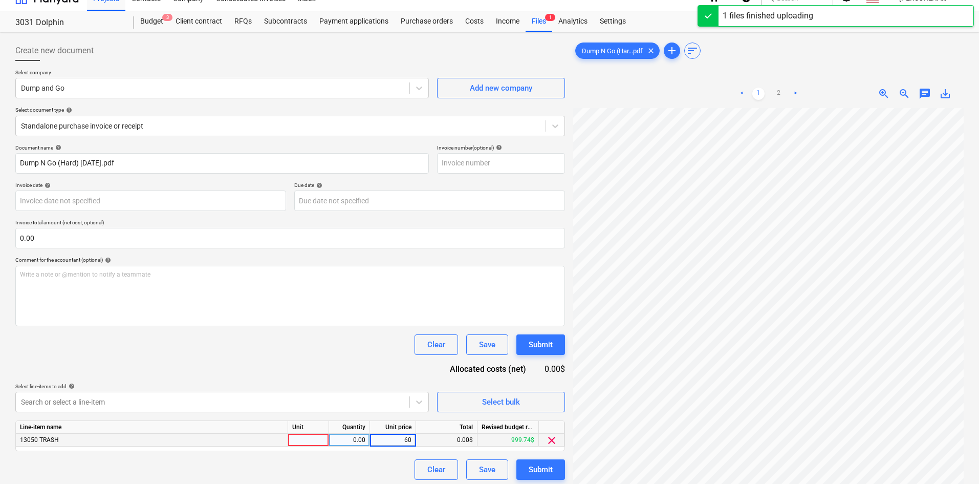
type input "600"
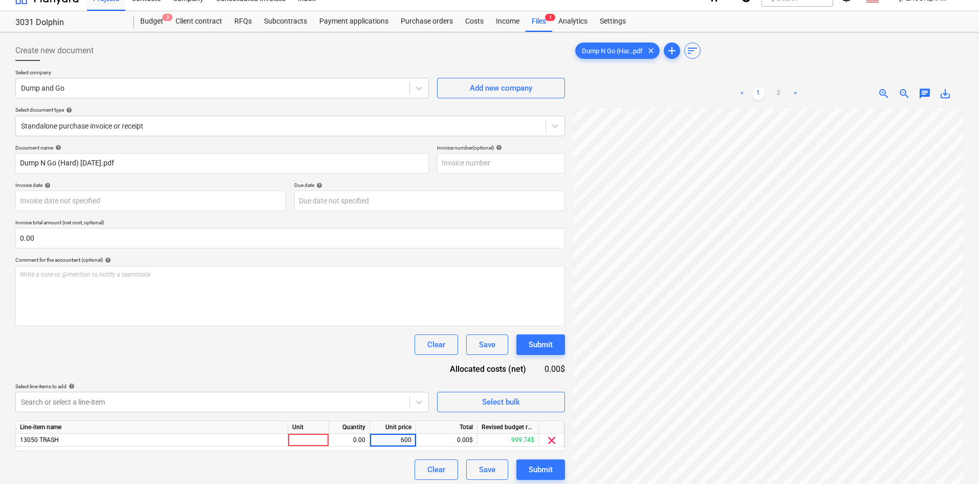
click at [334, 334] on div "Clear Save Submit" at bounding box center [290, 344] width 550 height 20
click at [554, 471] on button "Submit" at bounding box center [541, 469] width 49 height 20
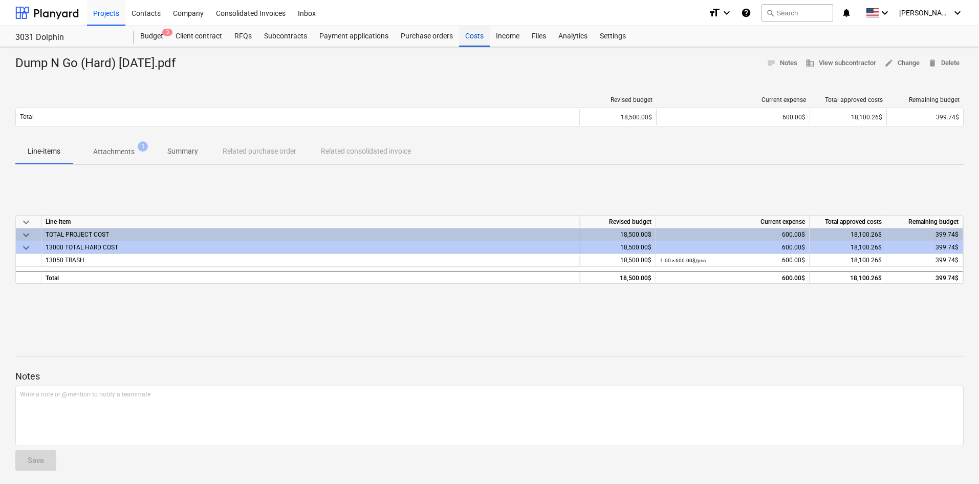
click at [476, 43] on div "Costs" at bounding box center [474, 36] width 31 height 20
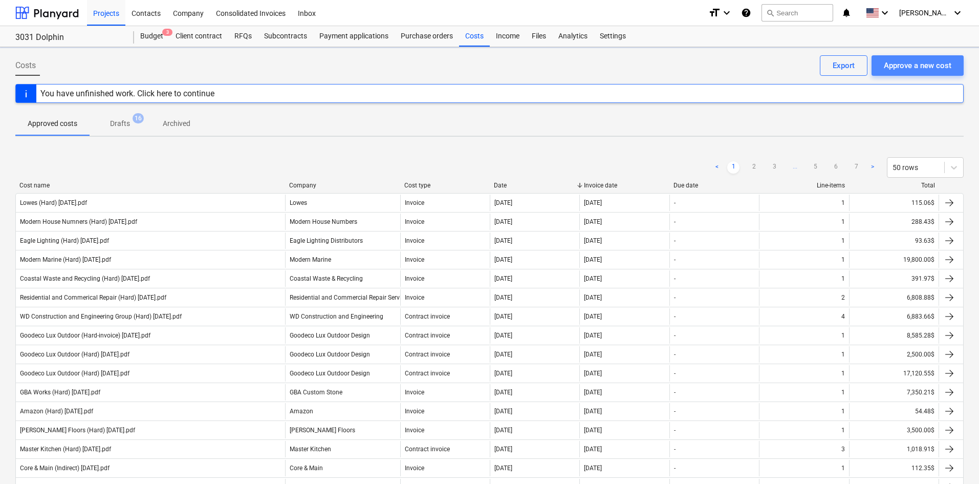
click at [919, 61] on div "Approve a new cost" at bounding box center [918, 65] width 68 height 13
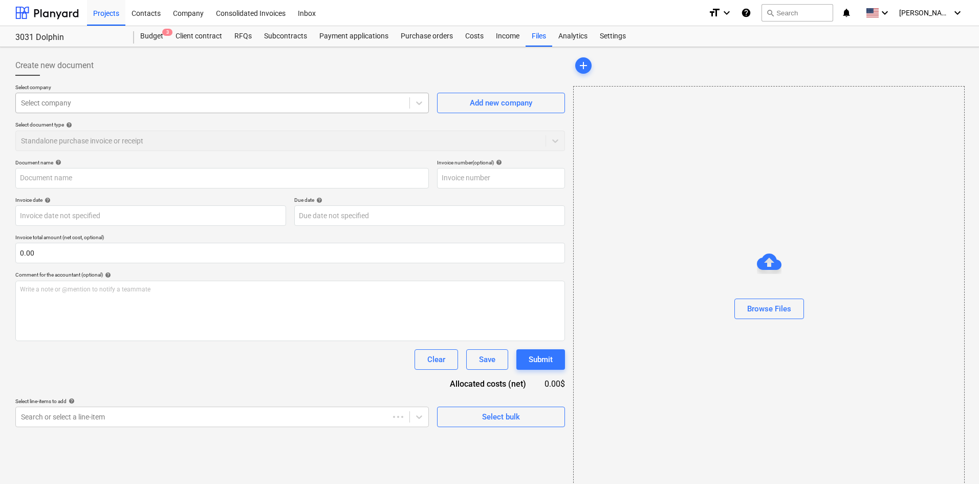
click at [105, 102] on div at bounding box center [212, 103] width 383 height 10
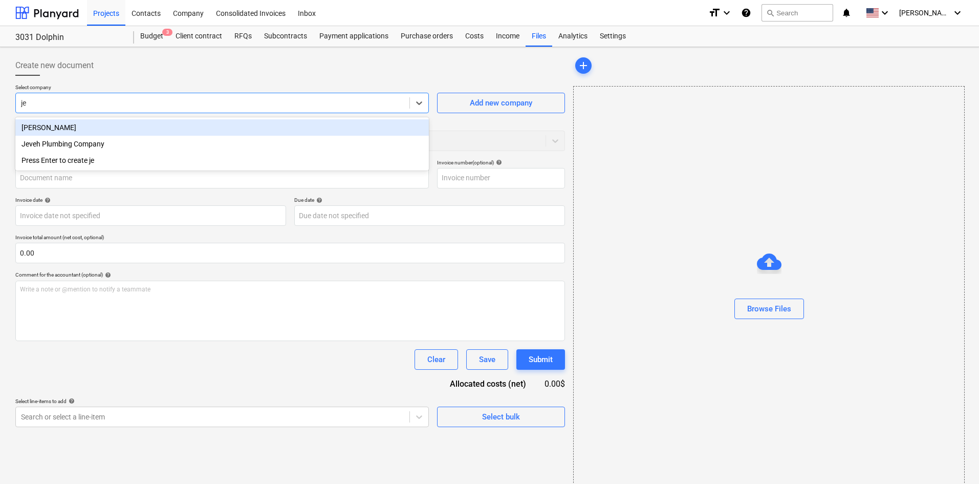
type input "[DEMOGRAPHIC_DATA]"
drag, startPoint x: 144, startPoint y: 128, endPoint x: 282, endPoint y: 158, distance: 141.3
click at [144, 128] on div "Jeveh Plumbing Company" at bounding box center [222, 127] width 414 height 16
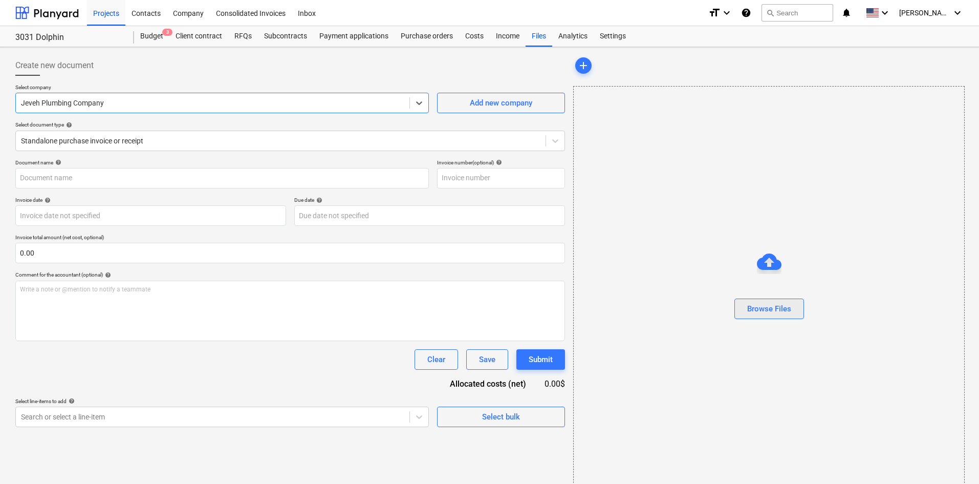
click at [750, 302] on div "Browse Files" at bounding box center [769, 308] width 44 height 13
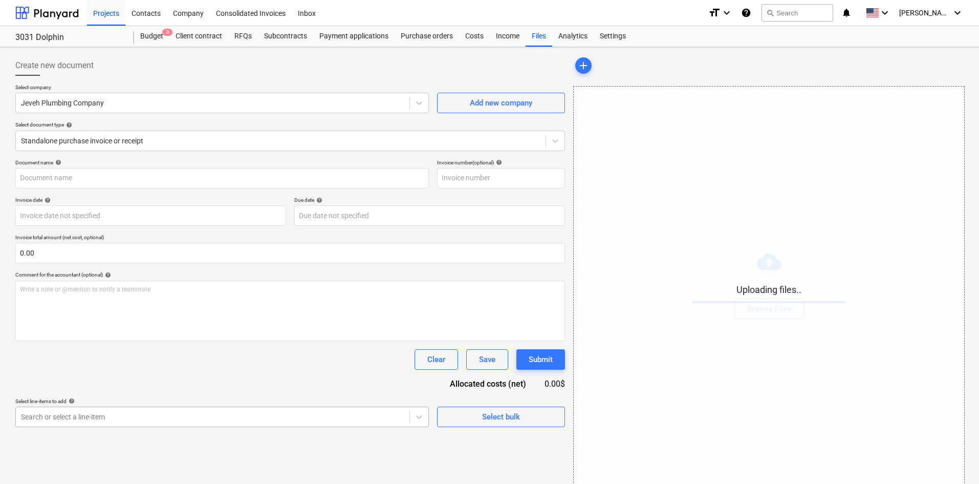
scroll to position [103, 0]
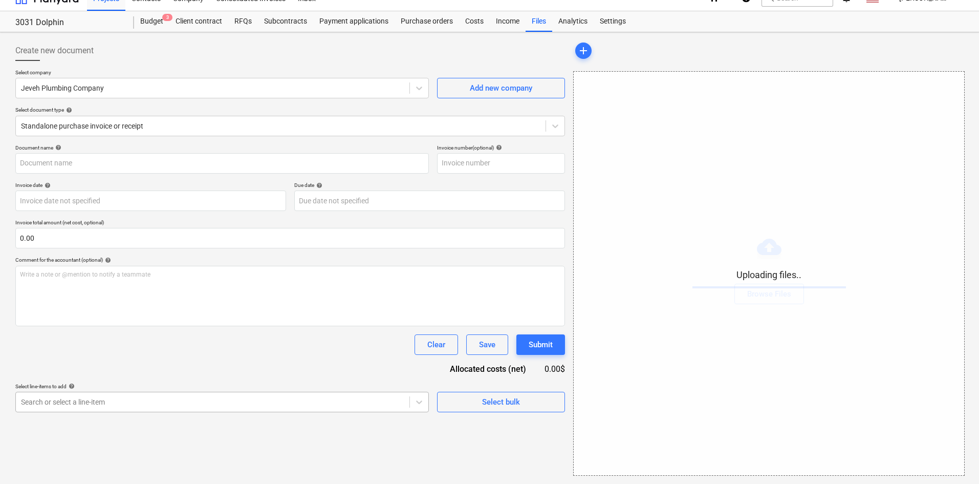
click at [155, 411] on body "Projects Contacts Company Consolidated Invoices Inbox format_size keyboard_arro…" at bounding box center [489, 227] width 979 height 484
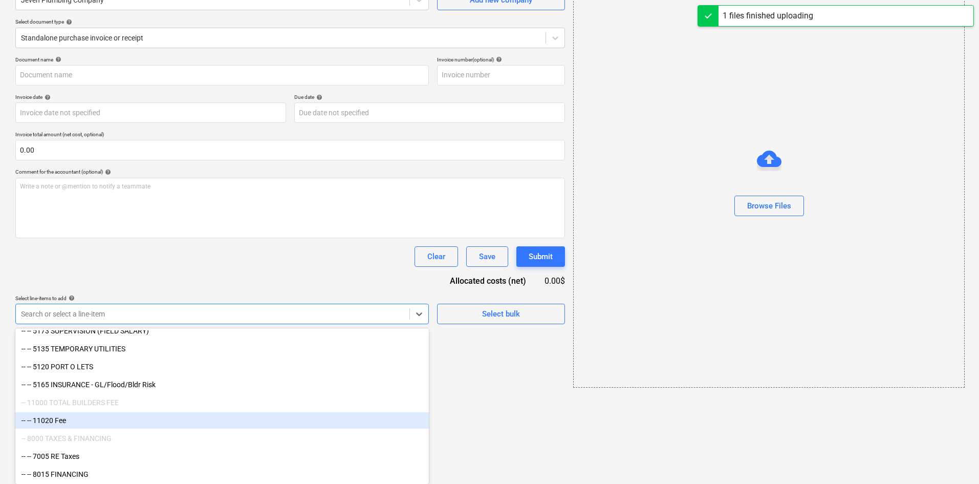
type input "Jehveh Plumbing (Indirect) [DATE].pdf"
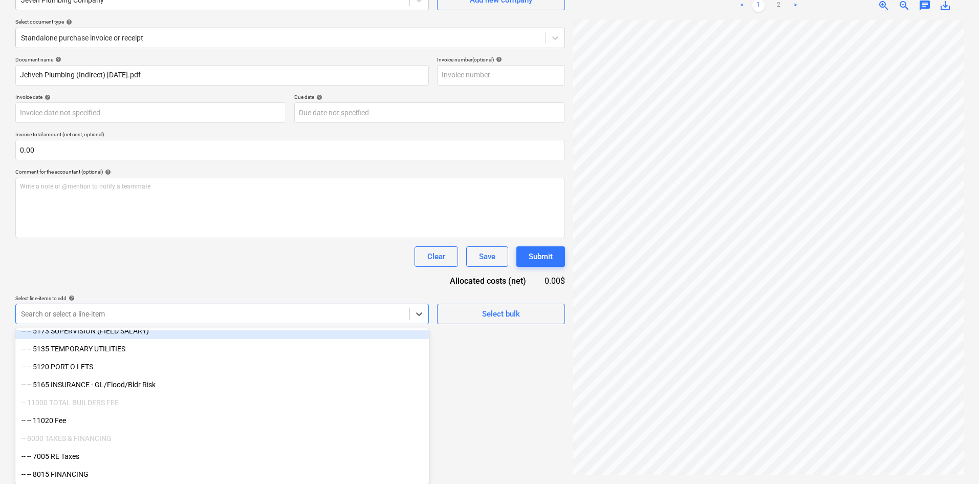
scroll to position [1070, 0]
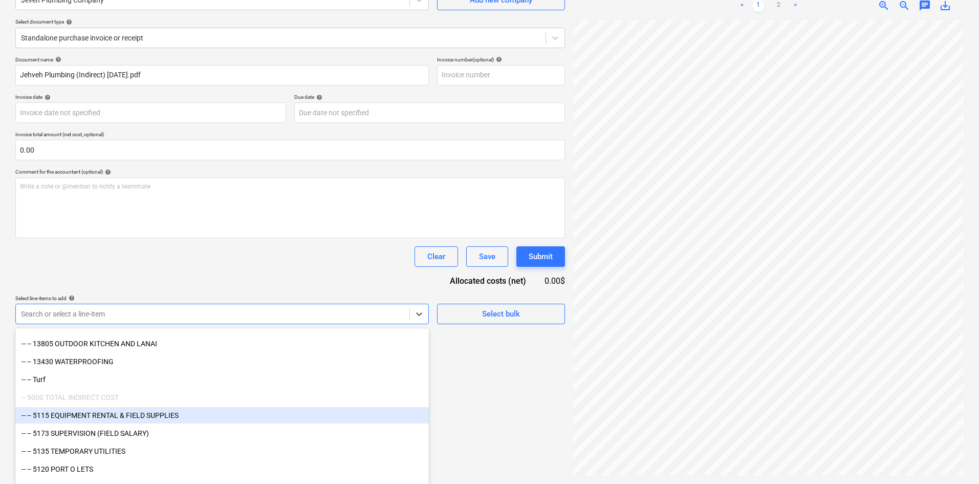
drag, startPoint x: 155, startPoint y: 411, endPoint x: 131, endPoint y: 414, distance: 23.8
click at [131, 414] on div "-- -- 5115 EQUIPMENT RENTAL & FIELD SUPPLIES" at bounding box center [222, 415] width 414 height 16
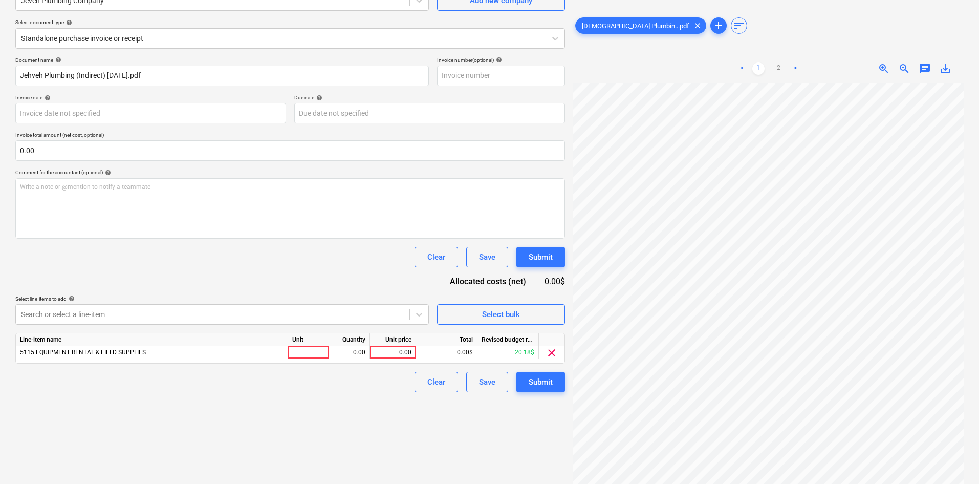
scroll to position [102, 0]
click at [297, 256] on div "Clear Save Submit" at bounding box center [290, 257] width 550 height 20
click at [394, 347] on div "0.00" at bounding box center [392, 352] width 37 height 13
click at [711, 74] on div "< 1 2 > zoom_in zoom_out chat 0 save_alt" at bounding box center [768, 296] width 391 height 484
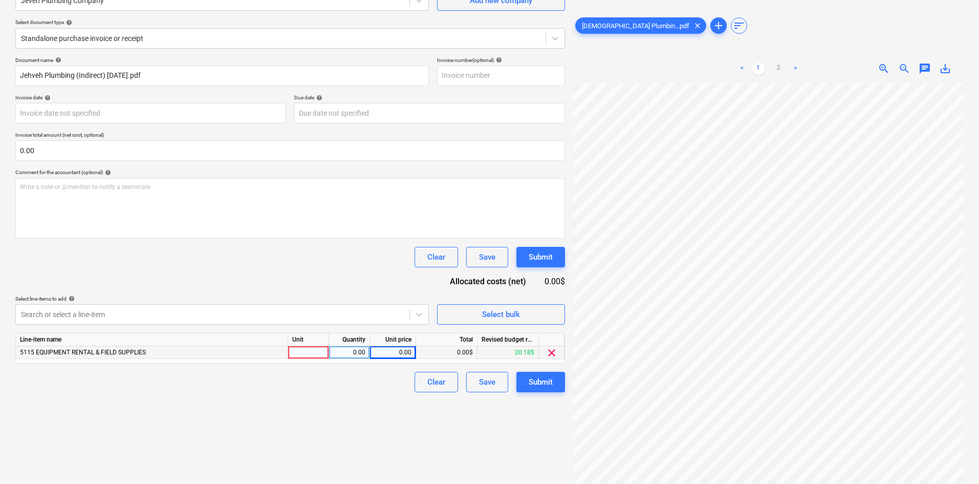
click at [388, 352] on div "0.00" at bounding box center [392, 352] width 37 height 13
type input "190"
click at [289, 415] on div "Create new document Select company Jeveh Plumbing Company Add new company Selec…" at bounding box center [290, 214] width 558 height 531
click at [538, 380] on div "Submit" at bounding box center [541, 381] width 24 height 13
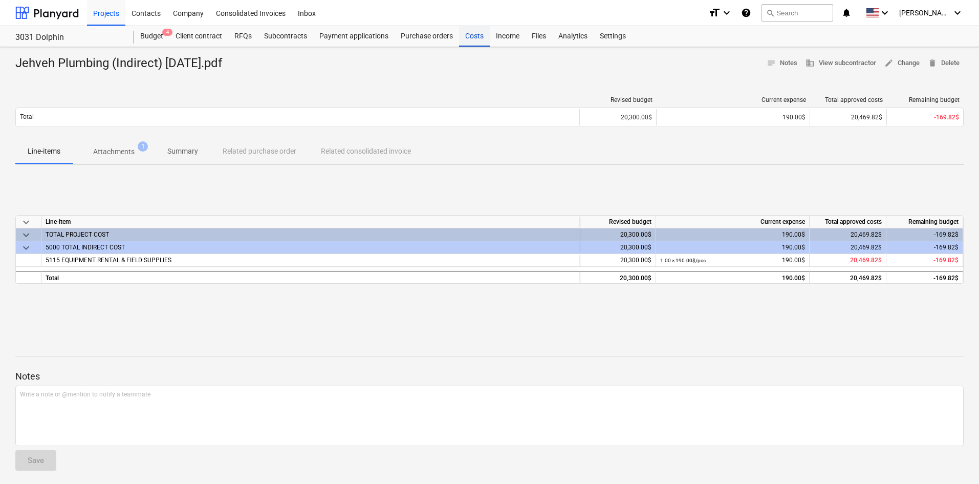
click at [476, 35] on div "Costs" at bounding box center [474, 36] width 31 height 20
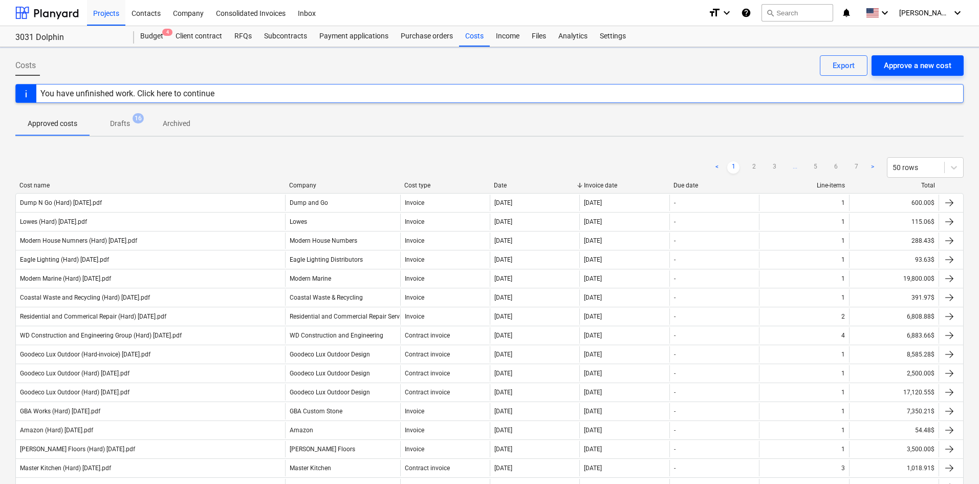
click at [925, 74] on button "Approve a new cost" at bounding box center [918, 65] width 92 height 20
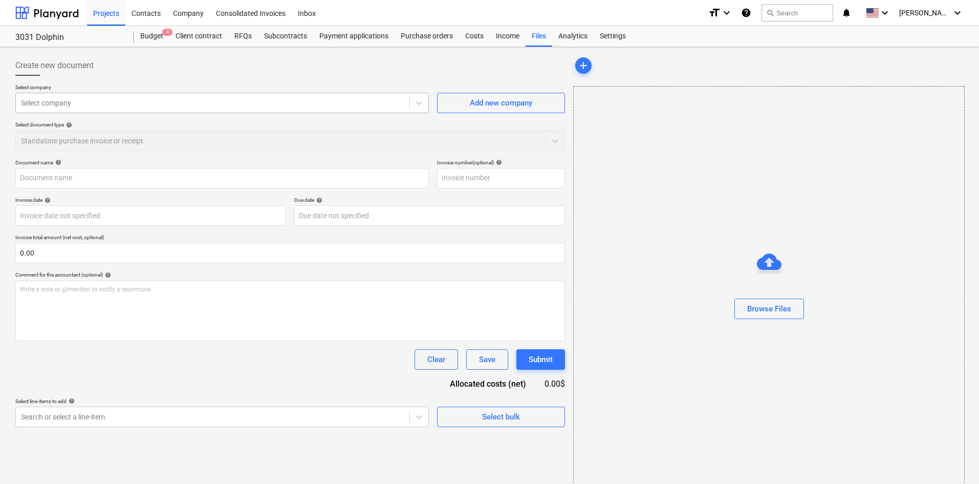
click at [116, 104] on div at bounding box center [212, 103] width 383 height 10
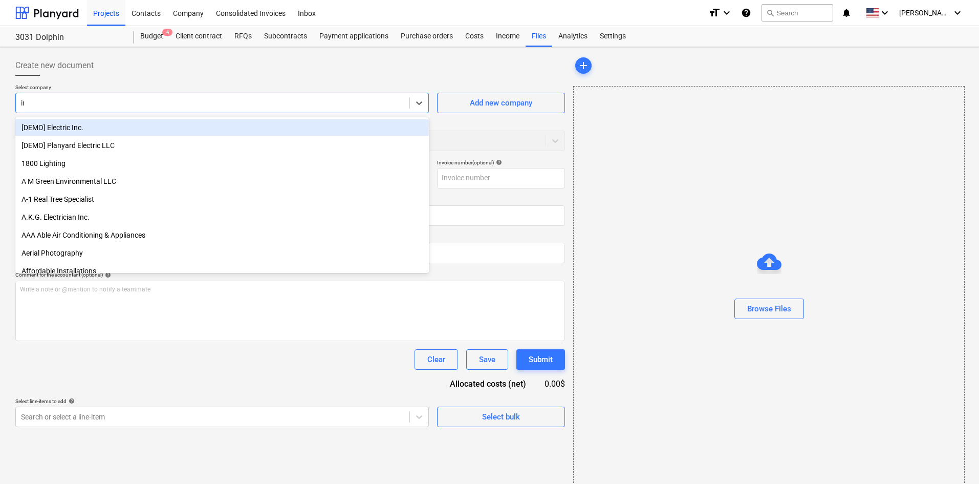
type input "indi"
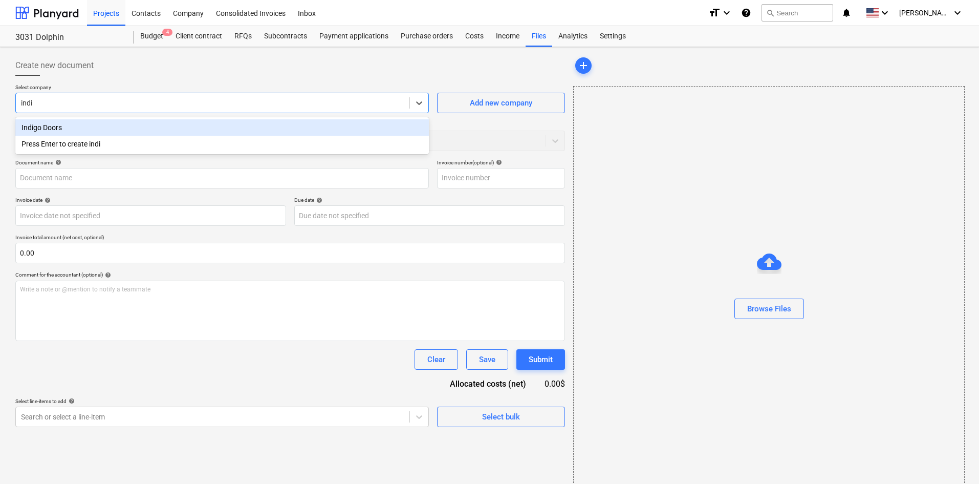
click at [167, 123] on div "Indigo Doors" at bounding box center [222, 127] width 414 height 16
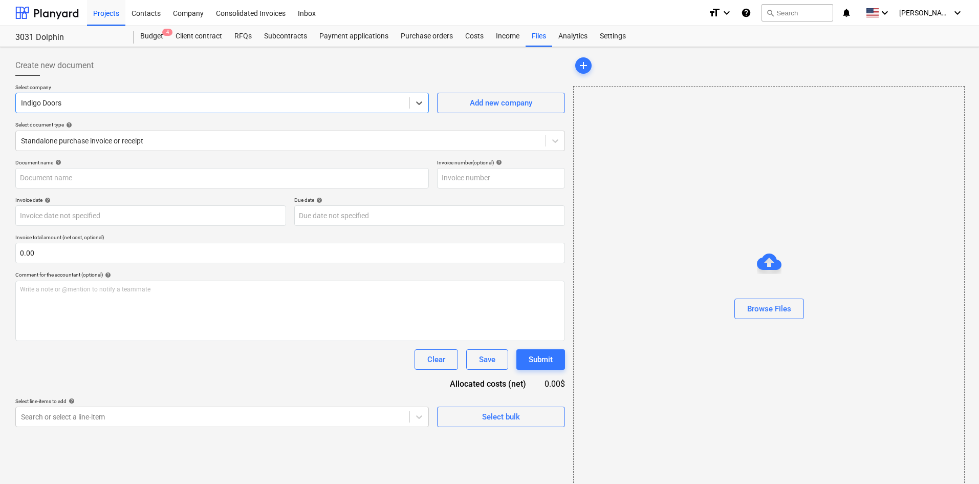
click at [191, 71] on div "Create new document" at bounding box center [290, 65] width 550 height 20
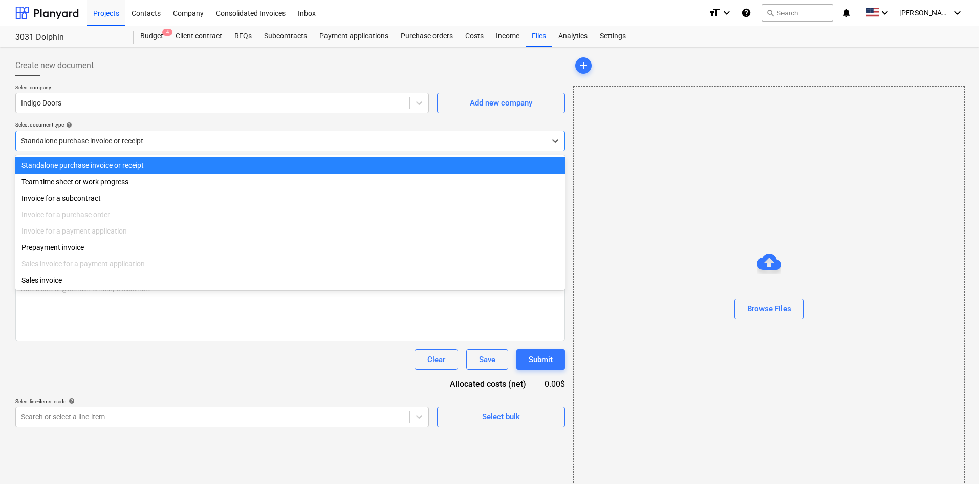
click at [156, 146] on div at bounding box center [281, 141] width 520 height 10
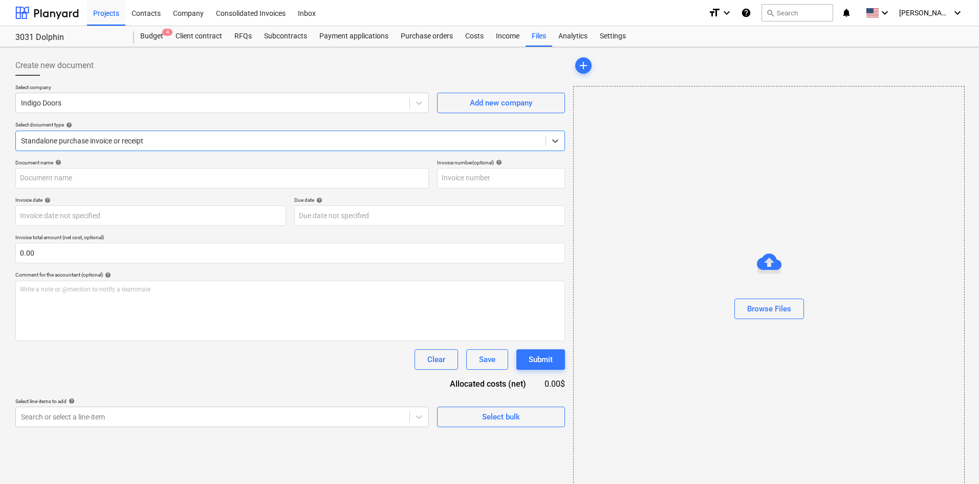
click at [156, 146] on div at bounding box center [281, 141] width 520 height 10
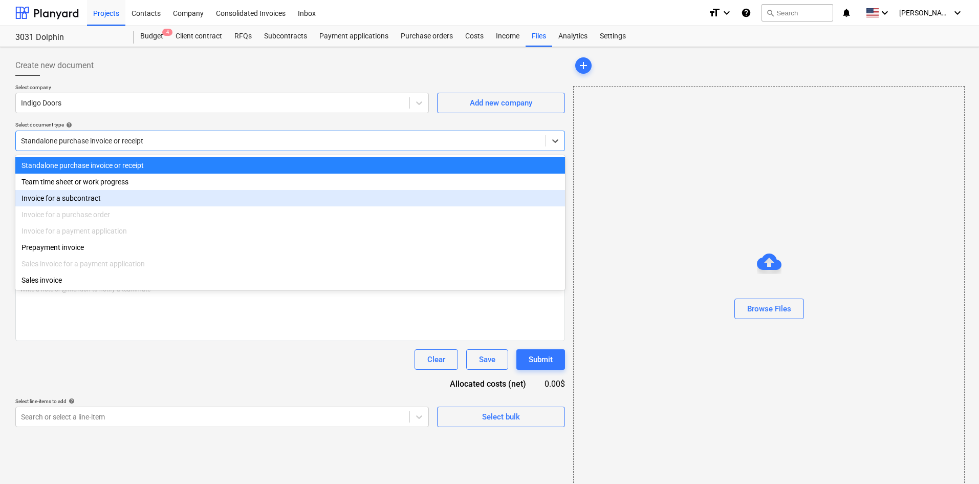
click at [123, 205] on div "Invoice for a subcontract" at bounding box center [290, 198] width 550 height 16
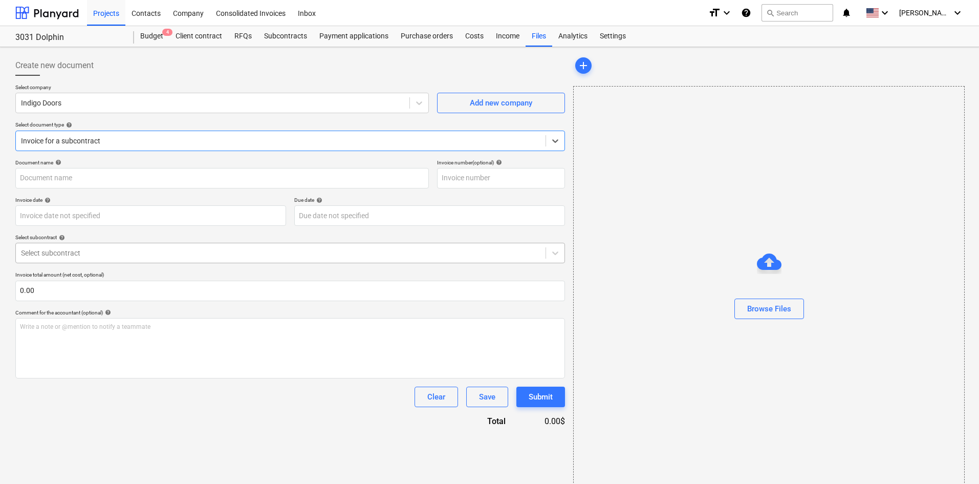
click at [107, 256] on div at bounding box center [281, 253] width 520 height 10
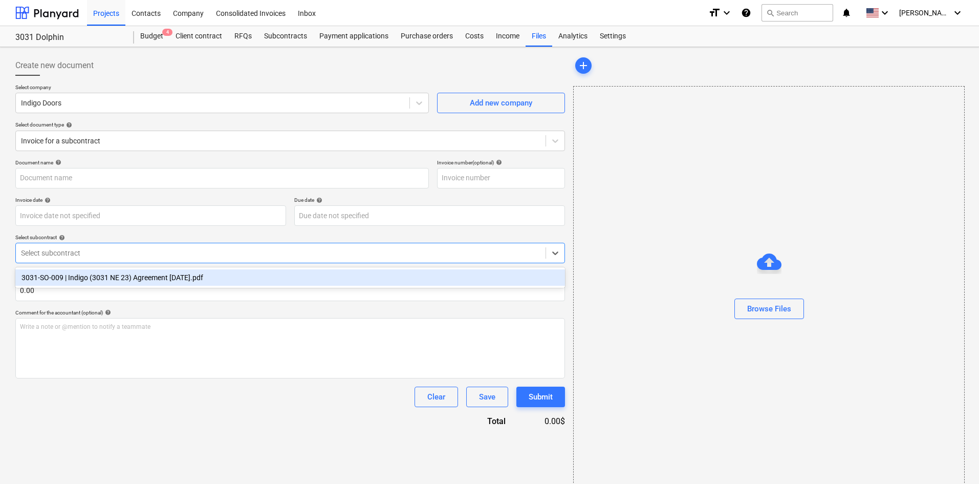
click at [101, 283] on div "3031-SO-009 | Indigo (3031 NE 23) Agreement [DATE].pdf" at bounding box center [290, 277] width 550 height 16
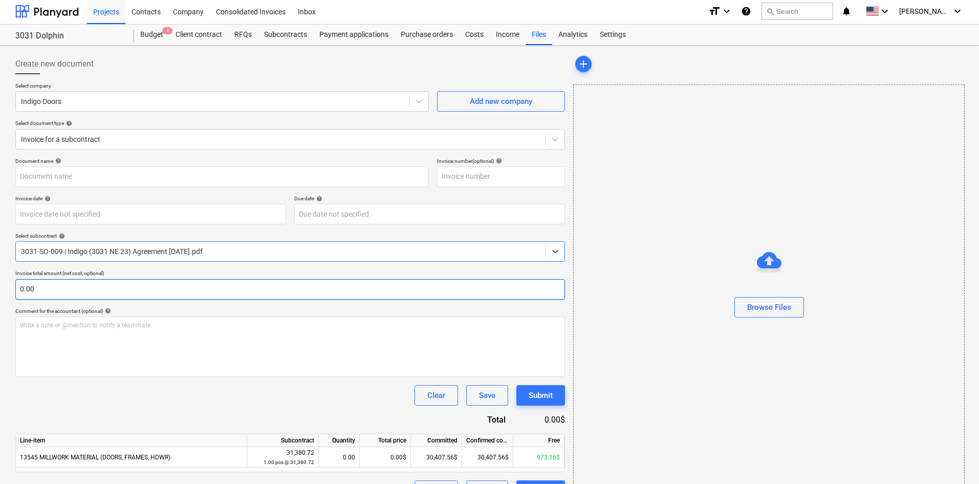
scroll to position [27, 0]
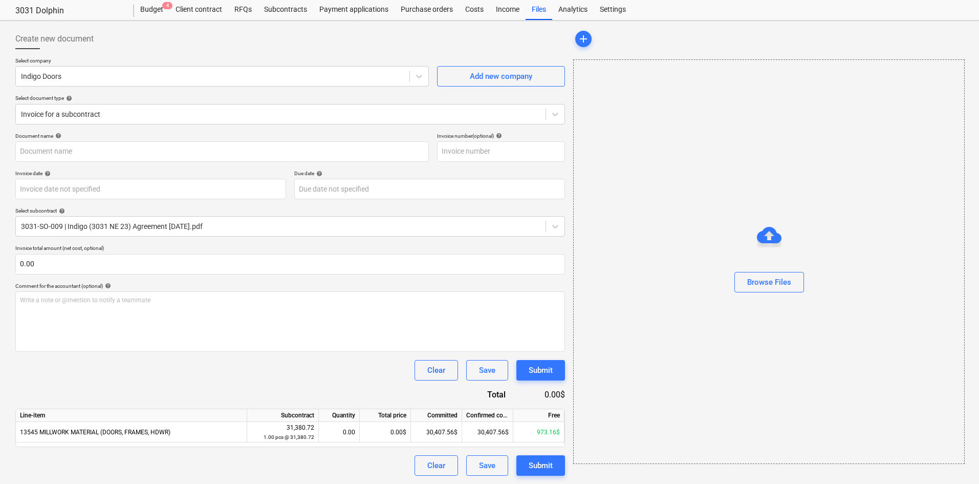
drag, startPoint x: 465, startPoint y: 66, endPoint x: 956, endPoint y: 363, distance: 573.3
click at [976, 370] on div "Create new document Select company Indigo Doors Add new company Select document…" at bounding box center [489, 251] width 979 height 463
click at [281, 371] on div "Clear Save Submit" at bounding box center [290, 370] width 550 height 20
click at [207, 117] on div at bounding box center [281, 114] width 520 height 10
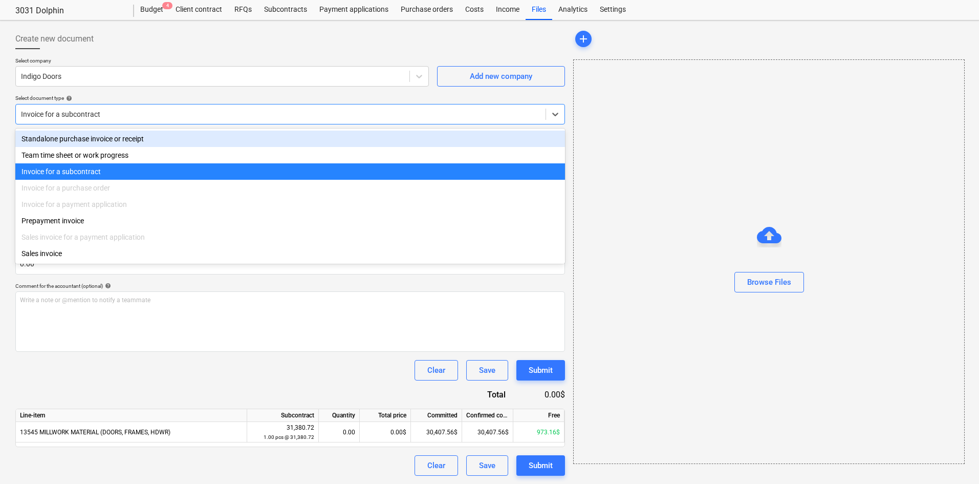
click at [164, 138] on div "Standalone purchase invoice or receipt" at bounding box center [290, 139] width 550 height 16
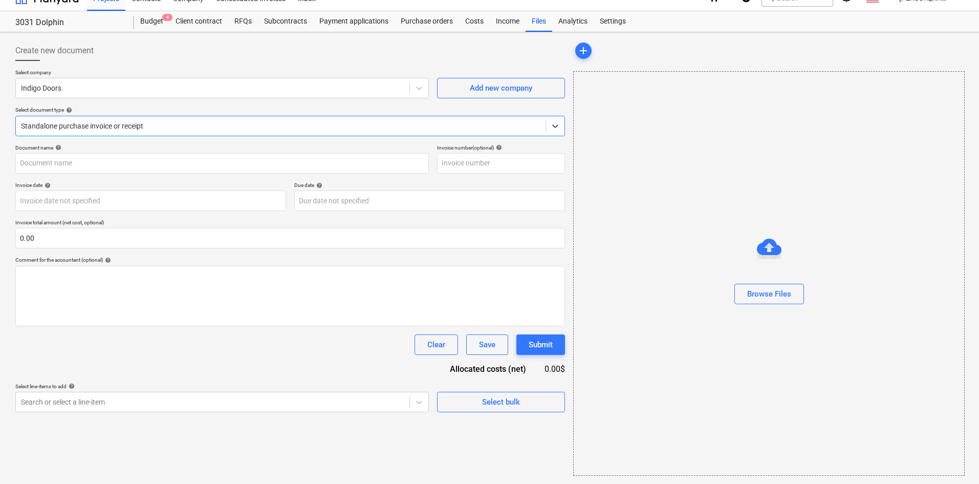
scroll to position [15, 0]
click at [748, 288] on div "Browse Files" at bounding box center [769, 293] width 44 height 13
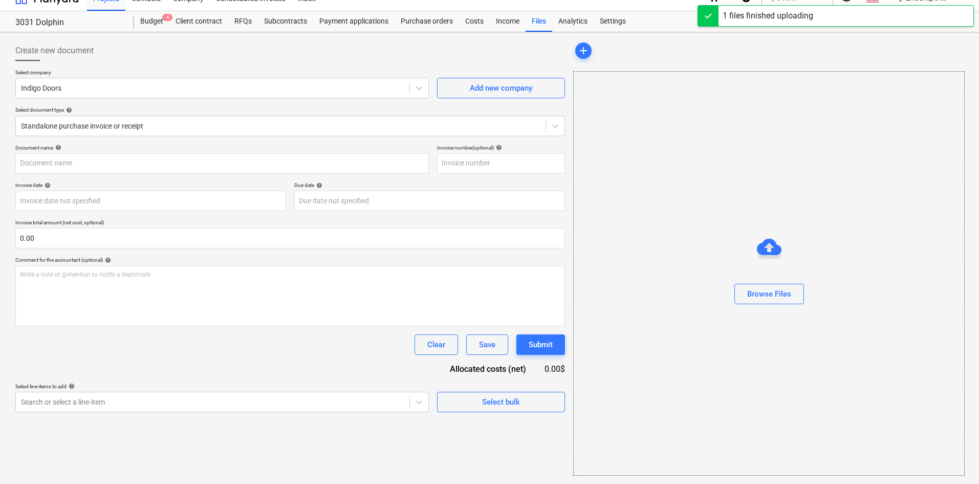
type input "Indigo Doors (Hard) [DATE].pdf"
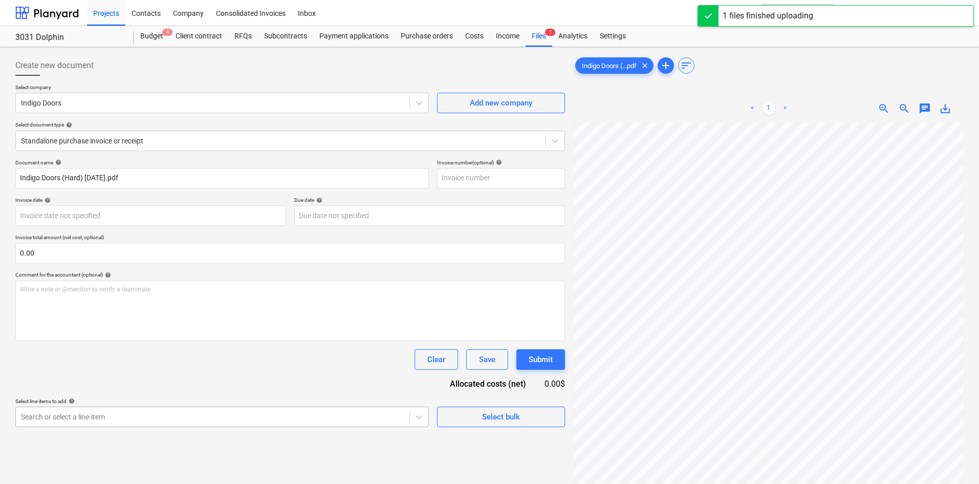
click at [194, 416] on body "Projects Contacts Company Consolidated Invoices Inbox format_size keyboard_arro…" at bounding box center [489, 242] width 979 height 484
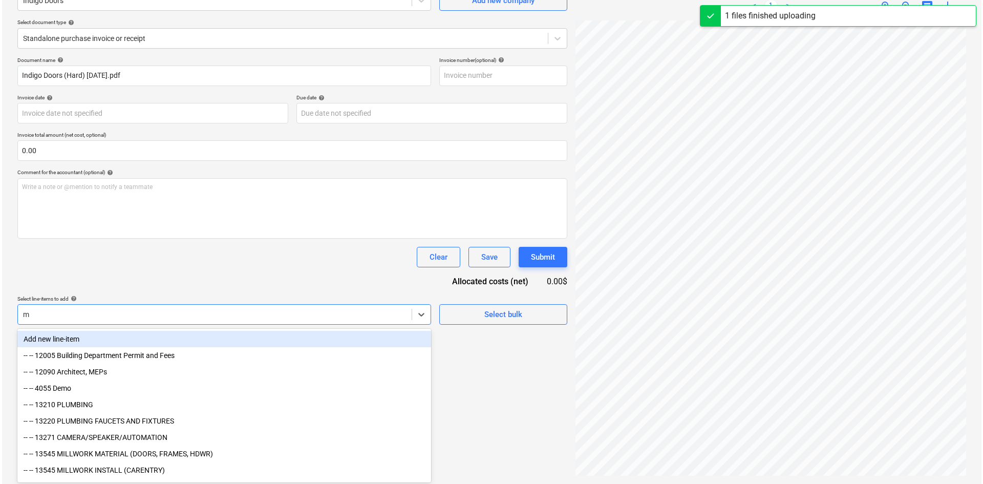
scroll to position [102, 0]
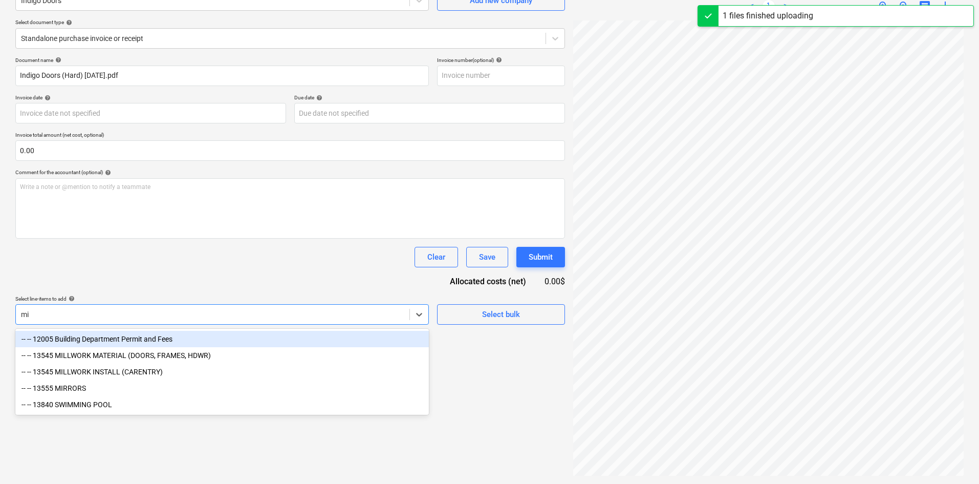
type input "mil"
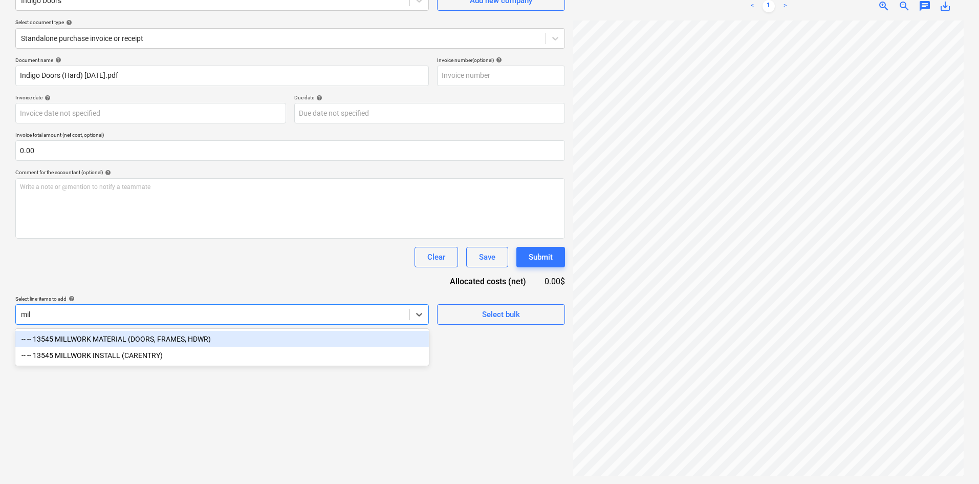
click at [228, 339] on div "-- -- 13545 MILLWORK MATERIAL (DOORS, FRAMES, HDWR)" at bounding box center [222, 339] width 414 height 16
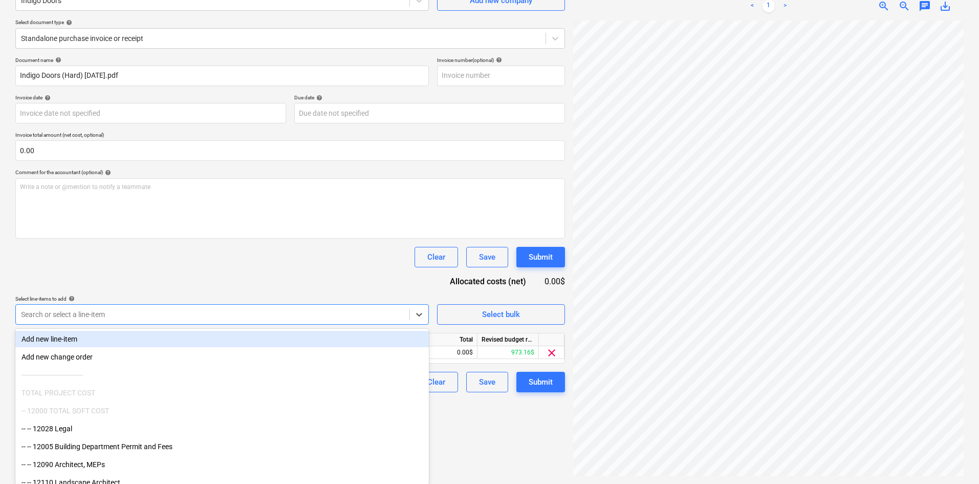
click at [254, 287] on div "Document name help Indigo Doors (Hard) [DATE].pdf Invoice number (optional) hel…" at bounding box center [290, 224] width 550 height 335
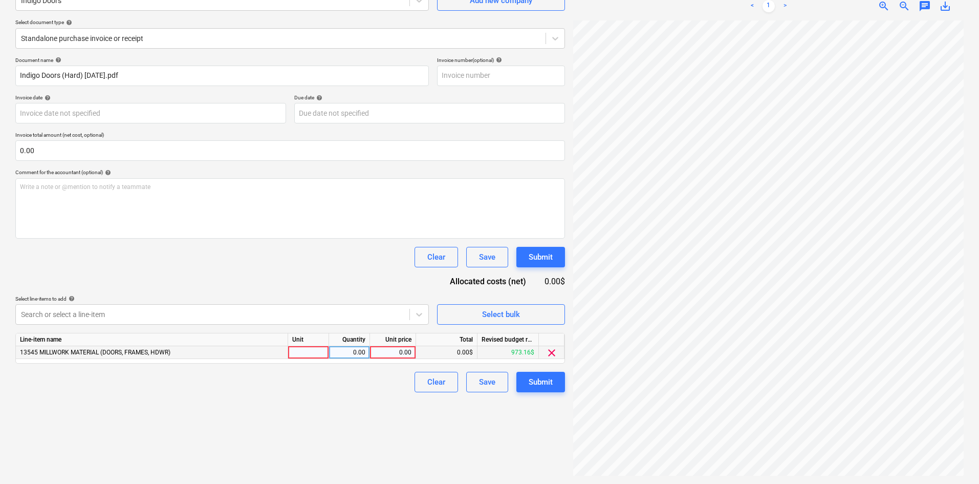
click at [399, 351] on div "0.00" at bounding box center [392, 352] width 37 height 13
type input "684.80"
click at [338, 442] on div "Create new document Select company Indigo Doors Add new company Select document…" at bounding box center [290, 214] width 558 height 531
click at [554, 384] on button "Submit" at bounding box center [541, 382] width 49 height 20
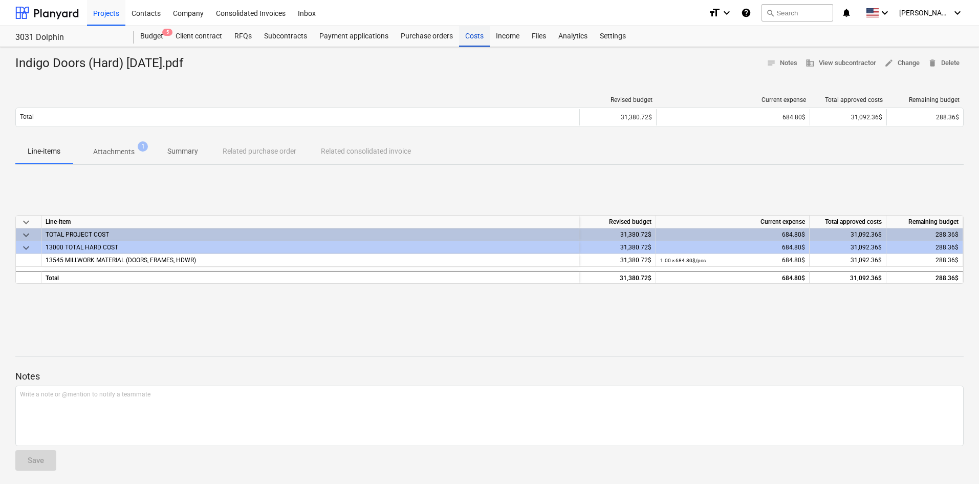
click at [477, 35] on div "Costs" at bounding box center [474, 36] width 31 height 20
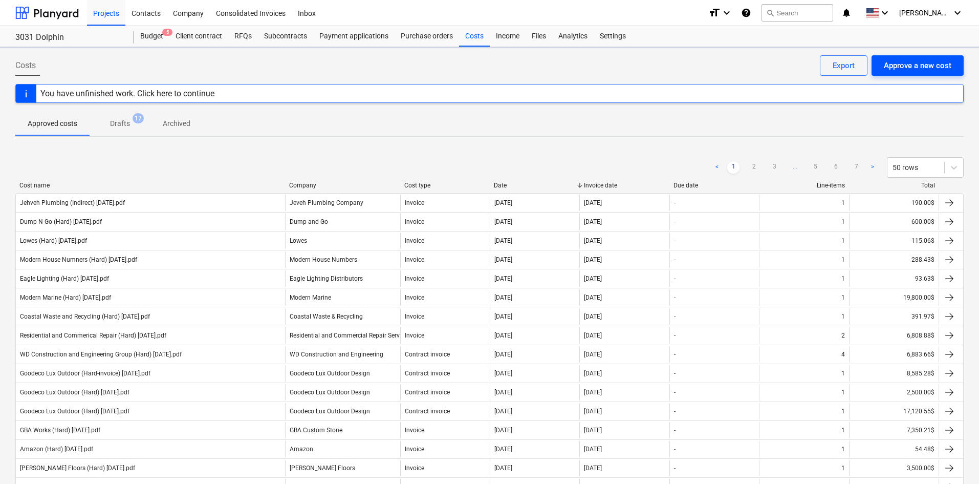
click at [910, 70] on div "Approve a new cost" at bounding box center [918, 65] width 68 height 13
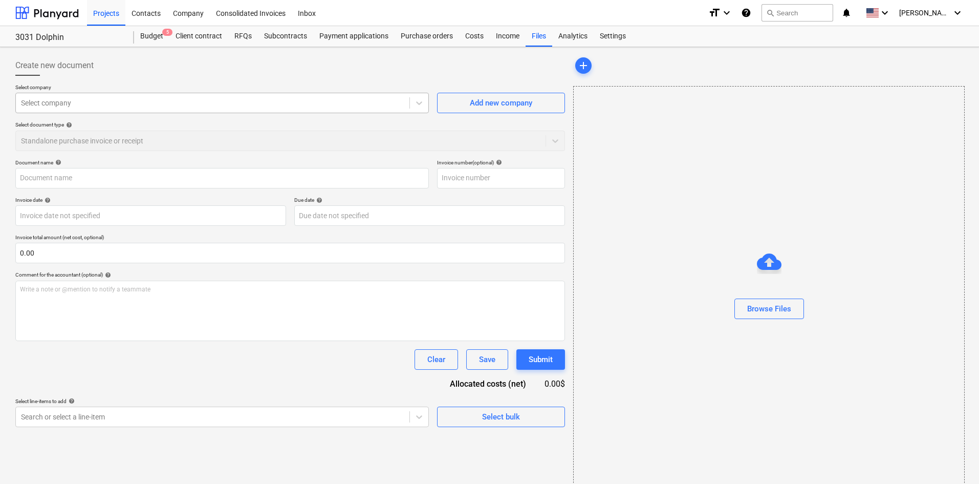
click at [110, 105] on div at bounding box center [212, 103] width 383 height 10
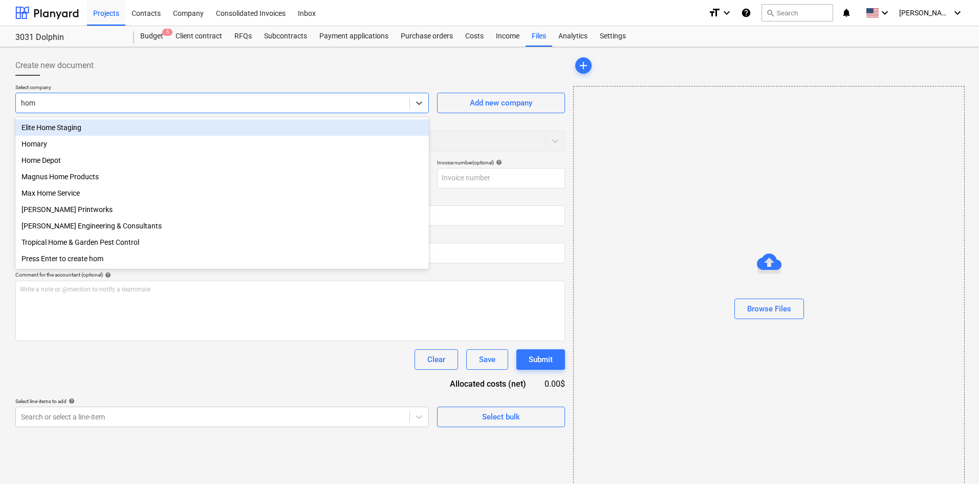
type input "home"
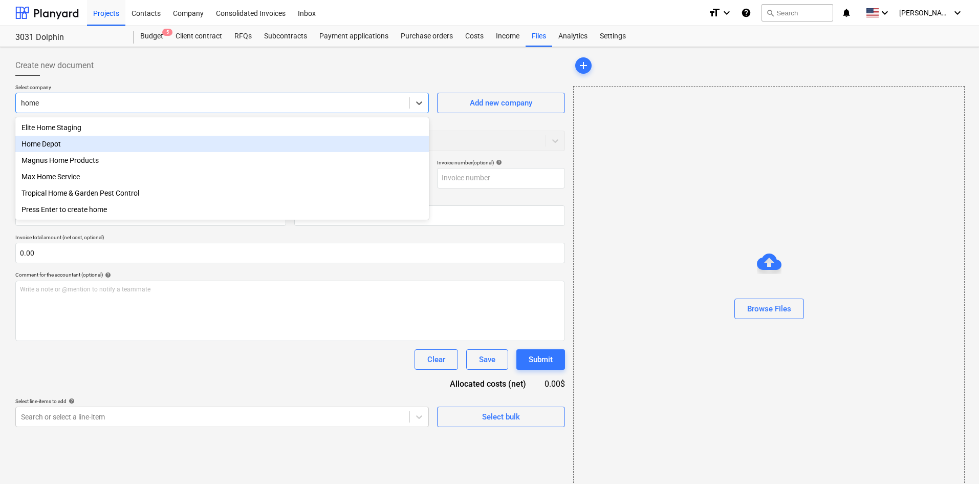
click at [72, 145] on div "Home Depot" at bounding box center [222, 144] width 414 height 16
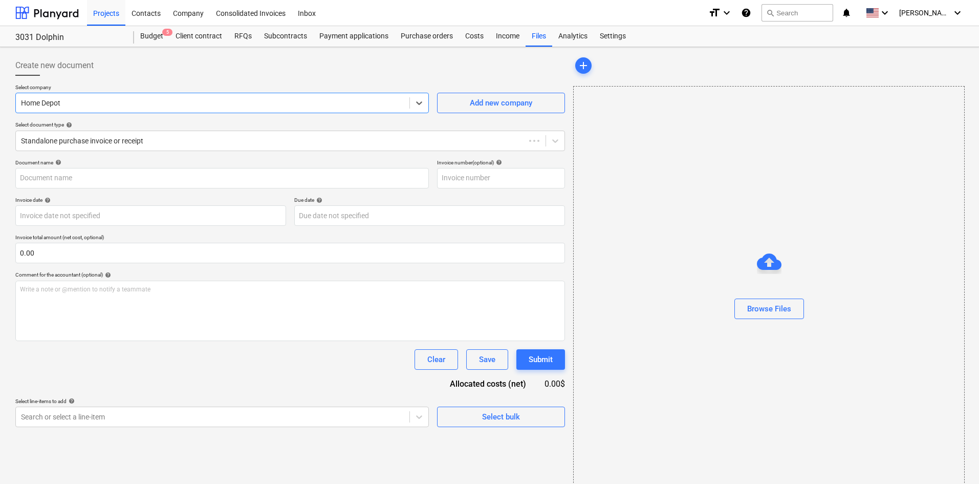
click at [70, 153] on div "Select company option Home Depot , selected. Select is focused ,type to refine …" at bounding box center [290, 121] width 550 height 75
click at [82, 141] on div at bounding box center [281, 141] width 520 height 10
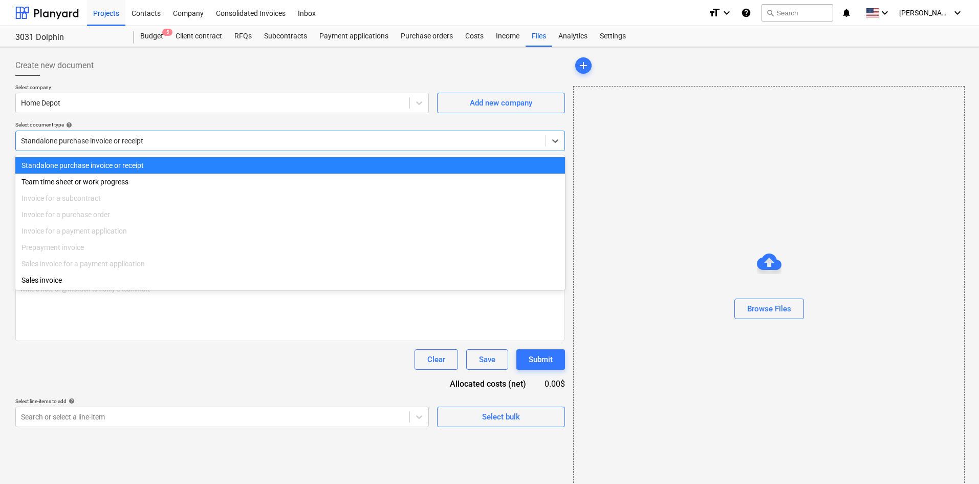
click at [82, 141] on div at bounding box center [281, 141] width 520 height 10
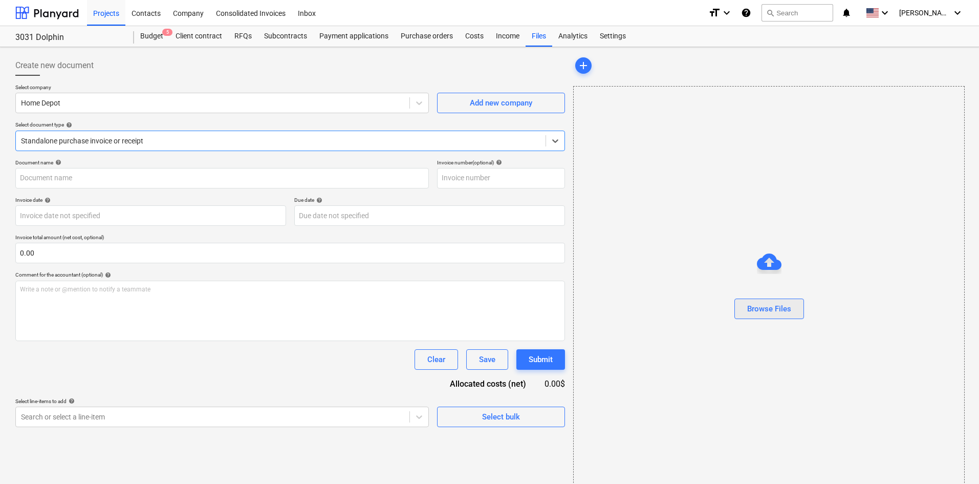
click at [781, 312] on div "Browse Files" at bounding box center [769, 308] width 44 height 13
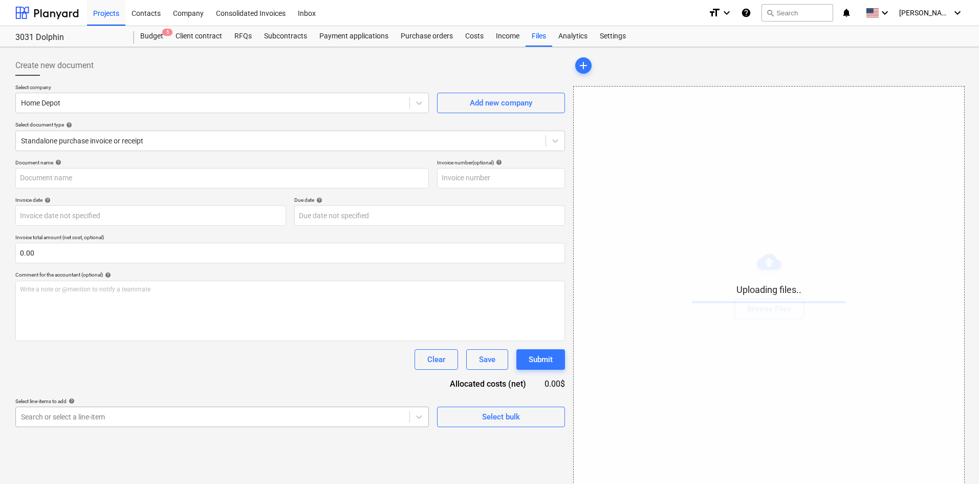
click at [272, 422] on body "Projects Contacts Company Consolidated Invoices Inbox format_size keyboard_arro…" at bounding box center [489, 242] width 979 height 484
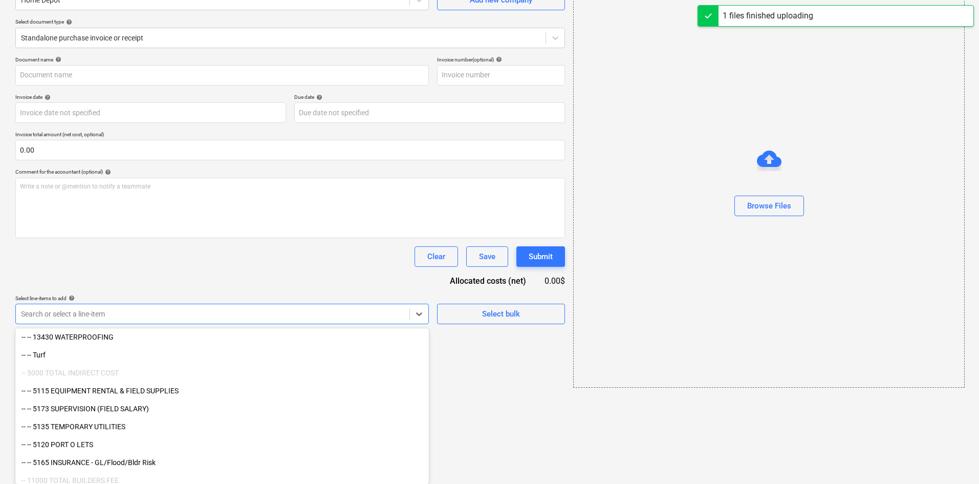
scroll to position [1070, 0]
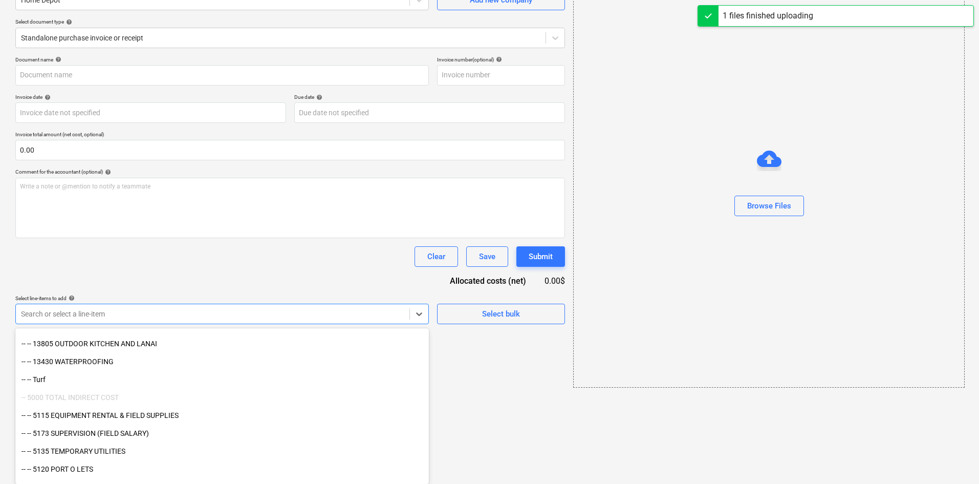
type input "Home Depot (Indirect) [DATE].pdf"
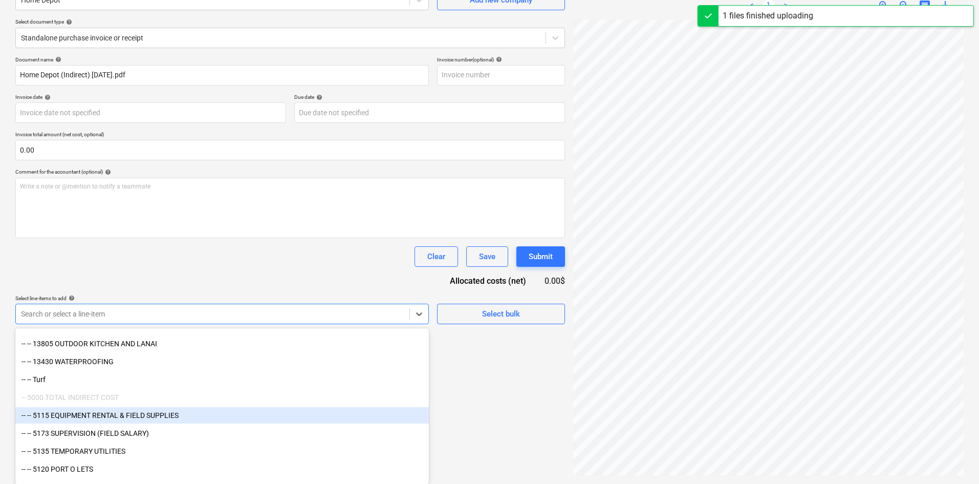
drag, startPoint x: 272, startPoint y: 422, endPoint x: 141, endPoint y: 441, distance: 132.5
click at [149, 416] on div "-- -- 5115 EQUIPMENT RENTAL & FIELD SUPPLIES" at bounding box center [222, 415] width 414 height 16
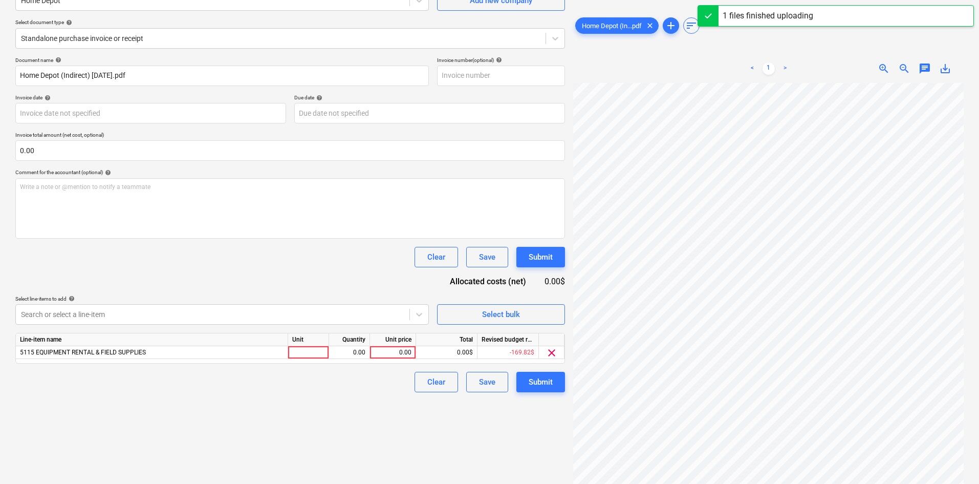
click at [264, 275] on div "Document name help Home Depot (Indirect) [DATE].pdf Invoice number (optional) h…" at bounding box center [290, 224] width 550 height 335
click at [388, 354] on div "0.00" at bounding box center [392, 352] width 37 height 13
type input "62.49"
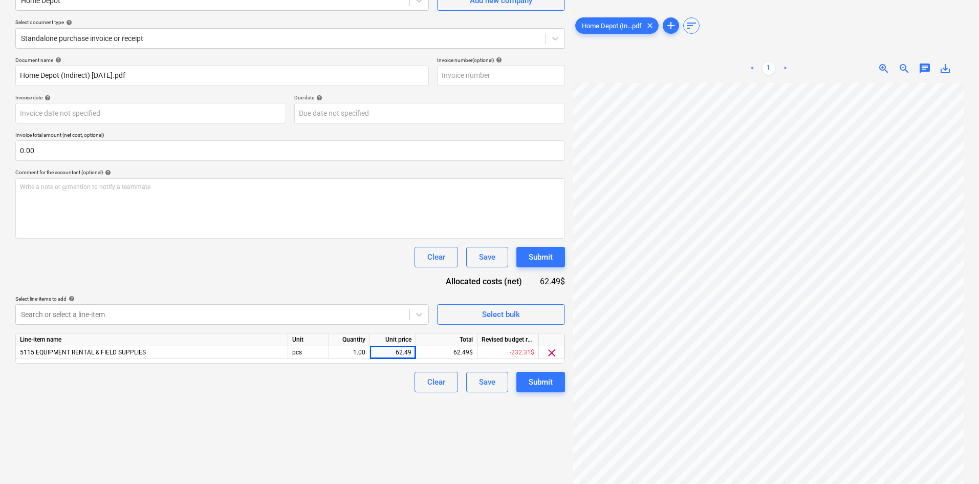
click at [342, 391] on div "Clear Save Submit" at bounding box center [290, 382] width 550 height 20
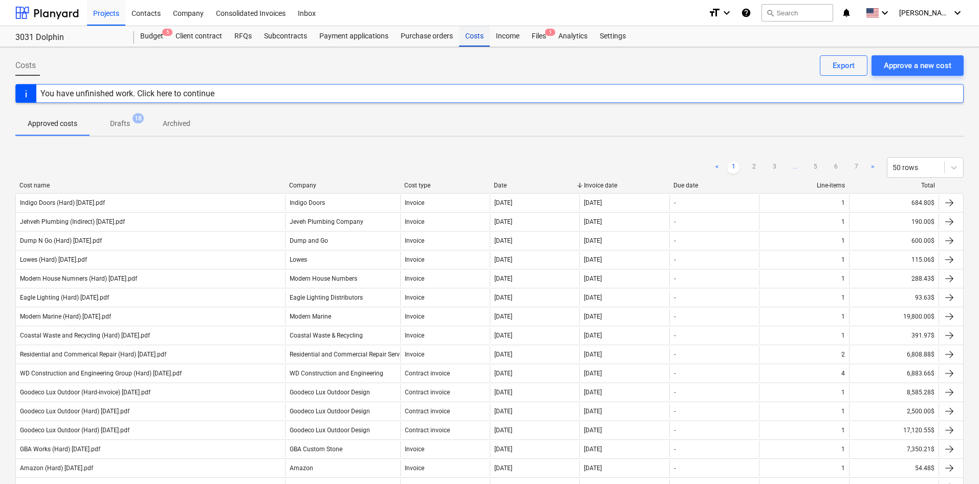
click at [478, 37] on div "Costs" at bounding box center [474, 36] width 31 height 20
click at [904, 61] on div "Approve a new cost" at bounding box center [918, 65] width 68 height 13
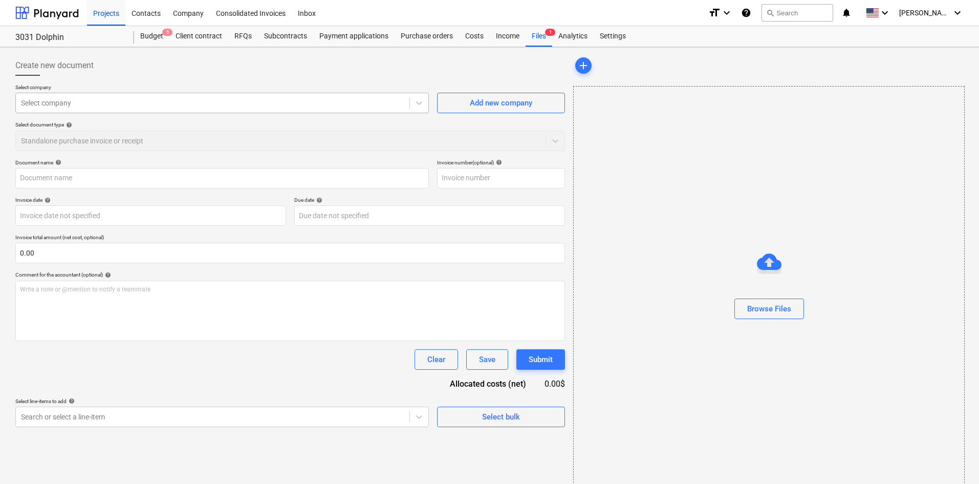
click at [162, 112] on div "Select company" at bounding box center [222, 103] width 414 height 20
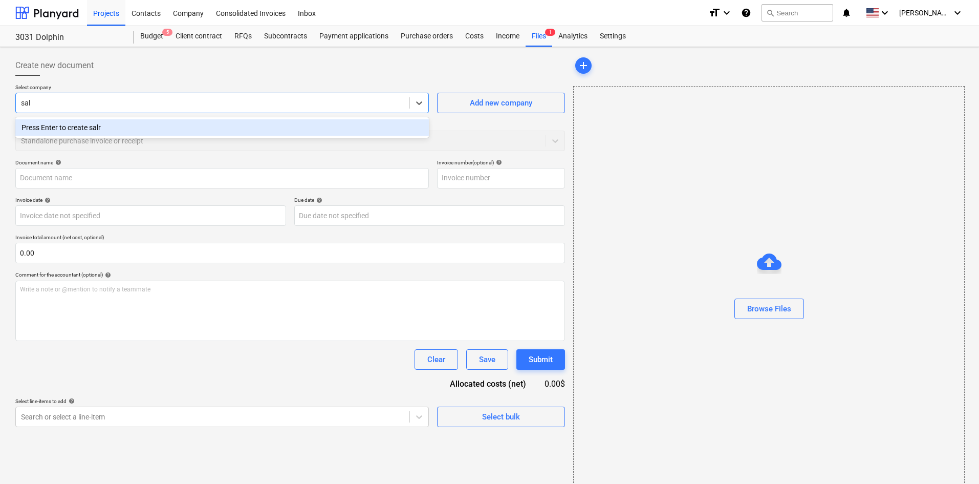
type input "salt"
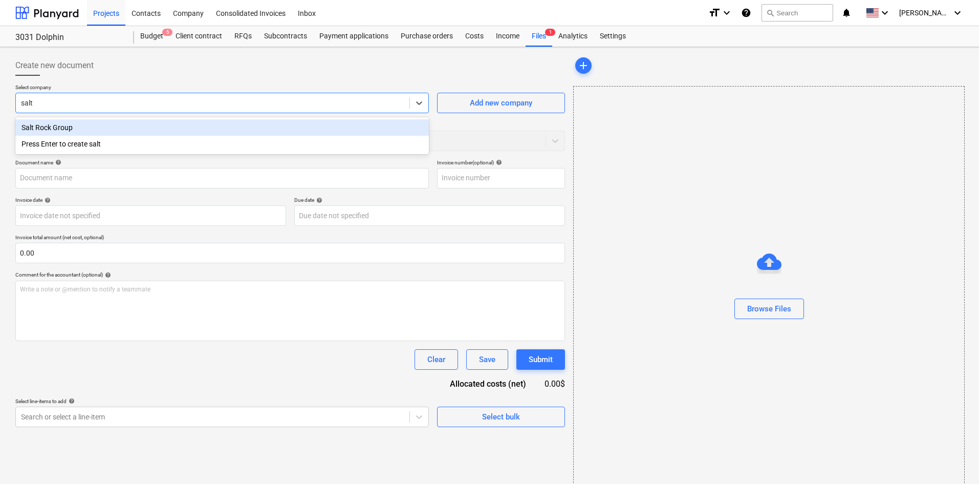
click at [161, 130] on div "Salt Rock Group" at bounding box center [222, 127] width 414 height 16
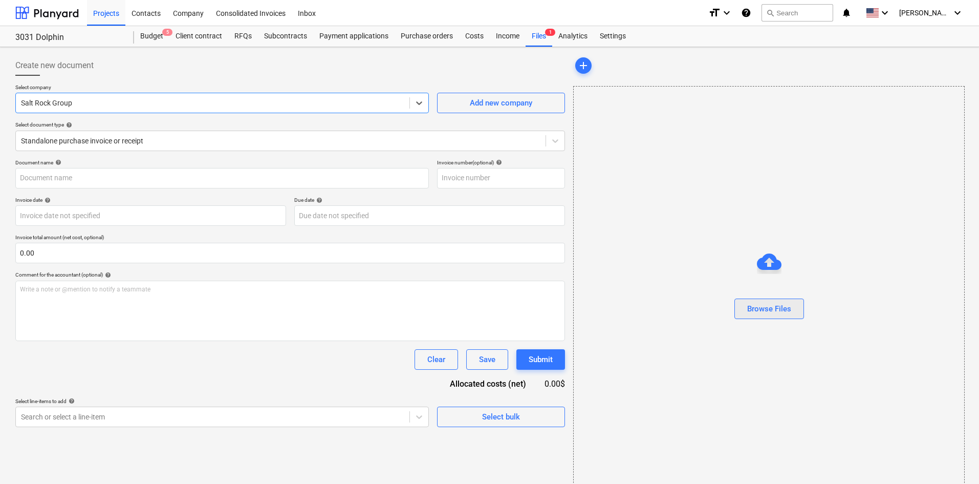
click at [767, 303] on div "Browse Files" at bounding box center [769, 308] width 44 height 13
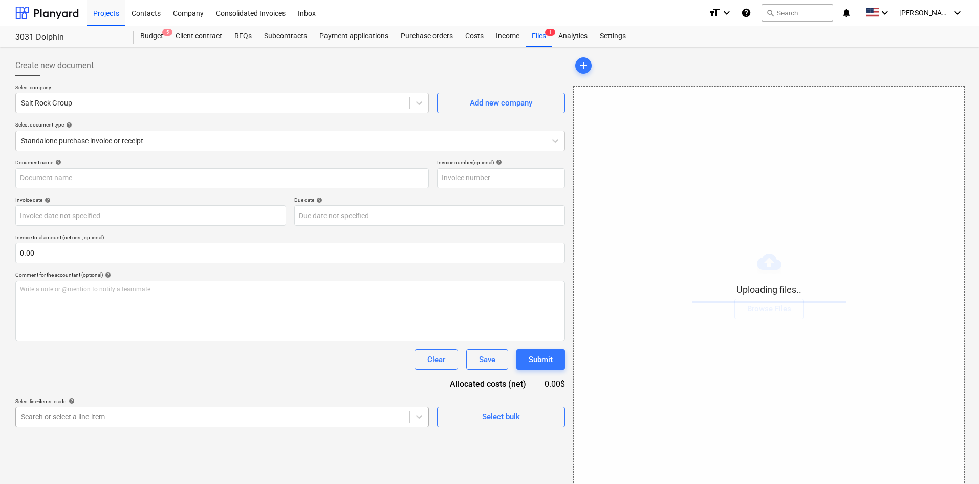
click at [346, 419] on body "Projects Contacts Company Consolidated Invoices Inbox format_size keyboard_arro…" at bounding box center [489, 242] width 979 height 484
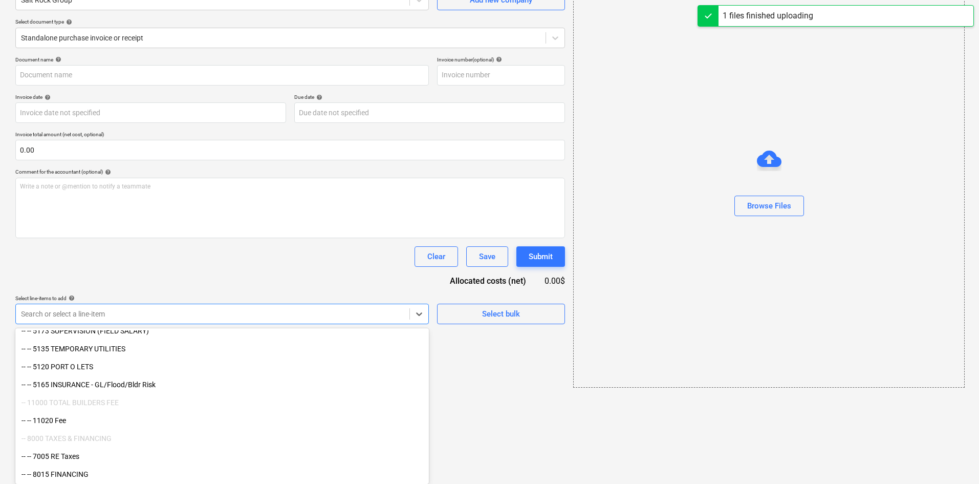
type input "Salt Rock Group (Indirect) [DATE].pdf"
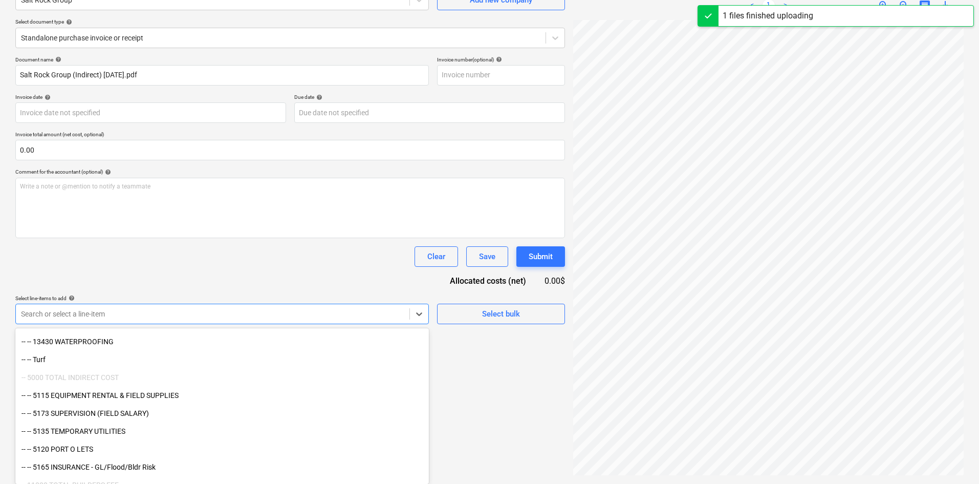
scroll to position [1070, 0]
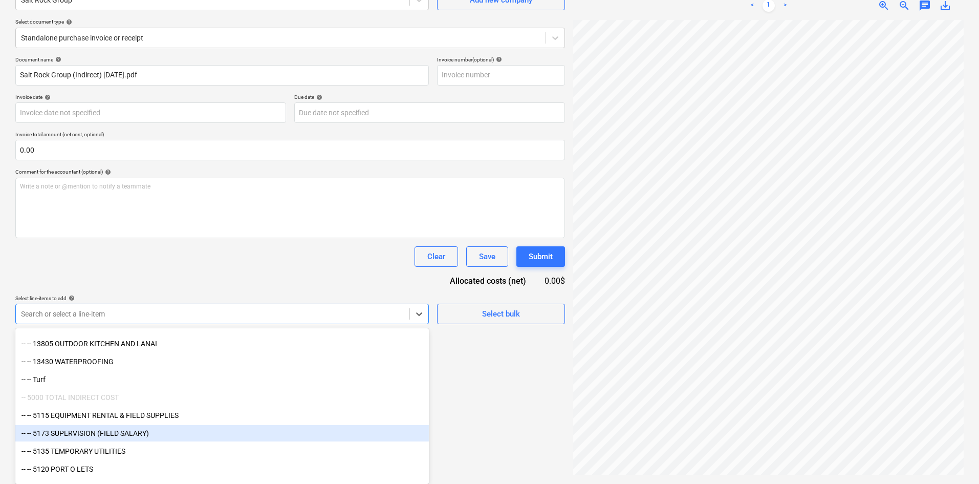
click at [143, 435] on div "-- -- 5173 SUPERVISION (FIELD SALARY)" at bounding box center [222, 433] width 414 height 16
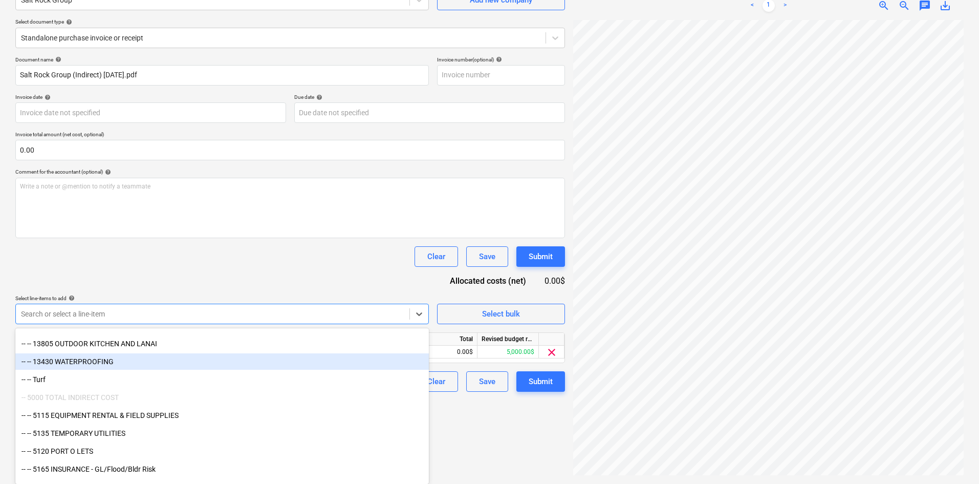
click at [278, 278] on div "Document name help Salt Rock Group (Indirect) [DATE].pdf Invoice number (option…" at bounding box center [290, 223] width 550 height 335
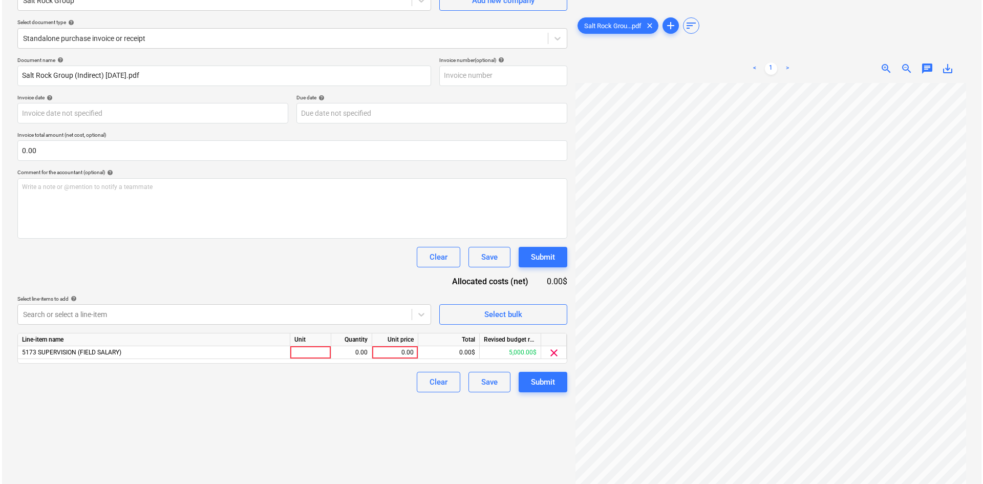
scroll to position [0, 72]
click at [390, 353] on div "0.00" at bounding box center [392, 352] width 37 height 13
type input "60"
click at [401, 395] on div "Create new document Select company Salt Rock Group Add new company Select docum…" at bounding box center [290, 214] width 558 height 531
click at [556, 385] on button "Submit" at bounding box center [541, 382] width 49 height 20
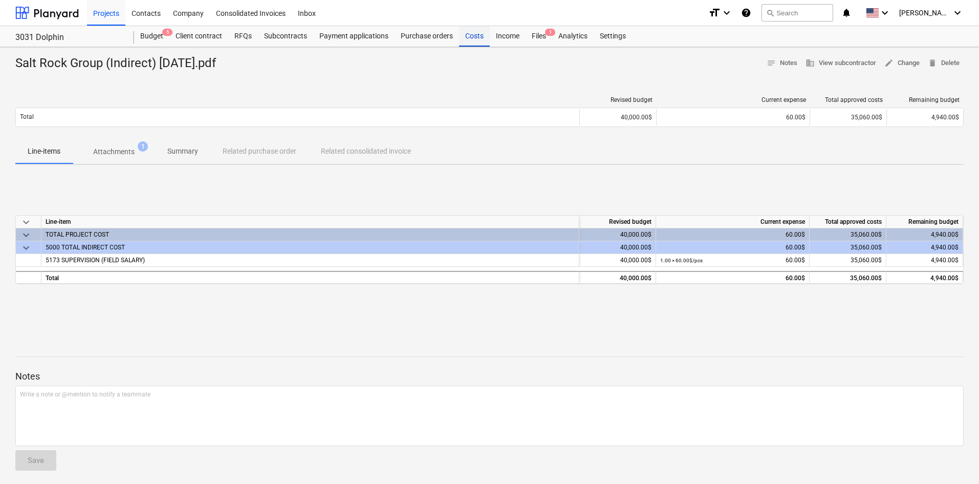
click at [463, 38] on div "Costs" at bounding box center [474, 36] width 31 height 20
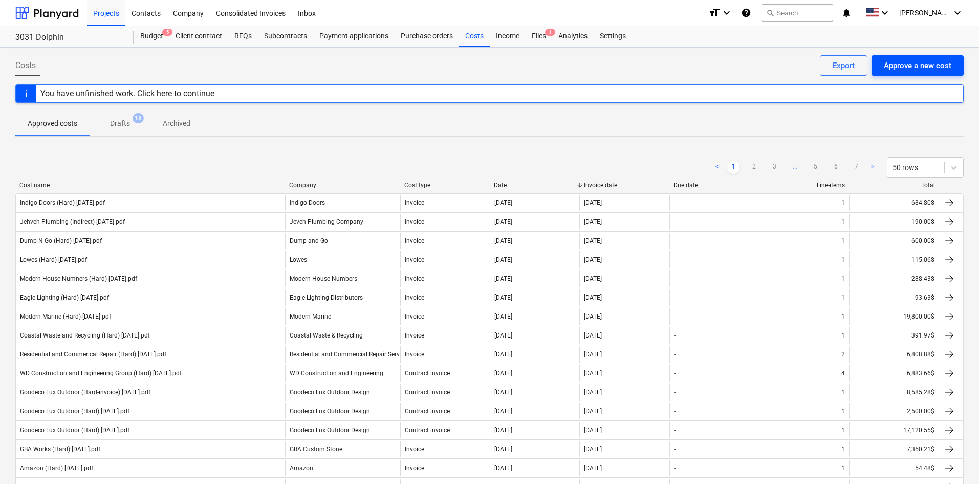
click at [913, 68] on div "Approve a new cost" at bounding box center [918, 65] width 68 height 13
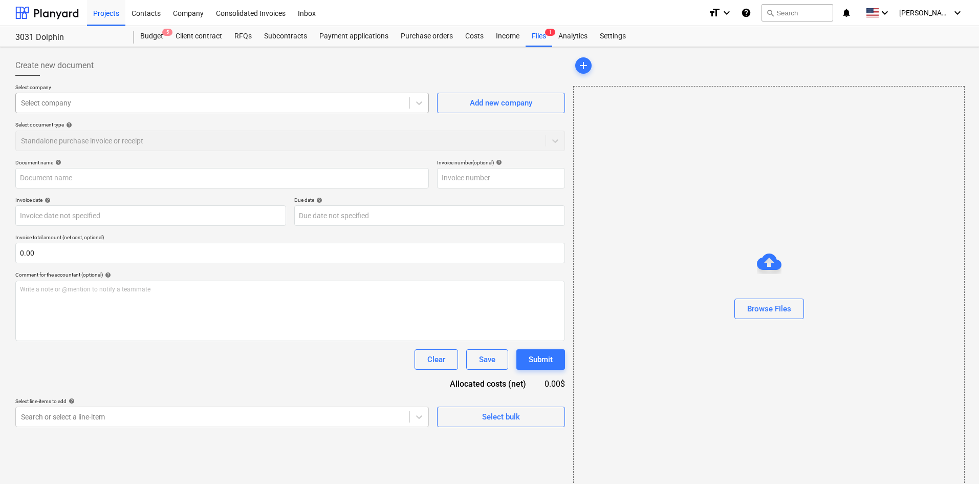
click at [103, 98] on div at bounding box center [212, 103] width 383 height 10
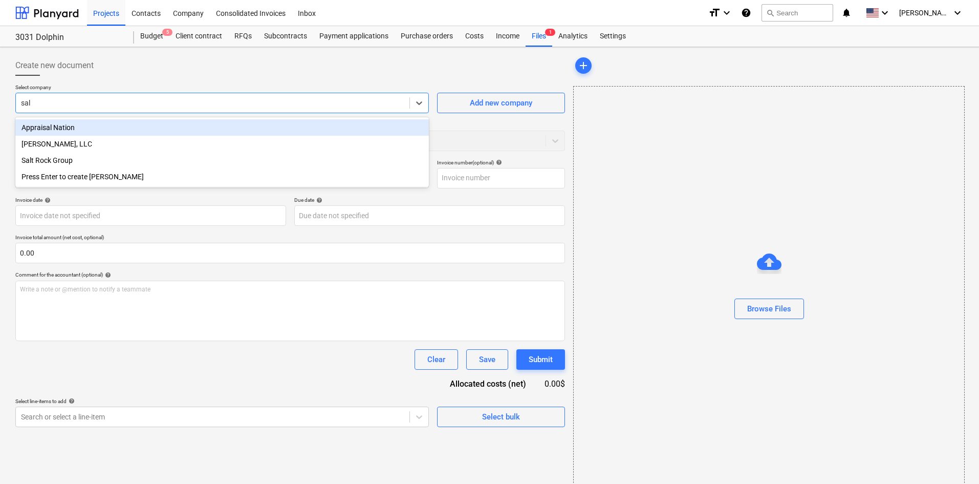
type input "salt"
click at [120, 123] on div "Salt Rock Group" at bounding box center [222, 127] width 414 height 16
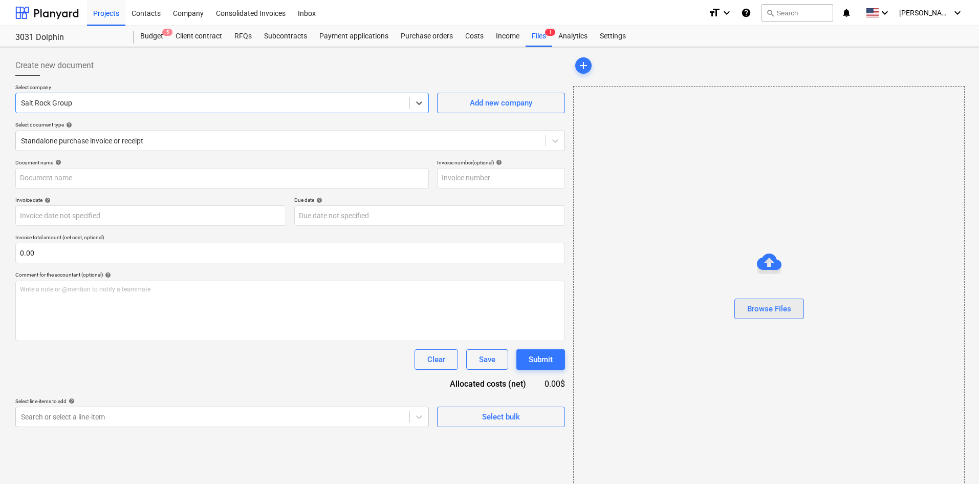
click at [778, 303] on div "Browse Files" at bounding box center [769, 308] width 44 height 13
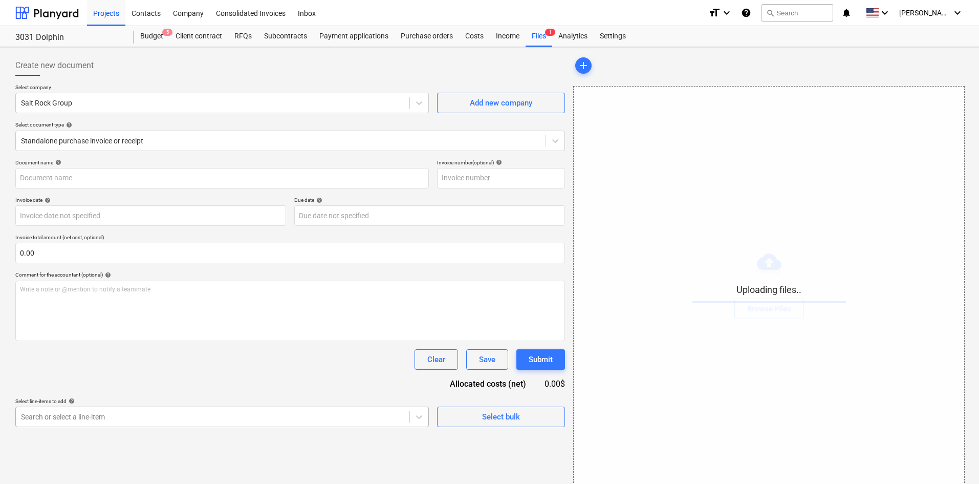
scroll to position [103, 0]
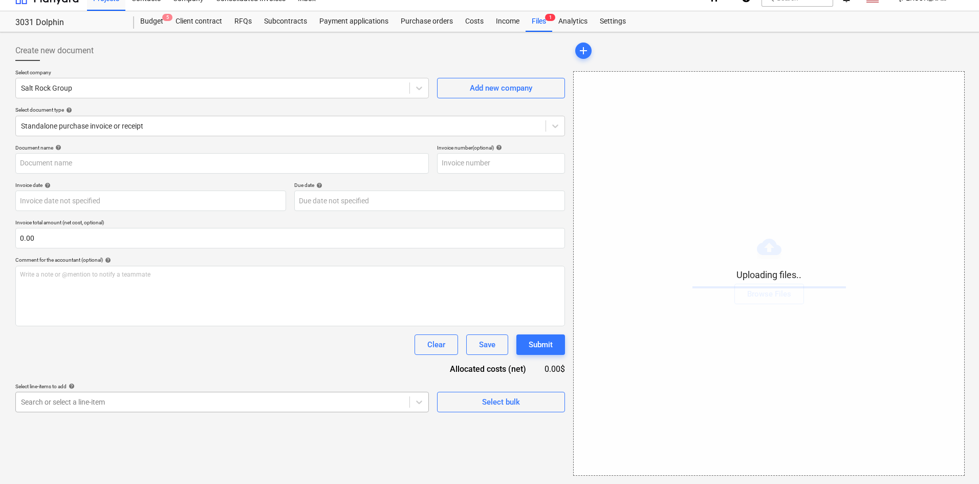
click at [138, 421] on body "Projects Contacts Company Consolidated Invoices Inbox format_size keyboard_arro…" at bounding box center [489, 227] width 979 height 484
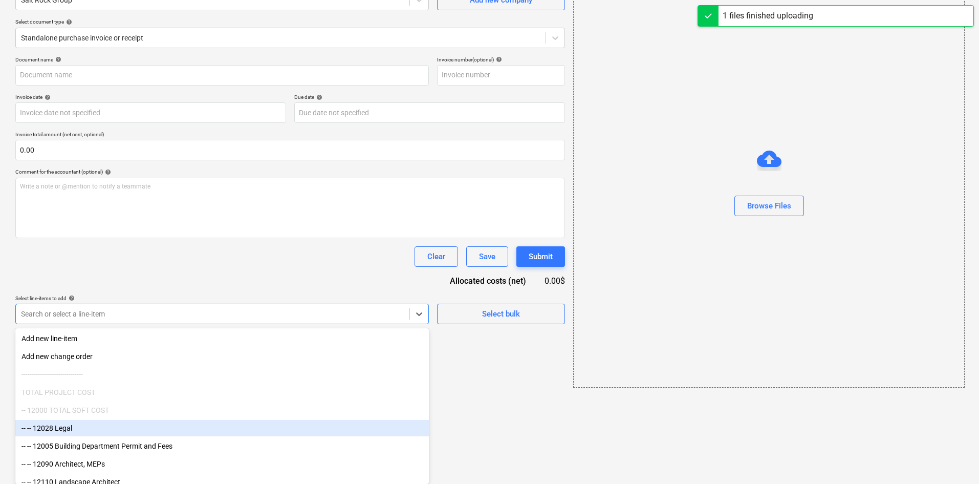
type input "Salt Rock Group (Indirect) [DATE].pdf"
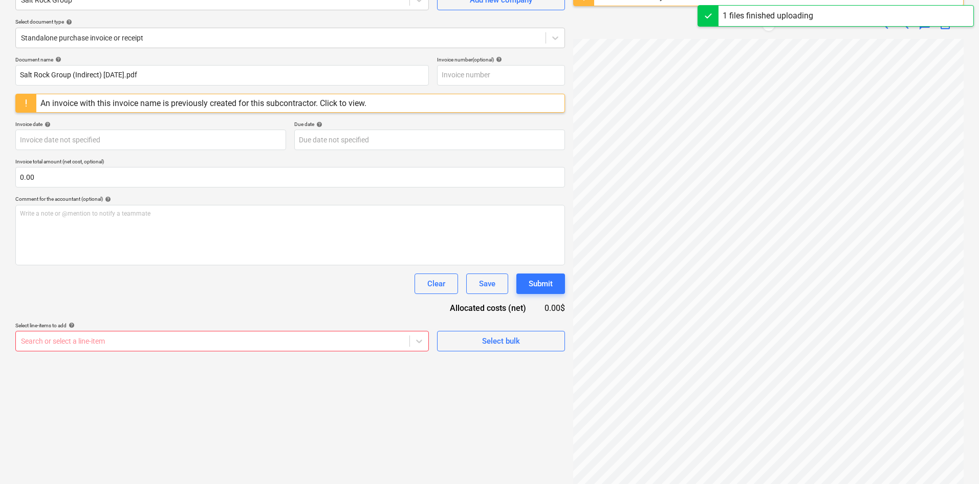
click at [299, 280] on div "Clear Save Submit" at bounding box center [290, 283] width 550 height 20
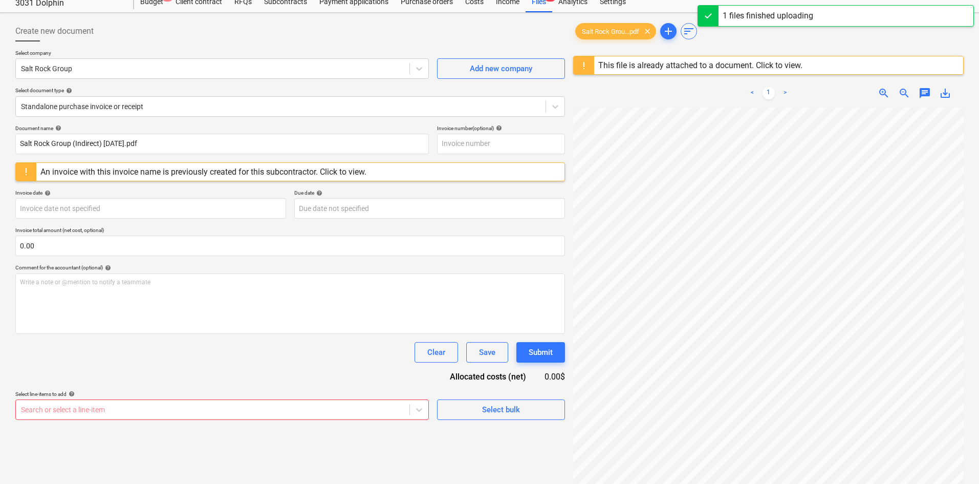
scroll to position [0, 0]
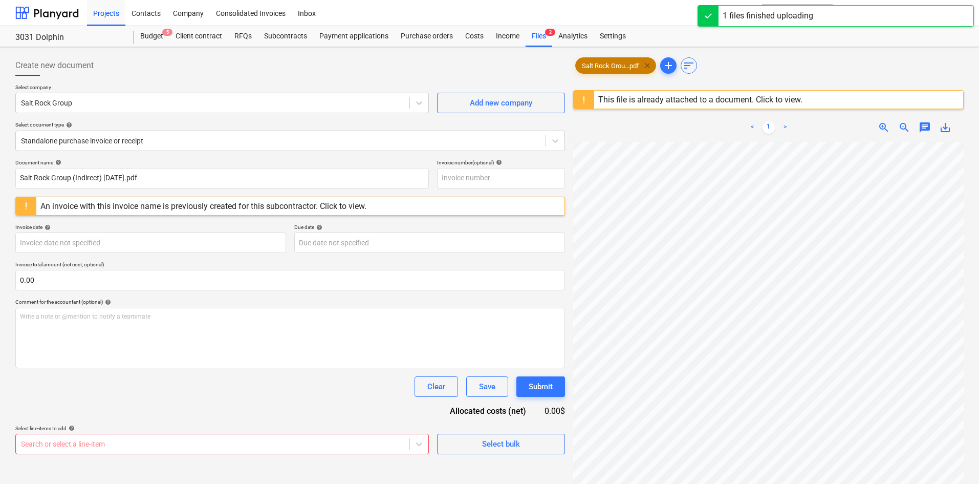
click at [652, 68] on span "clear" at bounding box center [647, 65] width 12 height 12
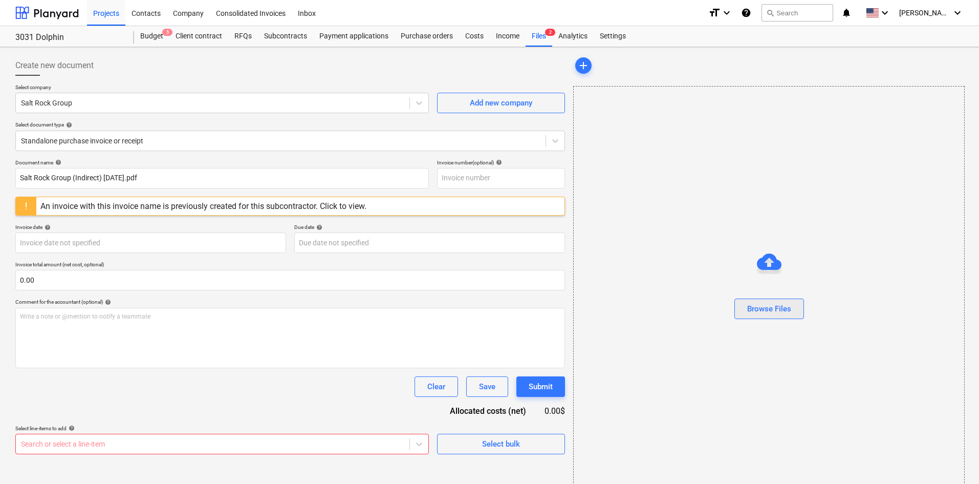
click at [773, 316] on button "Browse Files" at bounding box center [770, 308] width 70 height 20
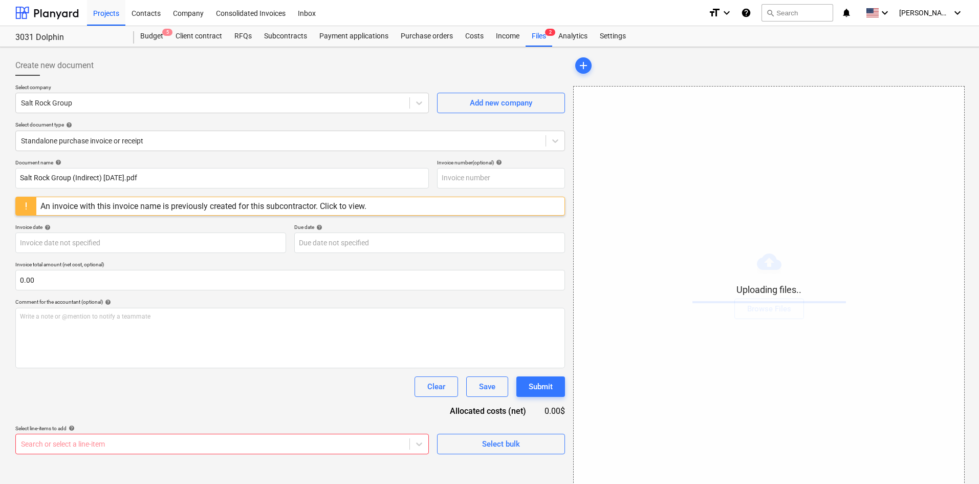
scroll to position [130, 0]
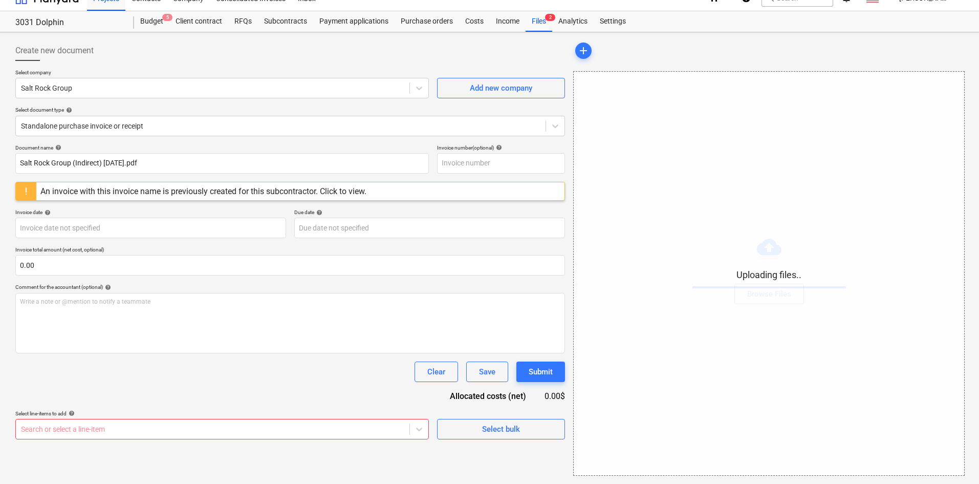
click at [125, 437] on body "Projects Contacts Company Consolidated Invoices Inbox format_size keyboard_arro…" at bounding box center [489, 227] width 979 height 484
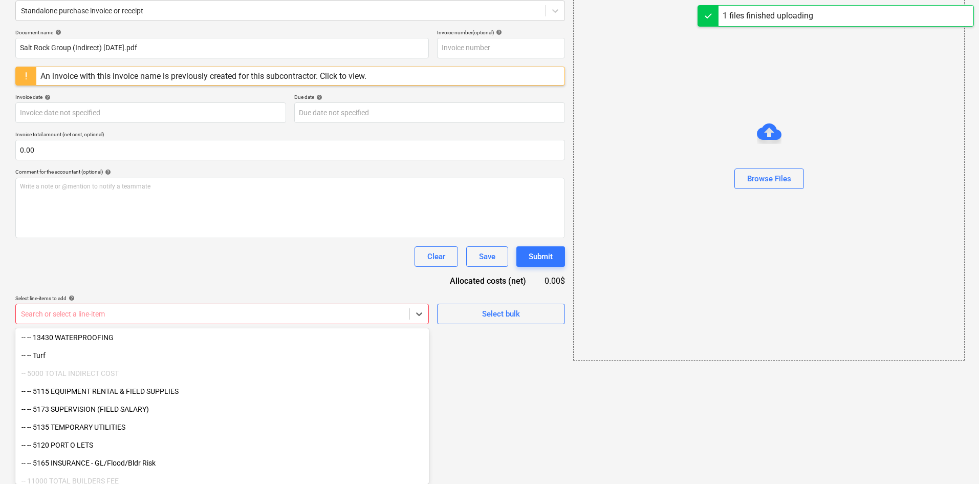
scroll to position [1070, 0]
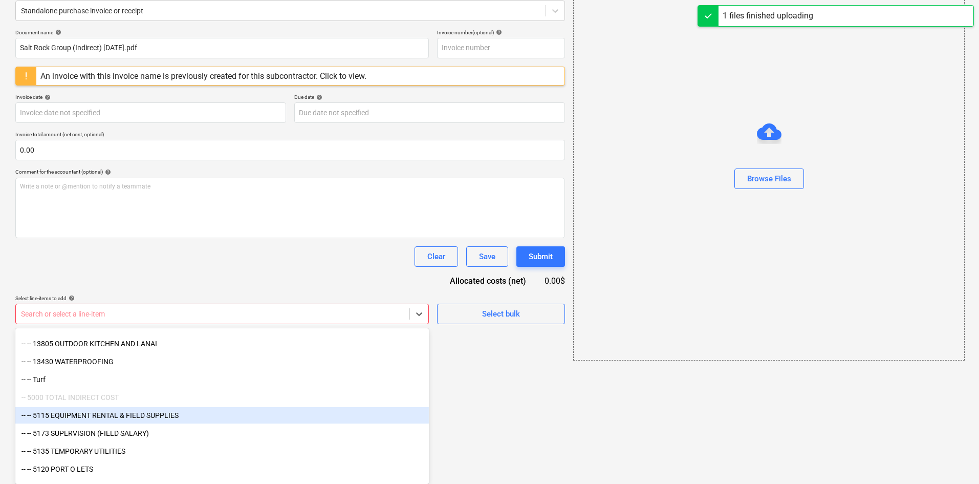
click at [165, 417] on div "-- -- 5115 EQUIPMENT RENTAL & FIELD SUPPLIES" at bounding box center [222, 415] width 414 height 16
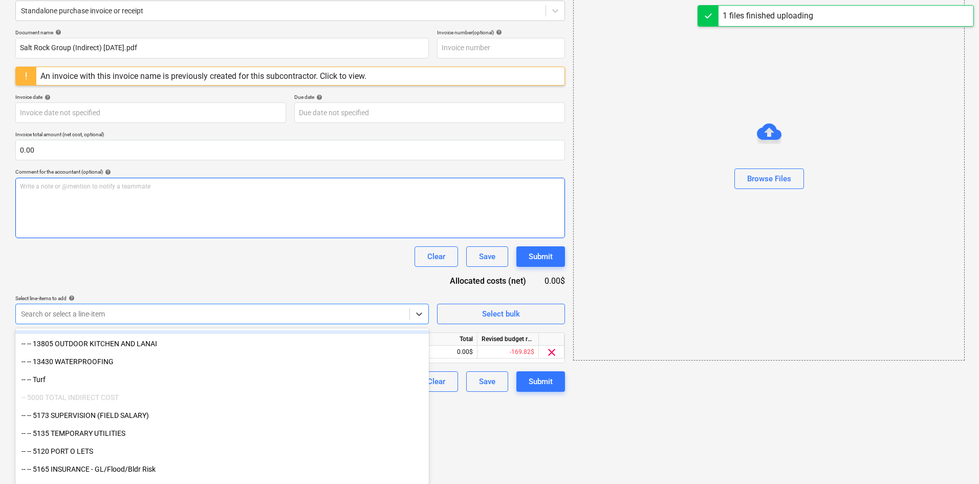
click at [292, 275] on div "Document name help Salt Rock Group (Indirect) [DATE].pdf Invoice number (option…" at bounding box center [290, 210] width 550 height 362
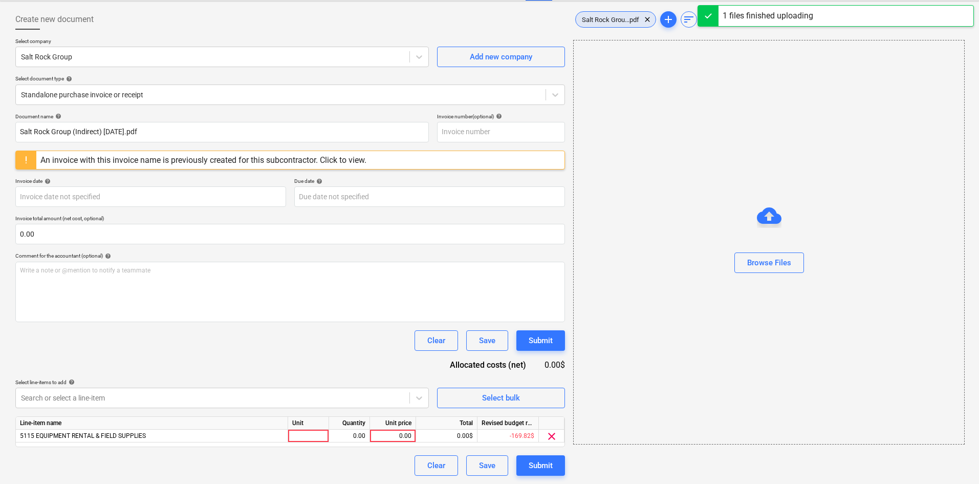
click at [607, 20] on span "Salt Rock Grou...pdf" at bounding box center [611, 20] width 70 height 8
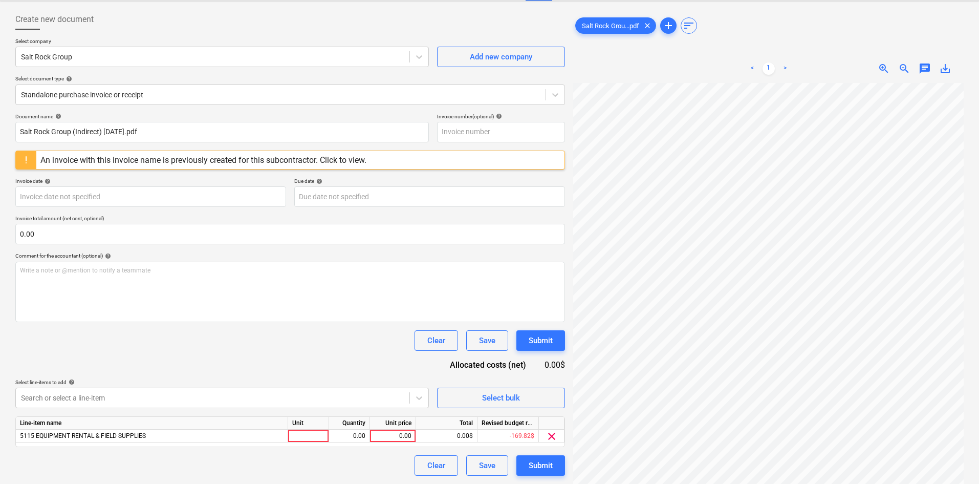
click at [250, 381] on div "Select line-items to add help" at bounding box center [222, 382] width 414 height 7
click at [394, 436] on div "0.00" at bounding box center [392, 436] width 37 height 13
type input "684.28"
click at [331, 364] on div "Document name help Salt Rock Group (Indirect) [DATE].pdf Invoice number (option…" at bounding box center [290, 294] width 550 height 362
click at [539, 462] on div "Submit" at bounding box center [541, 465] width 24 height 13
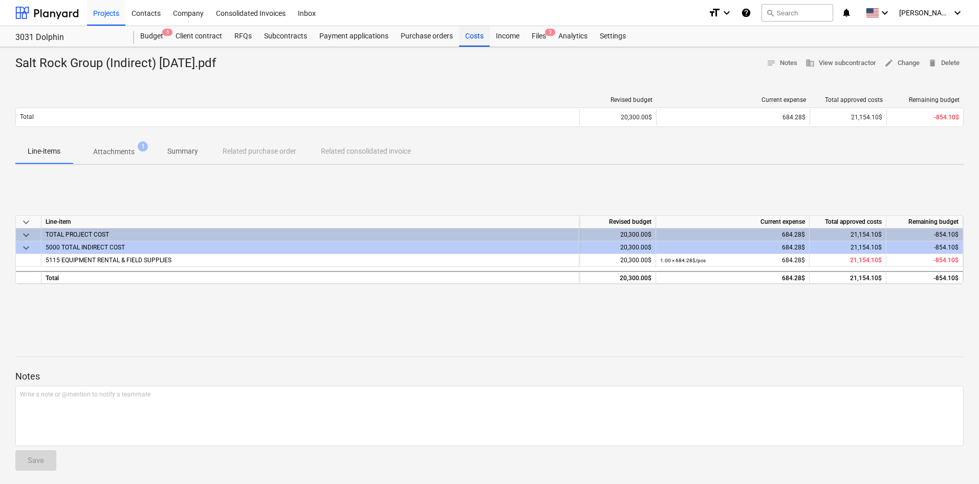
click at [479, 44] on div "Costs" at bounding box center [474, 36] width 31 height 20
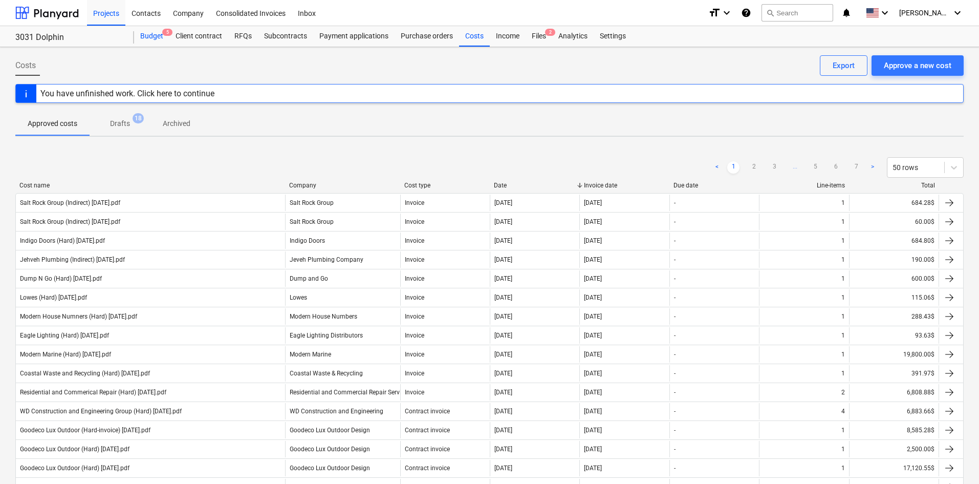
click at [152, 38] on div "Budget 5" at bounding box center [151, 36] width 35 height 20
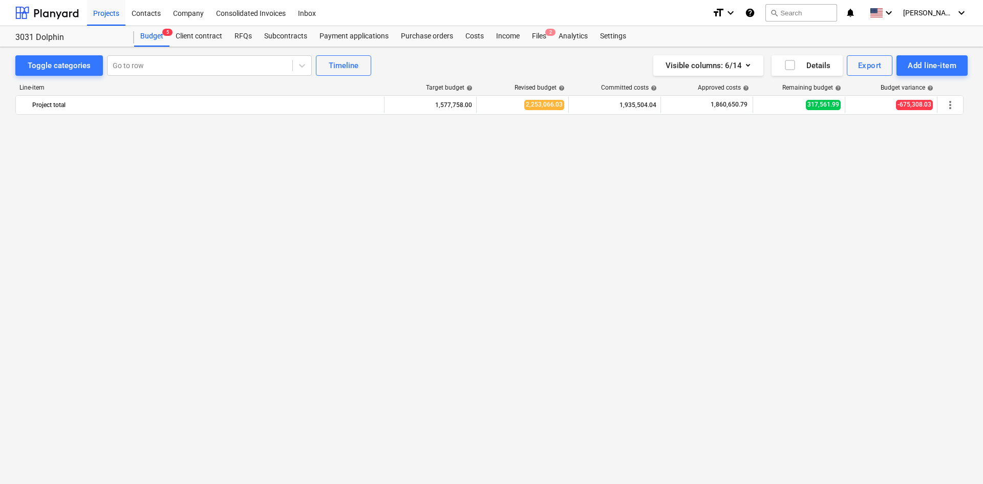
scroll to position [691, 0]
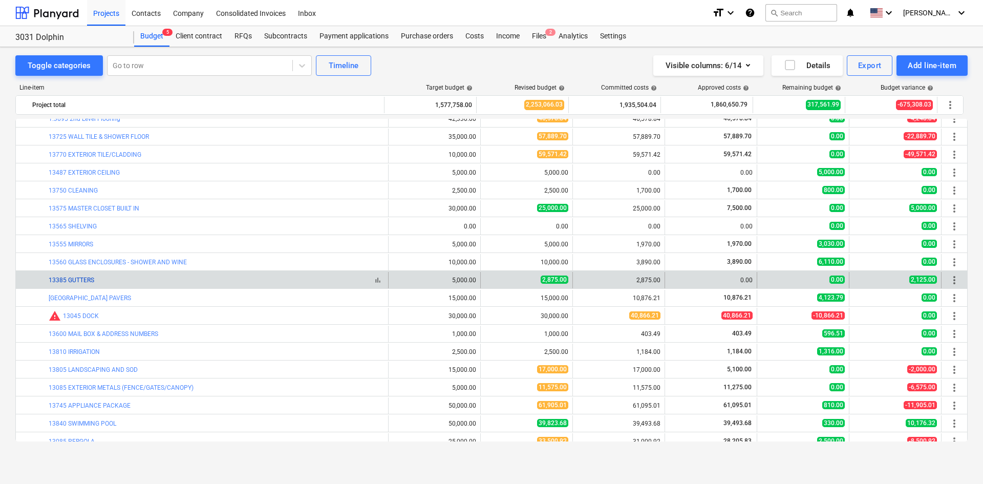
click at [87, 281] on link "13385 GUTTERS" at bounding box center [72, 279] width 46 height 7
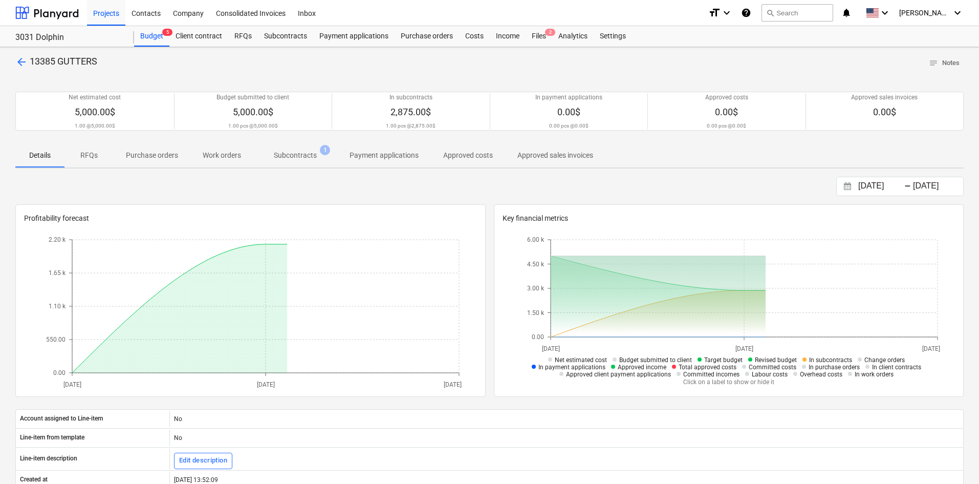
click at [287, 158] on p "Subcontracts" at bounding box center [295, 155] width 43 height 11
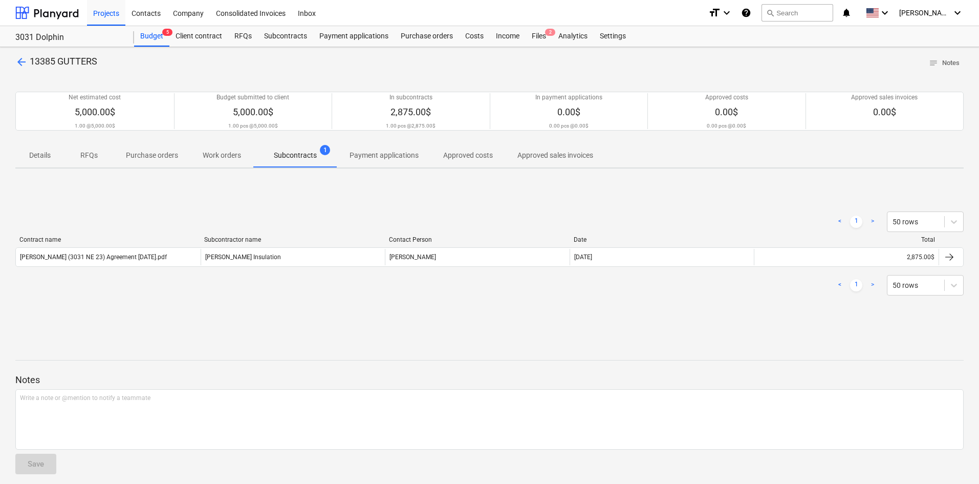
click at [458, 158] on p "Approved costs" at bounding box center [468, 155] width 50 height 11
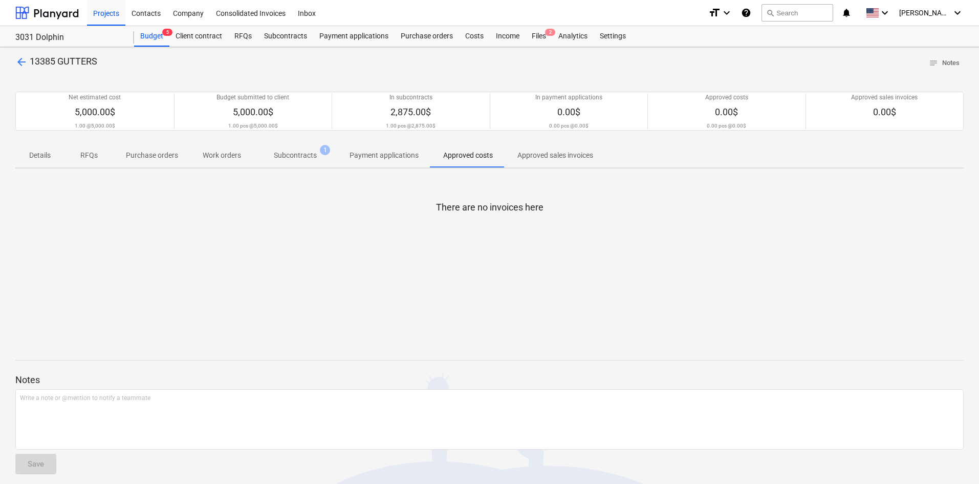
click at [304, 157] on p "Subcontracts" at bounding box center [295, 155] width 43 height 11
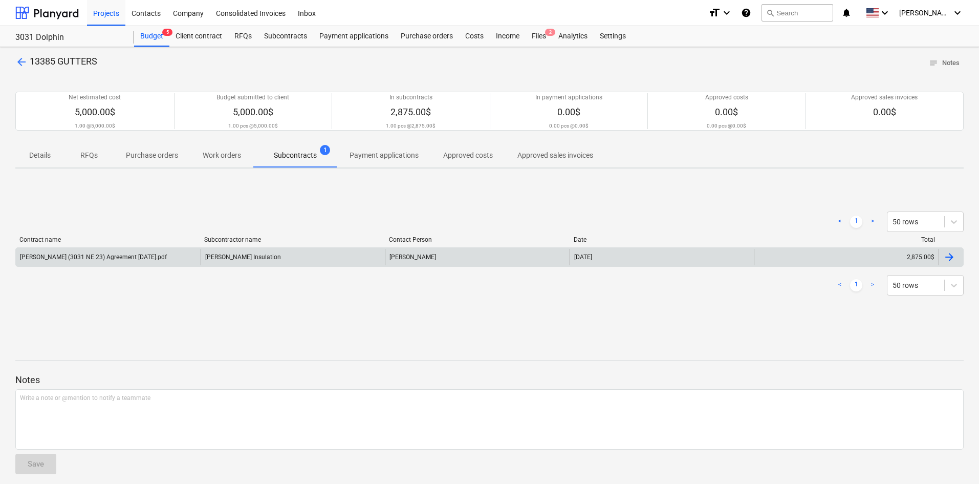
click at [173, 262] on div "[PERSON_NAME] (3031 NE 23) Agreement [DATE].pdf" at bounding box center [108, 257] width 185 height 16
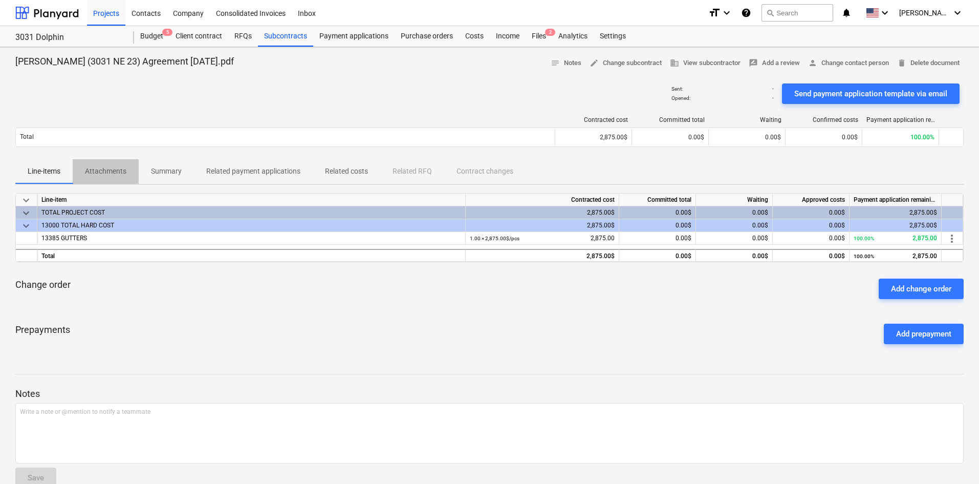
click at [117, 169] on p "Attachments" at bounding box center [105, 171] width 41 height 11
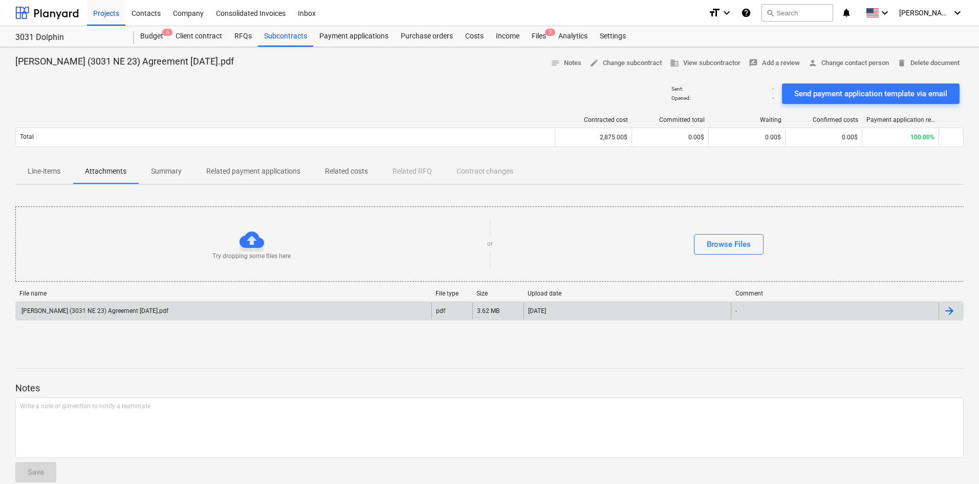
click at [290, 314] on div "[PERSON_NAME] (3031 NE 23) Agreement [DATE].pdf" at bounding box center [224, 311] width 416 height 16
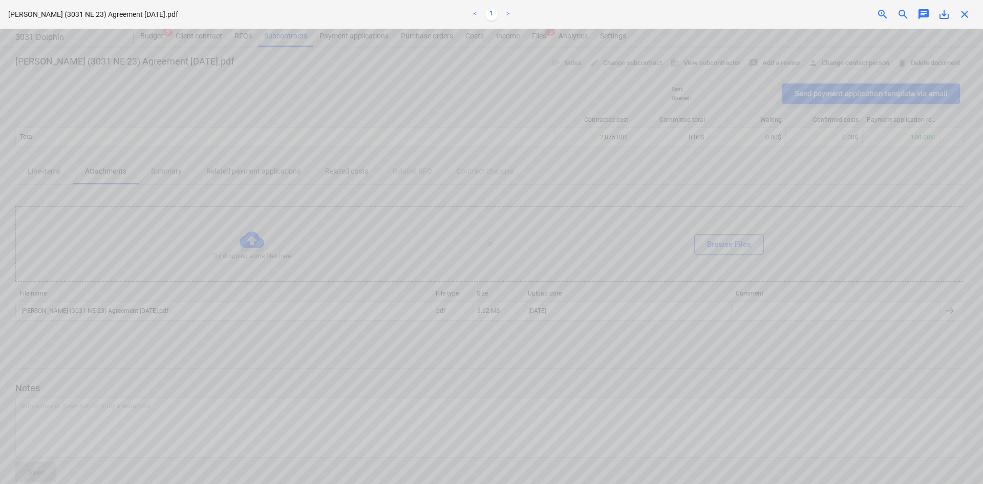
scroll to position [921, 0]
click at [592, 483] on html "Projects Contacts Company Consolidated Invoices Inbox format_size keyboard_arro…" at bounding box center [491, 242] width 983 height 484
click at [146, 483] on html "Projects Contacts Company Consolidated Invoices Inbox format_size keyboard_arro…" at bounding box center [491, 242] width 983 height 484
click at [438, 0] on html "Projects Contacts Company Consolidated Invoices Inbox format_size keyboard_arro…" at bounding box center [491, 242] width 983 height 484
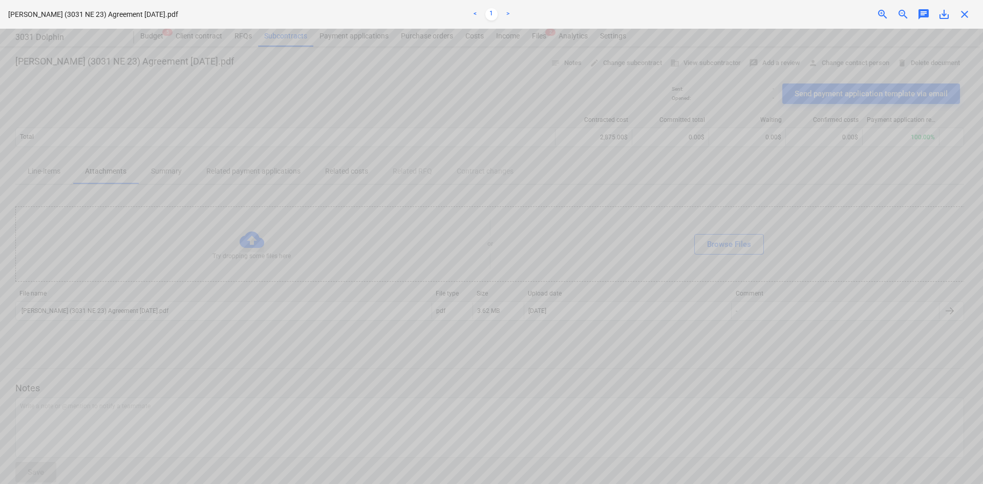
click at [842, 0] on html "Projects Contacts Company Consolidated Invoices Inbox format_size keyboard_arro…" at bounding box center [491, 242] width 983 height 484
click at [588, 0] on html "Projects Contacts Company Consolidated Invoices Inbox format_size keyboard_arro…" at bounding box center [491, 242] width 983 height 484
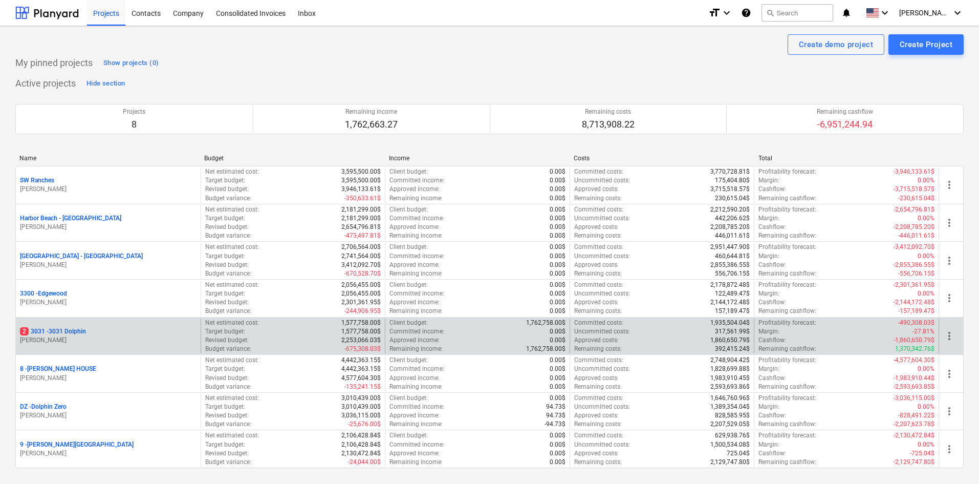
click at [92, 332] on div "2 3031 - 3031 Dolphin" at bounding box center [108, 331] width 177 height 9
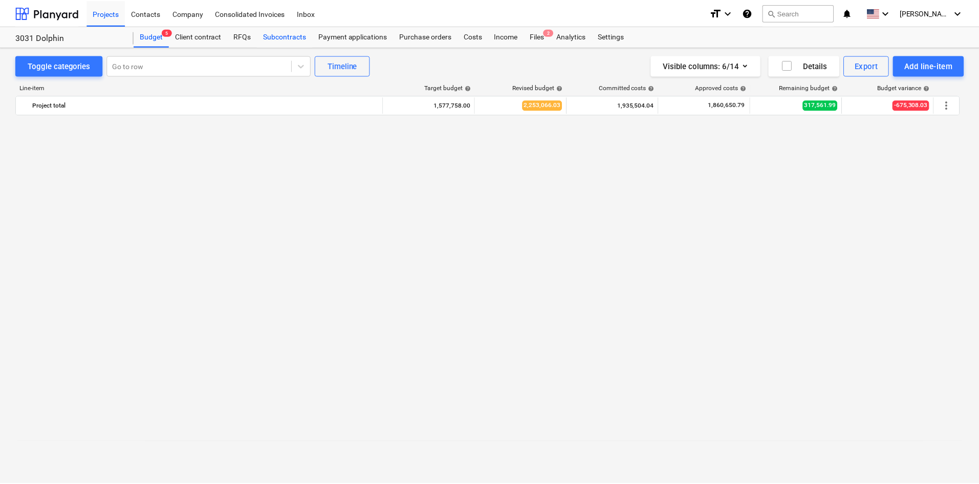
scroll to position [691, 0]
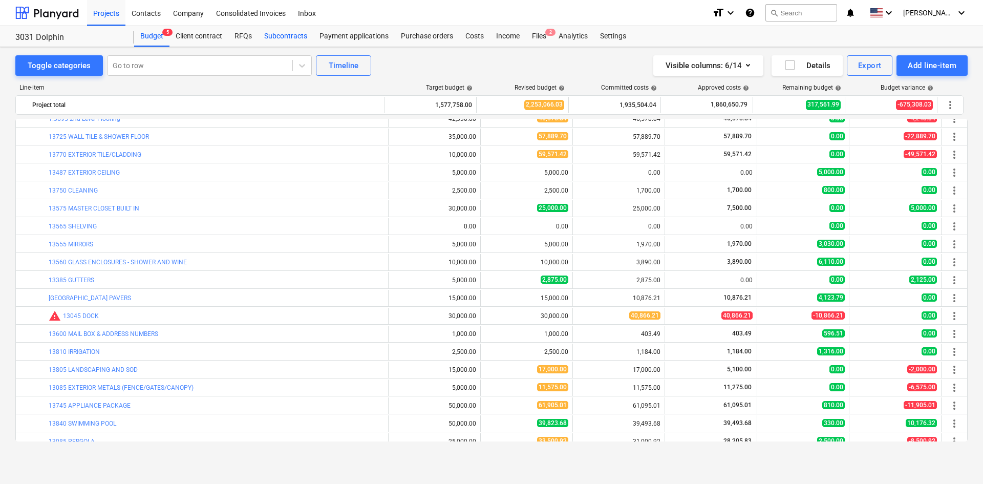
click at [273, 41] on div "Subcontracts" at bounding box center [285, 36] width 55 height 20
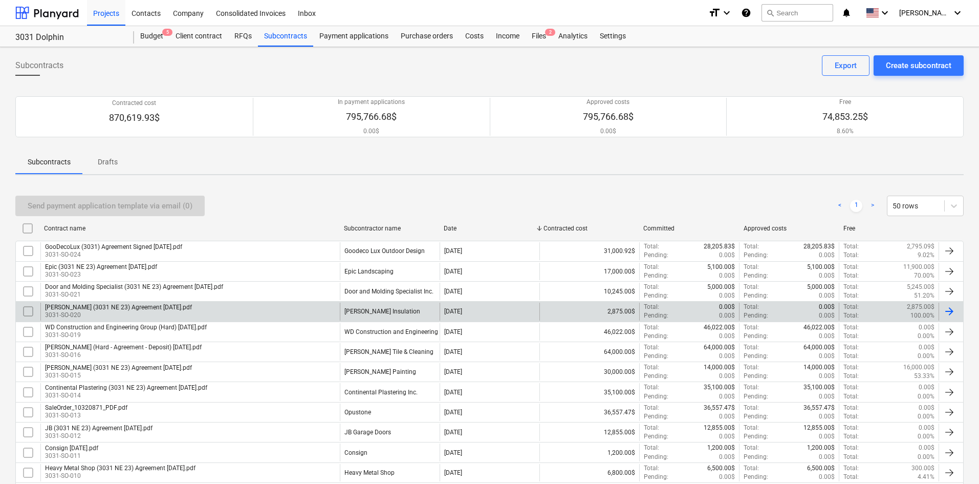
click at [189, 312] on div "Gale (3031 NE 23) Agreement 6.19.25.pdf 3031-SO-020" at bounding box center [189, 311] width 299 height 17
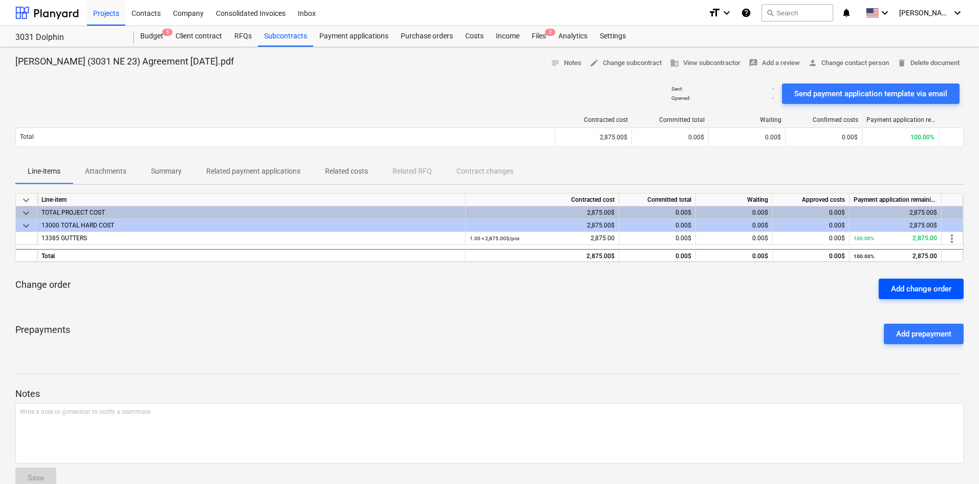
click at [916, 286] on div "Add change order" at bounding box center [921, 288] width 60 height 13
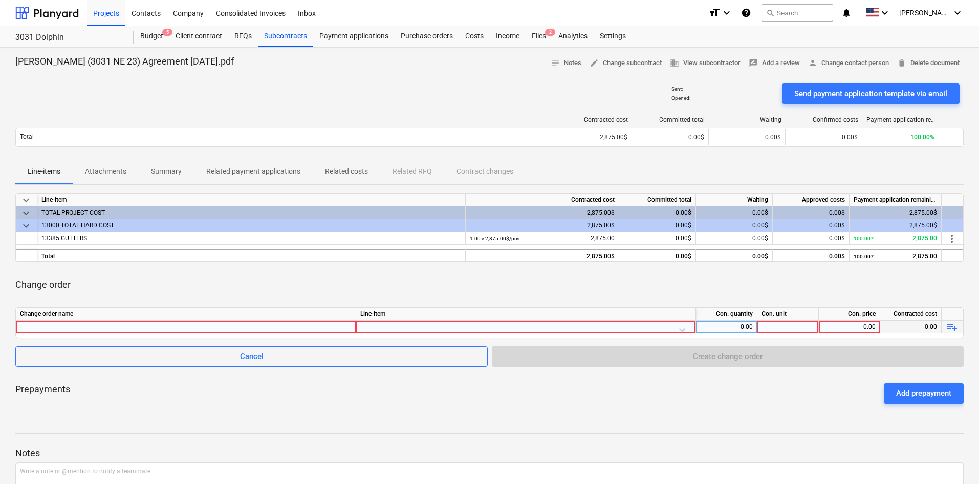
click at [165, 326] on div at bounding box center [186, 326] width 332 height 12
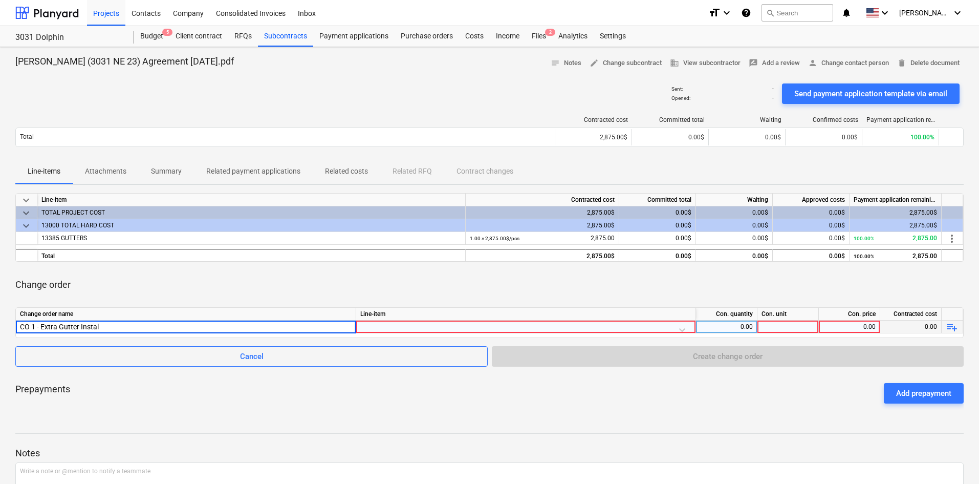
type input "CO 1 - Extra Gutter Install"
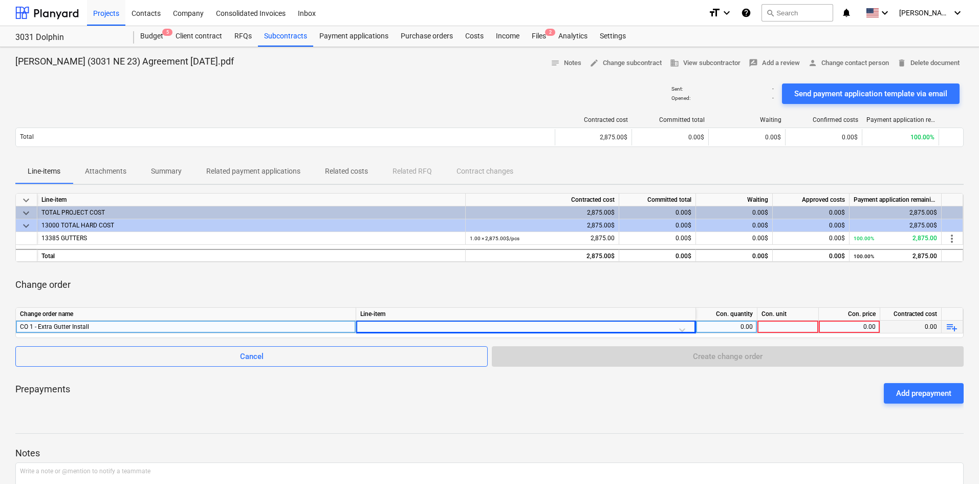
click at [394, 320] on div "Line-item" at bounding box center [526, 314] width 340 height 13
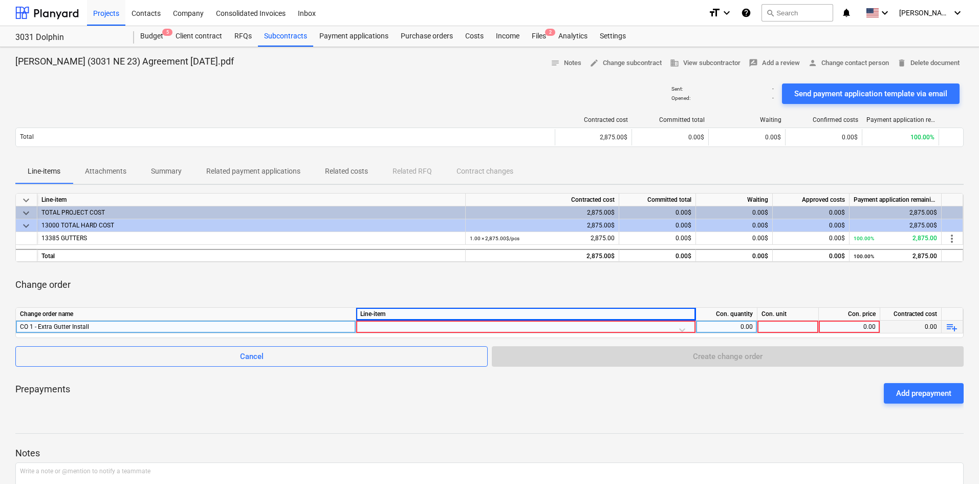
click at [390, 326] on div at bounding box center [525, 329] width 331 height 18
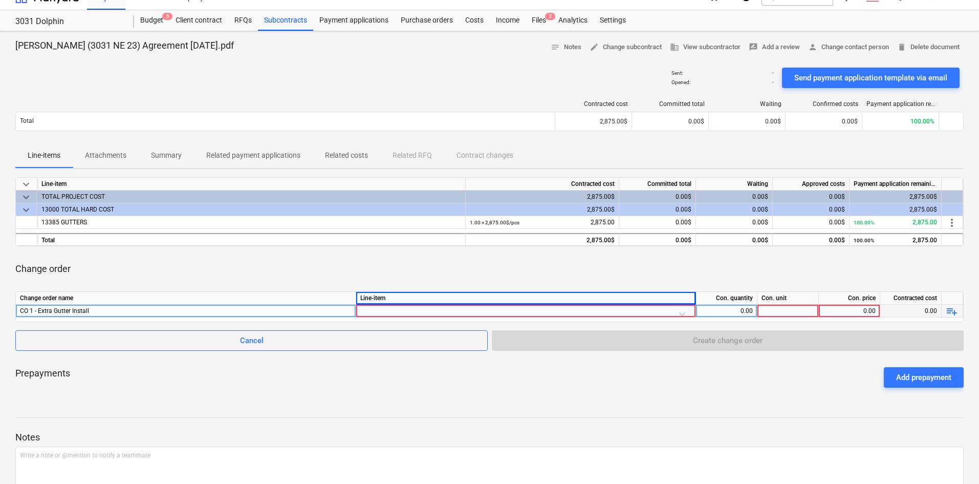
scroll to position [18, 0]
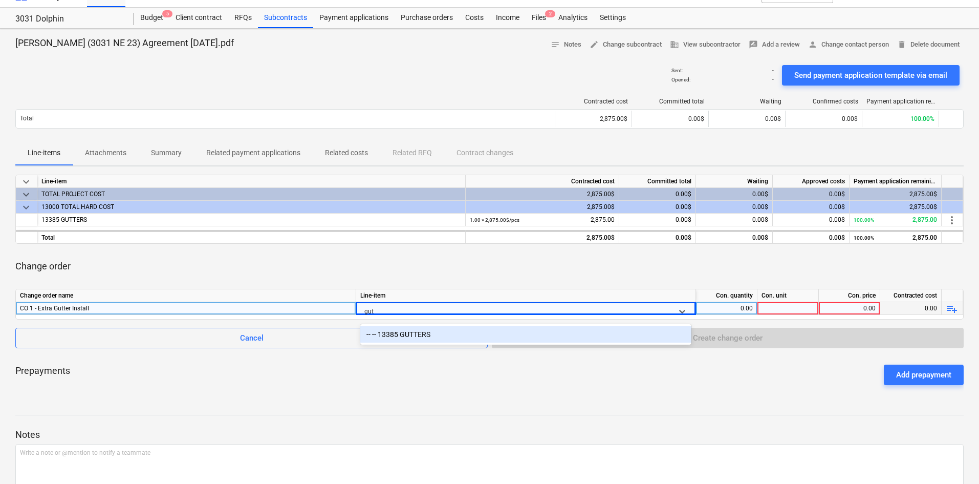
type input "gutt"
click at [406, 330] on div "-- -- 13385 GUTTERS" at bounding box center [525, 334] width 331 height 16
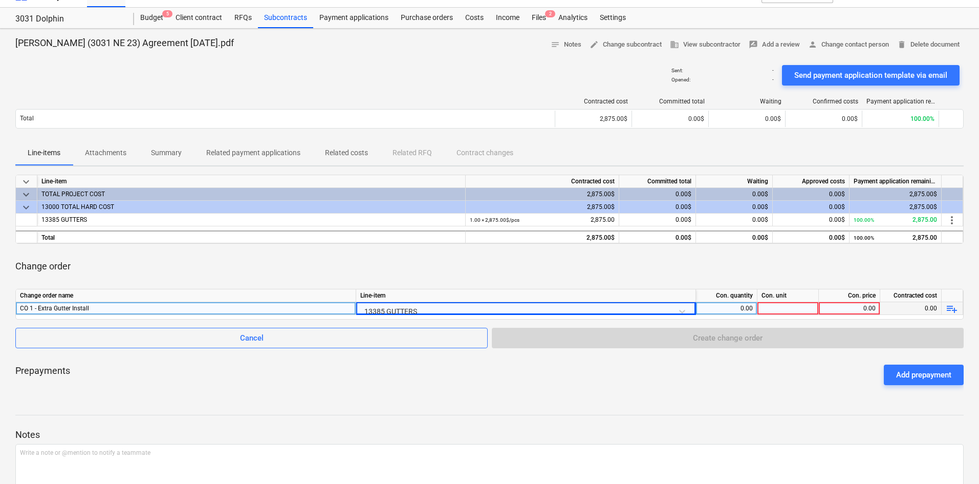
click at [728, 314] on div "0.00" at bounding box center [726, 308] width 53 height 13
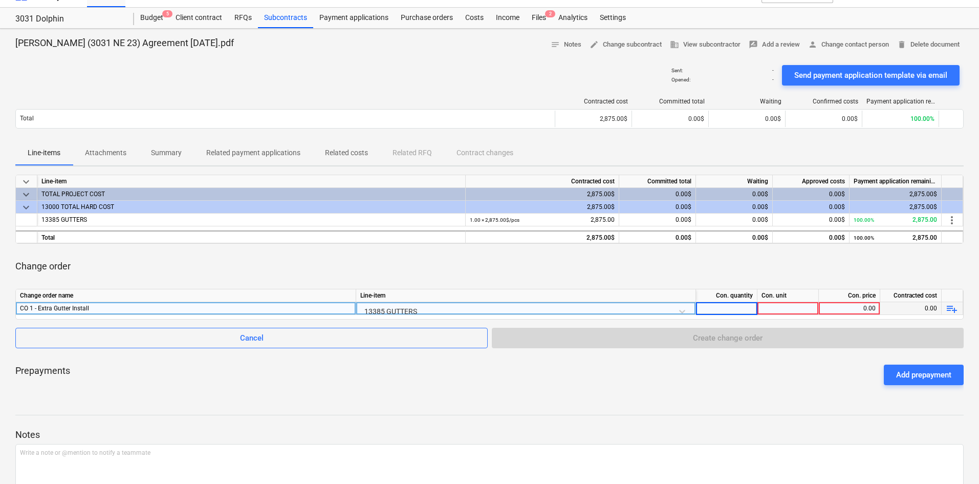
type input "1"
click at [773, 307] on div at bounding box center [788, 308] width 61 height 13
type input "pcs"
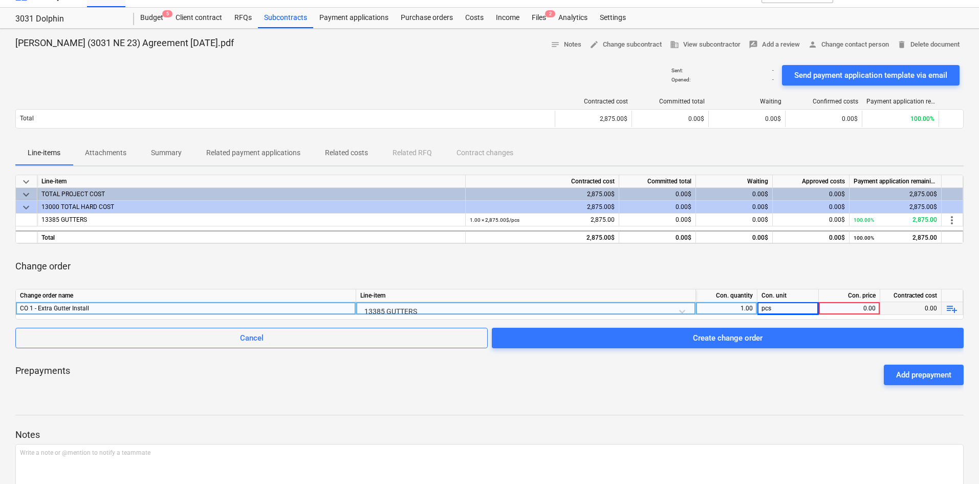
click at [861, 309] on div "0.00" at bounding box center [849, 308] width 53 height 13
type input "250"
click at [684, 449] on p "Write a note or @mention to notify a teammate ﻿" at bounding box center [489, 452] width 939 height 9
click at [728, 394] on div "Gale (3031 NE 23) Agreement 6.19.25.pdf notes Notes edit Change subcontract bus…" at bounding box center [489, 287] width 979 height 517
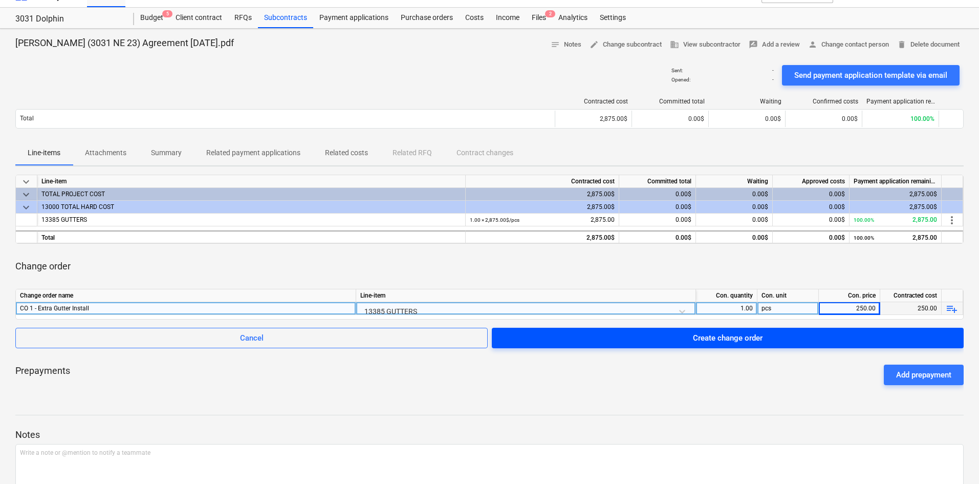
click at [716, 339] on div "Create change order" at bounding box center [728, 337] width 70 height 13
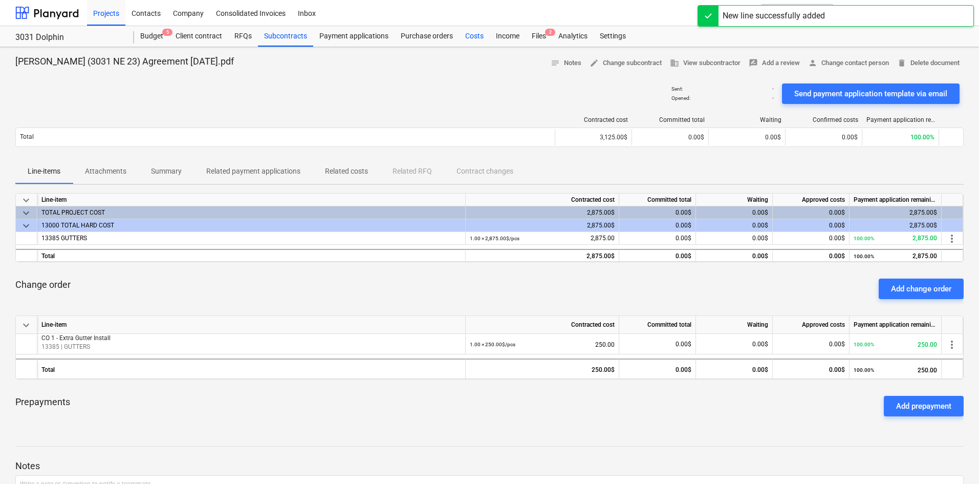
click at [466, 34] on div "Costs" at bounding box center [474, 36] width 31 height 20
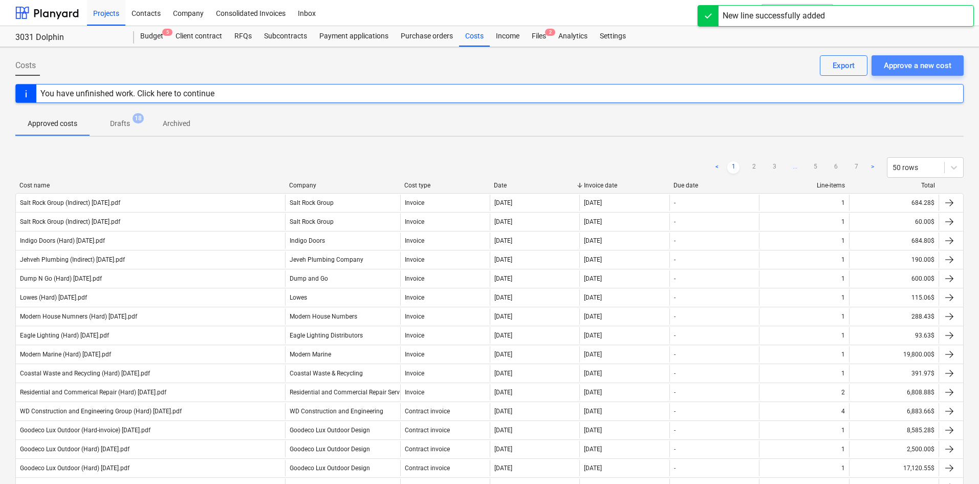
click at [938, 72] on div "Approve a new cost" at bounding box center [918, 65] width 68 height 13
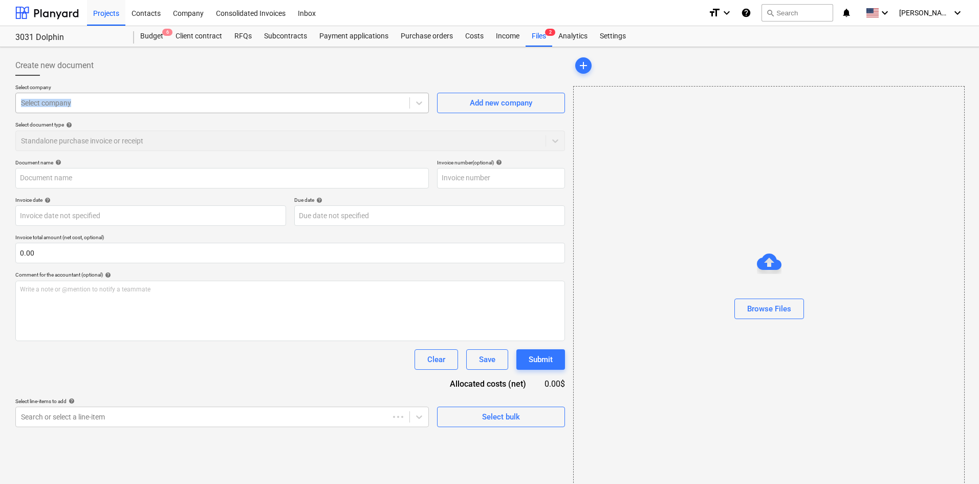
click at [126, 93] on div "Select company Select company" at bounding box center [222, 98] width 414 height 29
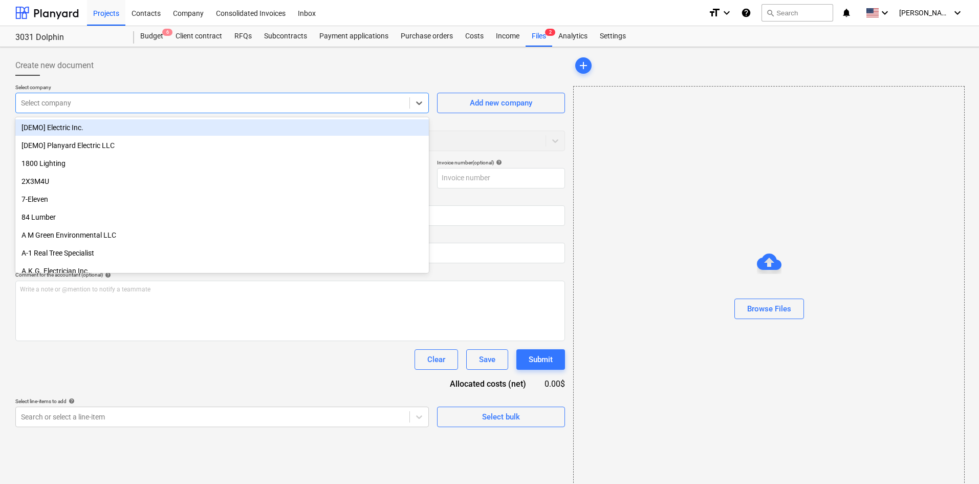
click at [176, 104] on div at bounding box center [212, 103] width 383 height 10
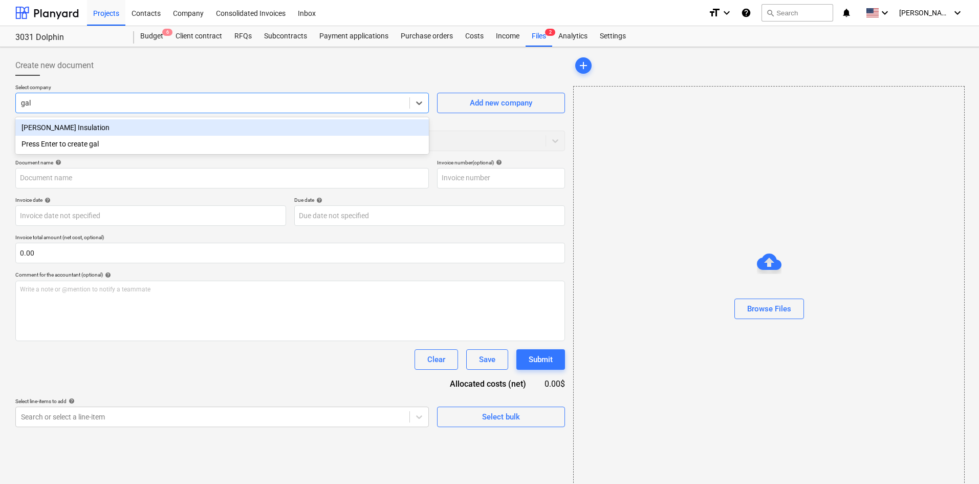
type input "gale"
click at [227, 126] on div "[PERSON_NAME] Insulation" at bounding box center [222, 127] width 414 height 16
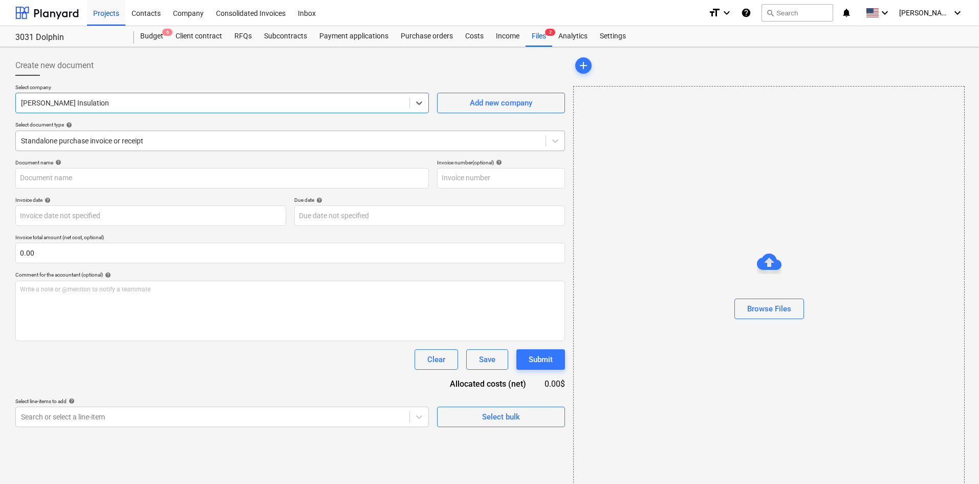
click at [125, 139] on div at bounding box center [281, 141] width 520 height 10
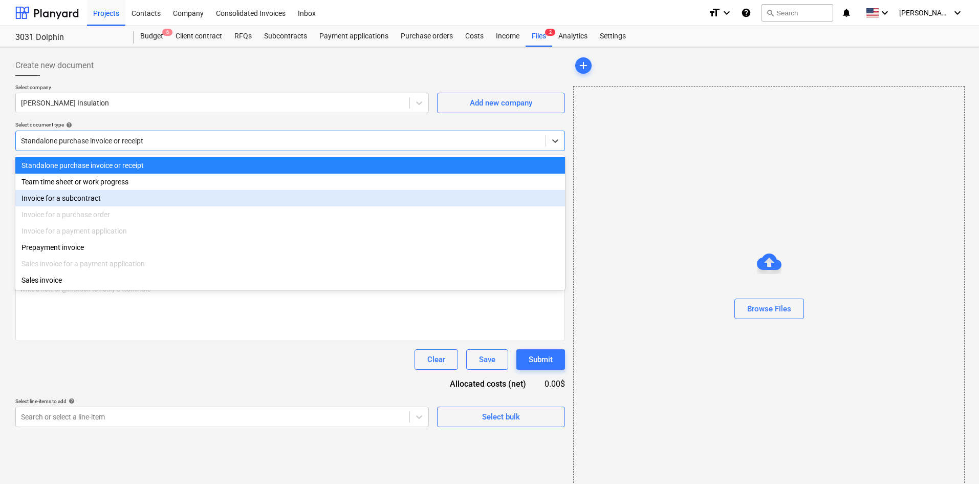
click at [84, 197] on div "Invoice for a subcontract" at bounding box center [290, 198] width 550 height 16
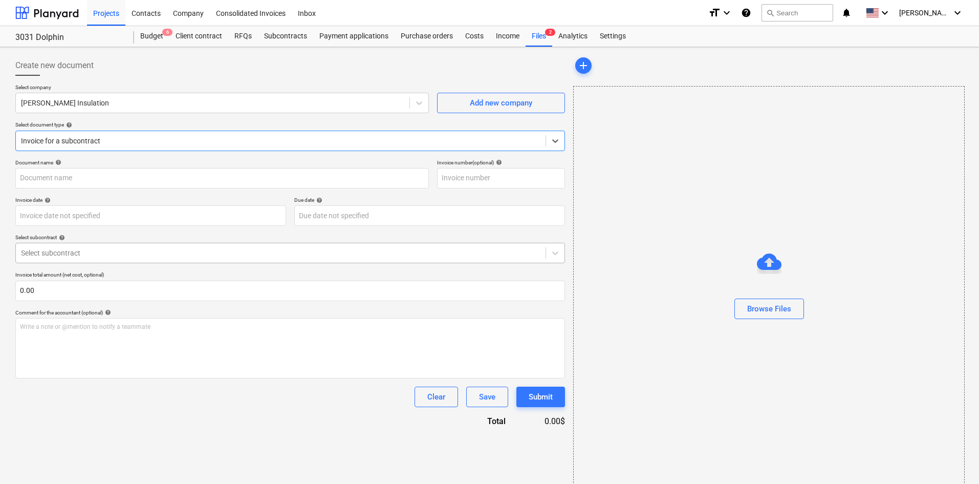
click at [112, 250] on div at bounding box center [281, 253] width 520 height 10
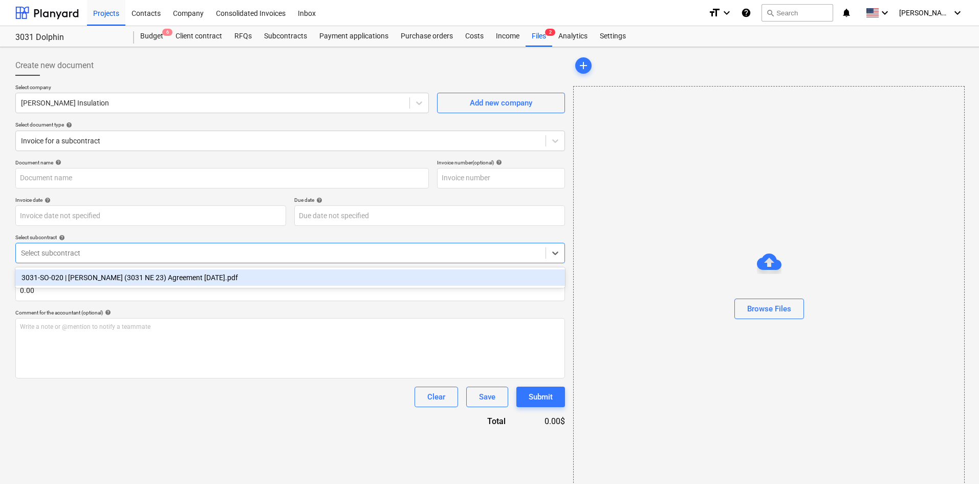
click at [104, 281] on div "3031-SO-020 | Gale (3031 NE 23) Agreement 6.19.25.pdf" at bounding box center [290, 277] width 550 height 16
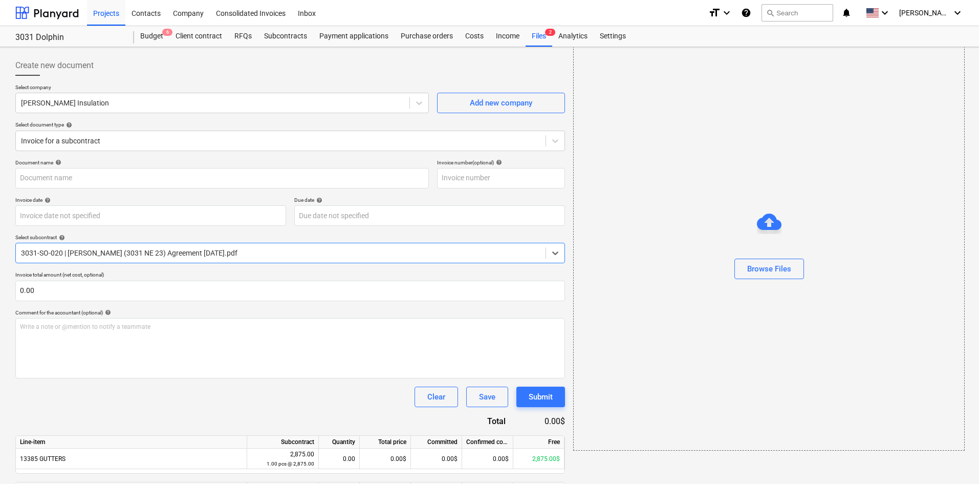
scroll to position [73, 0]
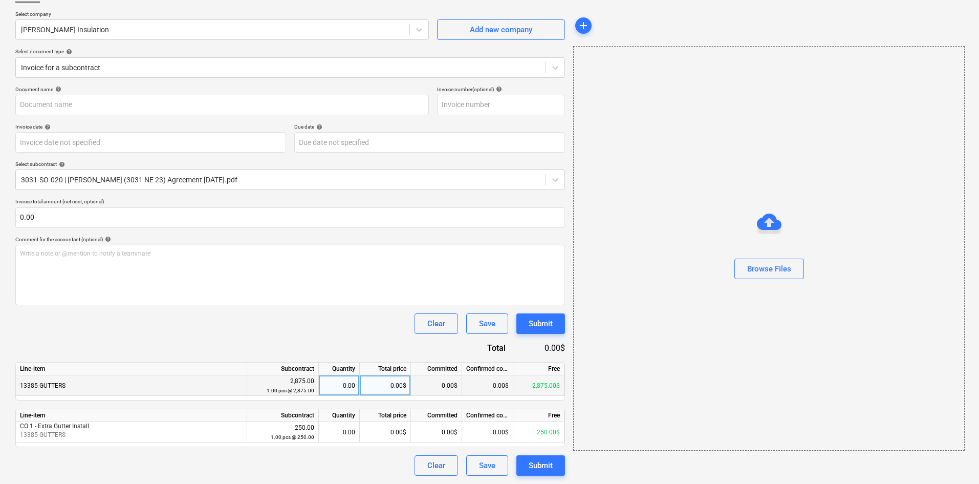
click at [376, 383] on div "0.00$" at bounding box center [385, 385] width 51 height 20
type input "2875"
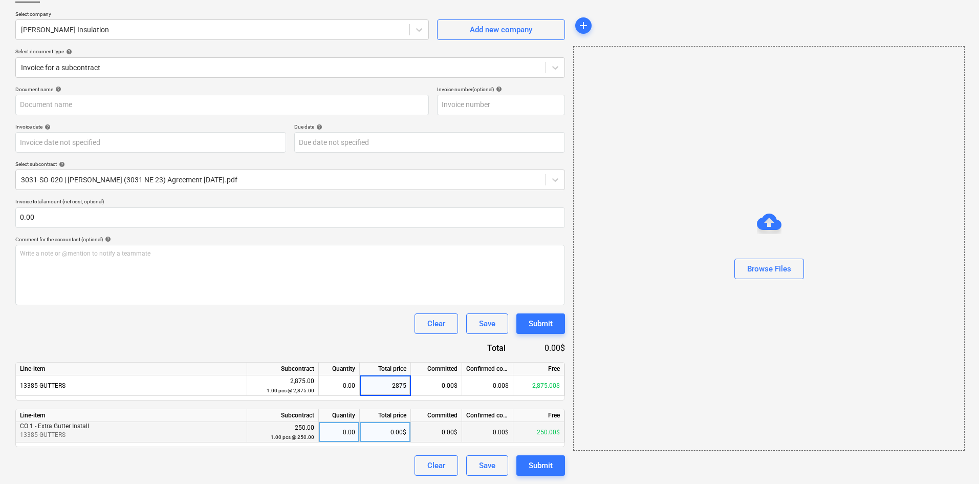
click at [384, 440] on div "0.00$" at bounding box center [385, 432] width 51 height 20
type input "250"
click at [376, 336] on div "Document name help Invoice number (optional) help Invoice date help Press the d…" at bounding box center [290, 281] width 550 height 390
click at [788, 259] on button "Browse Files" at bounding box center [770, 269] width 70 height 20
type input "Gale (Hard) 10.6.25.pdf"
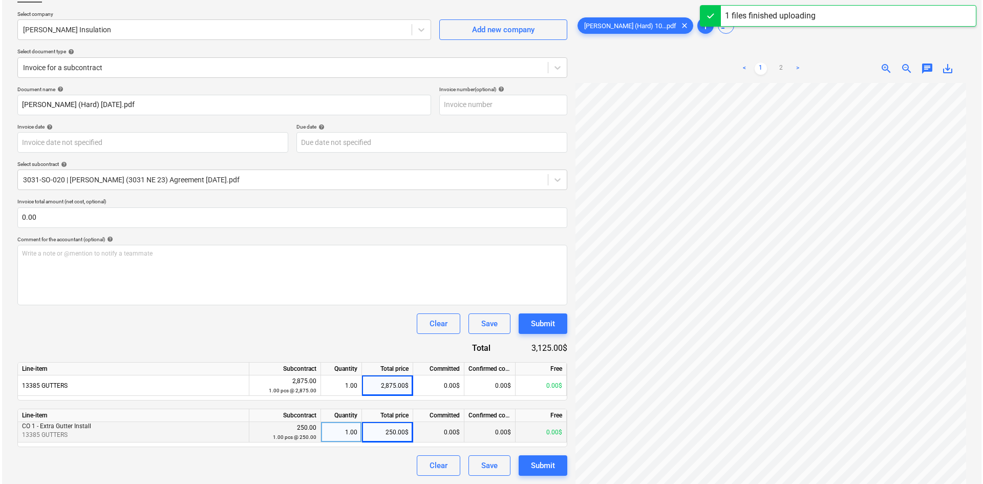
scroll to position [161, 51]
click at [544, 463] on div "Submit" at bounding box center [541, 465] width 24 height 13
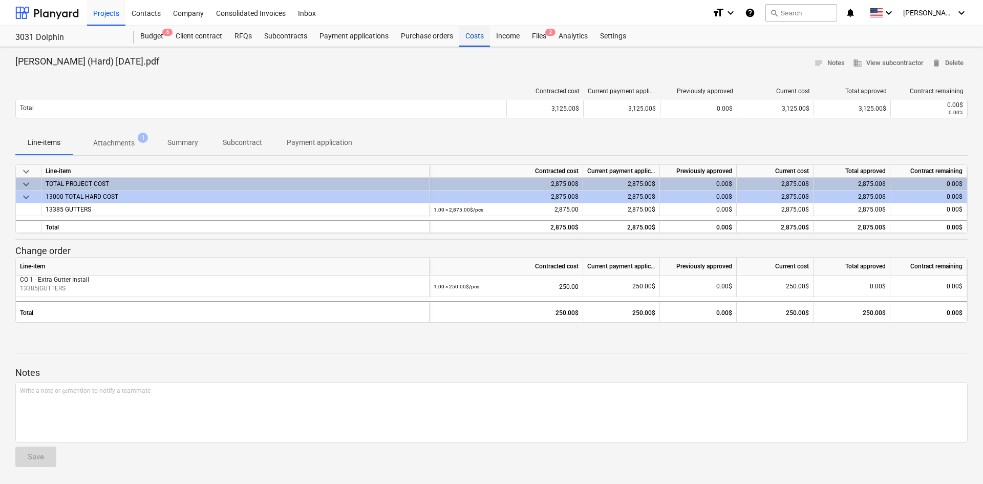
click at [470, 34] on div "Costs" at bounding box center [474, 36] width 31 height 20
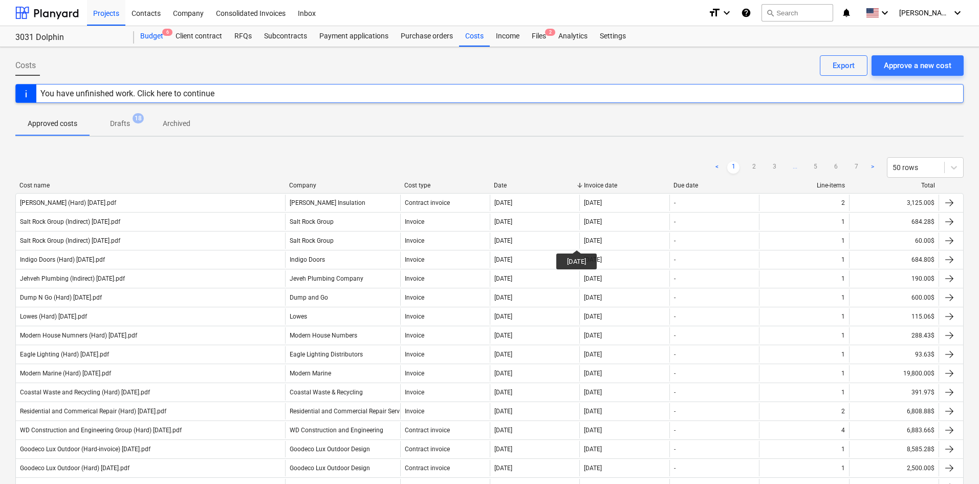
click at [158, 38] on div "Budget 6" at bounding box center [151, 36] width 35 height 20
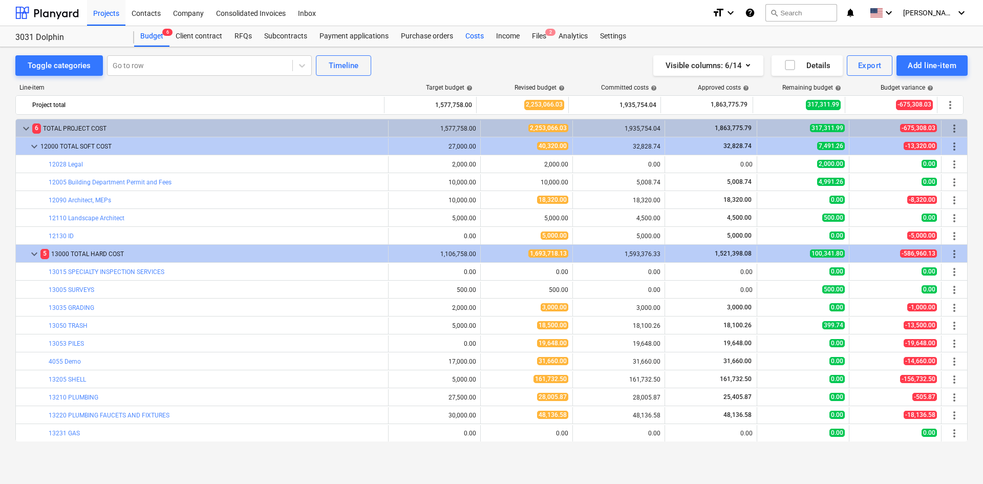
click at [477, 35] on div "Costs" at bounding box center [474, 36] width 31 height 20
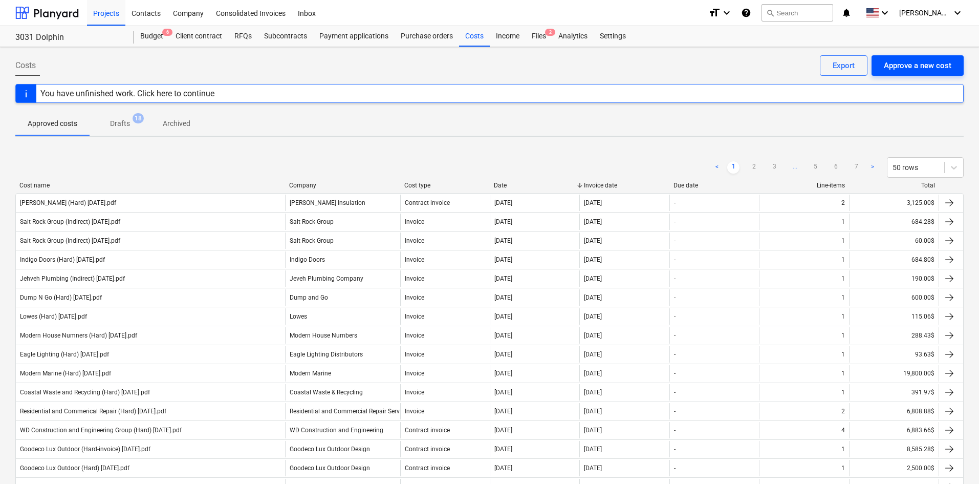
click at [961, 57] on button "Approve a new cost" at bounding box center [918, 65] width 92 height 20
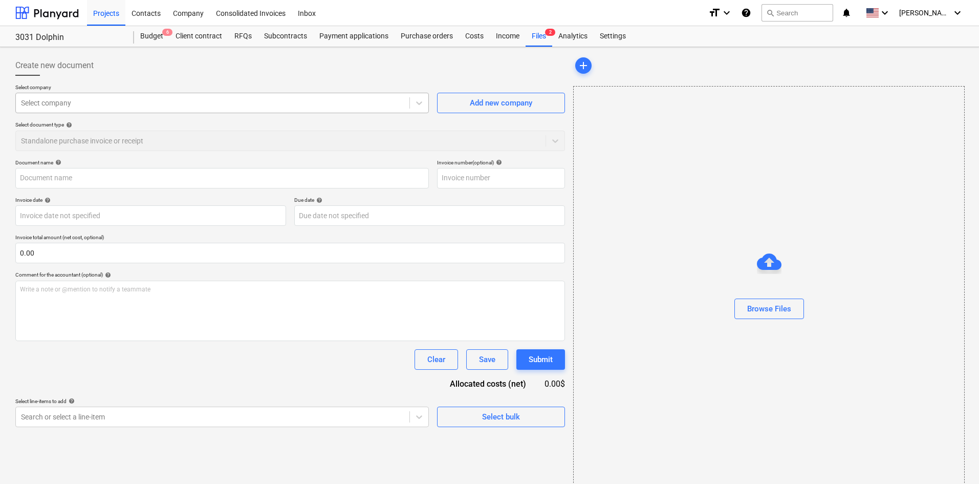
click at [119, 102] on div at bounding box center [212, 103] width 383 height 10
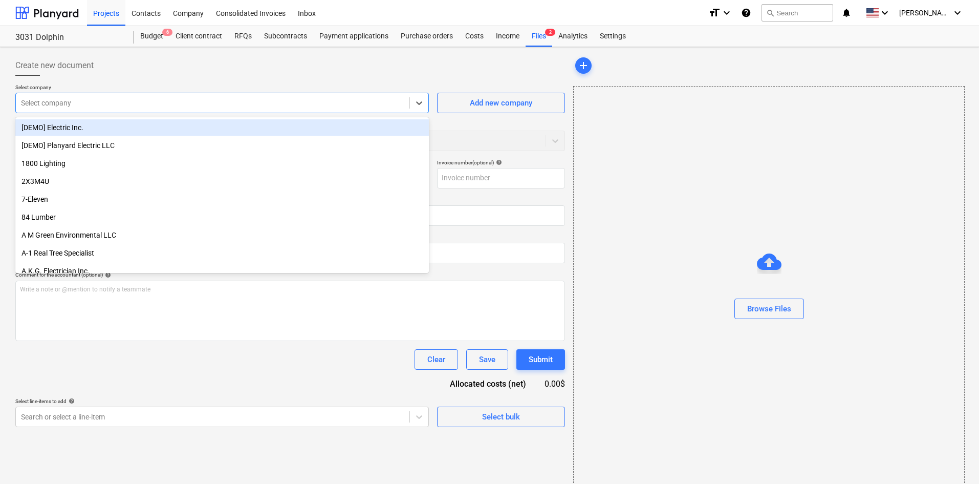
click at [119, 102] on div at bounding box center [212, 103] width 383 height 10
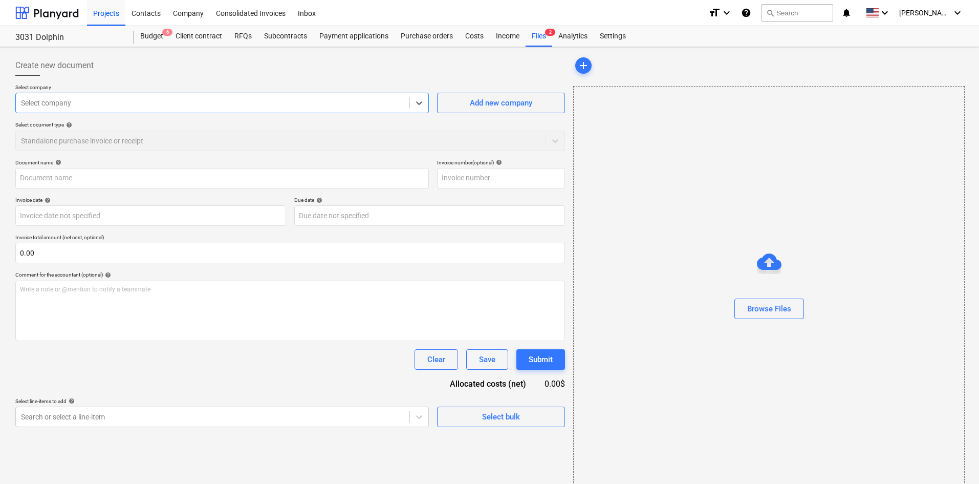
click at [138, 103] on div at bounding box center [212, 103] width 383 height 10
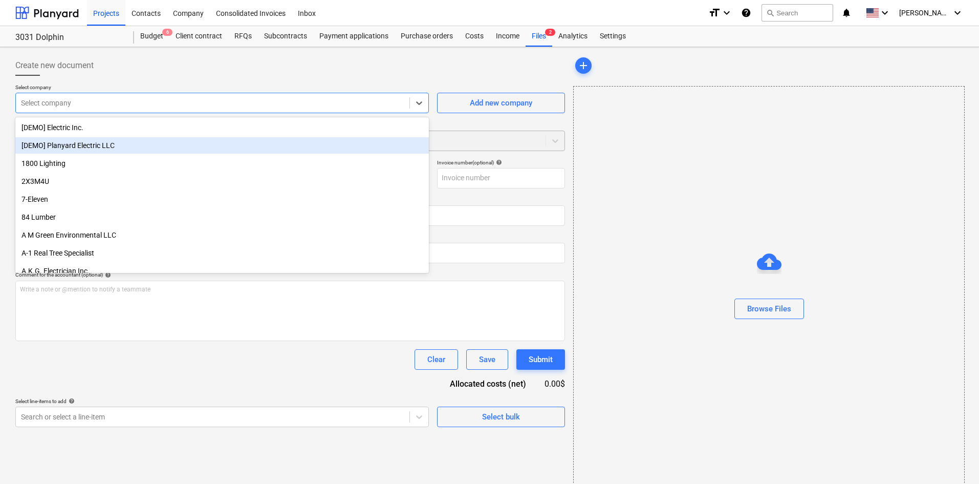
click at [120, 143] on div "[DEMO] Planyard Electric LLC" at bounding box center [222, 145] width 414 height 16
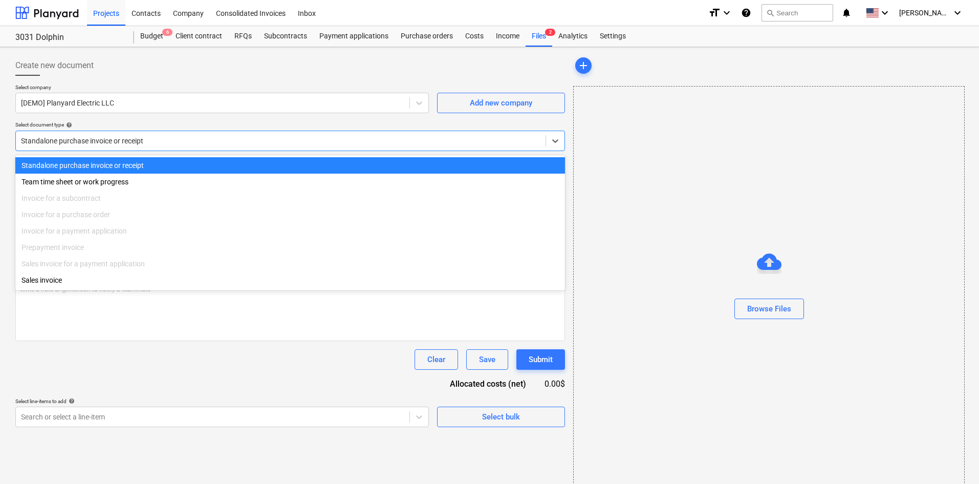
click at [162, 142] on div at bounding box center [281, 141] width 520 height 10
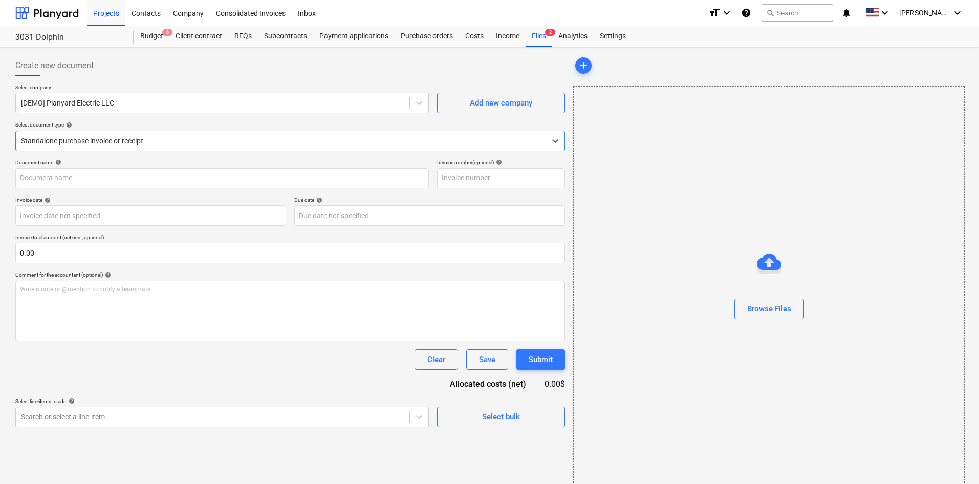
click at [159, 143] on div at bounding box center [281, 141] width 520 height 10
click at [177, 69] on div "Create new document" at bounding box center [290, 65] width 550 height 20
click at [142, 41] on div "Budget 6" at bounding box center [151, 36] width 35 height 20
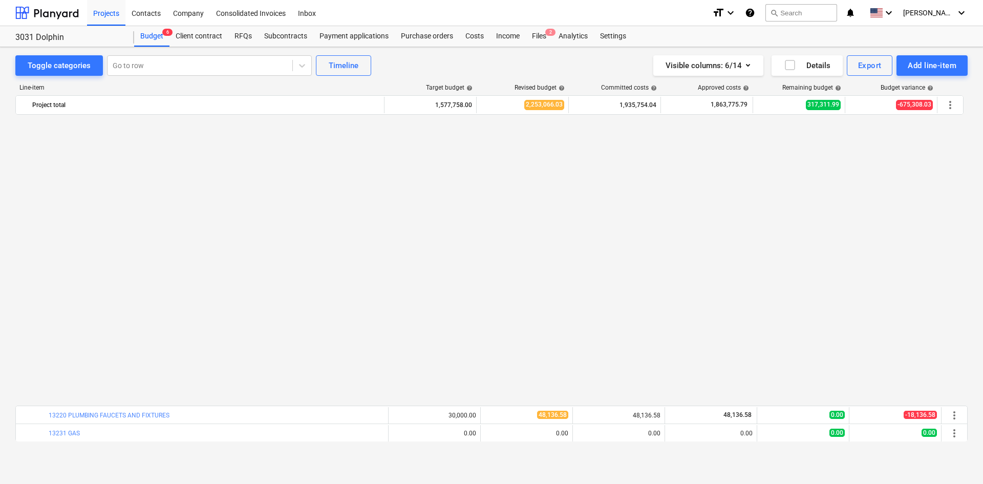
scroll to position [307, 0]
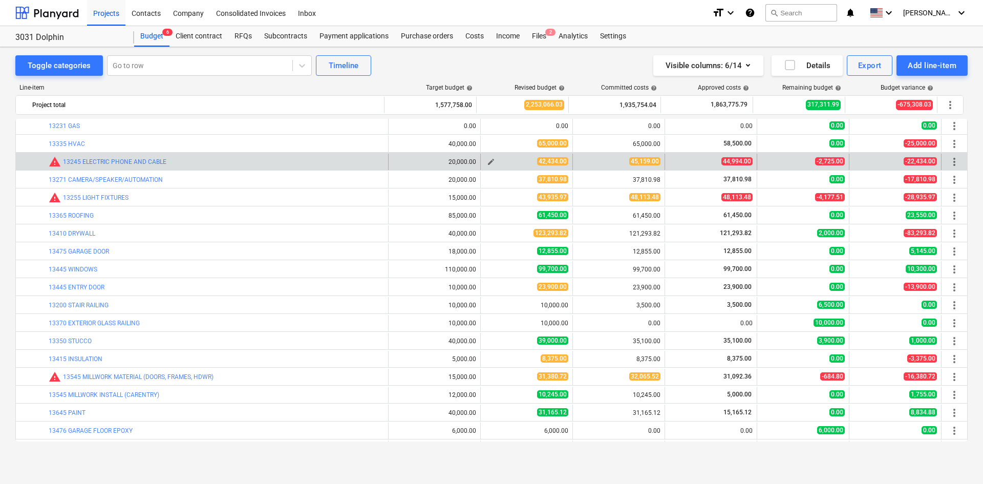
click at [489, 163] on span "edit" at bounding box center [491, 162] width 8 height 8
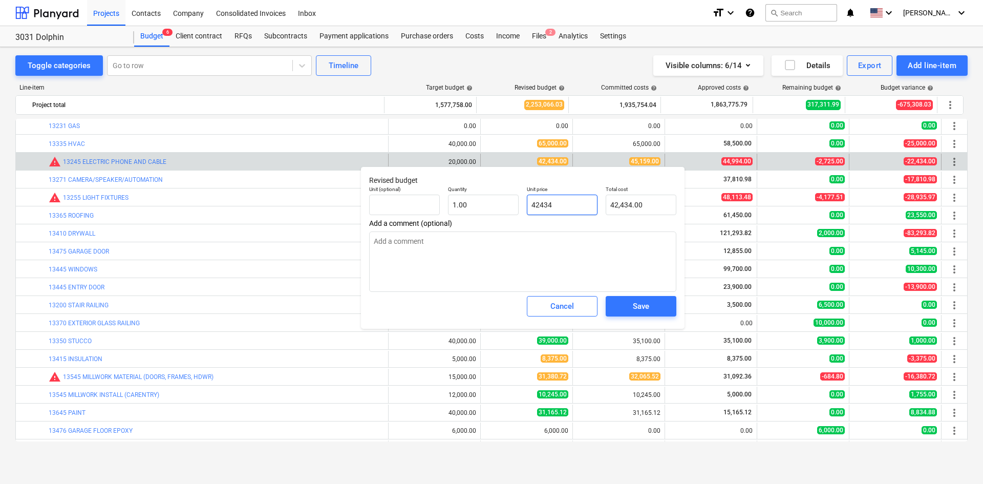
drag, startPoint x: 594, startPoint y: 208, endPoint x: 454, endPoint y: 216, distance: 140.5
click at [482, 214] on div "Unit (optional) Quantity 1.00 Unit price 42434 Total cost 42,434.00" at bounding box center [522, 200] width 315 height 37
type input "4"
type textarea "x"
type input "4.00"
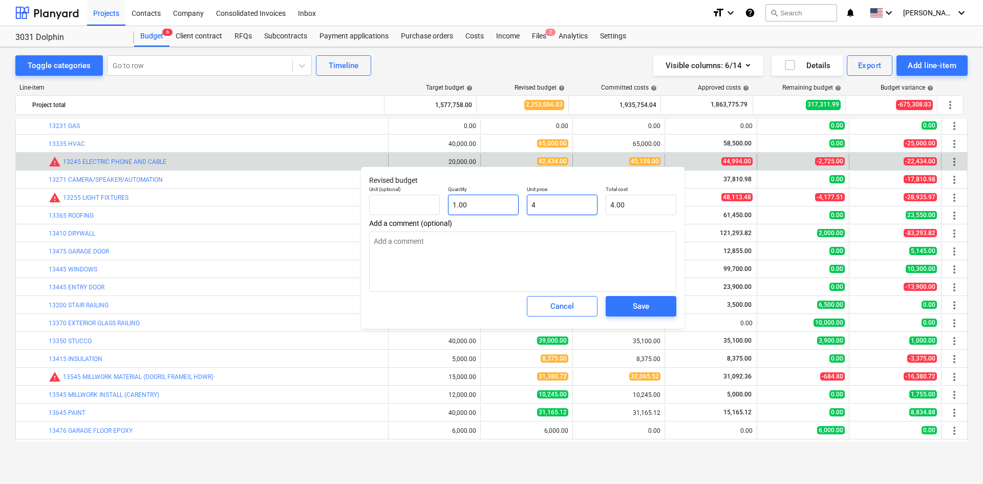
type input "42"
type textarea "x"
type input "42.00"
type input "424"
type textarea "x"
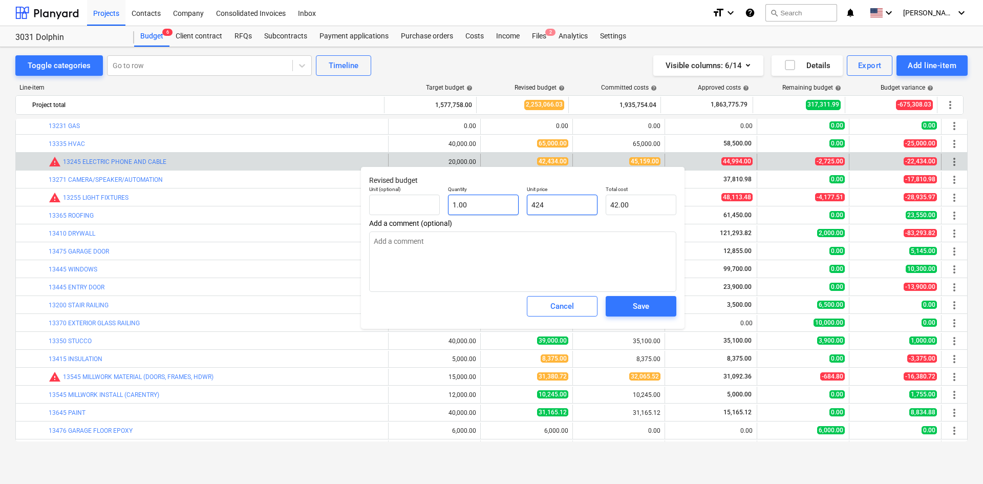
type input "424.00"
type input "4243"
type textarea "x"
type input "4,243.00"
type input "42434"
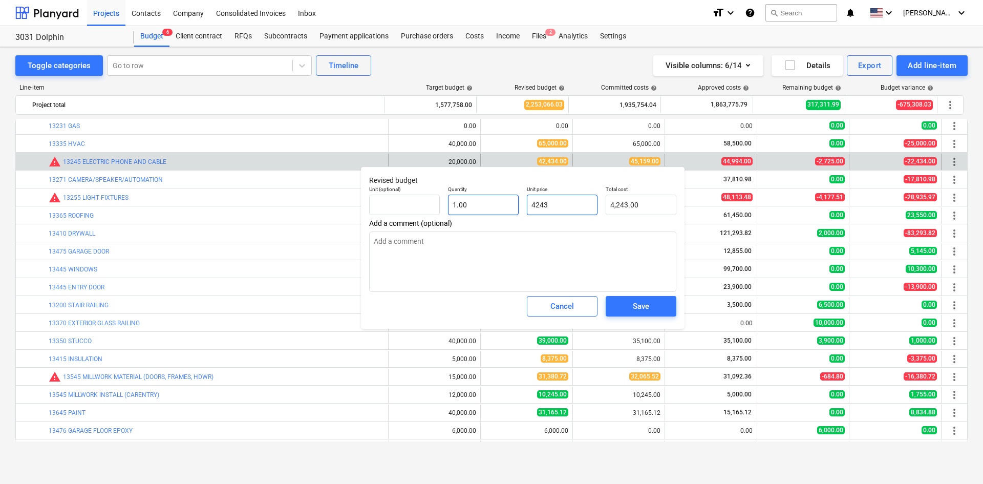
type textarea "x"
type input "42,434.00"
click at [646, 311] on div "Save" at bounding box center [641, 305] width 16 height 13
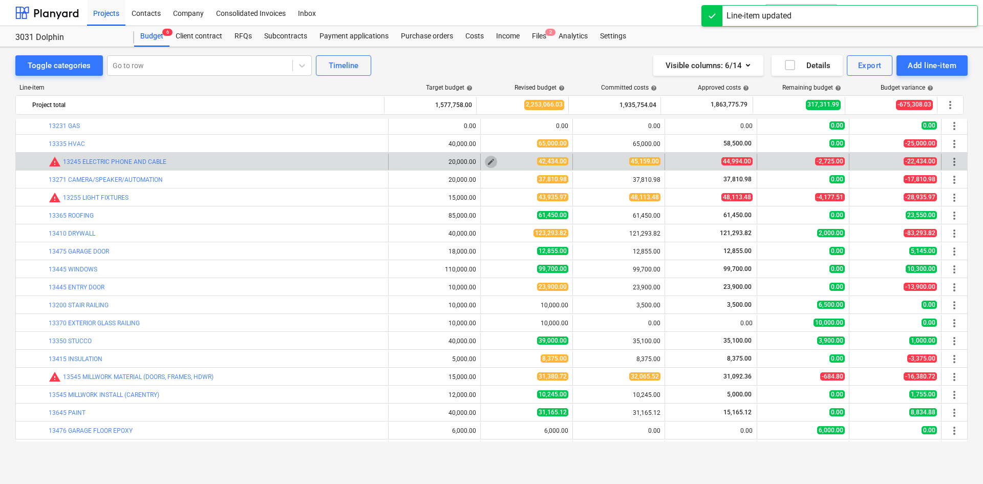
click at [485, 162] on button "edit" at bounding box center [491, 162] width 12 height 12
type textarea "x"
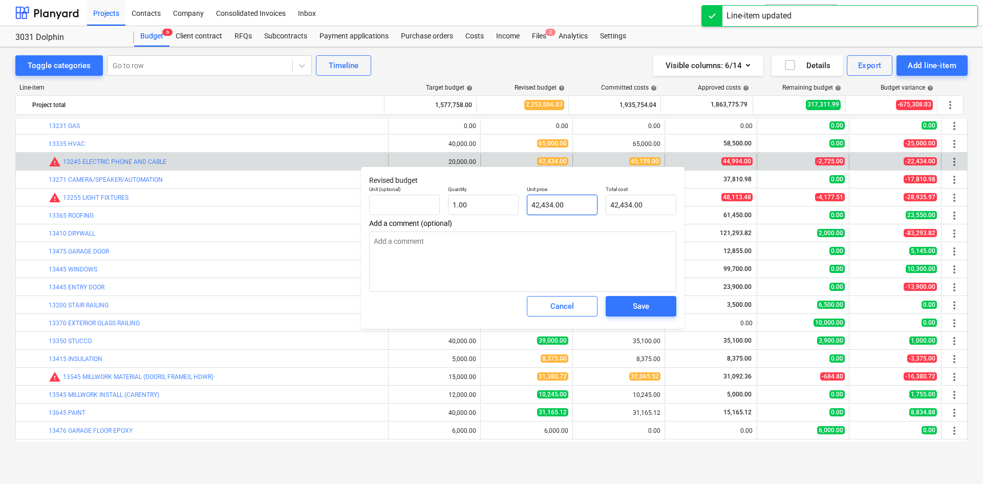
type input "42434"
drag, startPoint x: 585, startPoint y: 208, endPoint x: 497, endPoint y: 213, distance: 88.2
click at [502, 211] on div "Unit (optional) Quantity 1.00 Unit price 42434 Total cost 42,434.00" at bounding box center [522, 200] width 315 height 37
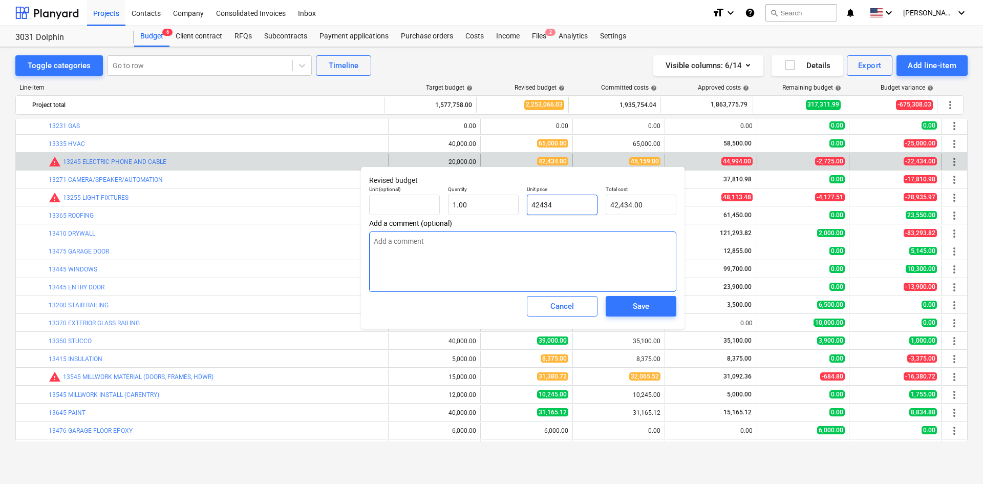
type textarea "x"
type input "4"
type input "4.00"
type textarea "x"
type input "45"
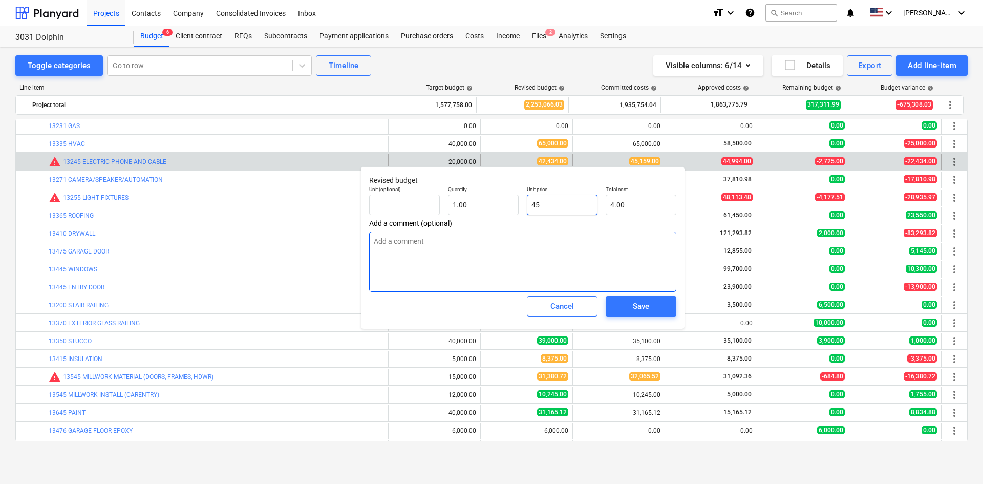
type input "45.00"
type textarea "x"
type input "451"
type input "451.00"
type textarea "x"
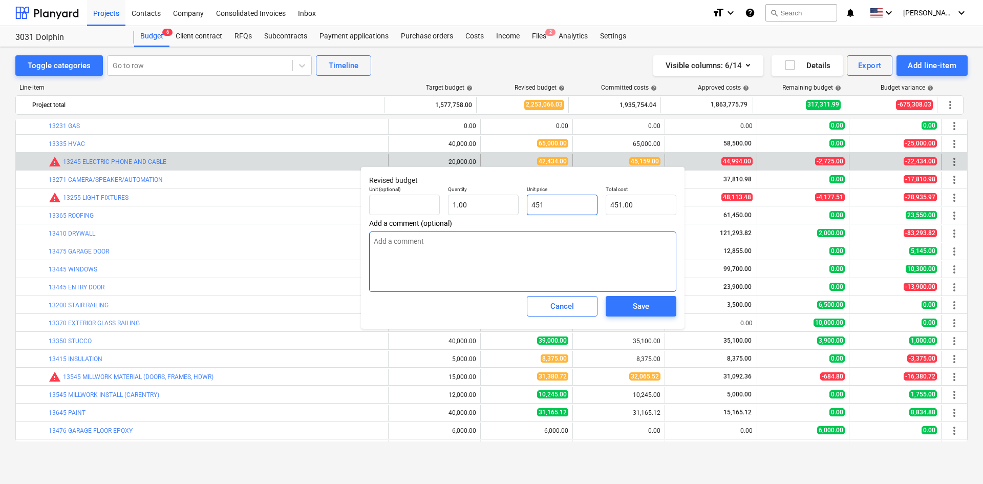
type input "4515"
type input "4,515.00"
type textarea "x"
type input "45159"
type input "45,159.00"
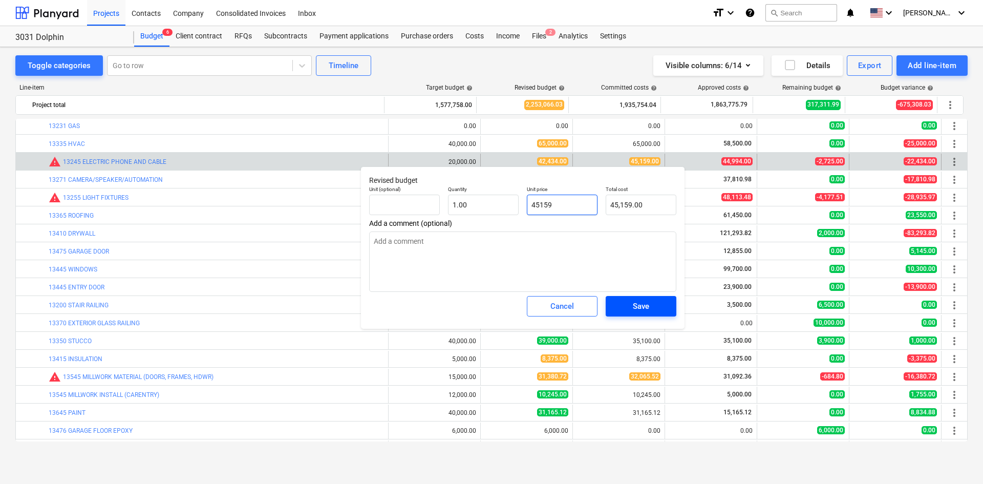
type input "45159"
type textarea "x"
type input "45,159.00"
click at [639, 302] on div "Save" at bounding box center [641, 305] width 16 height 13
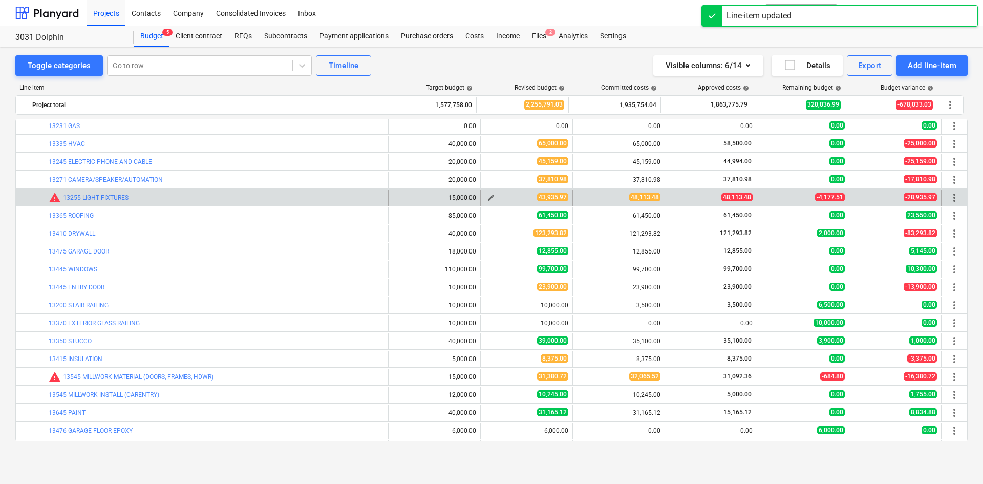
click at [487, 200] on span "edit" at bounding box center [491, 198] width 8 height 8
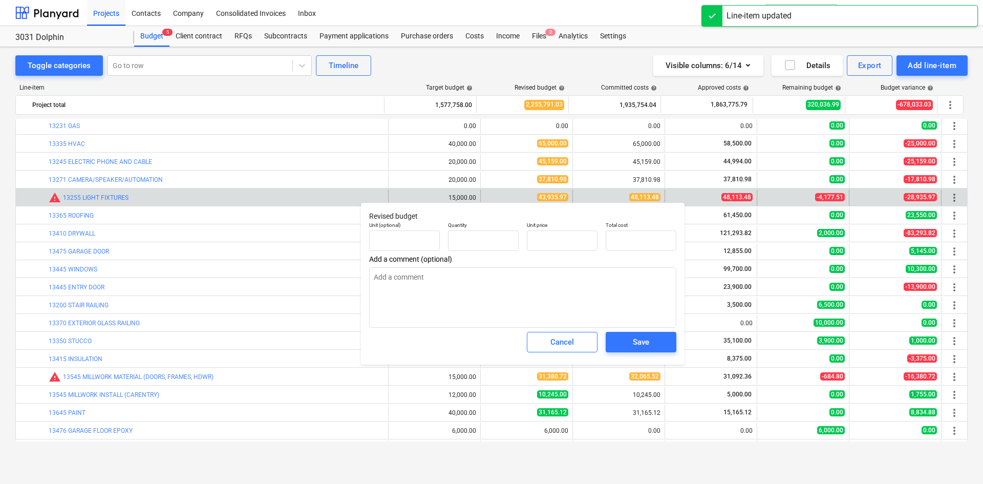
type textarea "x"
type input "1.00"
type input "43,935.97"
type input "43935.97"
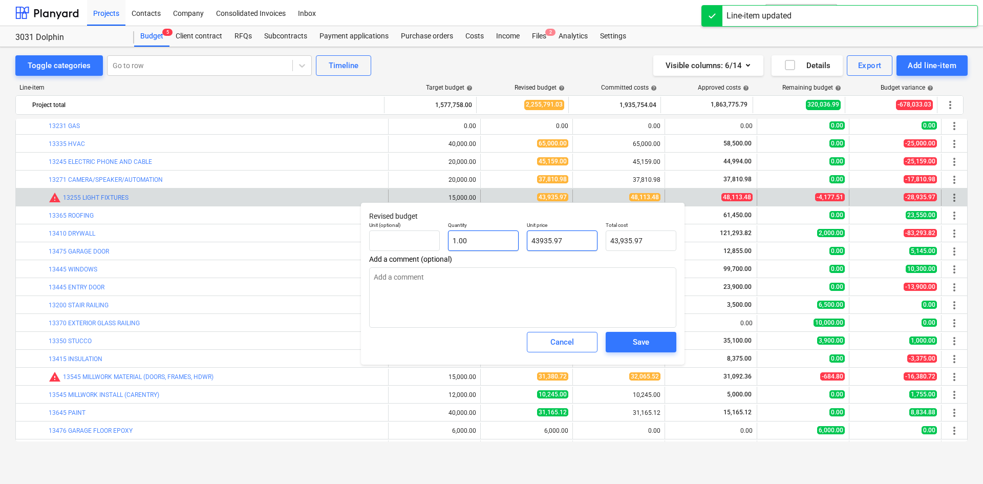
drag, startPoint x: 581, startPoint y: 239, endPoint x: 490, endPoint y: 250, distance: 91.8
click at [490, 250] on div "Unit (optional) Quantity 1.00 Unit price 43935.97 Total cost 43,935.97" at bounding box center [522, 236] width 315 height 37
type textarea "x"
type input "4"
type input "4.00"
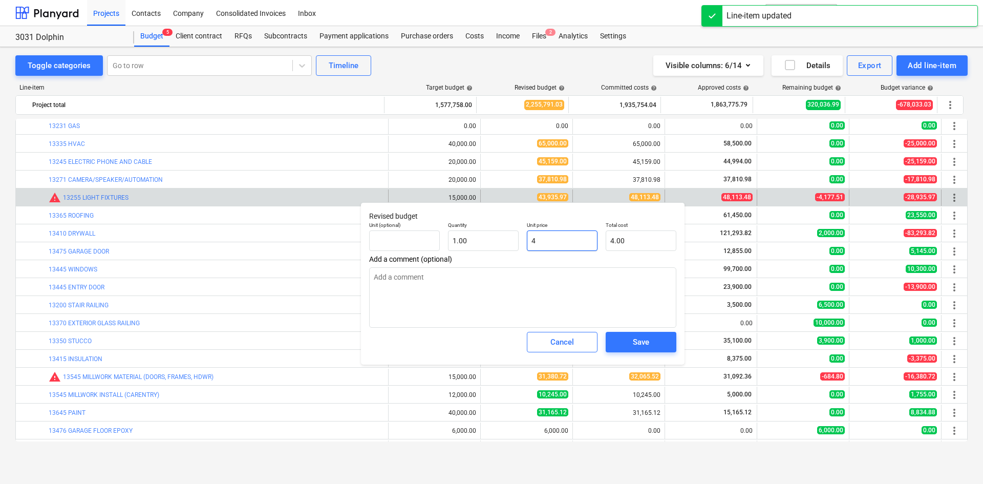
type textarea "x"
type input "48"
type input "48.00"
type textarea "x"
type input "481"
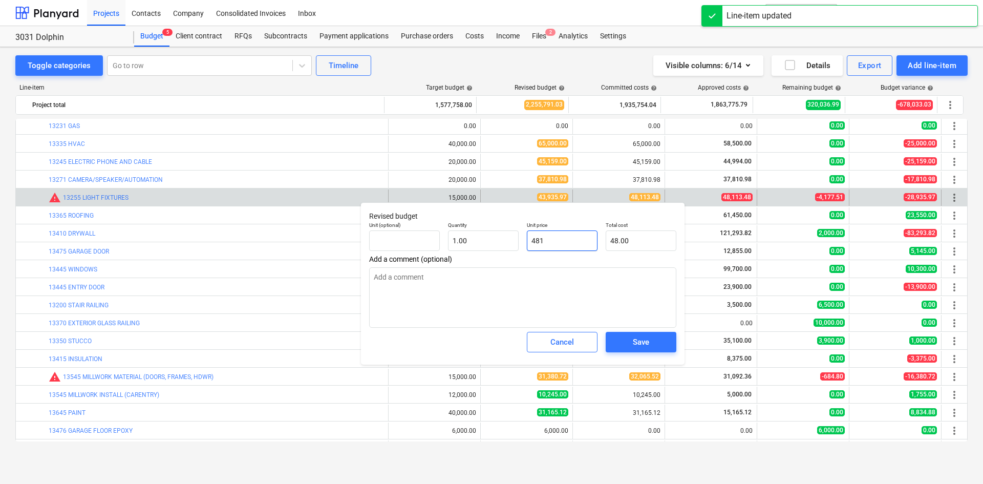
type input "481.00"
type textarea "x"
type input "4811"
type input "4,811.00"
type textarea "x"
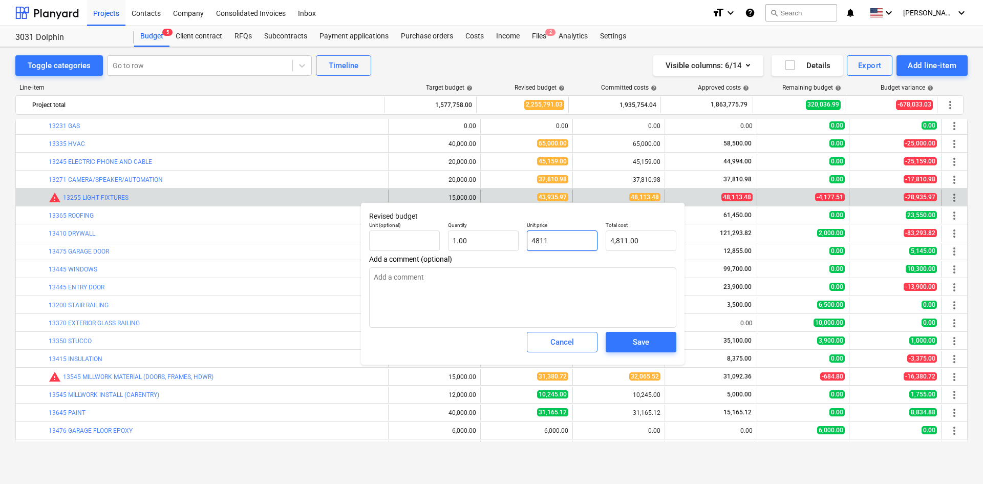
type input "48113"
type input "48,113.00"
type textarea "x"
type input "48113."
type textarea "x"
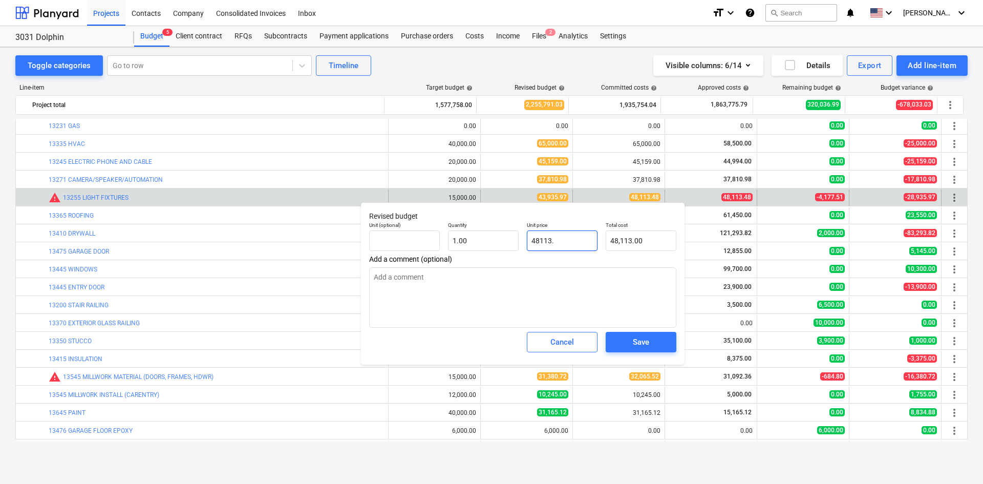
type input "48113.4"
type input "48,113.40"
type textarea "x"
type input "48113.48"
type input "48,113.48"
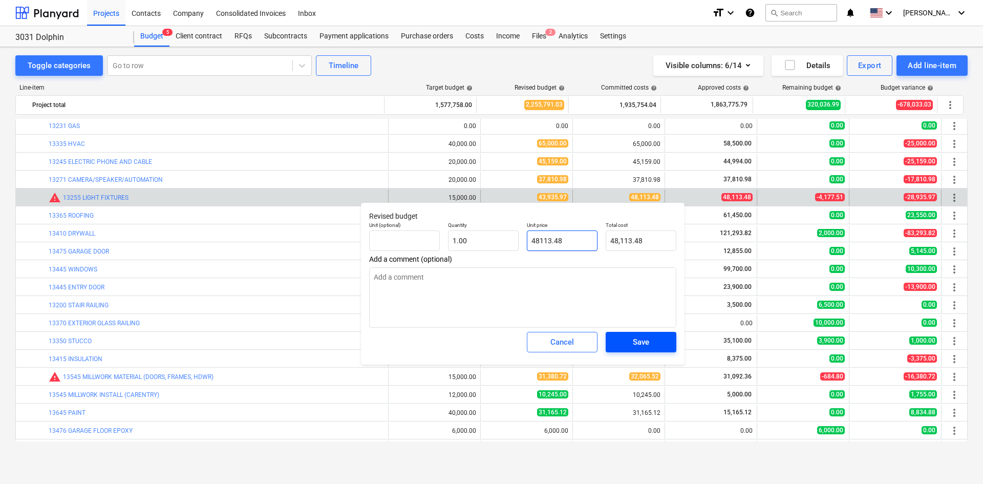
type input "48113.48"
type textarea "x"
type input "48,113.48"
click at [648, 342] on div "Save" at bounding box center [641, 341] width 16 height 13
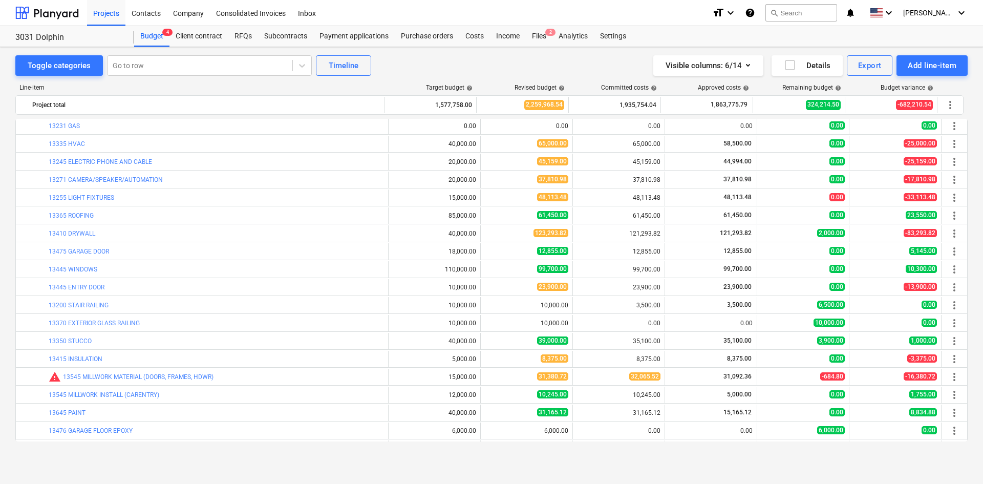
type textarea "x"
type input "1.00"
type input "48,113.48"
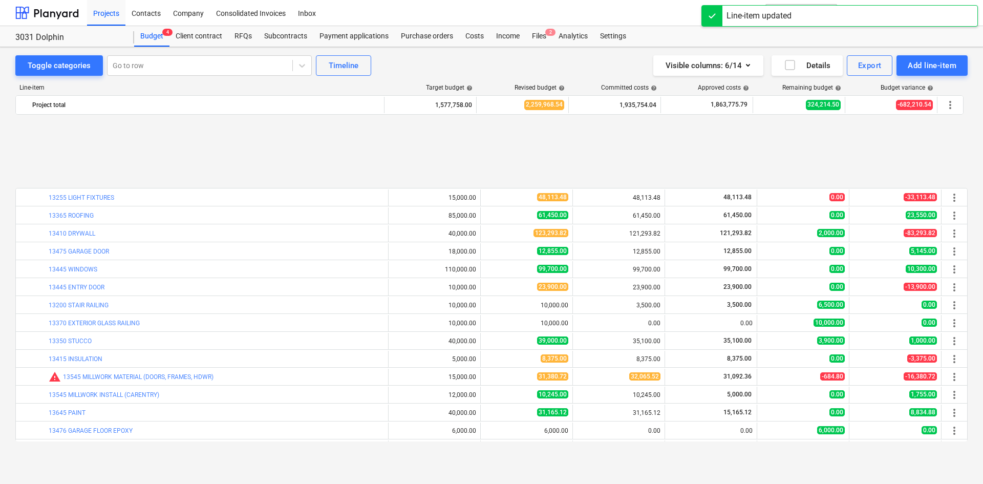
scroll to position [410, 0]
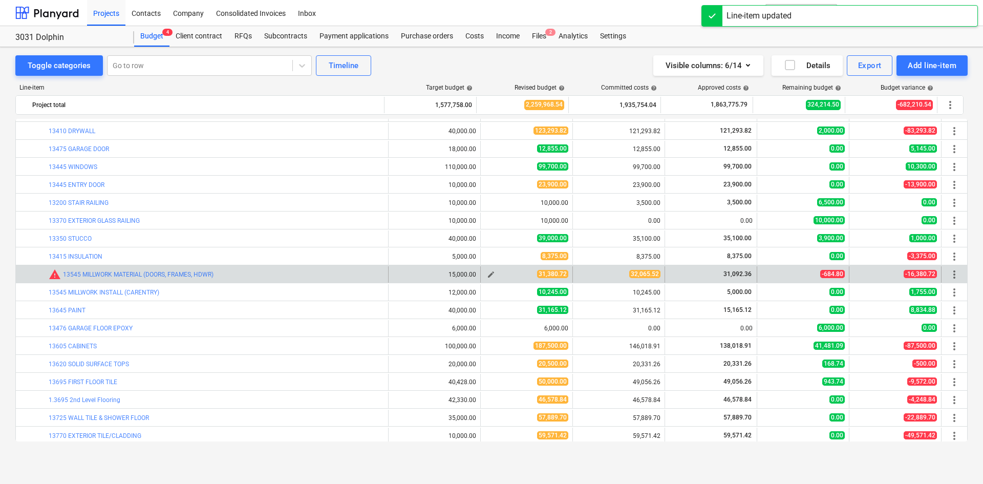
click at [487, 273] on span "edit" at bounding box center [491, 274] width 8 height 8
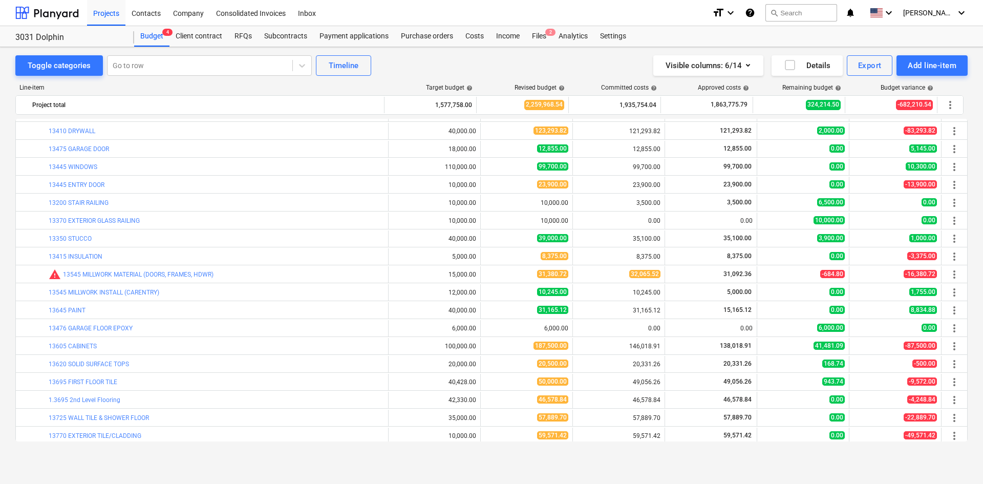
scroll to position [307, 0]
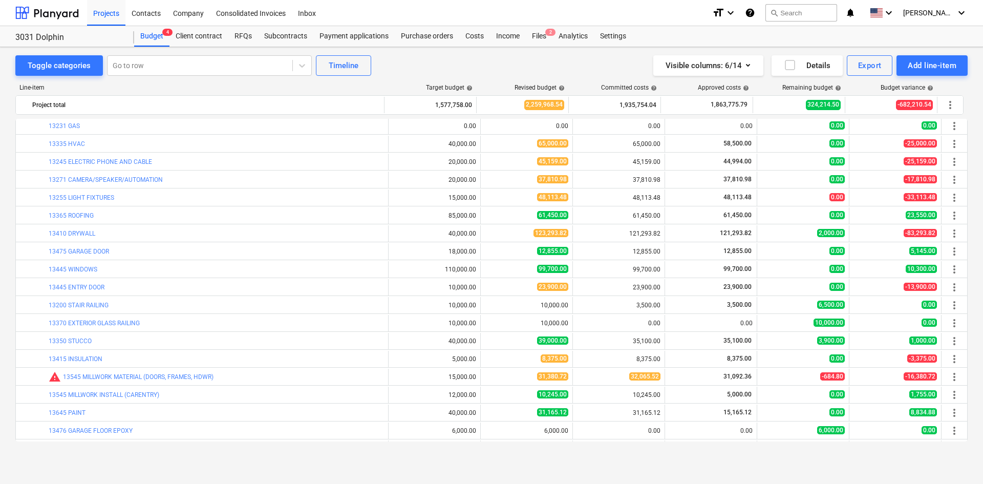
type textarea "x"
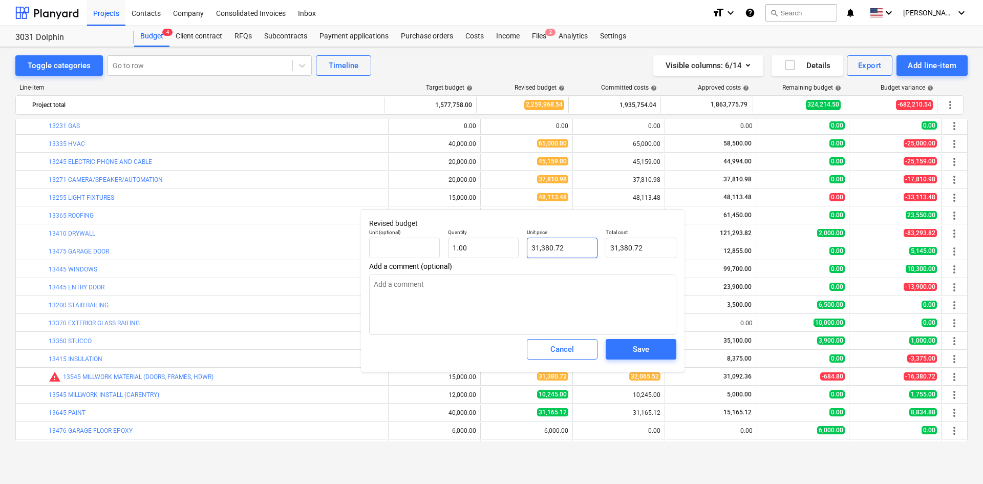
type input "31380.72"
drag, startPoint x: 584, startPoint y: 246, endPoint x: 459, endPoint y: 250, distance: 125.0
click at [459, 250] on div "Unit (optional) Quantity 1.00 Unit price 31380.72 Total cost 31,380.72" at bounding box center [522, 243] width 315 height 37
type textarea "x"
type input "3"
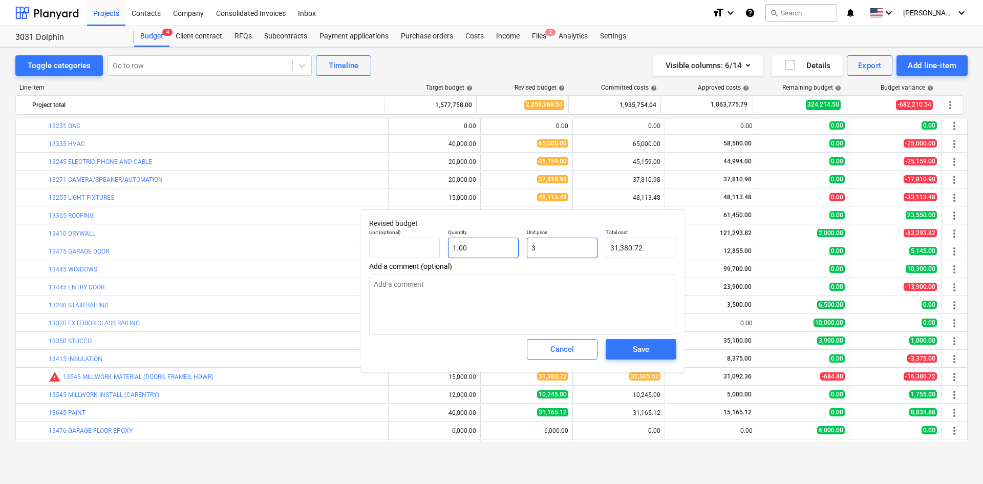
type input "3.00"
type textarea "x"
type input "32"
type input "32.00"
type textarea "x"
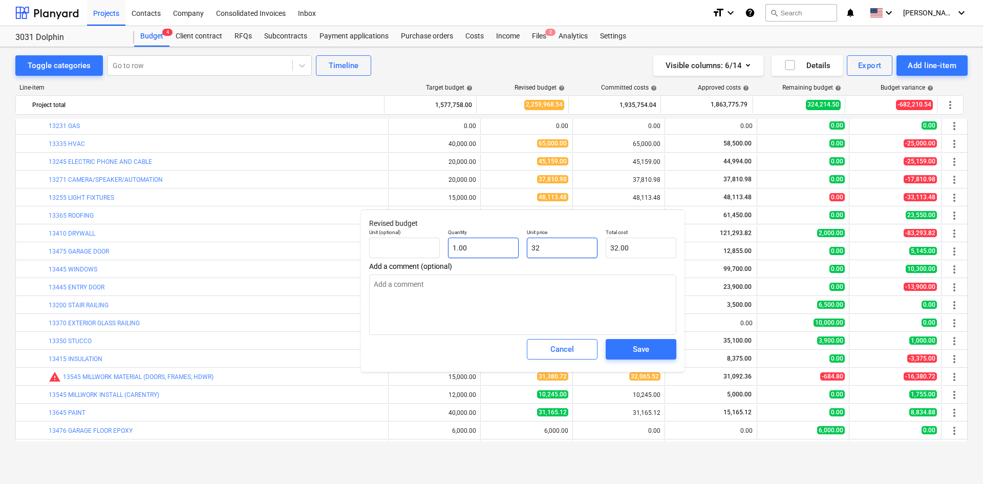
type input "320"
type input "320.00"
type textarea "x"
type input "3206"
type input "3,206.00"
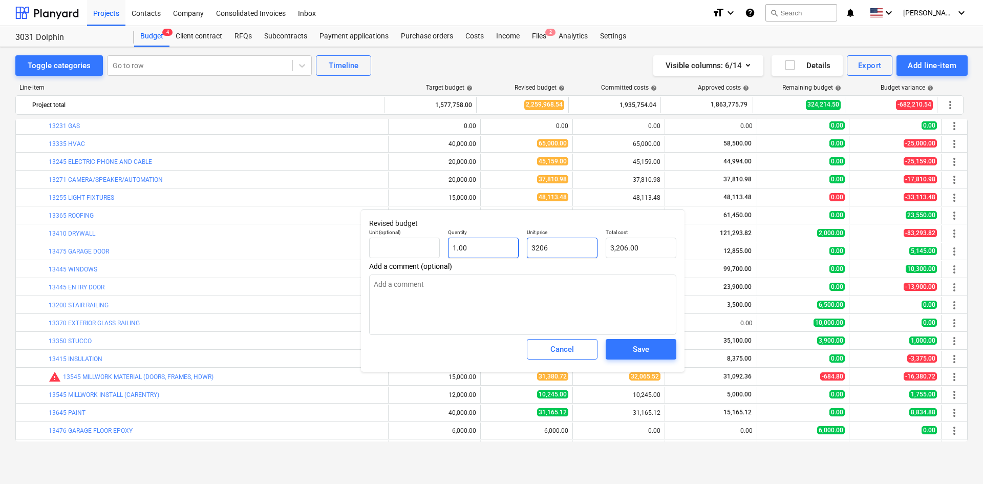
type textarea "x"
type input "32065"
type input "32,065.00"
type textarea "x"
type input "32065."
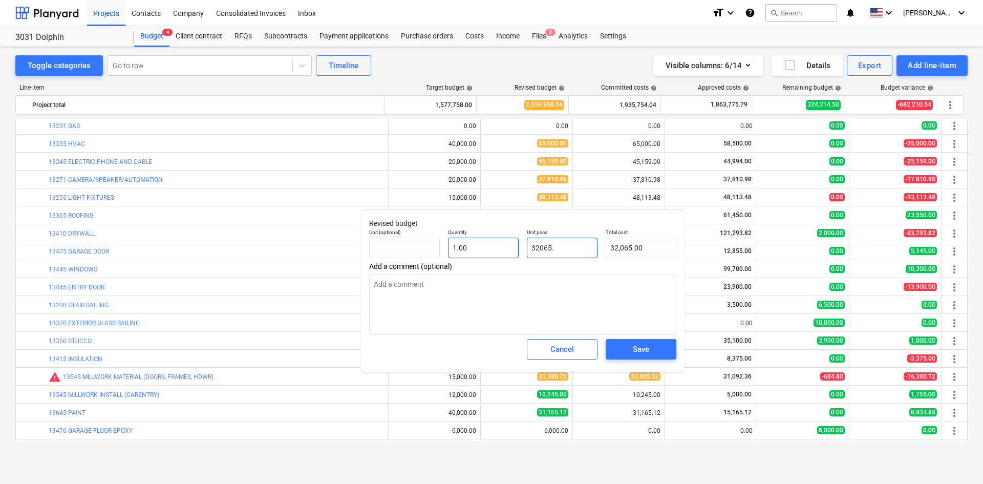
type textarea "x"
type input "32065.5"
type input "32,065.50"
type textarea "x"
type input "32065.52"
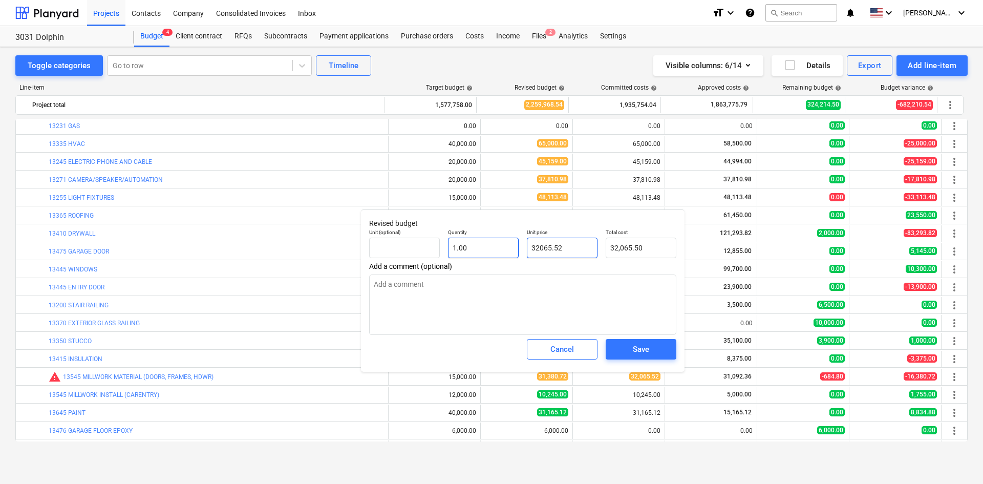
type input "32,065.52"
type input "32065.52"
type textarea "x"
type input "32,065.52"
click at [642, 344] on button "Save" at bounding box center [641, 349] width 71 height 20
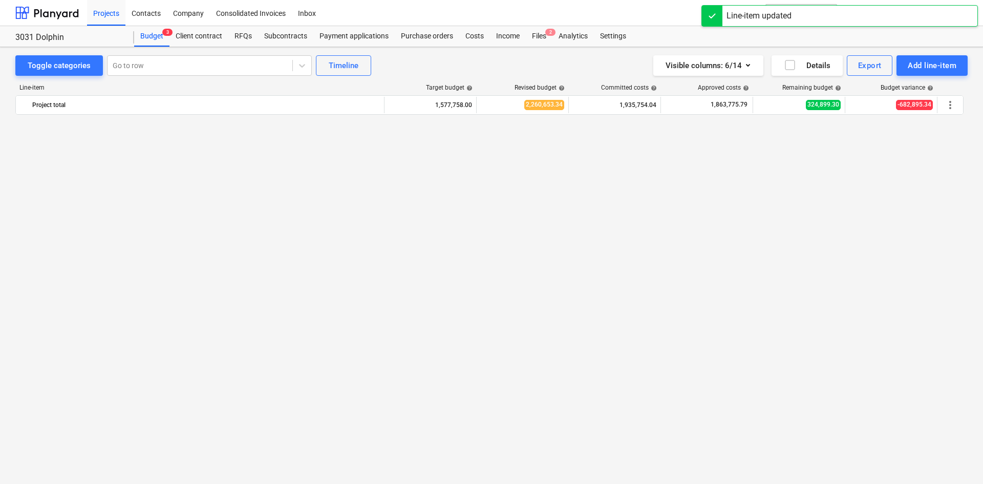
scroll to position [809, 0]
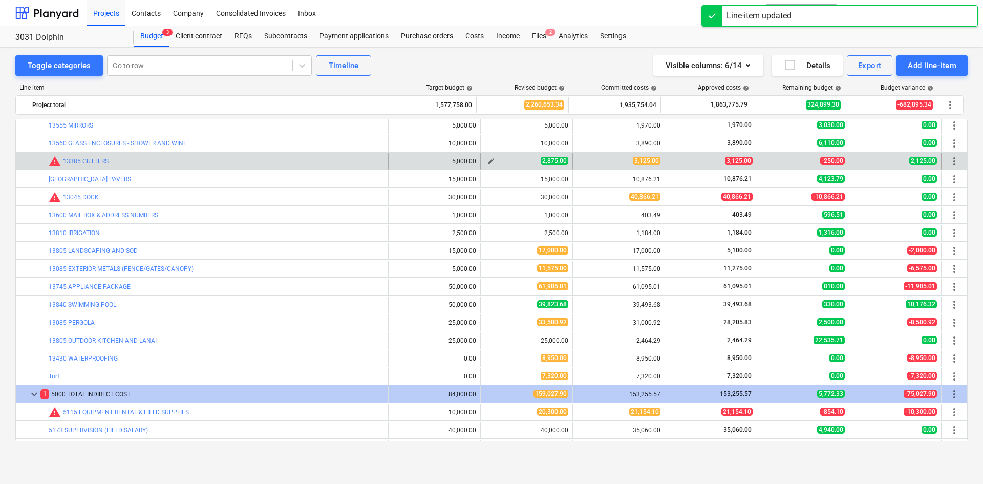
click at [488, 161] on span "edit" at bounding box center [491, 161] width 8 height 8
type textarea "x"
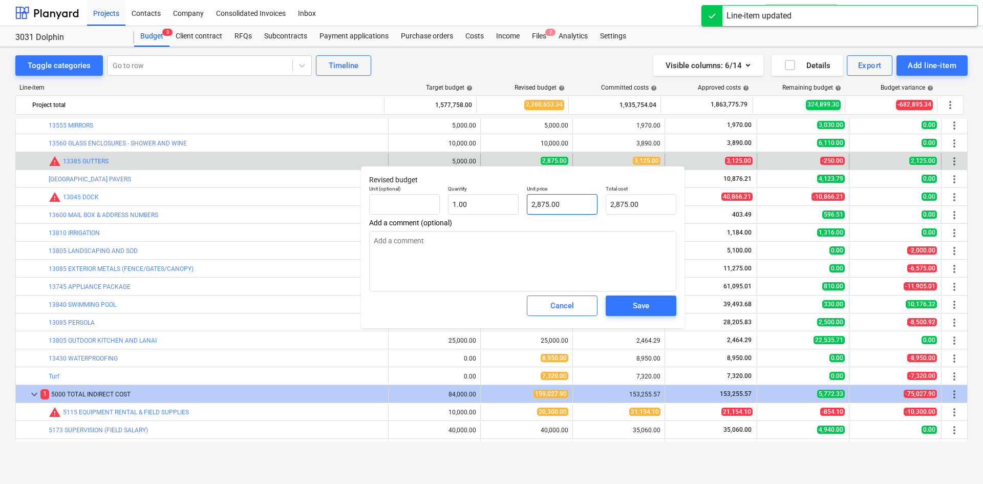
type input "2875"
drag, startPoint x: 579, startPoint y: 203, endPoint x: 486, endPoint y: 213, distance: 93.3
click at [488, 212] on div "Unit (optional) Quantity 1.00 Unit price 2875 Total cost 2,875.00" at bounding box center [522, 199] width 315 height 37
type textarea "x"
type input "3"
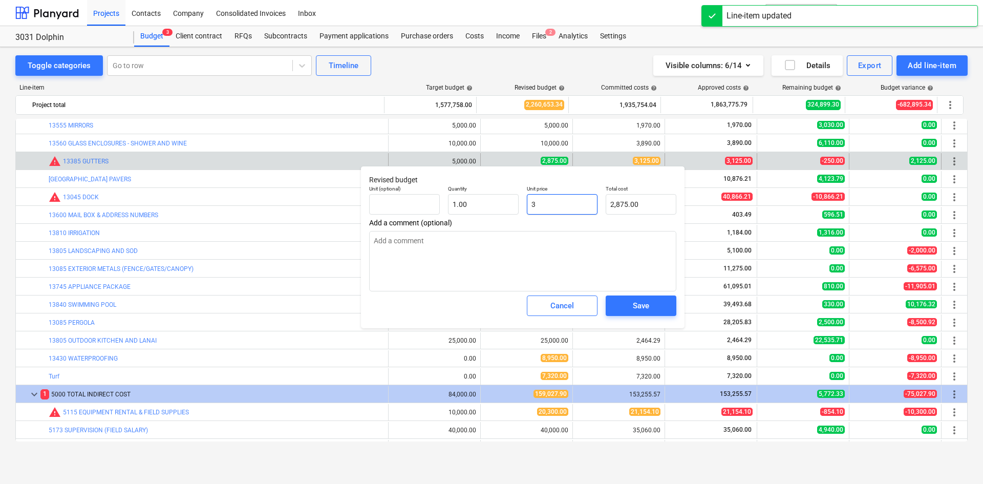
type input "3.00"
type textarea "x"
type input "31"
type input "31.00"
type textarea "x"
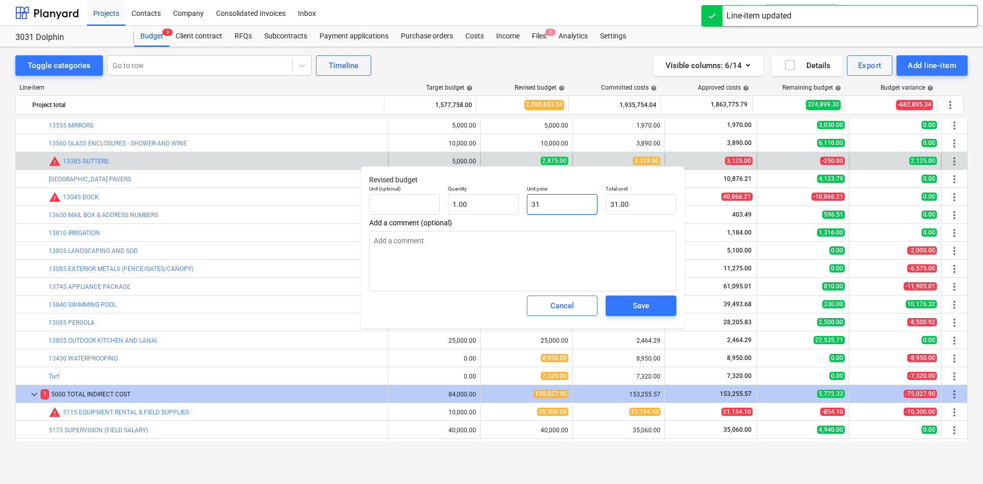
type input "312"
type input "312.00"
type textarea "x"
type input "3125"
type input "3,125.00"
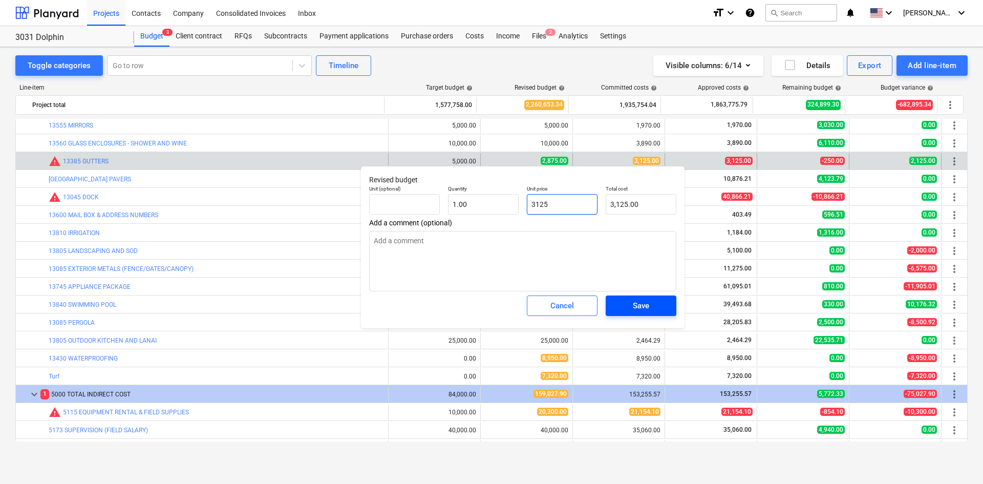
type input "3125"
type textarea "x"
type input "3,125.00"
click at [652, 307] on span "Save" at bounding box center [641, 305] width 46 height 13
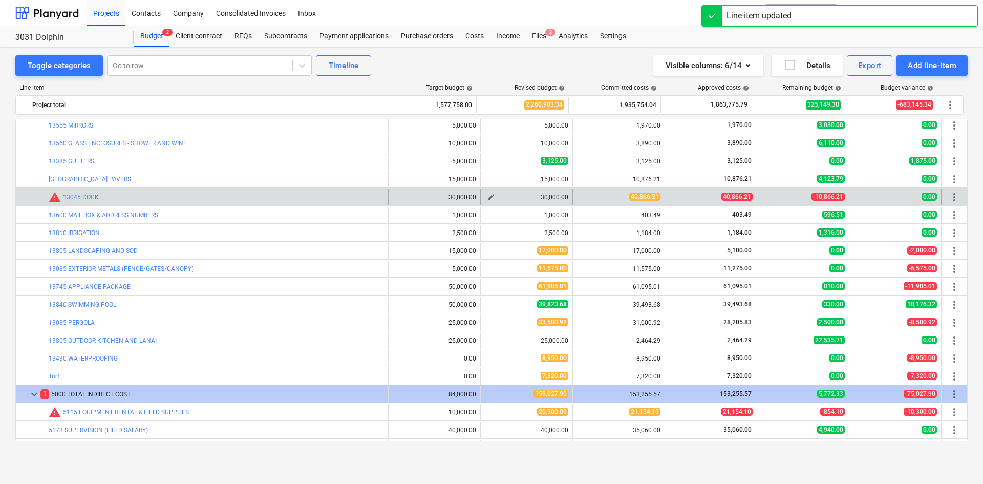
click at [488, 197] on span "edit" at bounding box center [491, 197] width 8 height 8
type textarea "x"
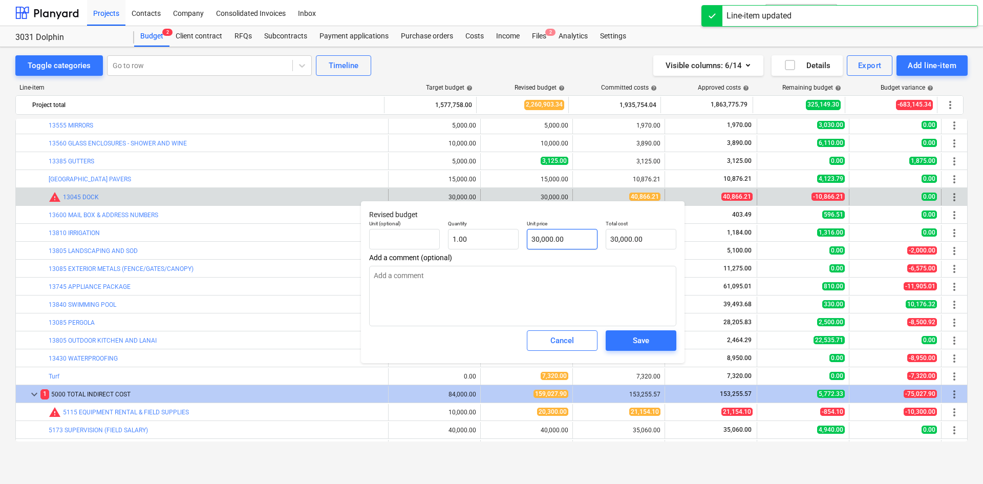
type input "30000"
drag, startPoint x: 580, startPoint y: 237, endPoint x: 435, endPoint y: 254, distance: 145.9
click at [436, 253] on div "Revised budget Unit (optional) Quantity 1.00 Unit price 30000 Total cost 30,000…" at bounding box center [523, 282] width 324 height 162
type textarea "x"
type input "4"
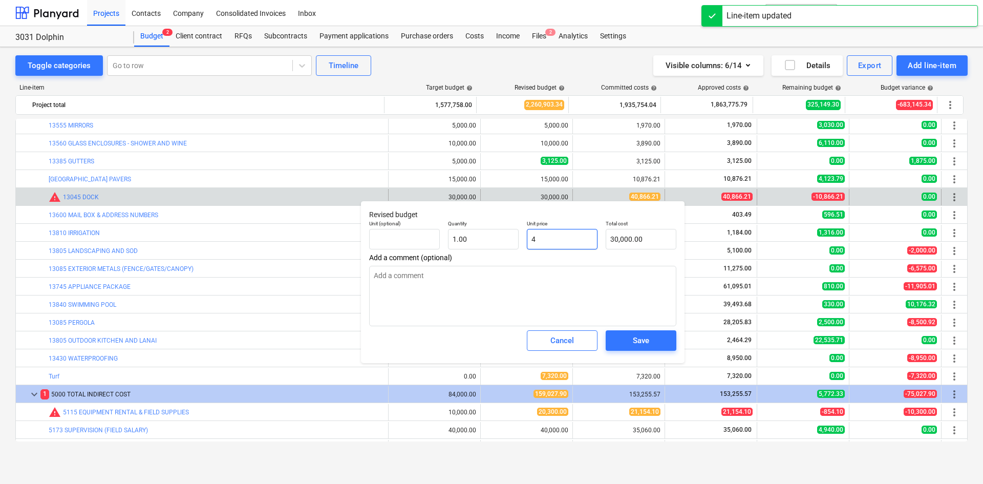
type input "4.00"
type textarea "x"
type input "40"
type input "40.00"
type textarea "x"
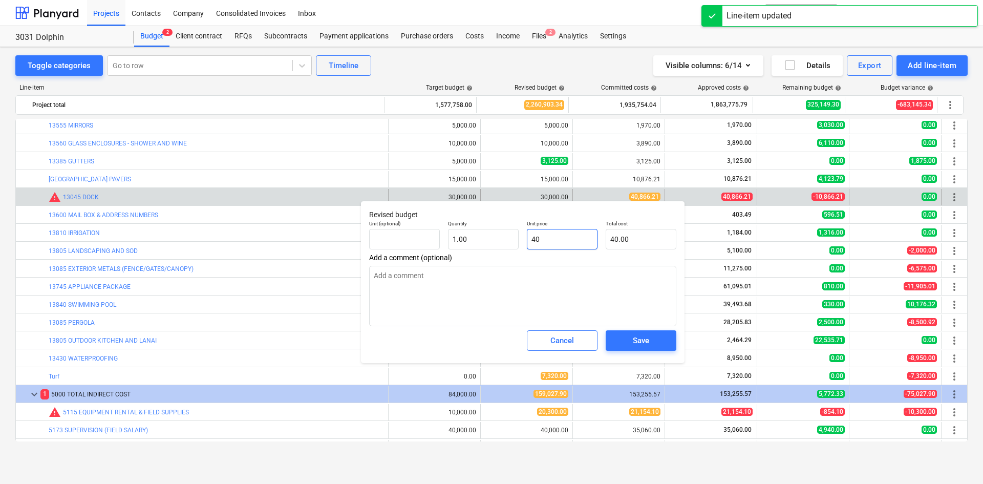
type input "408"
type input "408.00"
type textarea "x"
type input "4085"
type input "4,085.00"
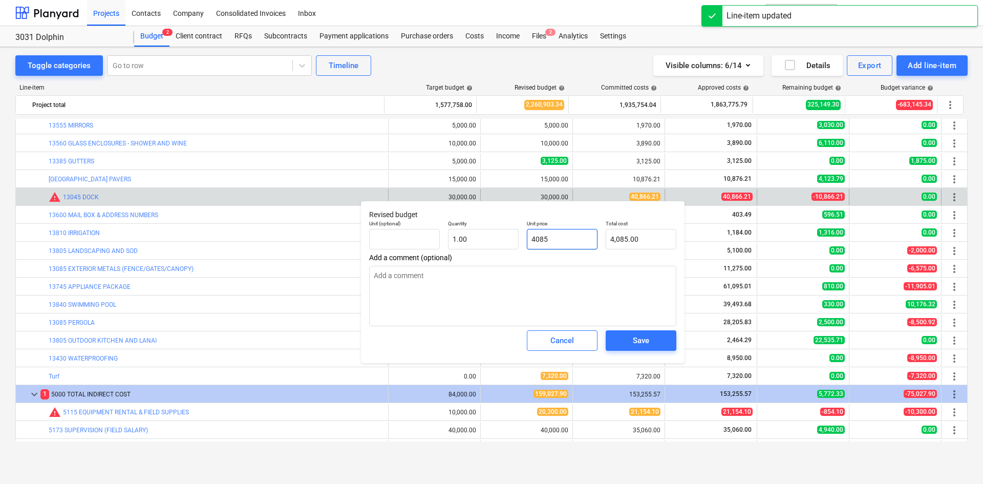
type textarea "x"
type input "40856"
type input "40,856.00"
type textarea "x"
type input "40856."
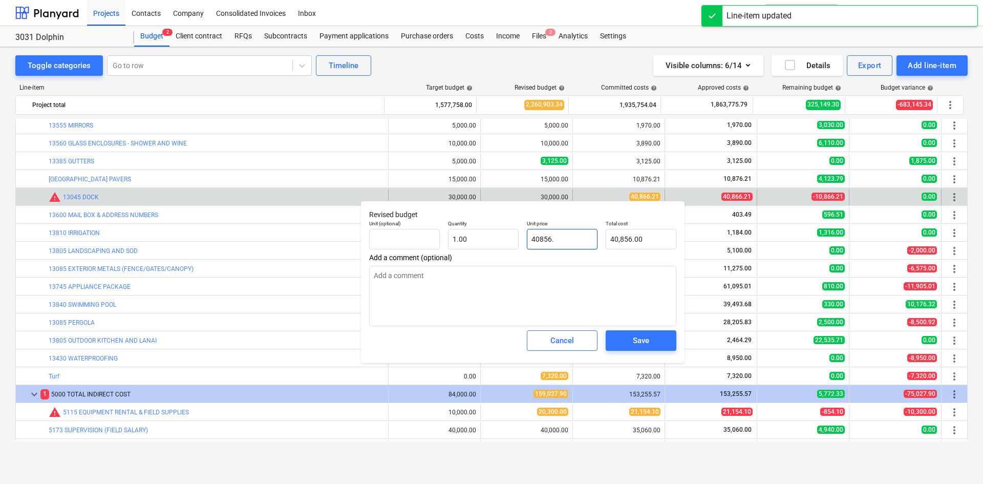
type textarea "x"
type input "40856.2"
type input "40,856.20"
type textarea "x"
type input "40856.21"
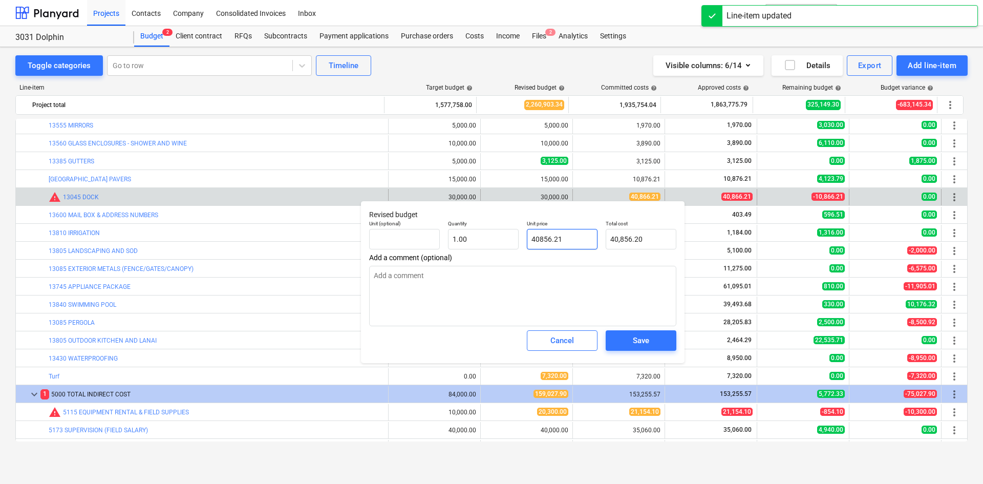
type input "40,856.21"
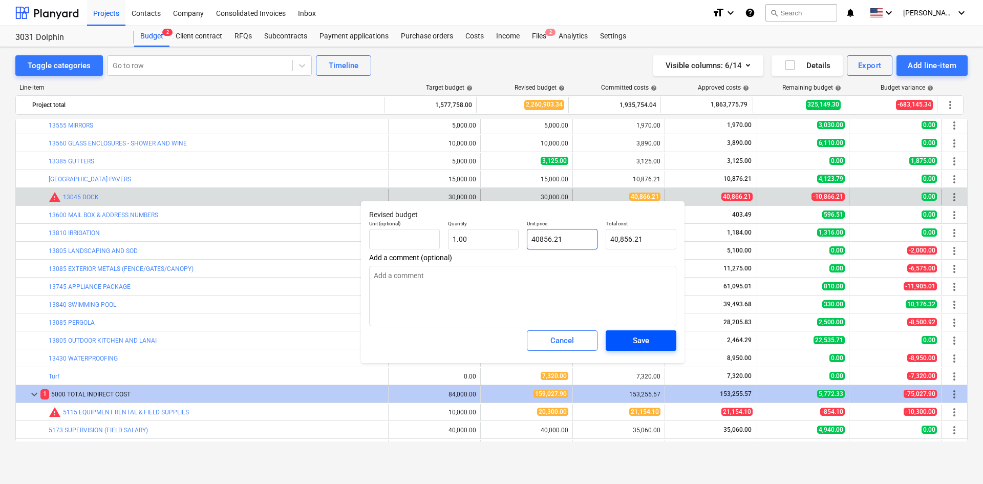
type input "40856.21"
type textarea "x"
type input "40,856.21"
click at [618, 342] on span "Save" at bounding box center [641, 340] width 46 height 13
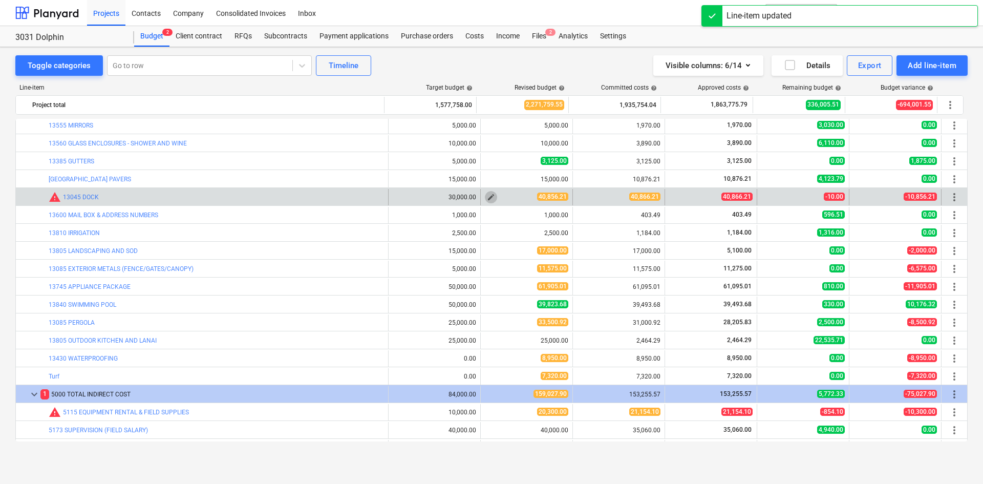
click at [490, 197] on span "edit" at bounding box center [491, 197] width 8 height 8
type textarea "x"
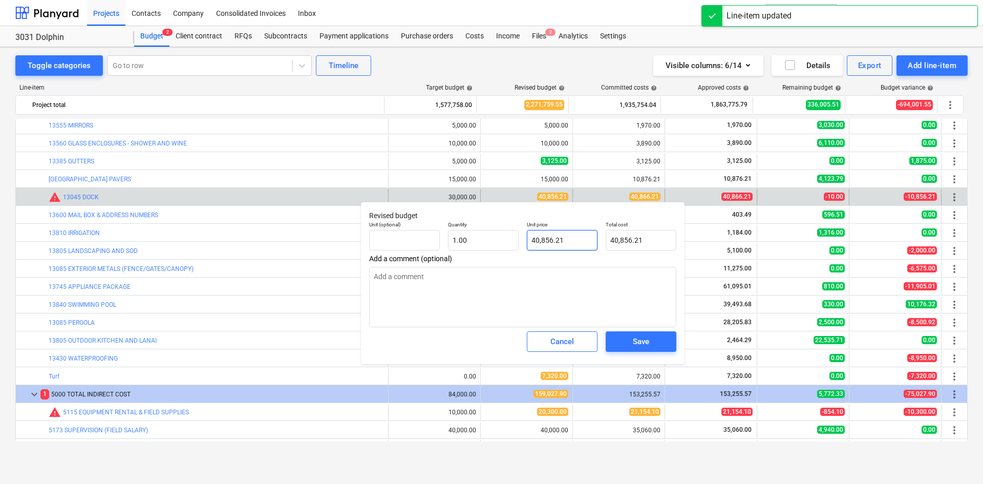
type input "40856.21"
click at [547, 242] on input "40856.21" at bounding box center [562, 240] width 71 height 20
click at [546, 240] on input "40856.21" at bounding box center [562, 240] width 71 height 20
type textarea "x"
type input "40866.21"
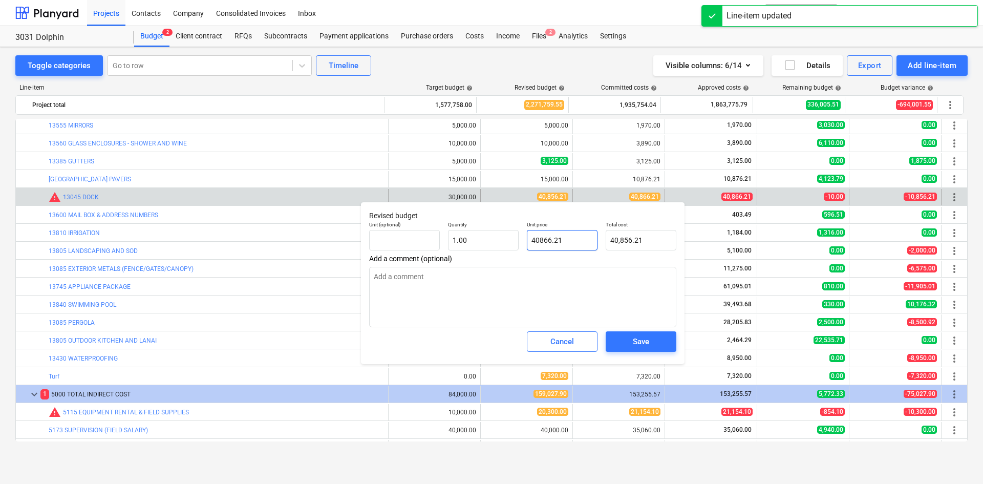
type input "40,866.21"
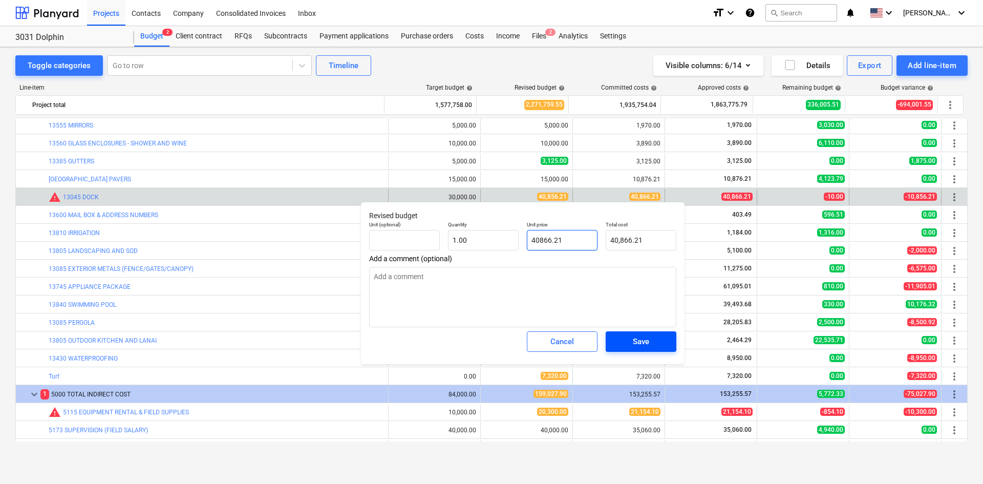
type input "40866.21"
type textarea "x"
type input "40,866.21"
click at [639, 341] on div "Save" at bounding box center [641, 341] width 16 height 13
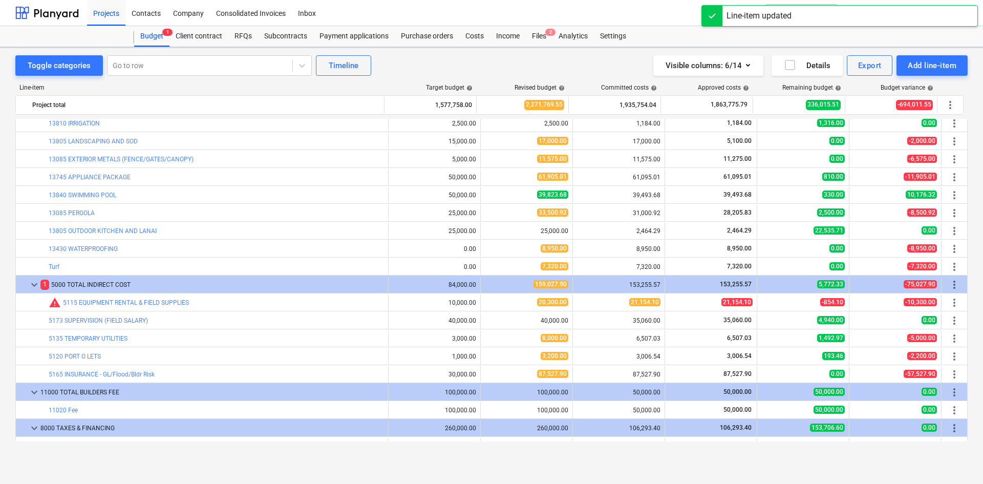
scroll to position [950, 0]
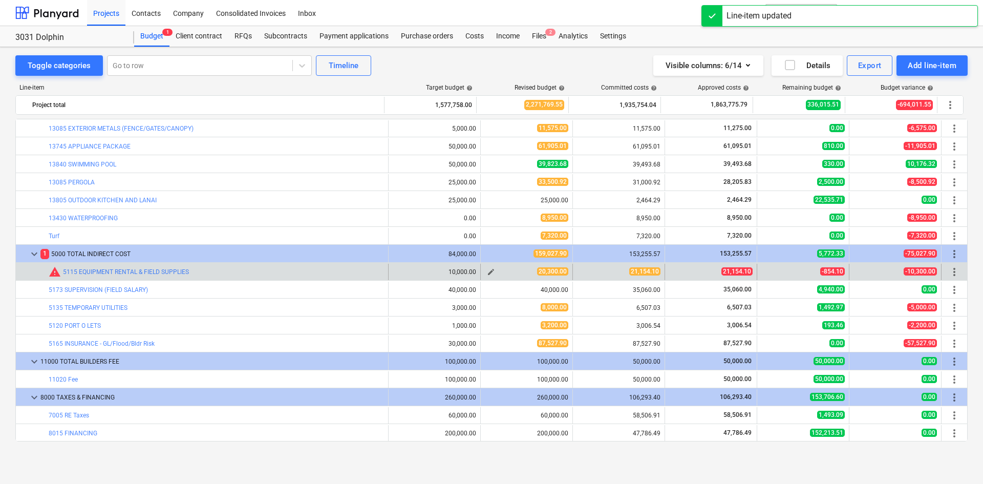
click at [487, 272] on span "edit" at bounding box center [491, 272] width 8 height 8
type textarea "x"
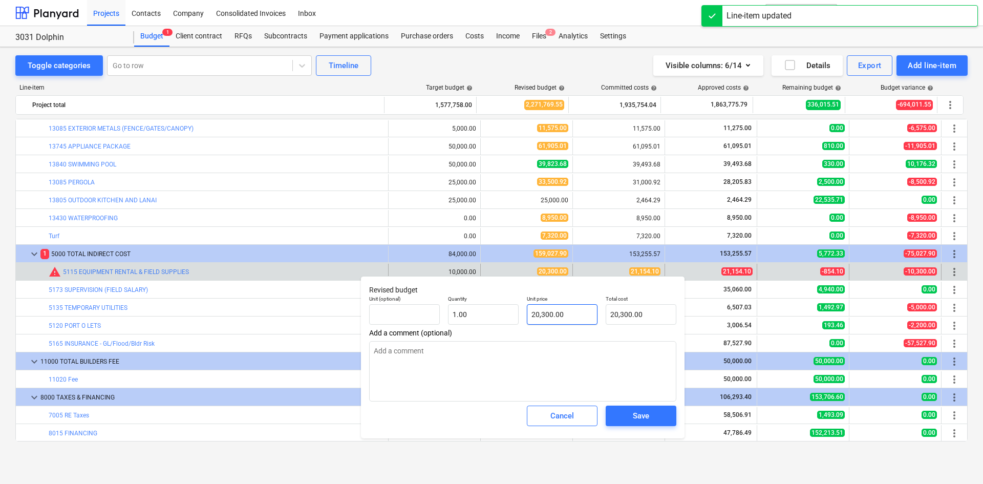
type input "20300"
drag, startPoint x: 584, startPoint y: 309, endPoint x: 440, endPoint y: 317, distance: 144.6
click at [448, 315] on div "Unit (optional) Quantity 1.00 Unit price 20300 Total cost 20,300.00" at bounding box center [522, 309] width 315 height 37
type textarea "x"
type input "2"
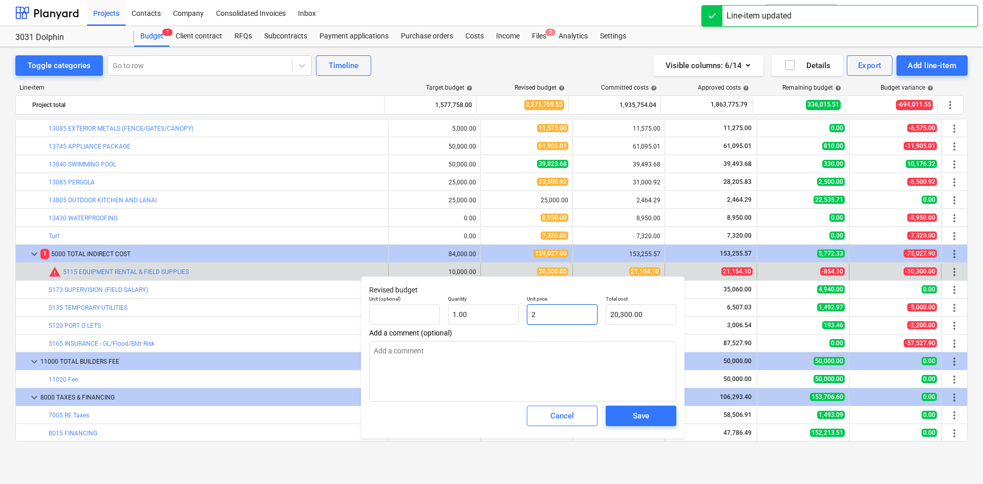
type input "2.00"
type textarea "x"
type input "21"
type input "21.00"
type textarea "x"
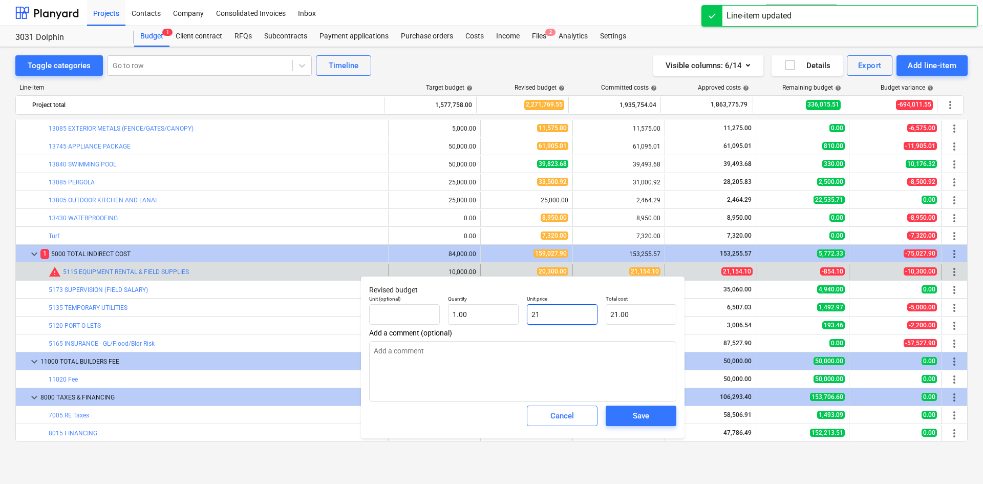
type input "211"
type input "211.00"
type textarea "x"
type input "2115"
type input "2,115.00"
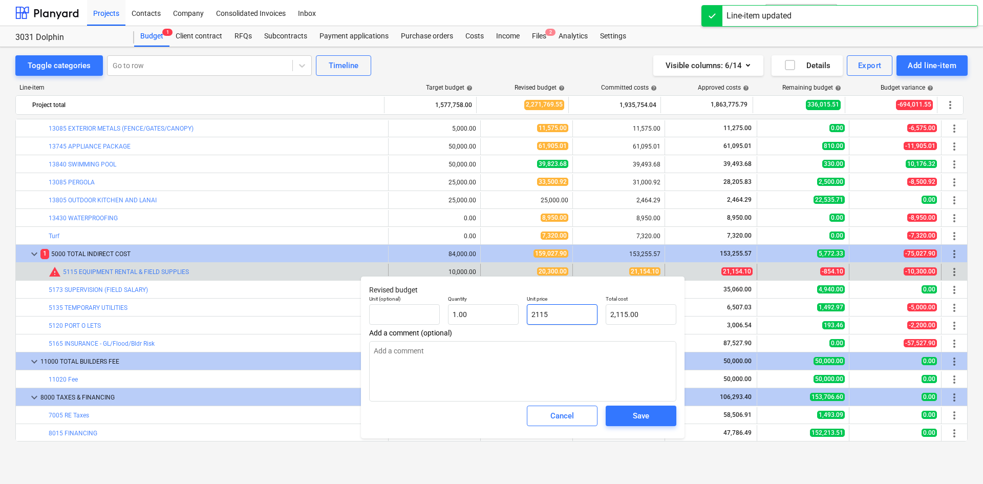
type textarea "x"
type input "21154"
type input "21,154.00"
type textarea "x"
type input "21154."
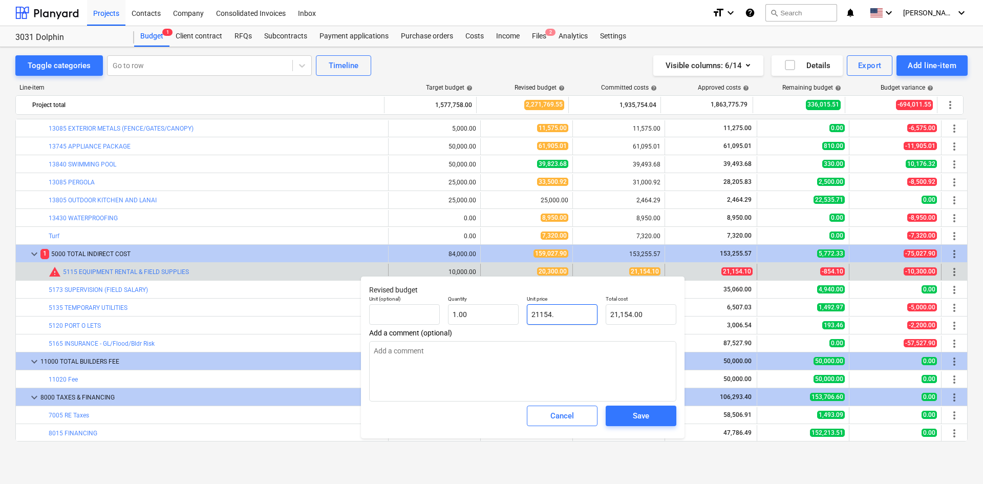
type textarea "x"
type input "21154.1"
type input "21,154.10"
type textarea "x"
type input "21154.10"
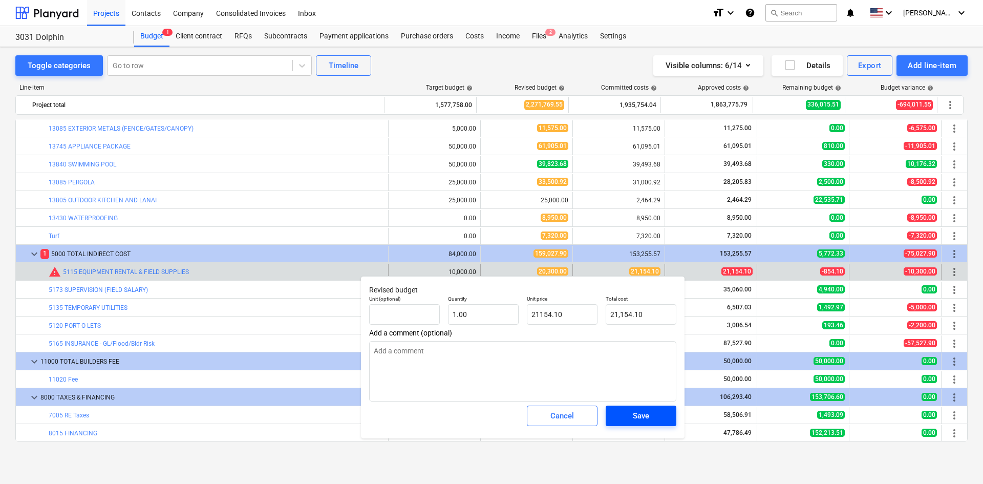
type textarea "x"
type input "21,154.10"
click at [646, 418] on div "Save" at bounding box center [641, 415] width 16 height 13
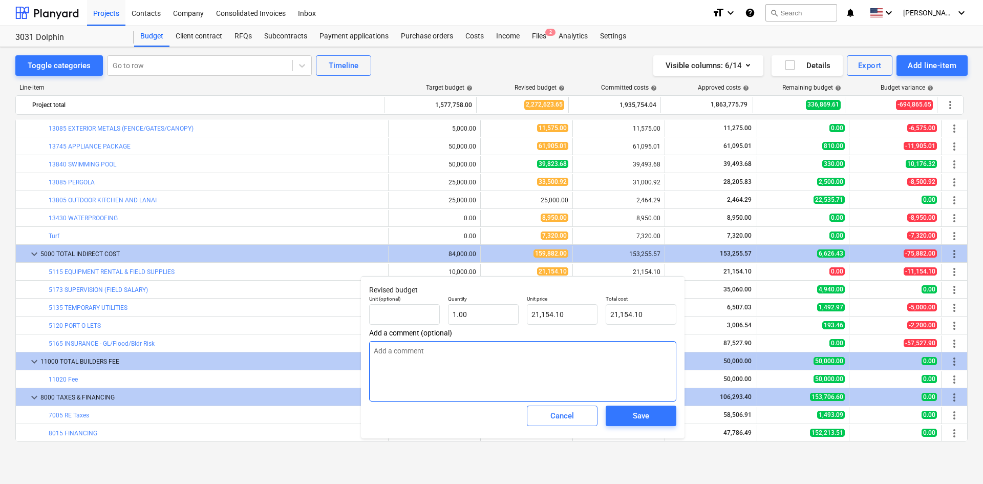
type textarea "x"
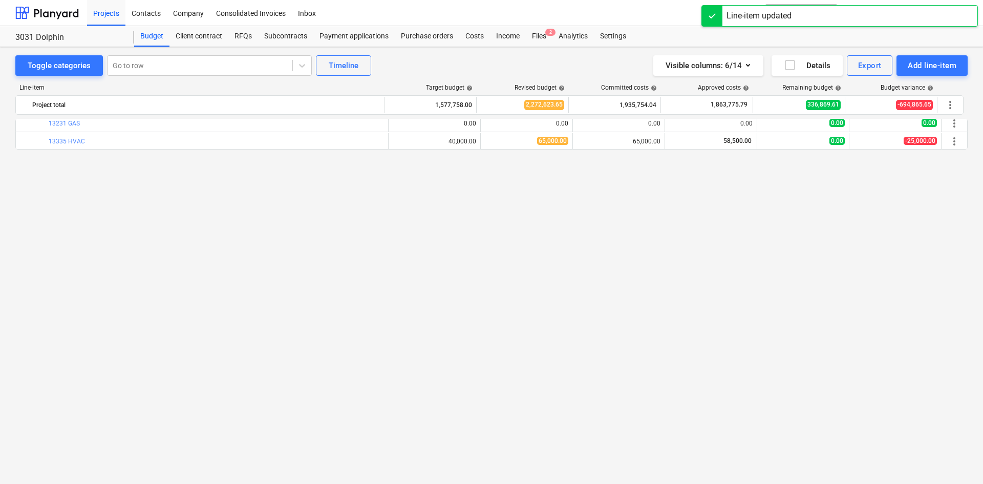
scroll to position [0, 0]
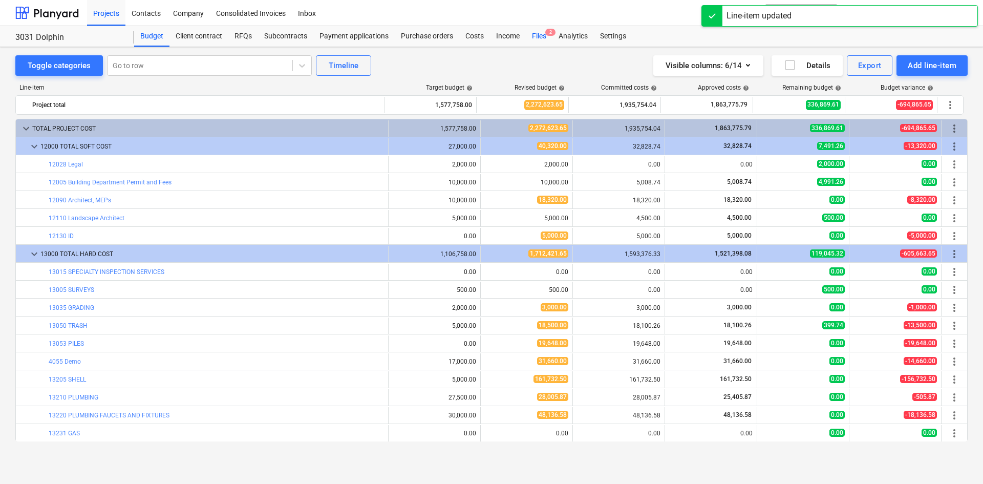
click at [530, 39] on div "Files 2" at bounding box center [539, 36] width 27 height 20
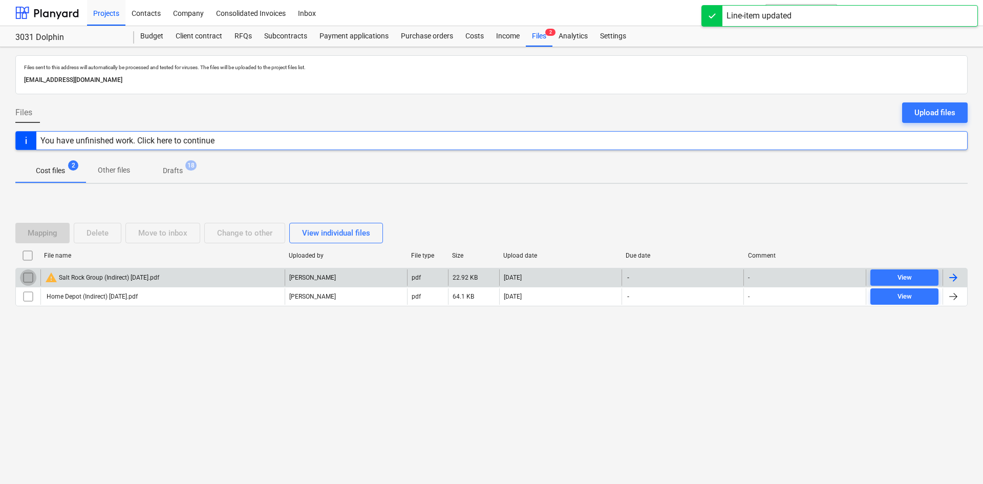
click at [24, 280] on input "checkbox" at bounding box center [28, 277] width 16 height 16
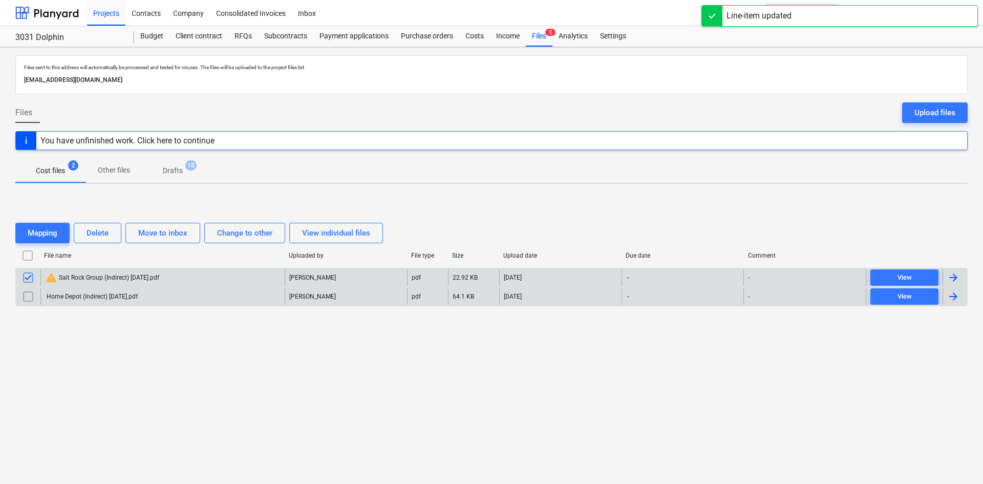
click at [28, 290] on input "checkbox" at bounding box center [28, 296] width 16 height 16
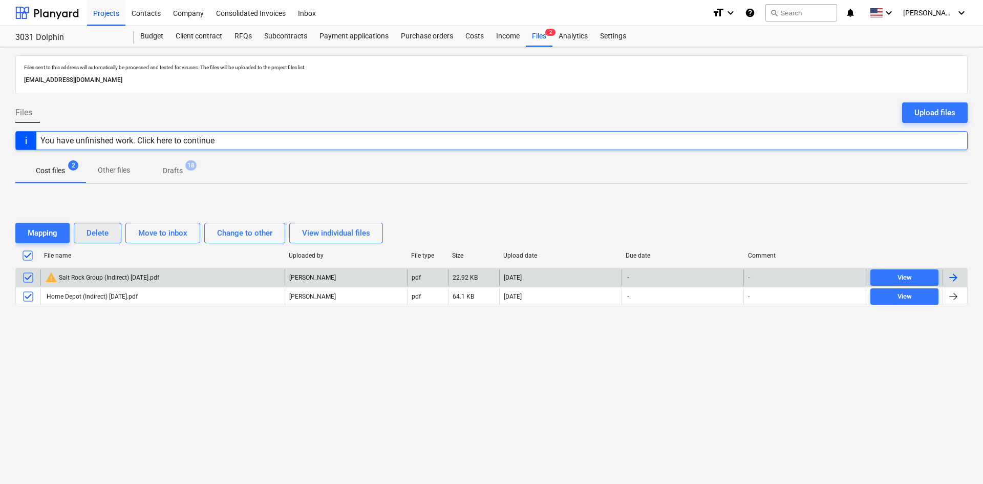
click at [98, 232] on div "Delete" at bounding box center [98, 232] width 22 height 13
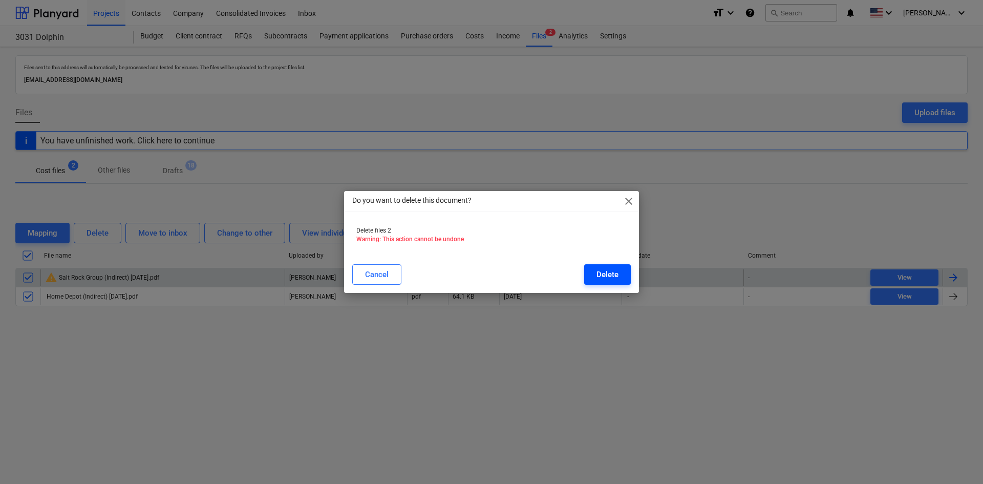
click at [597, 272] on div "Delete" at bounding box center [607, 274] width 22 height 13
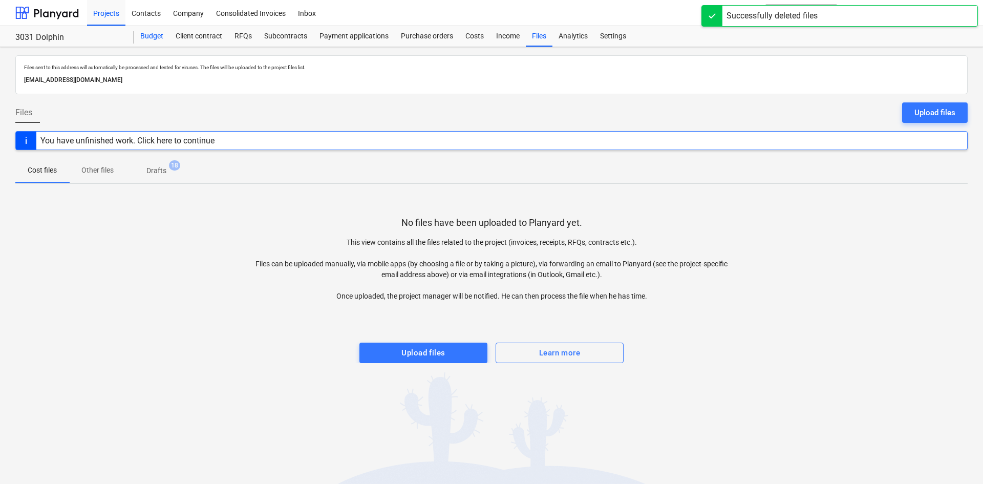
click at [151, 40] on div "Budget" at bounding box center [151, 36] width 35 height 20
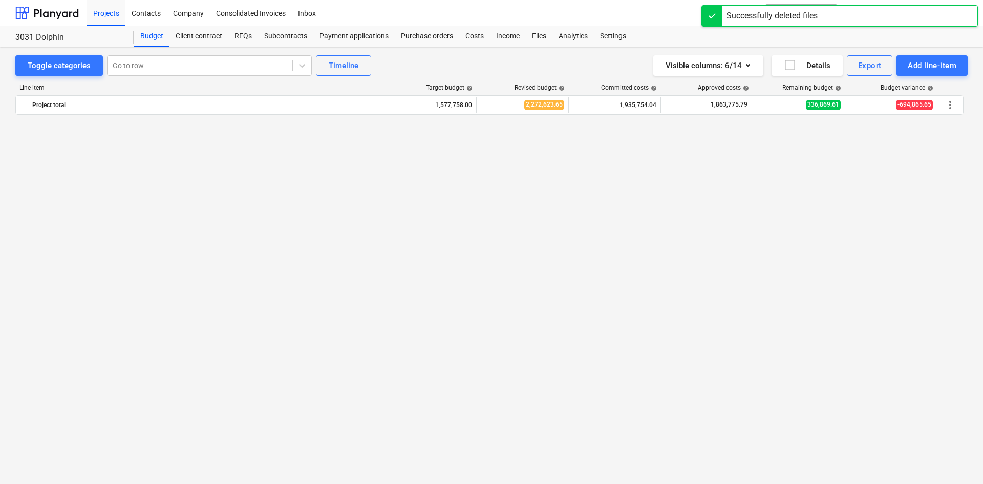
scroll to position [512, 0]
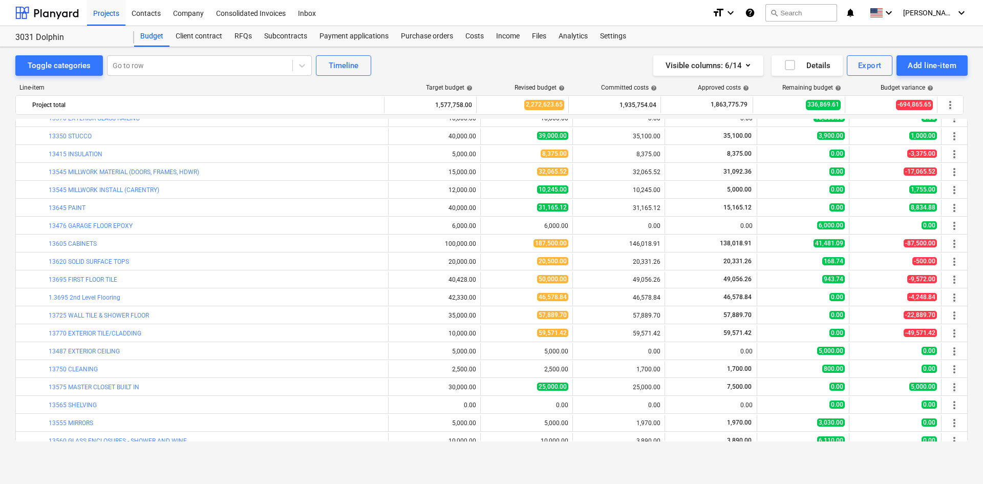
drag, startPoint x: 137, startPoint y: 464, endPoint x: 155, endPoint y: 468, distance: 18.4
click at [137, 464] on div "Toggle categories Go to row Timeline Visible columns : 6/14 Details Export Add …" at bounding box center [491, 265] width 983 height 437
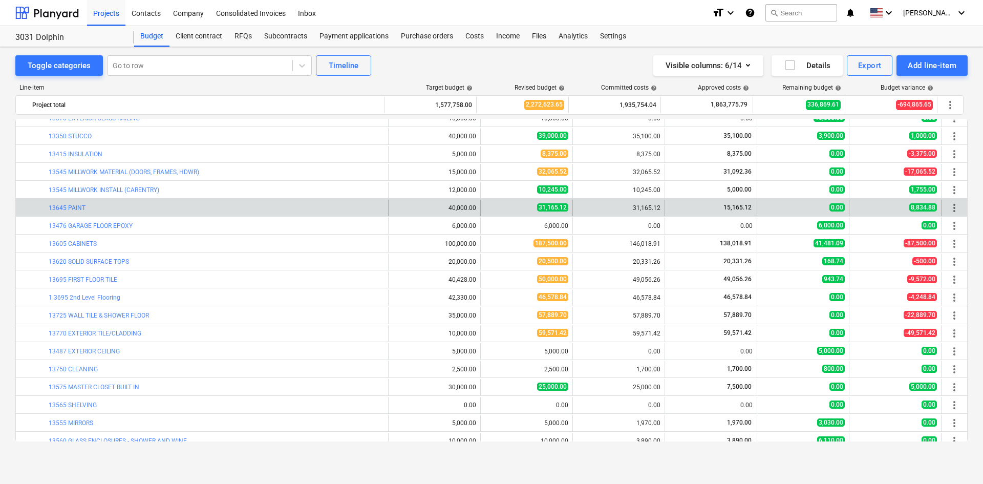
click at [717, 207] on div "15,165.12" at bounding box center [710, 207] width 83 height 9
